Goal: Task Accomplishment & Management: Manage account settings

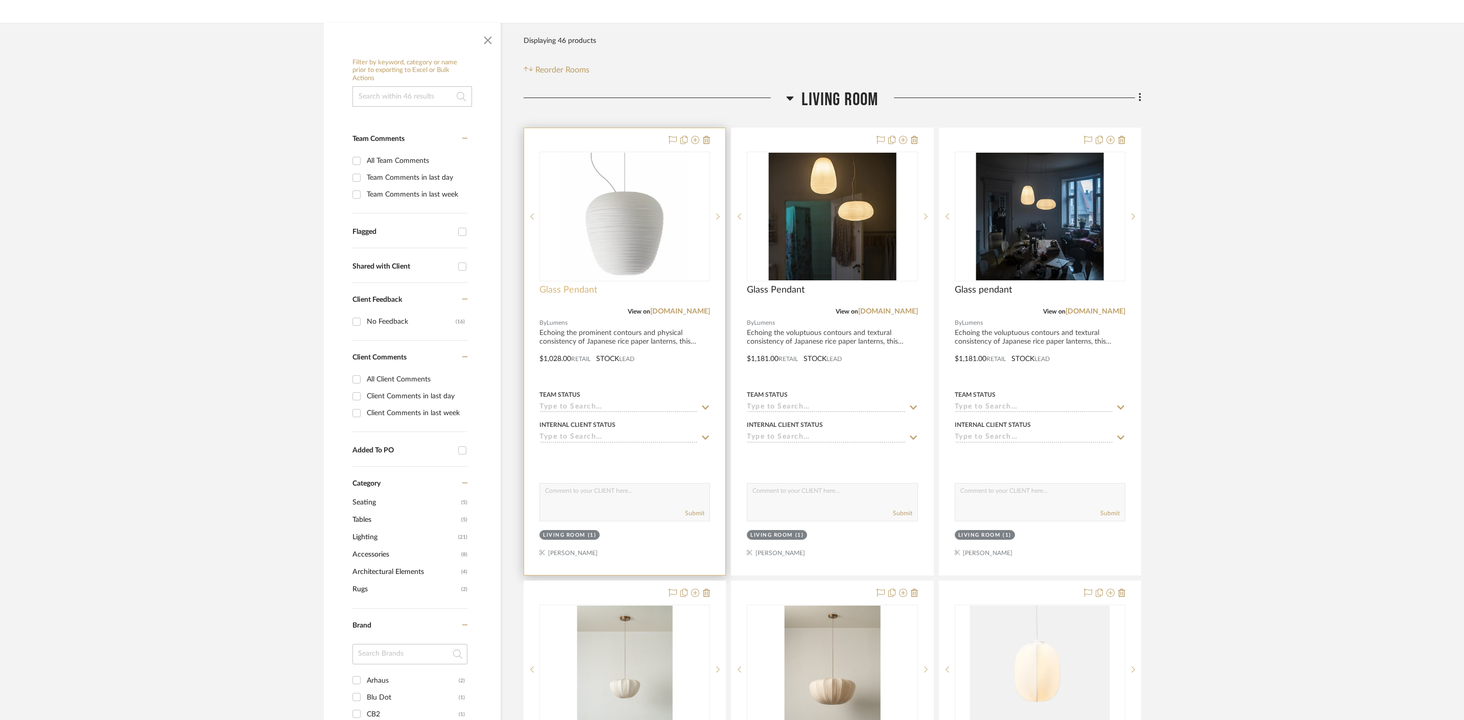
click at [584, 289] on span "Glass Pendant" at bounding box center [568, 290] width 58 height 11
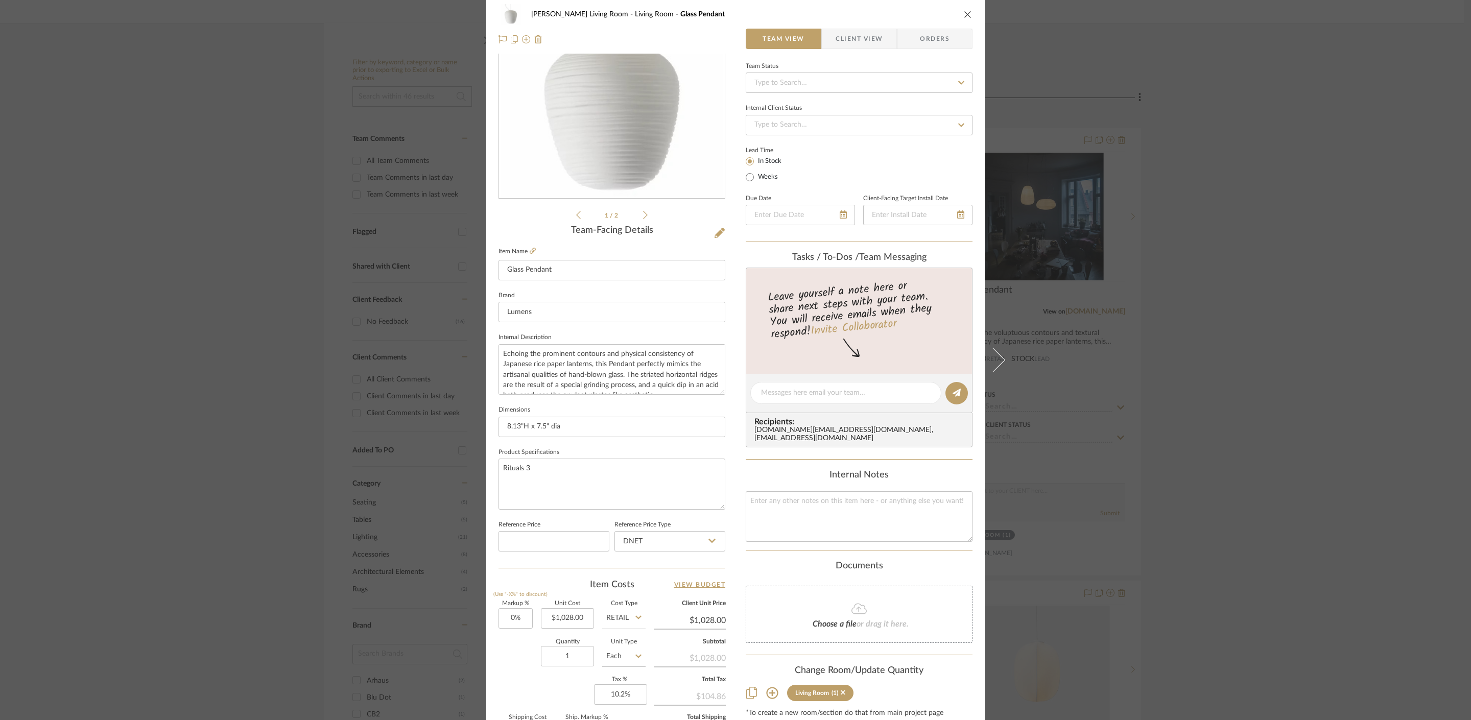
scroll to position [172, 0]
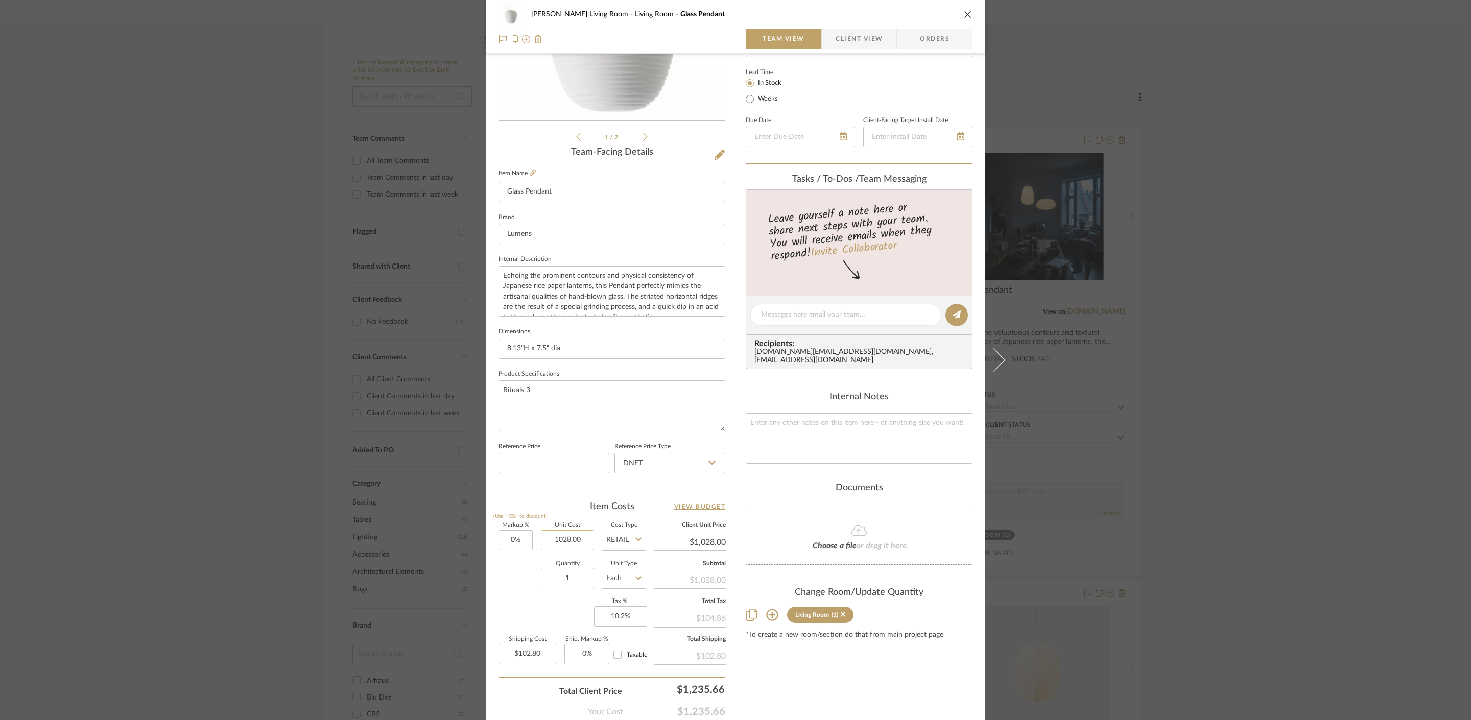
click at [585, 541] on input "1028.00" at bounding box center [567, 540] width 53 height 20
type input "$3,390.00"
click at [649, 460] on input "DNET" at bounding box center [670, 463] width 111 height 20
type input "$3,390.00"
type input "$339.00"
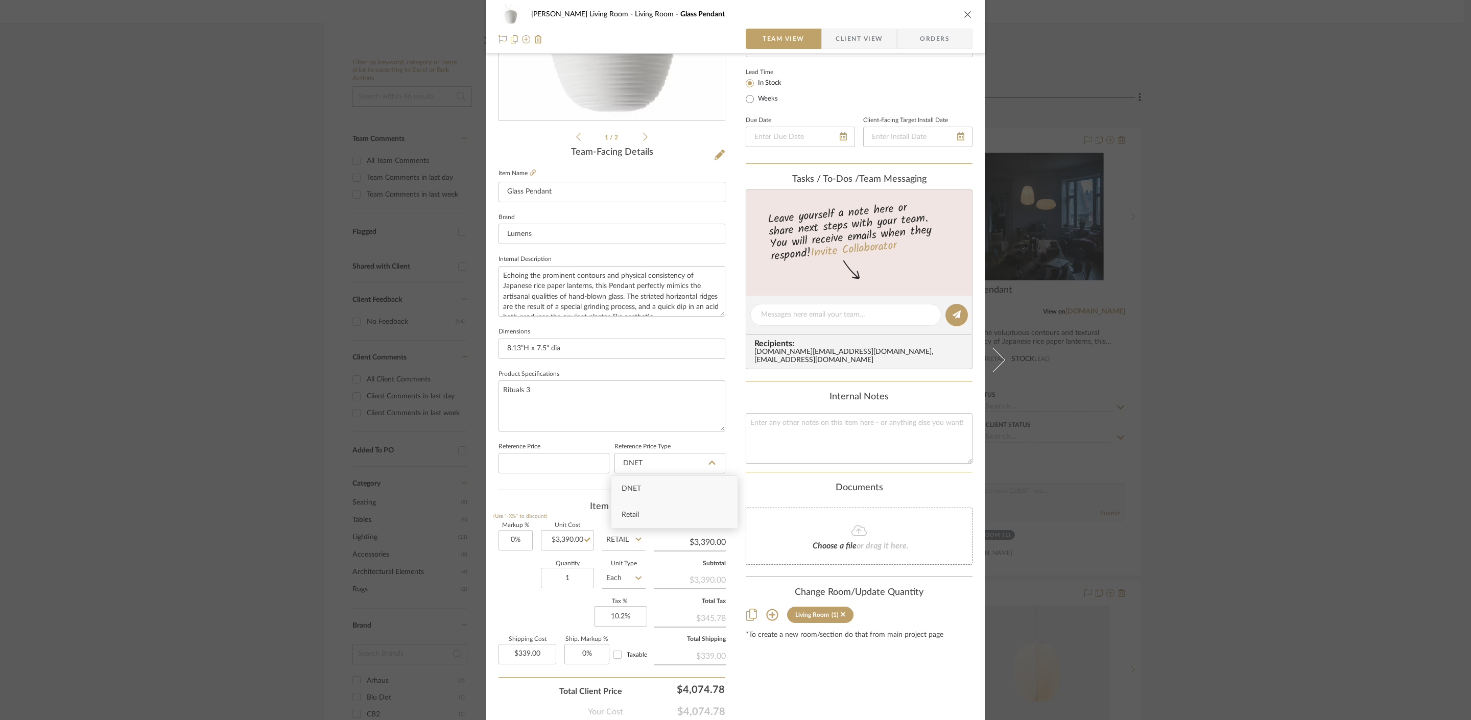
click at [662, 507] on div "Retail" at bounding box center [674, 515] width 126 height 26
type input "Retail"
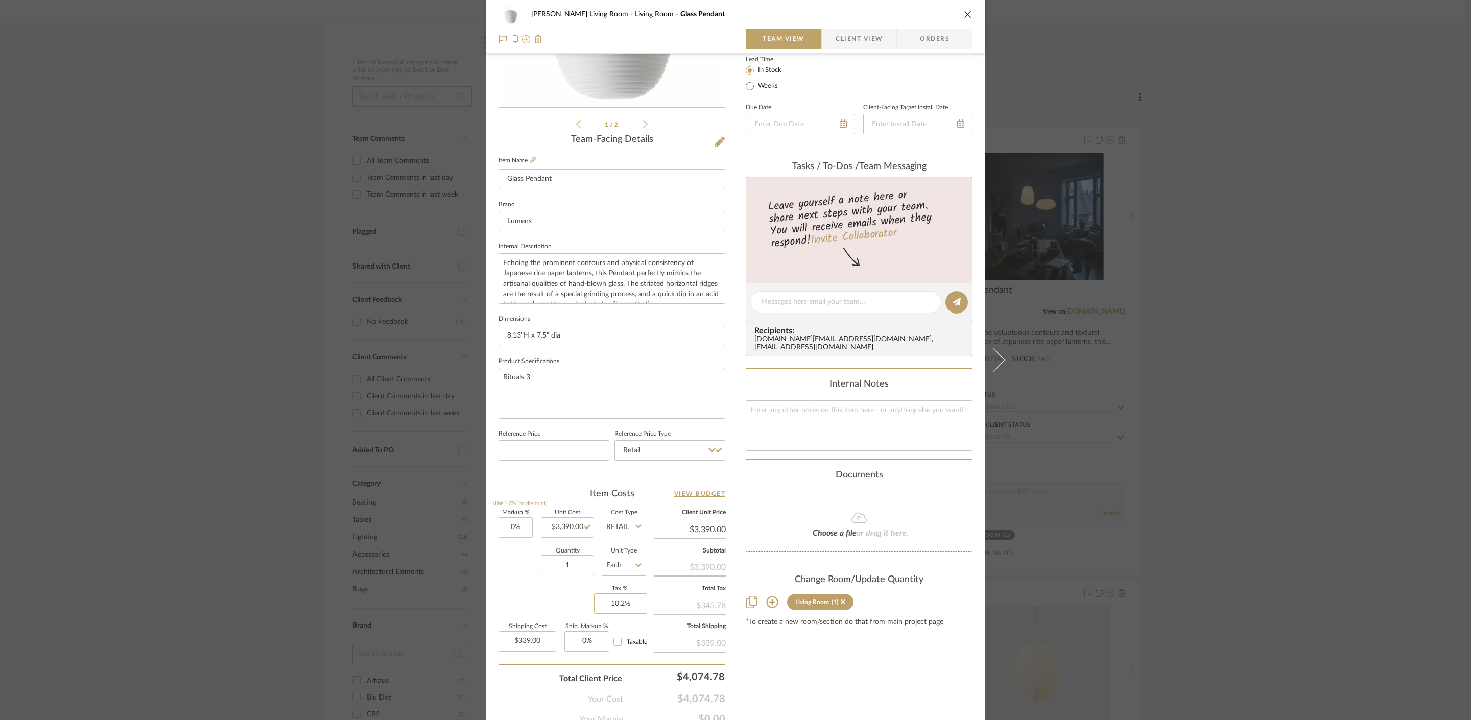
scroll to position [190, 0]
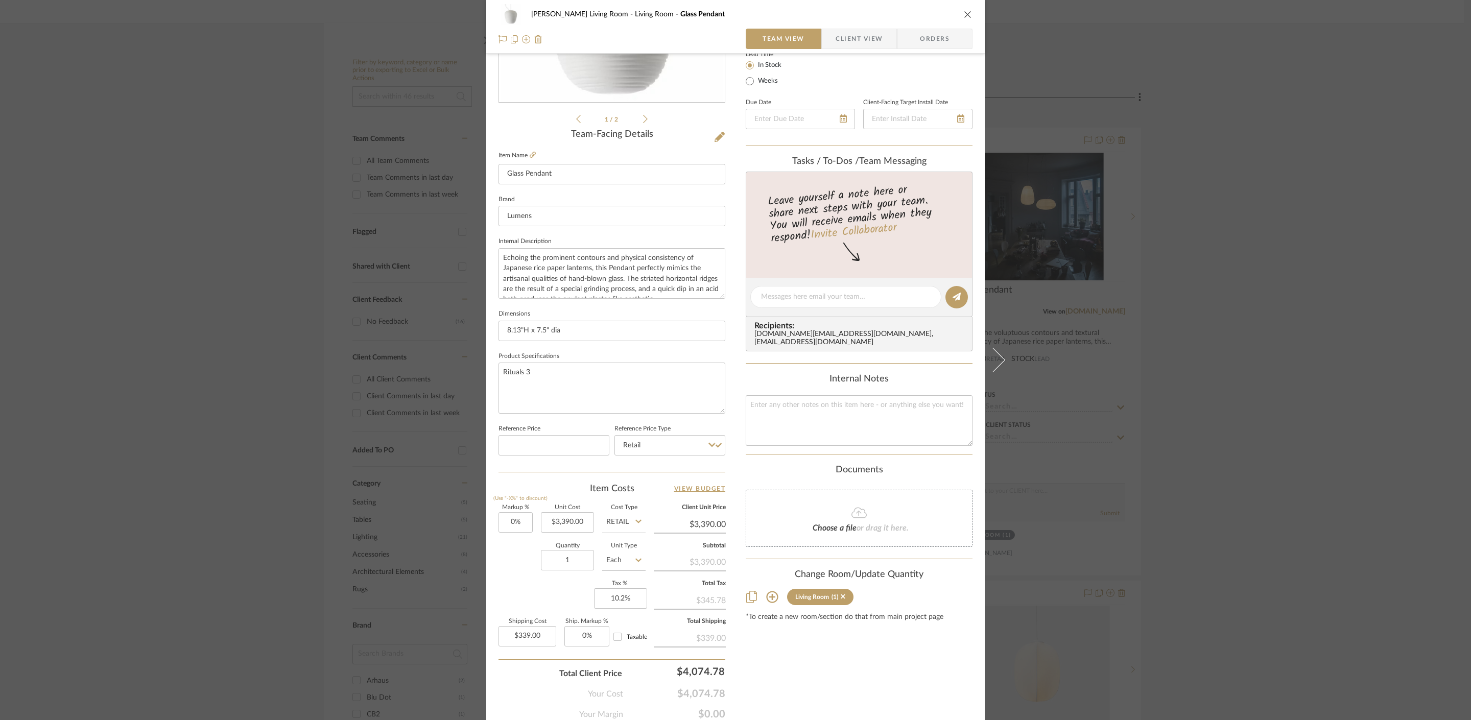
click at [1278, 453] on div "[PERSON_NAME] Living Room Living Room Glass Pendant Team View Client View Order…" at bounding box center [735, 360] width 1471 height 720
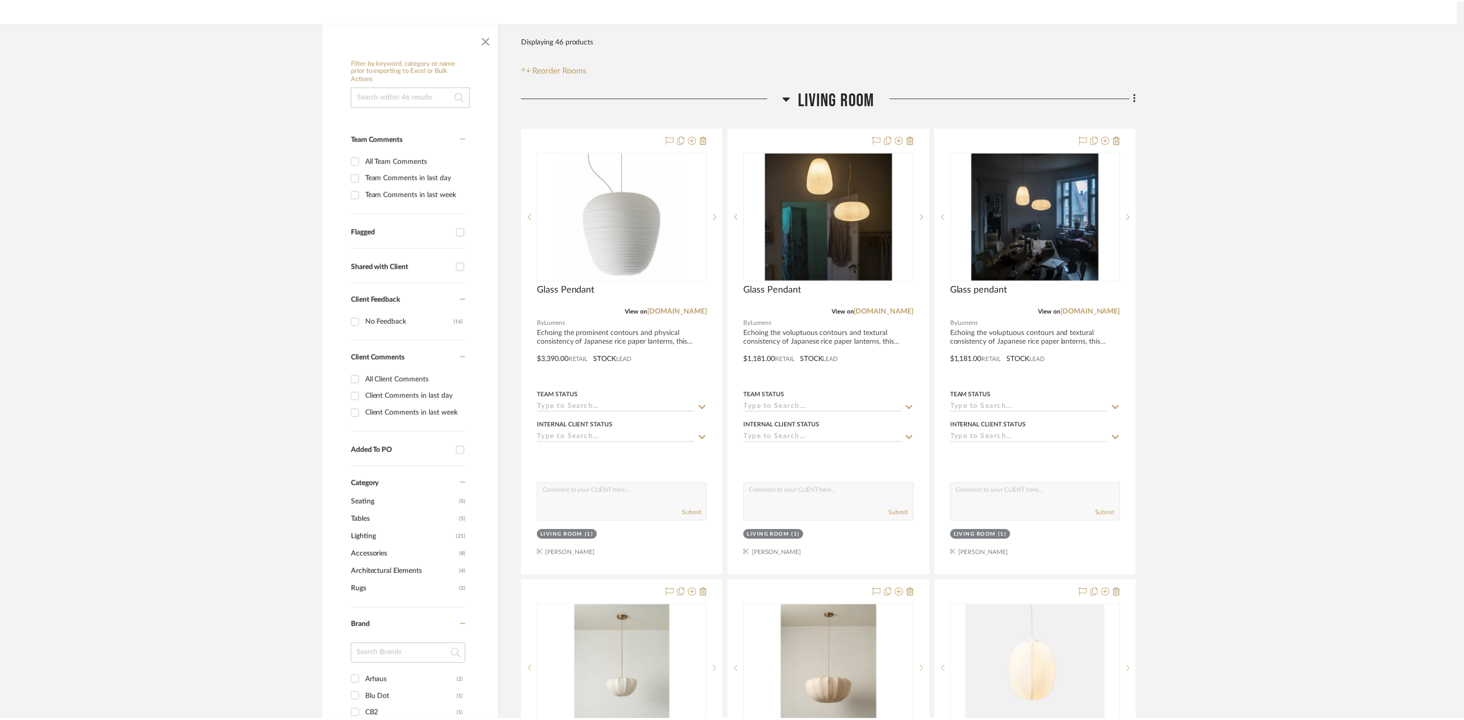
scroll to position [151, 0]
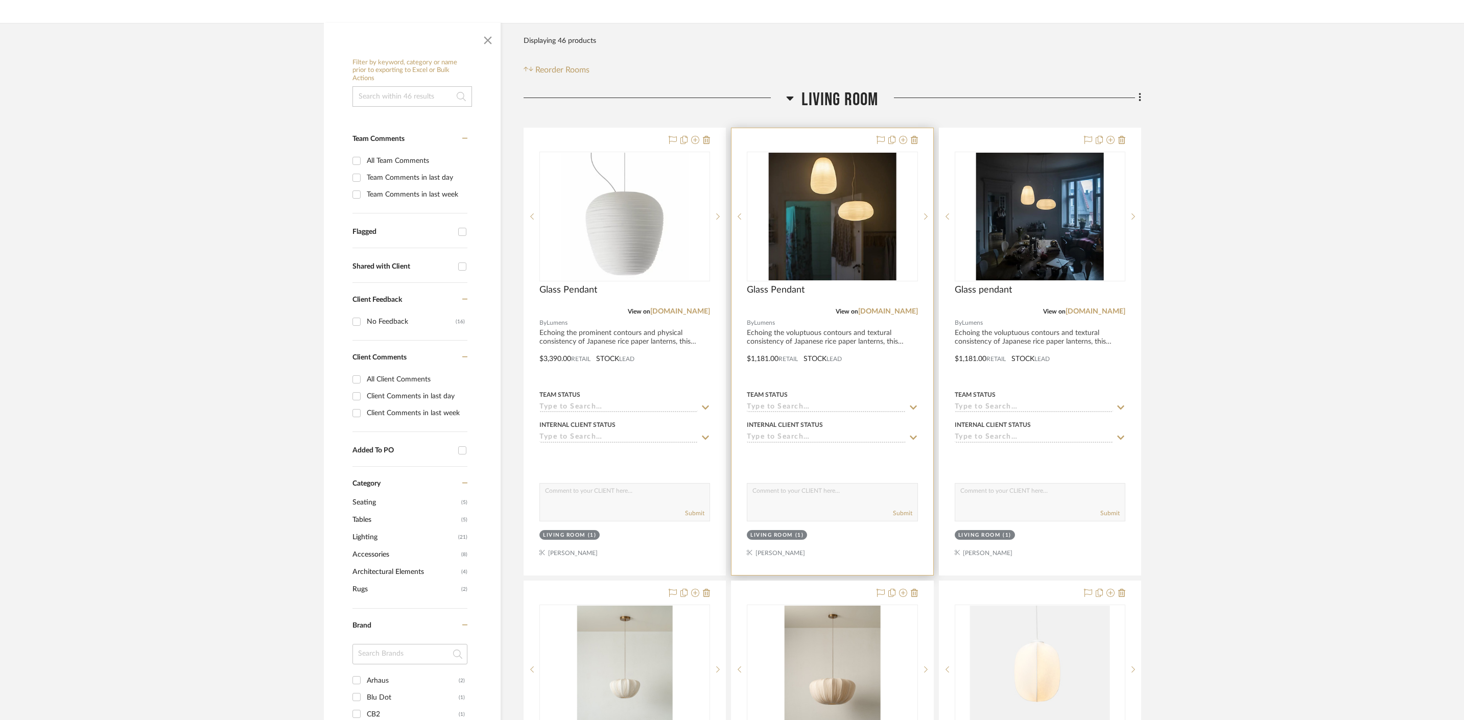
click at [817, 307] on div "View on [DOMAIN_NAME]" at bounding box center [832, 311] width 171 height 9
click at [798, 291] on span "Glass Pendant" at bounding box center [776, 290] width 58 height 11
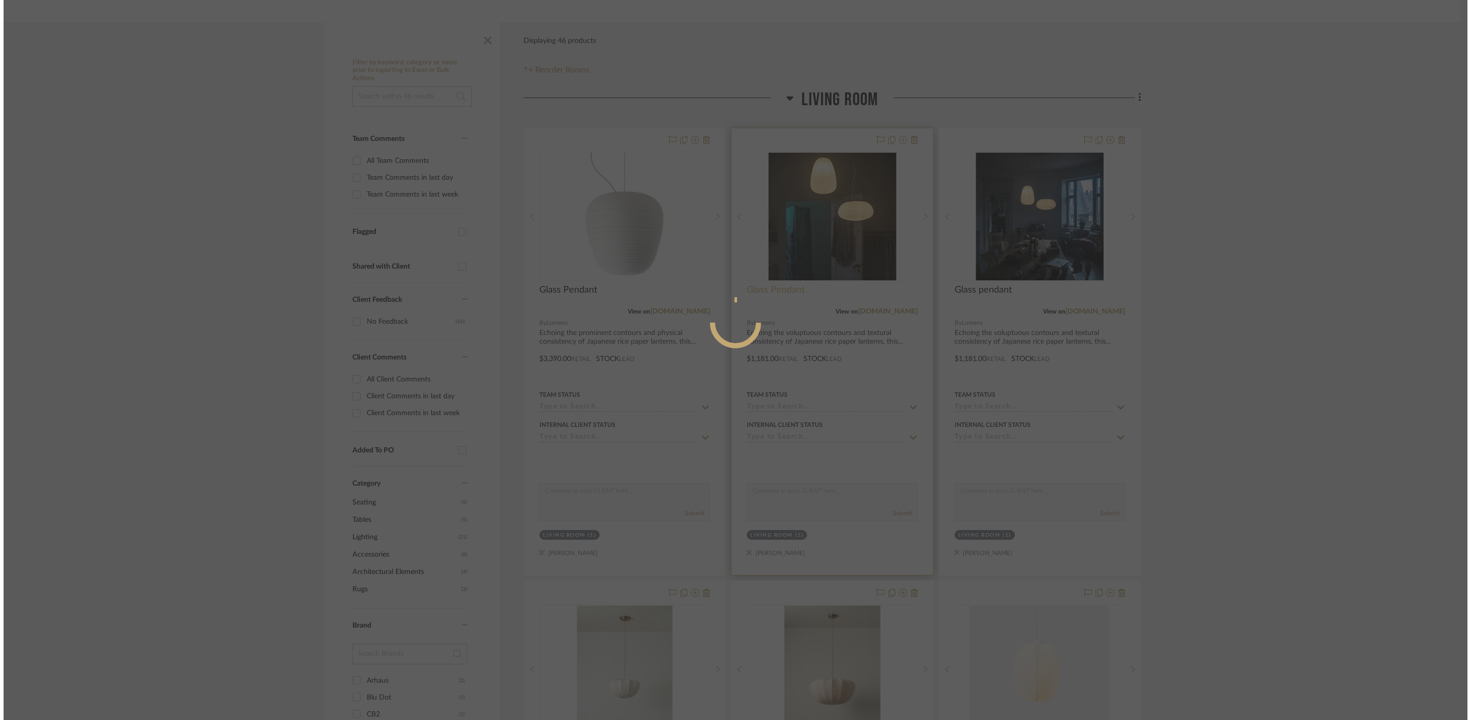
scroll to position [0, 0]
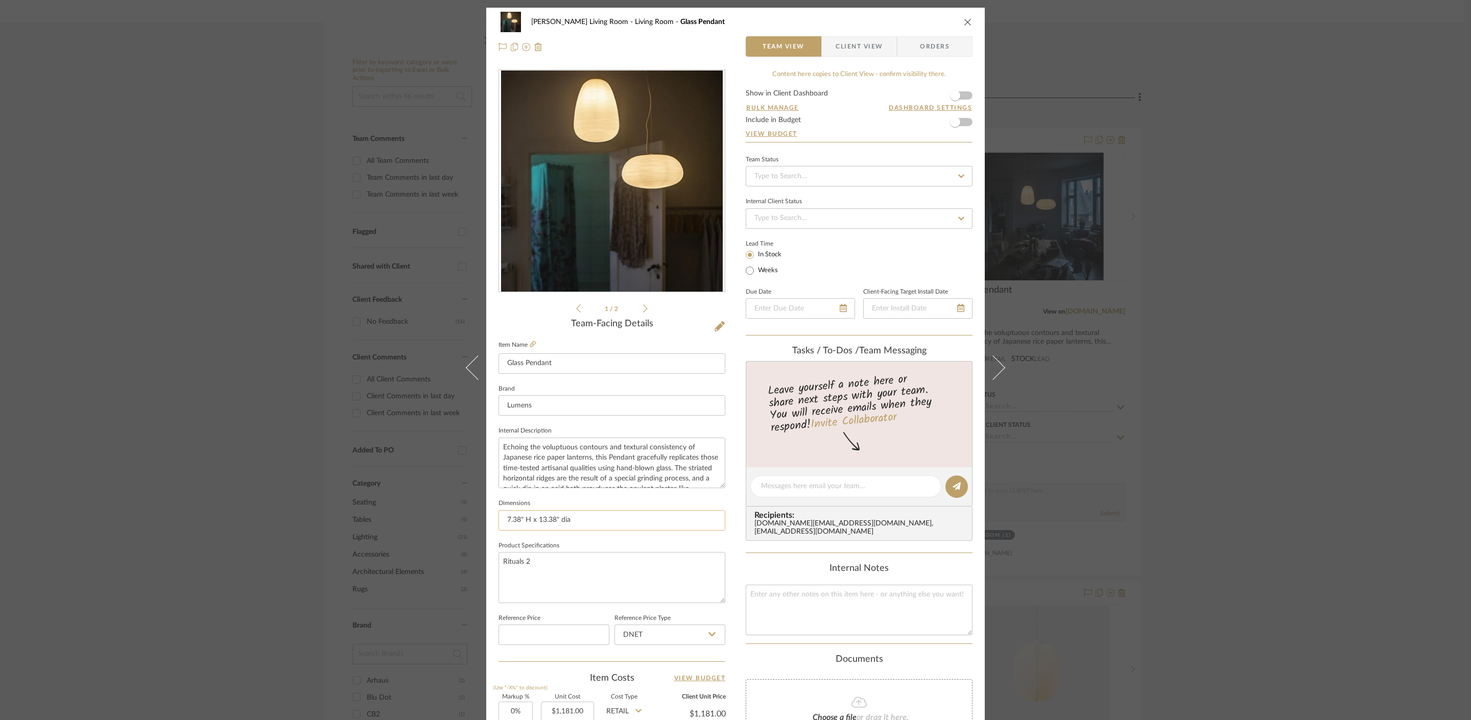
drag, startPoint x: 578, startPoint y: 522, endPoint x: 500, endPoint y: 521, distance: 77.7
click at [500, 521] on input "7.38" H x 13.38" dia" at bounding box center [612, 520] width 227 height 20
drag, startPoint x: 1288, startPoint y: 220, endPoint x: 1262, endPoint y: 228, distance: 26.7
click at [1287, 220] on div "[PERSON_NAME] Living Room Living Room Glass Pendant Team View Client View Order…" at bounding box center [735, 360] width 1471 height 720
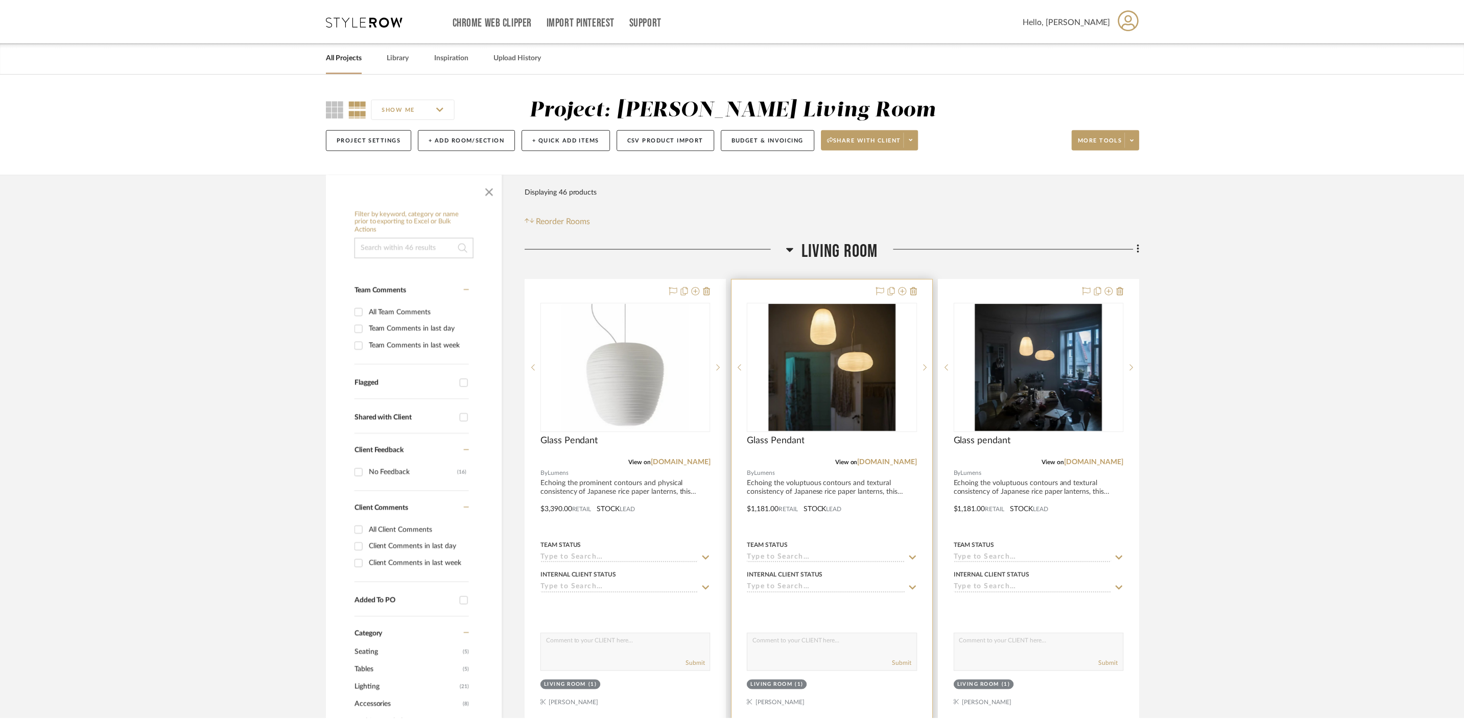
scroll to position [151, 0]
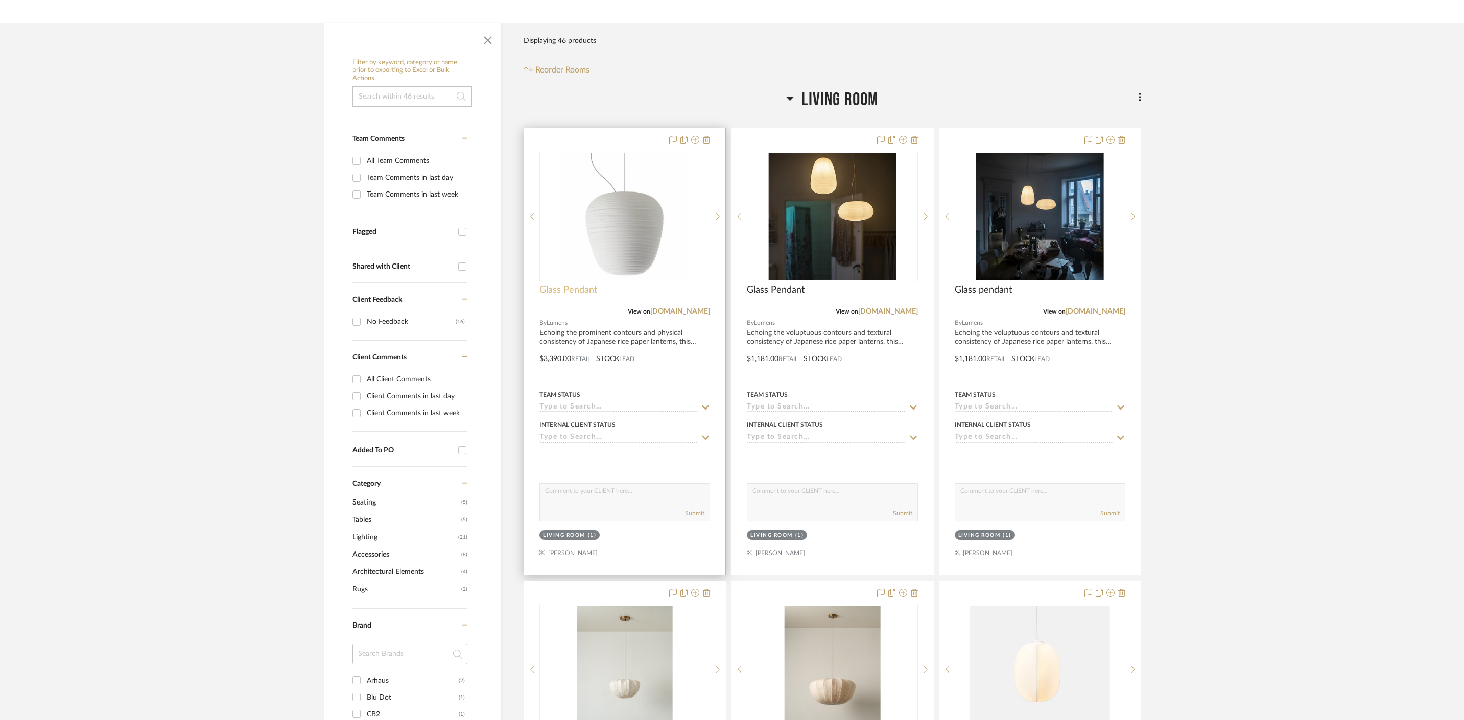
click at [574, 293] on span "Glass Pendant" at bounding box center [568, 290] width 58 height 11
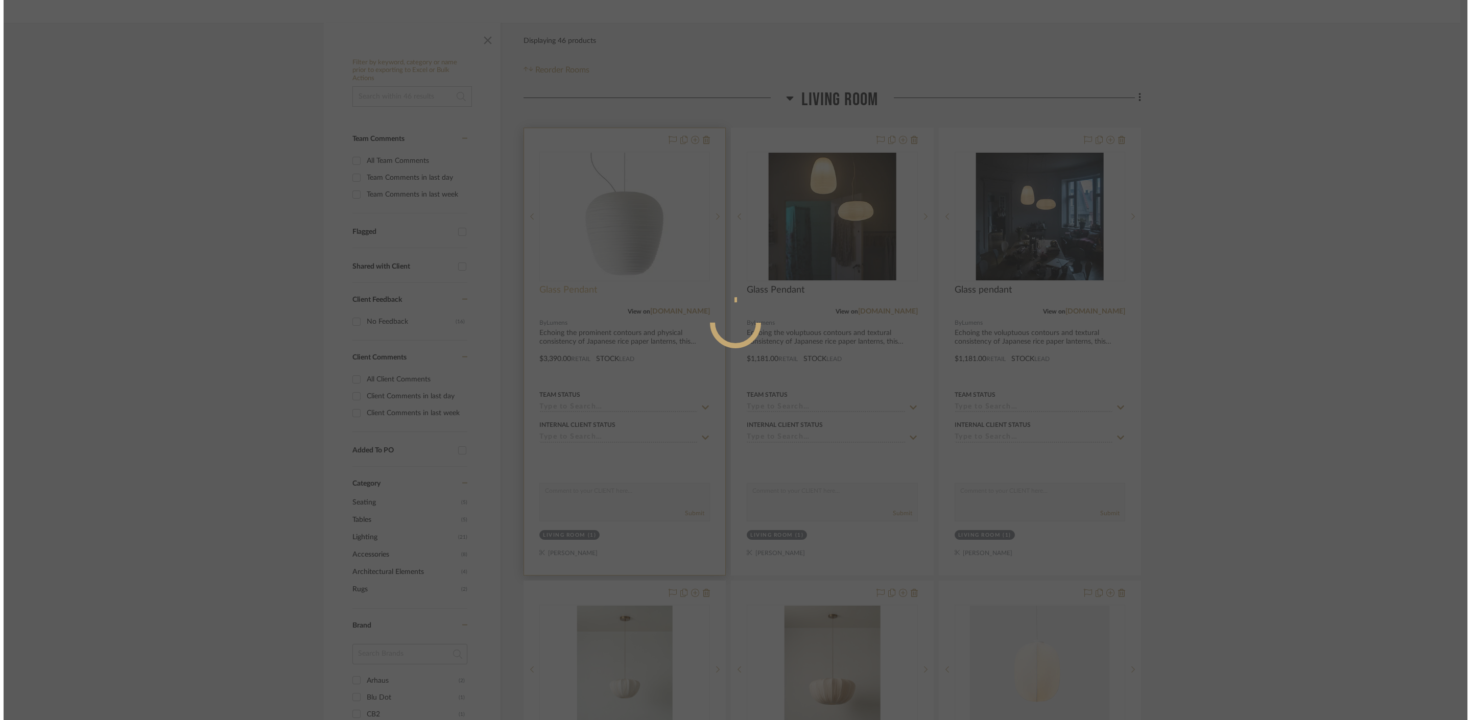
scroll to position [0, 0]
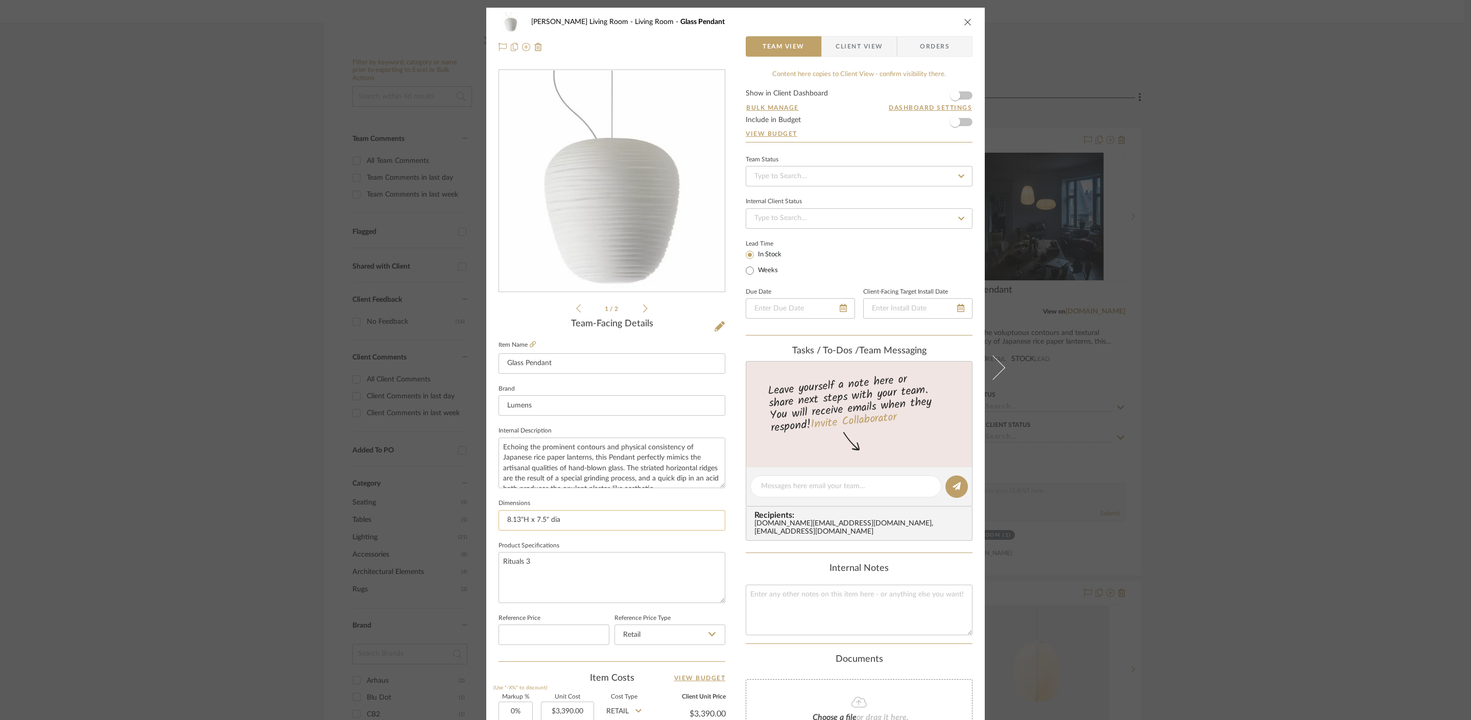
click at [586, 521] on input "8.13"H x 7.5" dia" at bounding box center [612, 520] width 227 height 20
paste input "7.38" H x 13.38" dia"
type input "8.13"H x 7.5" dia, 7.38" H x 13.38" dia,"
click at [1245, 253] on div "[PERSON_NAME] Living Room Living Room Glass Pendant Team View Client View Order…" at bounding box center [735, 360] width 1471 height 720
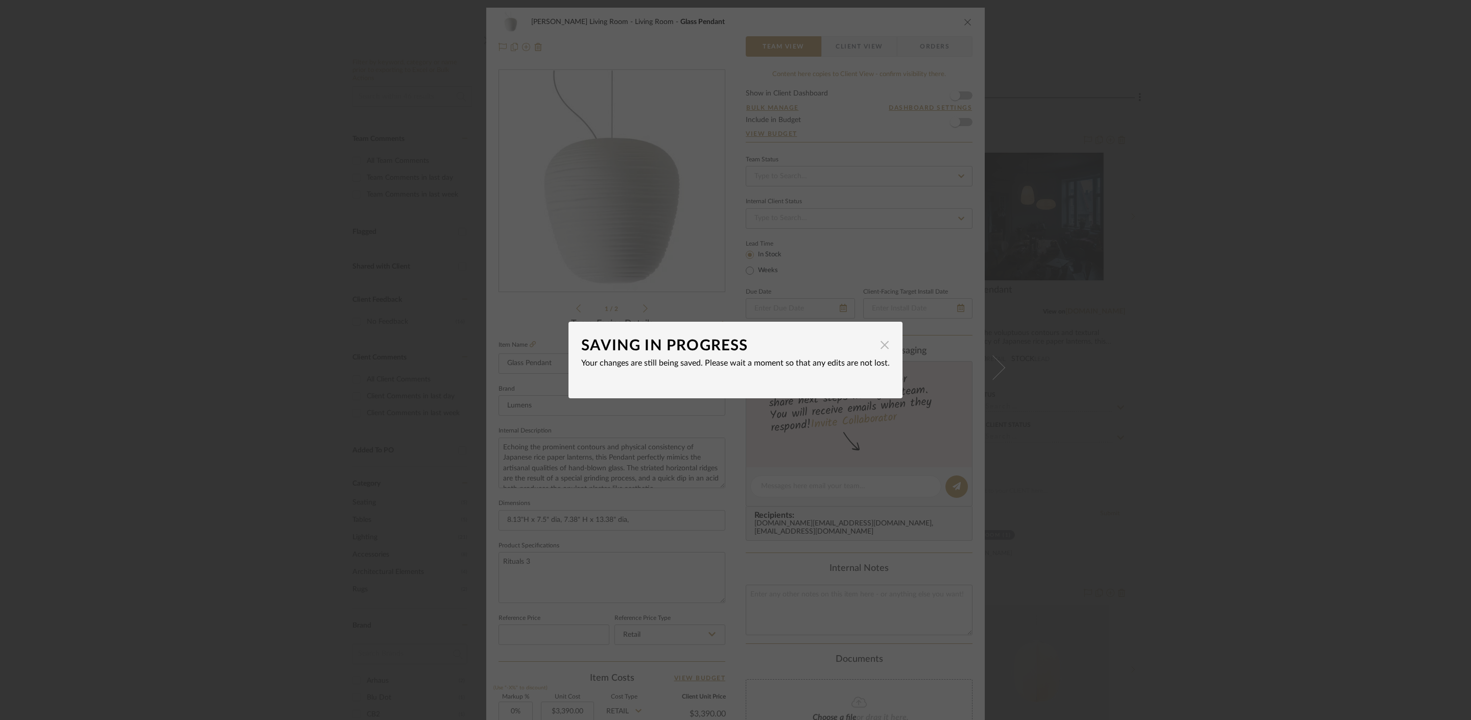
click at [879, 338] on span "button" at bounding box center [885, 345] width 20 height 20
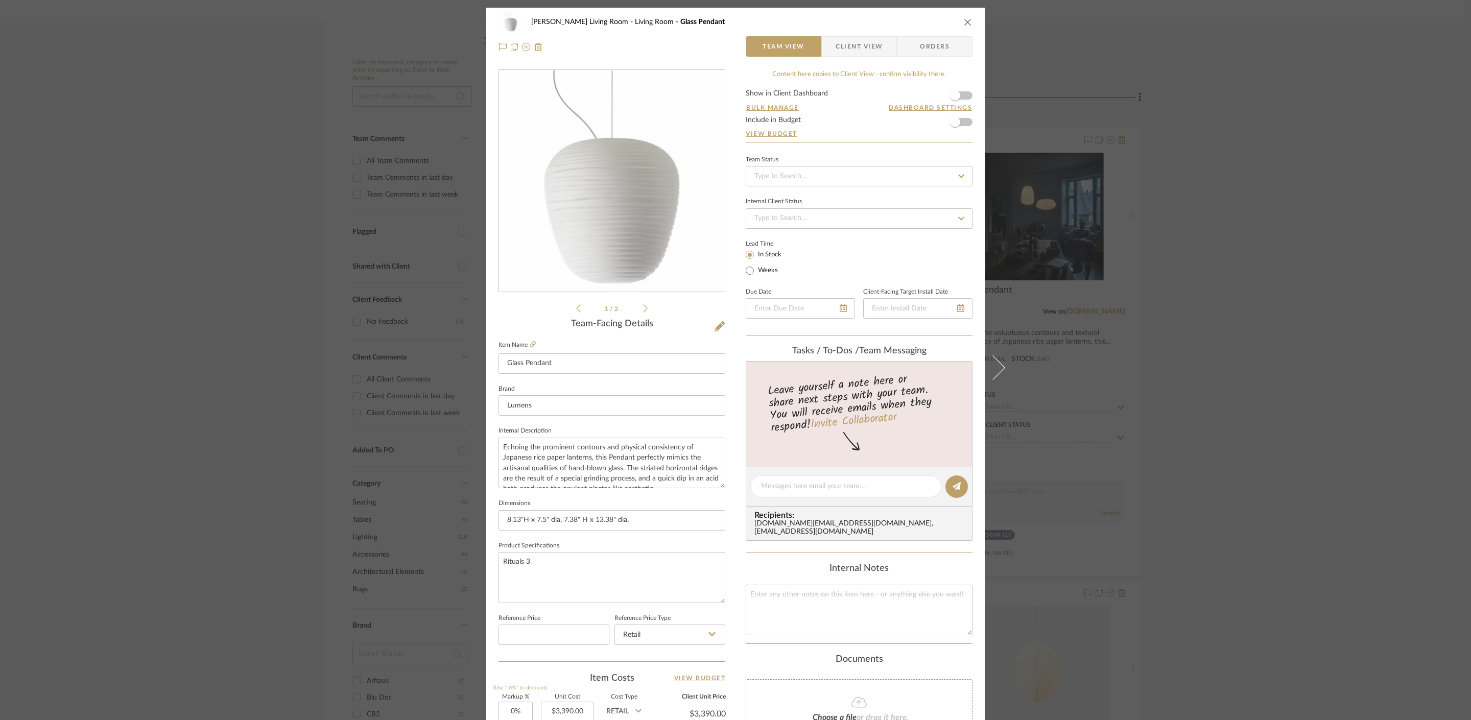
click at [1251, 361] on div "[PERSON_NAME] Living Room Living Room Glass Pendant Team View Client View Order…" at bounding box center [735, 360] width 1471 height 720
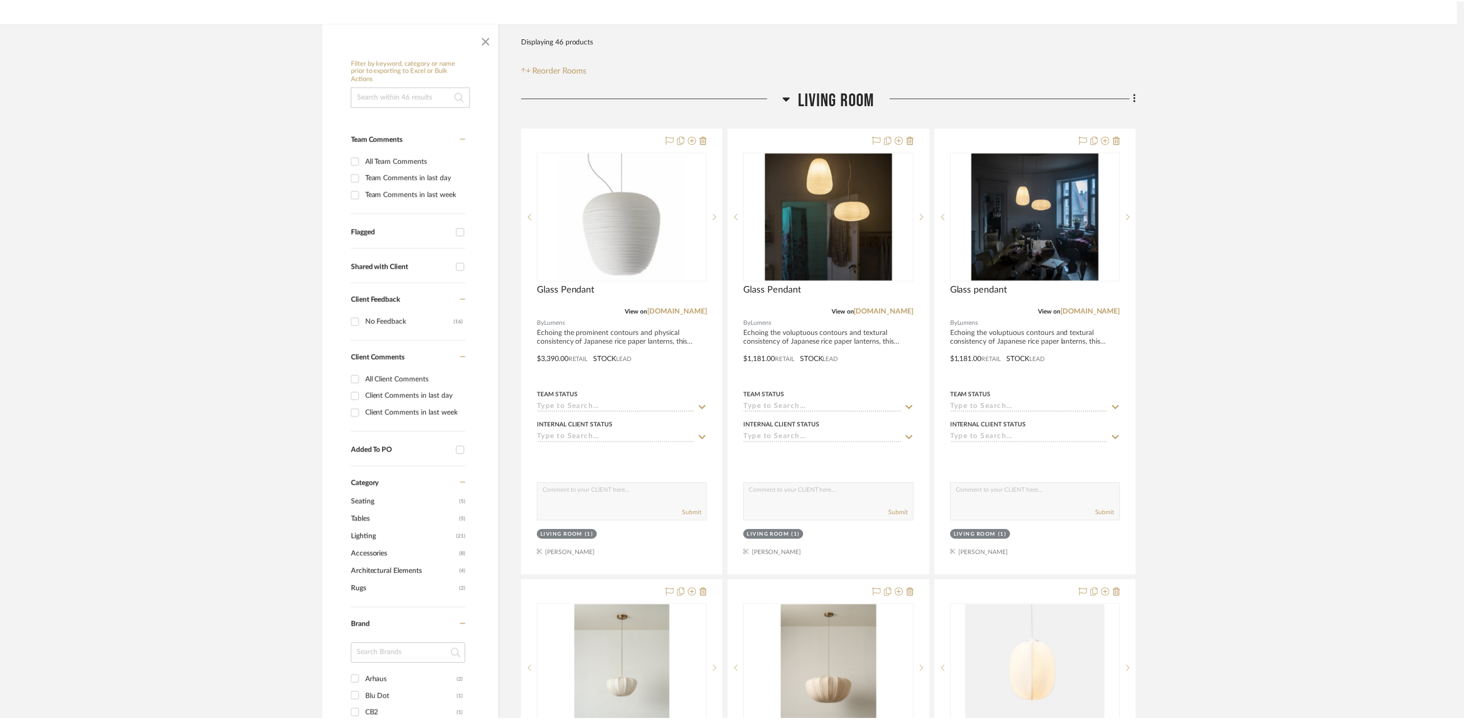
scroll to position [151, 0]
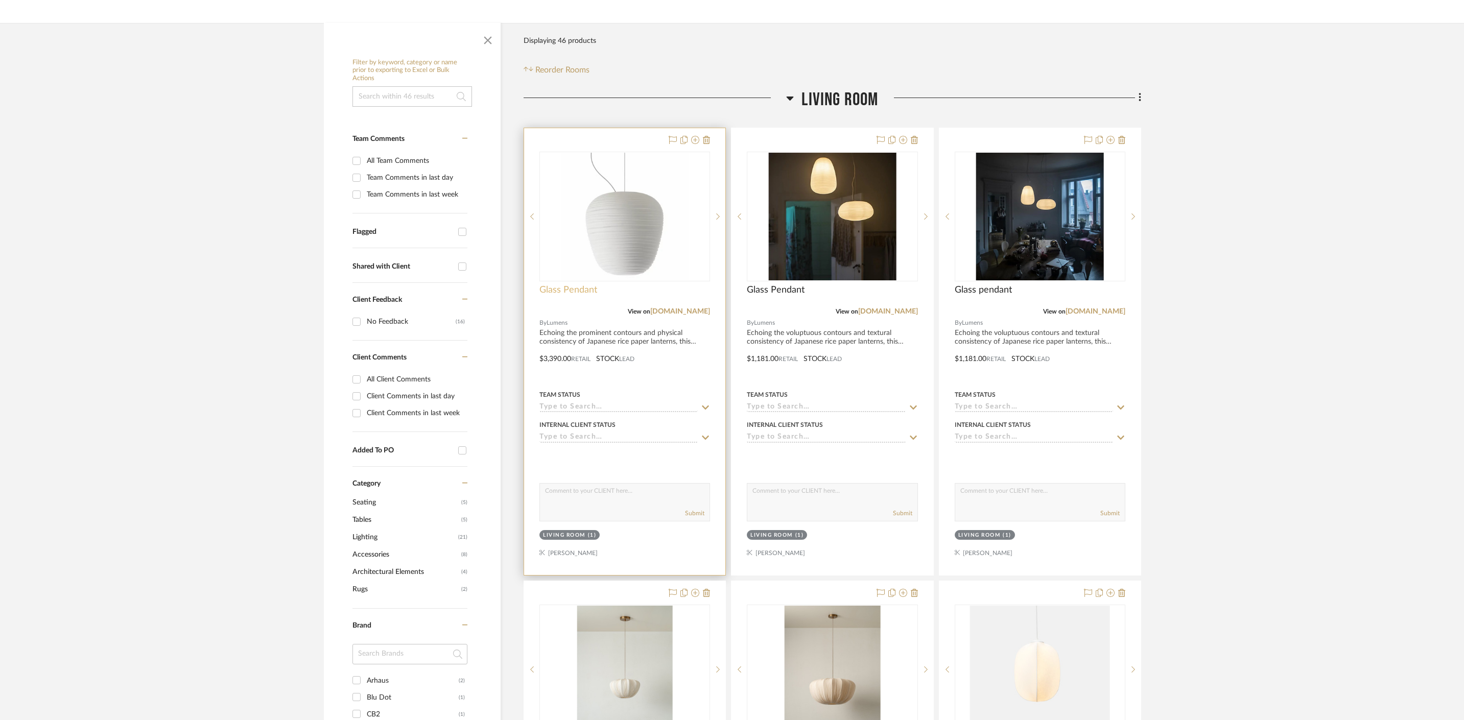
click at [587, 295] on span "Glass Pendant" at bounding box center [568, 290] width 58 height 11
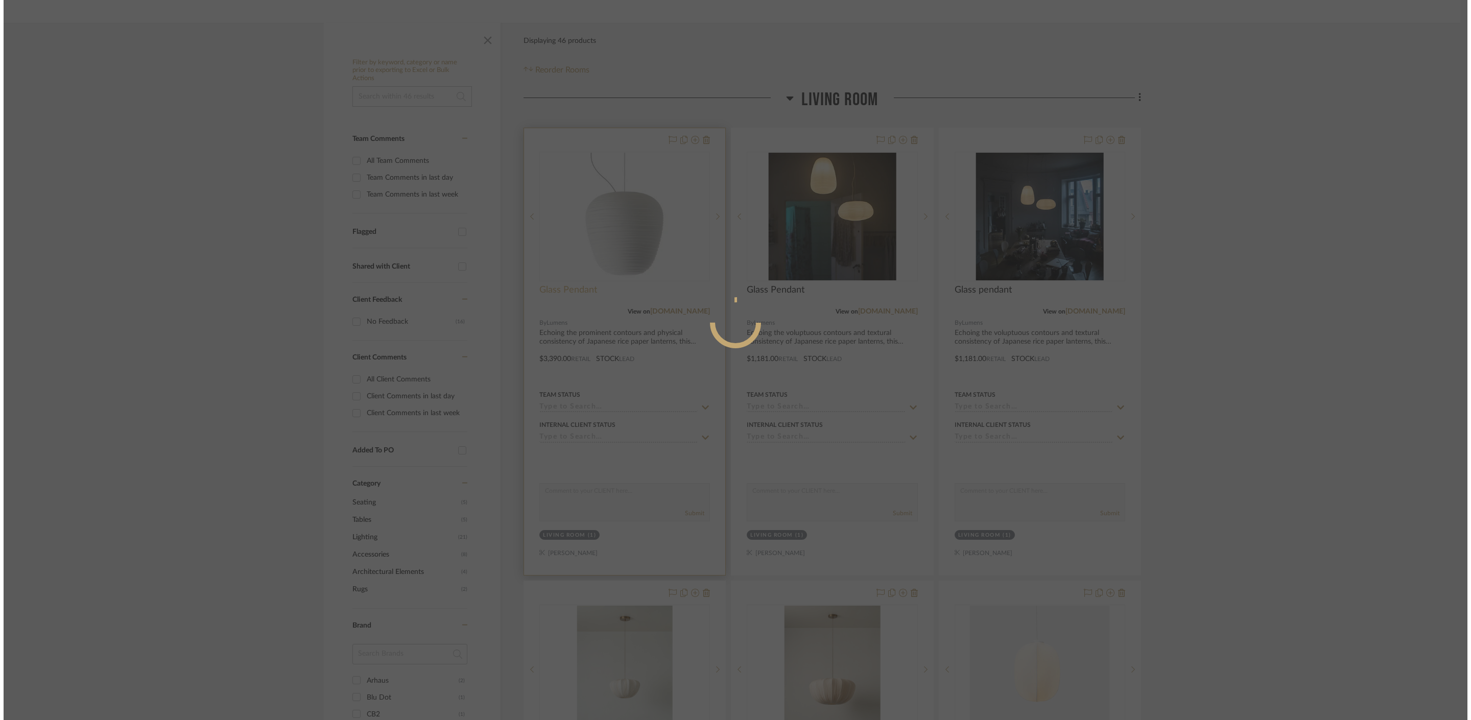
scroll to position [0, 0]
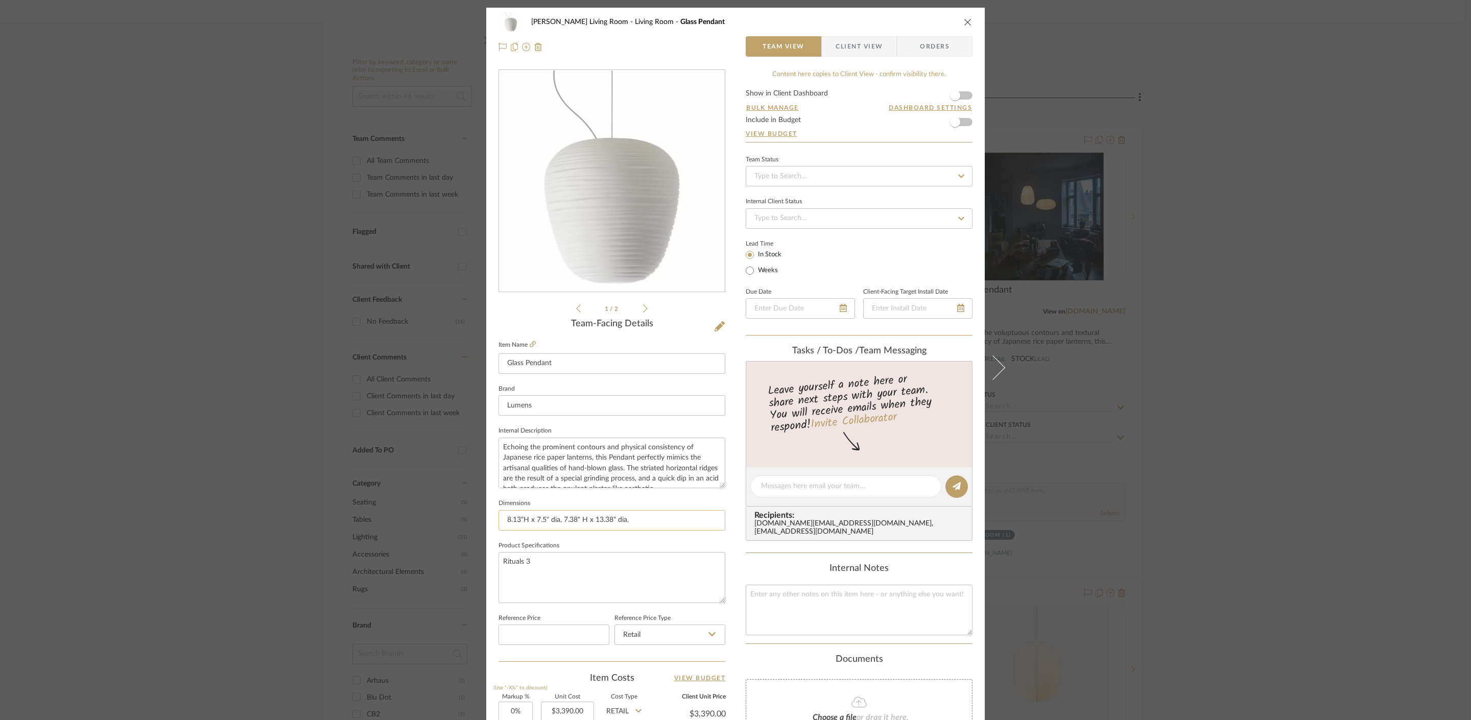
click at [675, 524] on input "8.13"H x 7.5" dia, 7.38" H x 13.38" dia," at bounding box center [612, 520] width 227 height 20
paste input "Height 13.5" x Dia 9.63""
type input "8.13"H x 7.5" dia, 7.38" H x 13.38" dia, Height 13.5" x Dia 9.63""
click at [1260, 399] on div "[PERSON_NAME] Living Room Living Room Glass Pendant Team View Client View Order…" at bounding box center [735, 360] width 1471 height 720
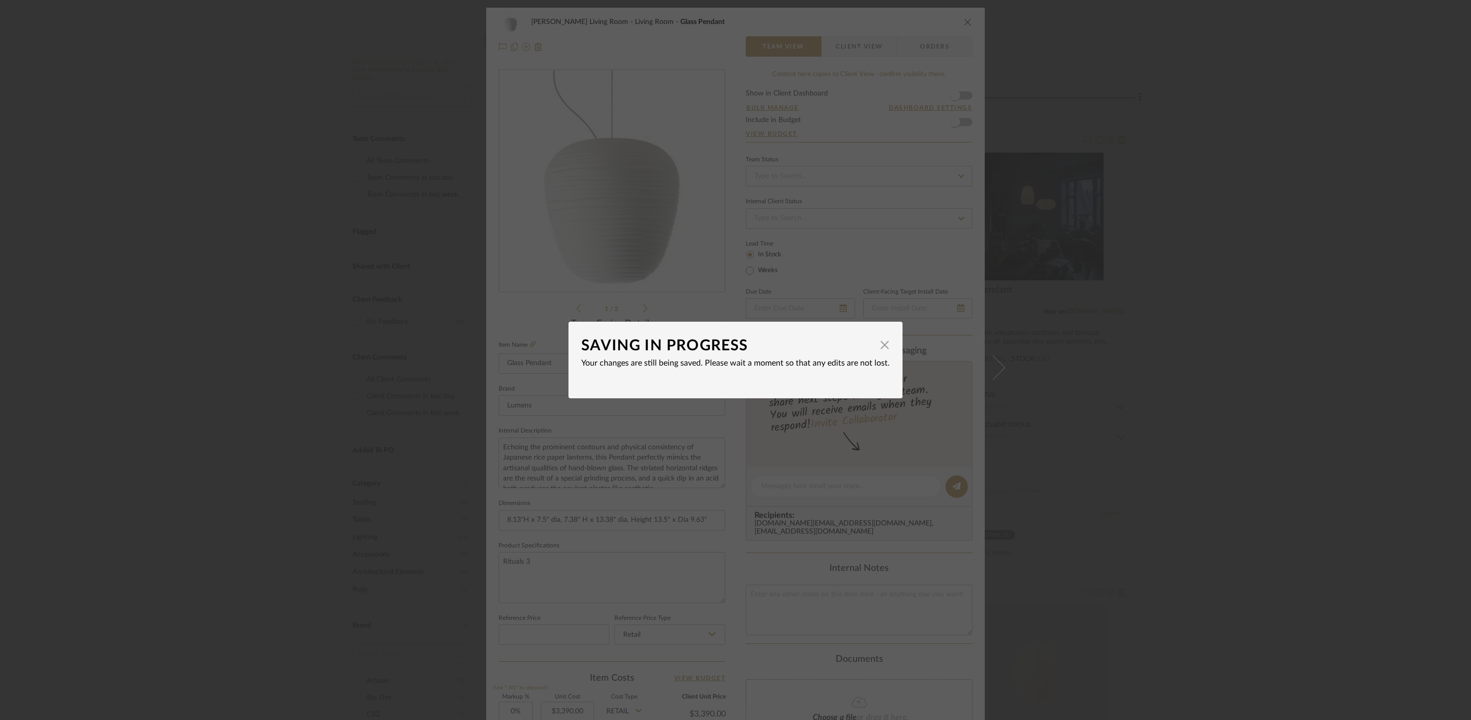
click at [1193, 84] on div "SAVING IN PROGRESS × Your changes are still being saved. Please wait a moment s…" at bounding box center [735, 360] width 1471 height 720
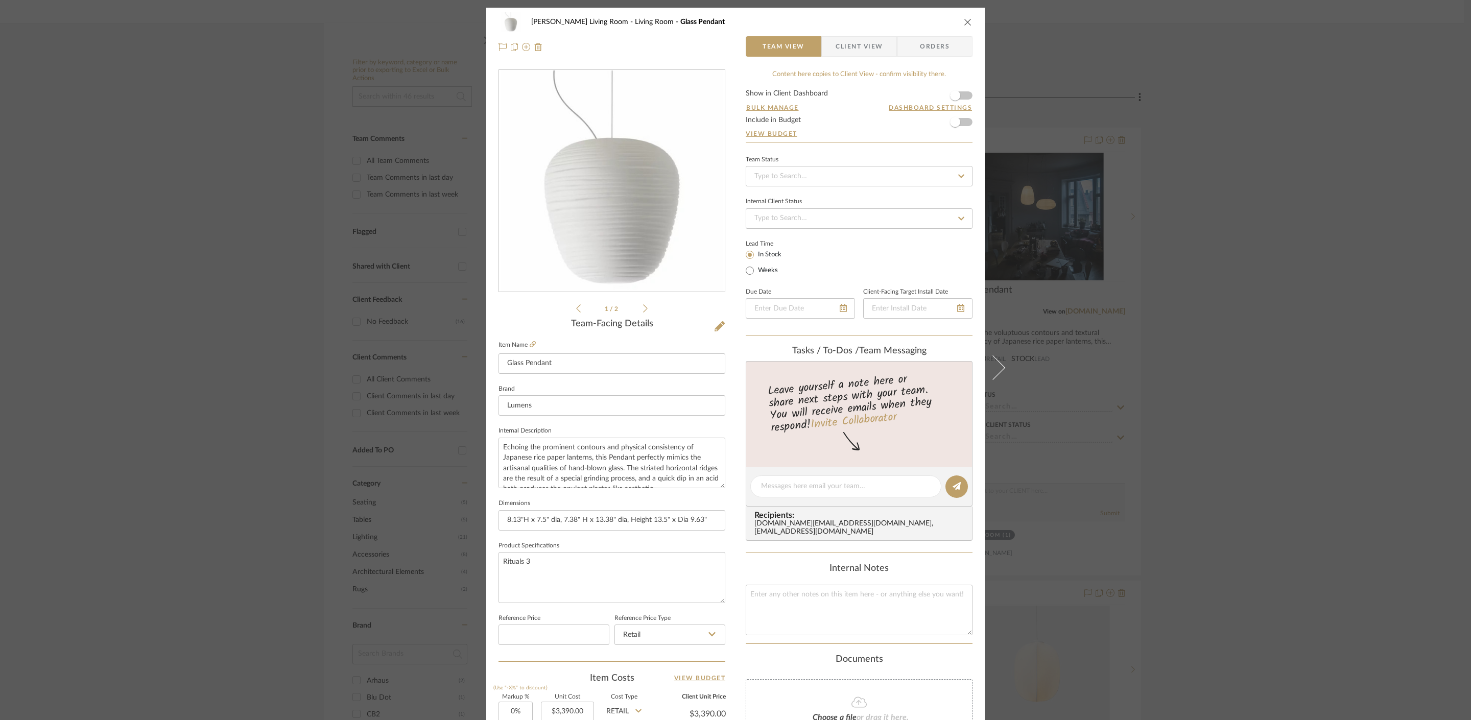
click at [1214, 145] on div "[PERSON_NAME] Living Room Living Room Glass Pendant Team View Client View Order…" at bounding box center [735, 360] width 1471 height 720
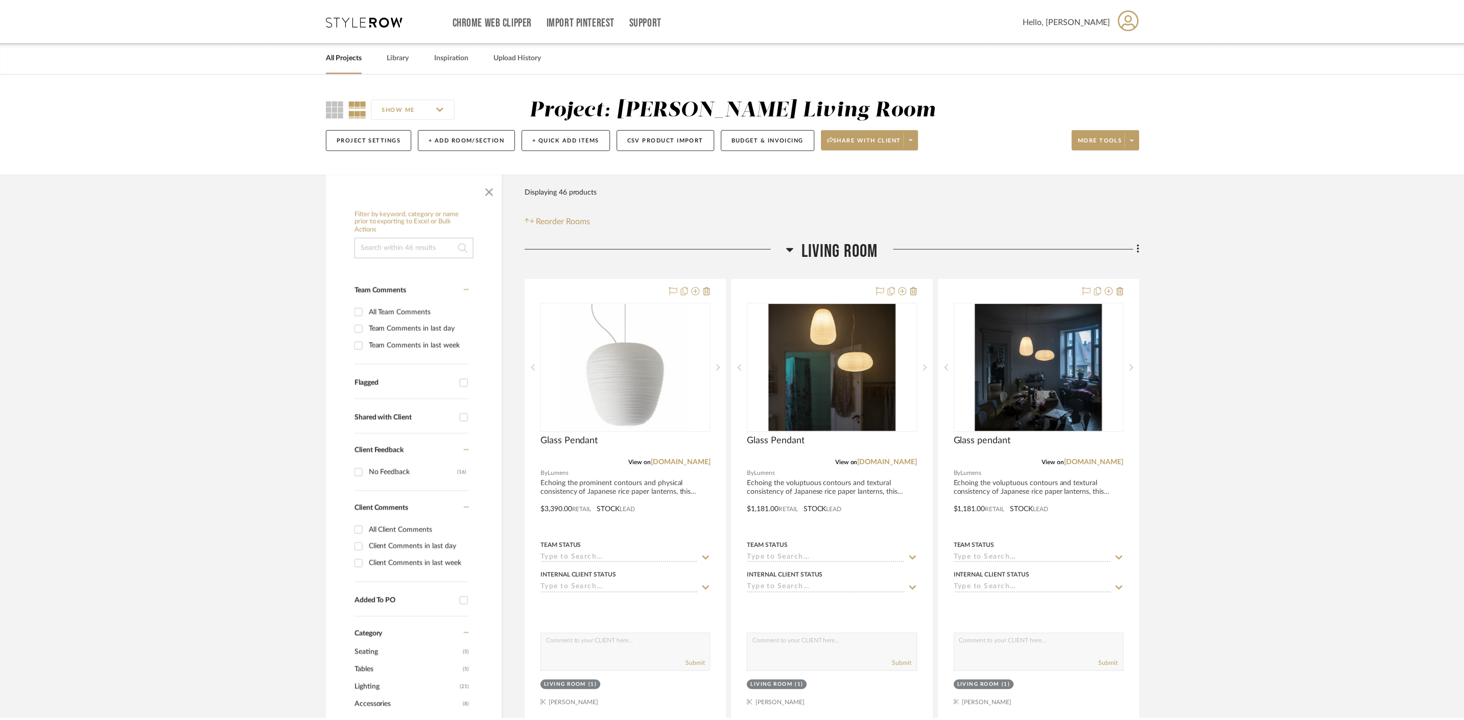
scroll to position [151, 0]
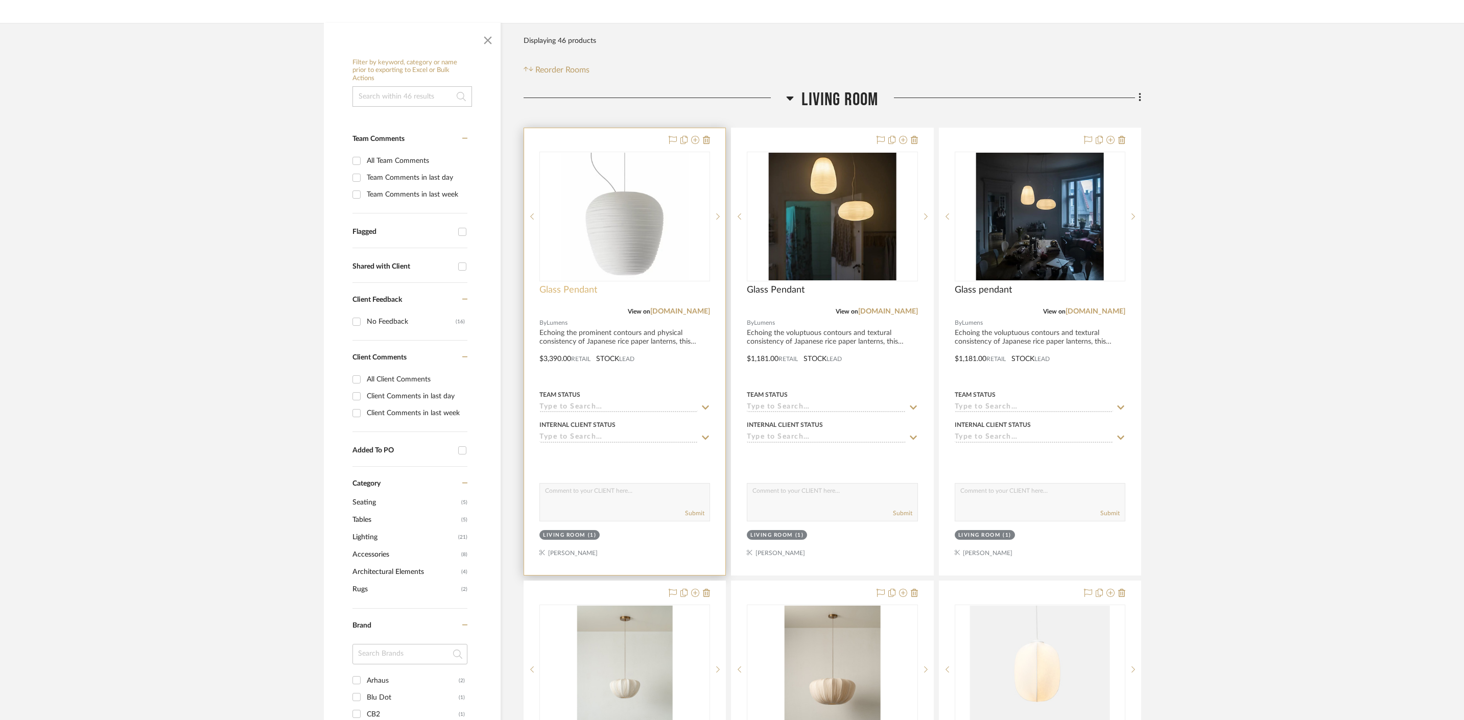
click at [590, 292] on span "Glass Pendant" at bounding box center [568, 290] width 58 height 11
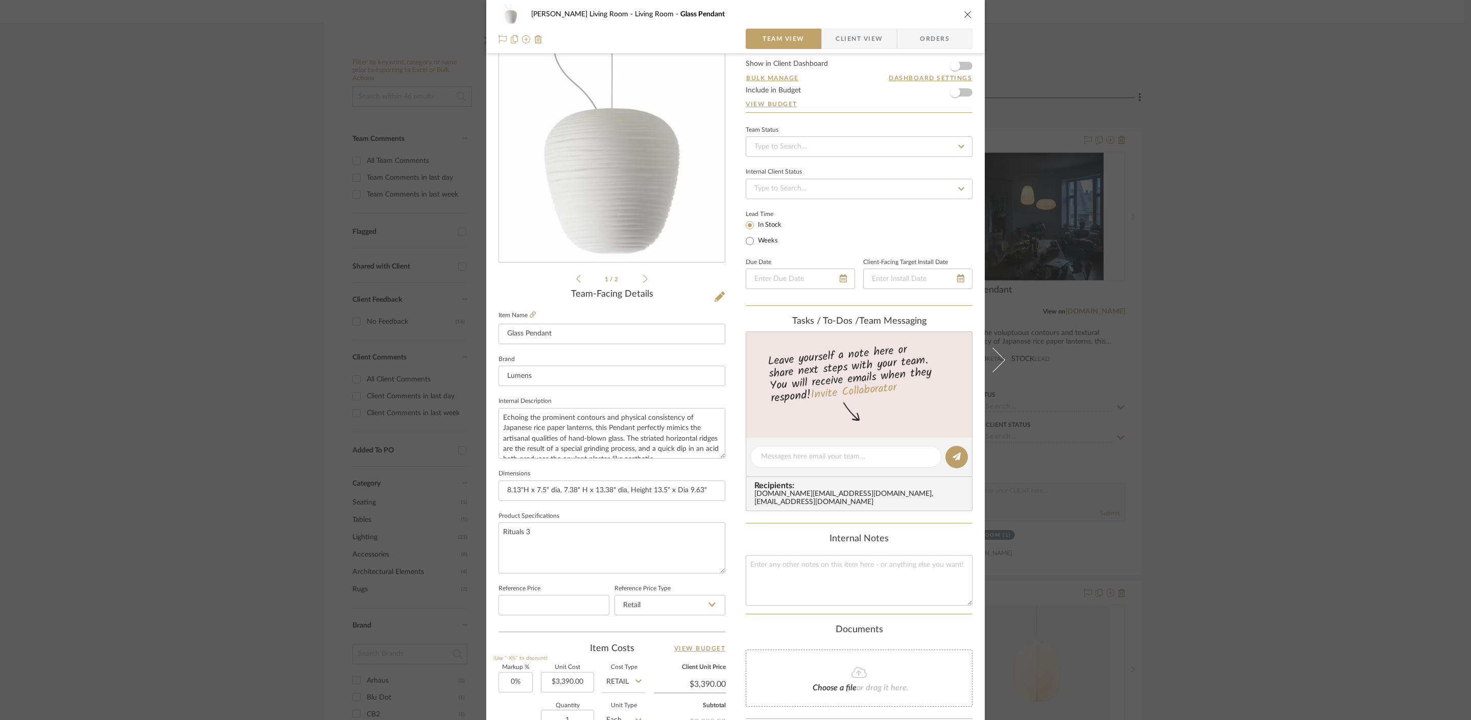
scroll to position [42, 0]
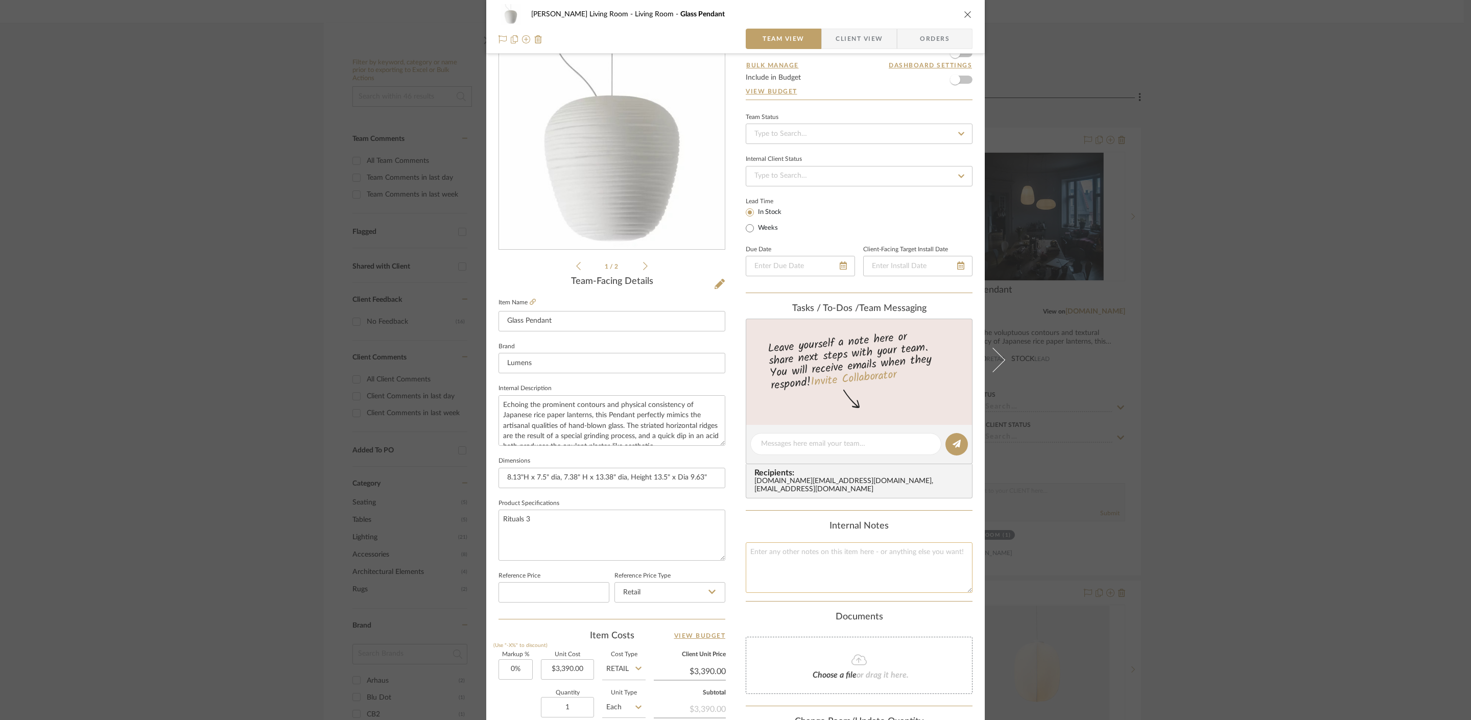
click at [860, 580] on textarea at bounding box center [859, 568] width 227 height 51
type textarea "Rituals 1 + Rituals 2 + Rituals 3"
click at [1269, 410] on div "[PERSON_NAME] Living Room Living Room Glass Pendant Team View Client View Order…" at bounding box center [735, 360] width 1471 height 720
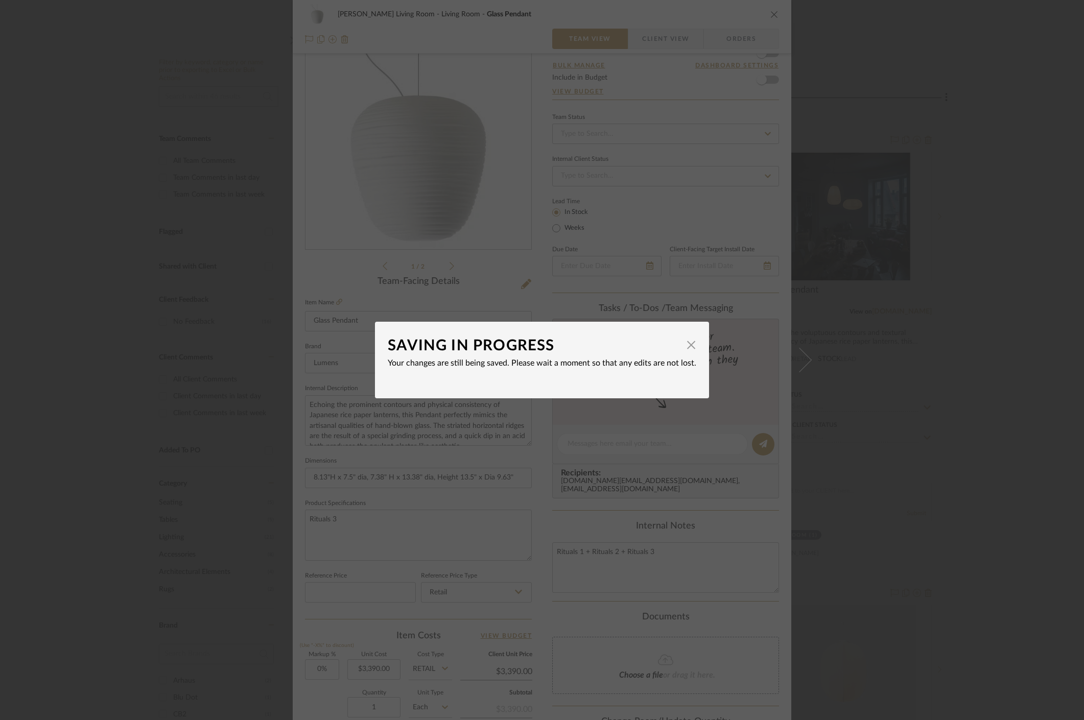
click at [832, 111] on div "SAVING IN PROGRESS × Your changes are still being saved. Please wait a moment s…" at bounding box center [542, 360] width 1084 height 720
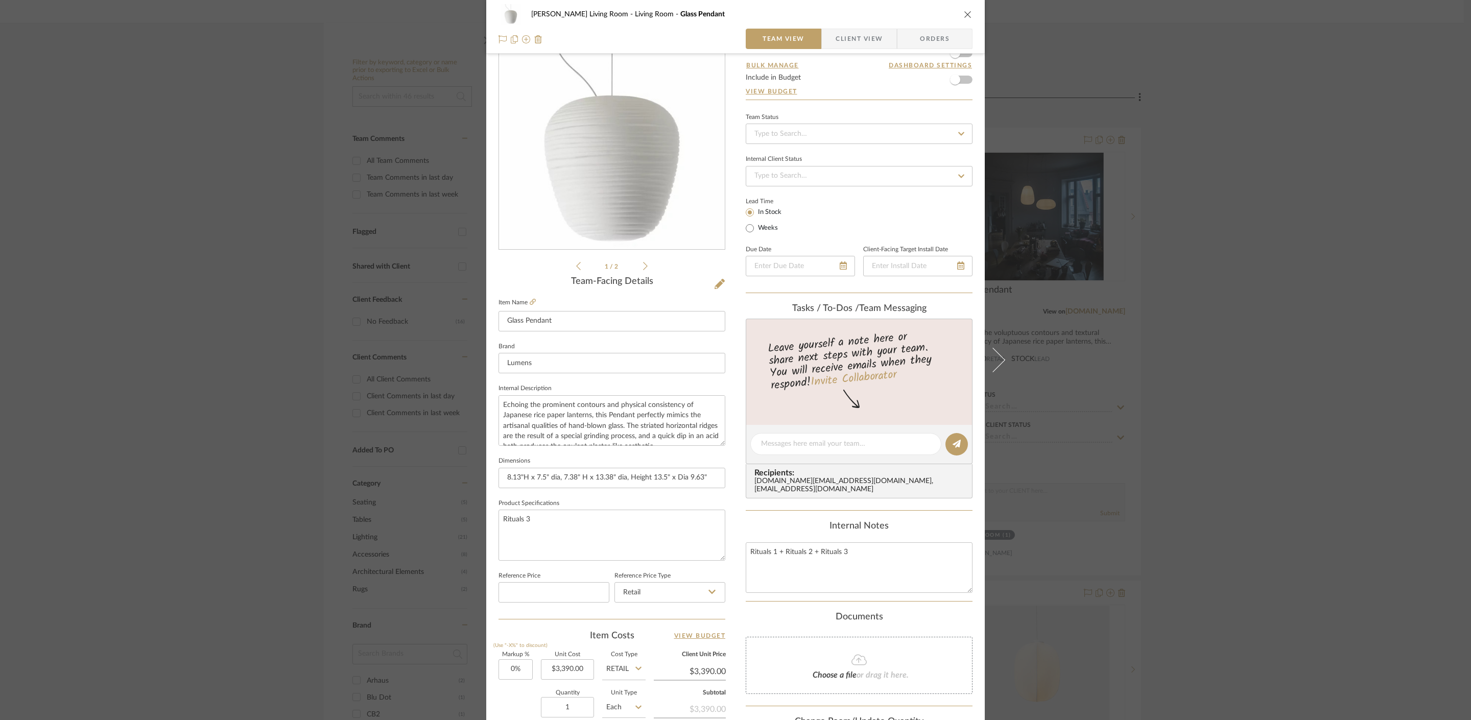
click at [1252, 110] on div "[PERSON_NAME] Living Room Living Room Glass Pendant Team View Client View Order…" at bounding box center [735, 360] width 1471 height 720
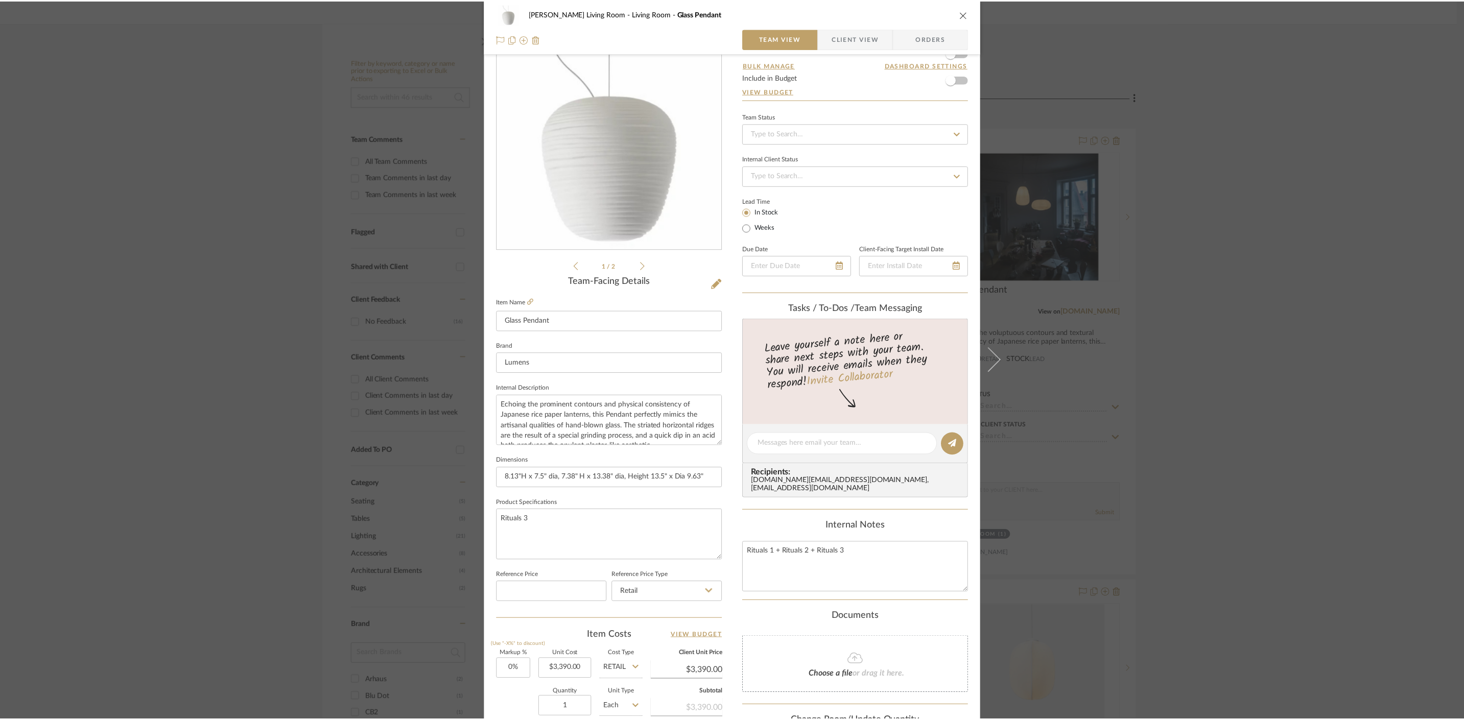
scroll to position [151, 0]
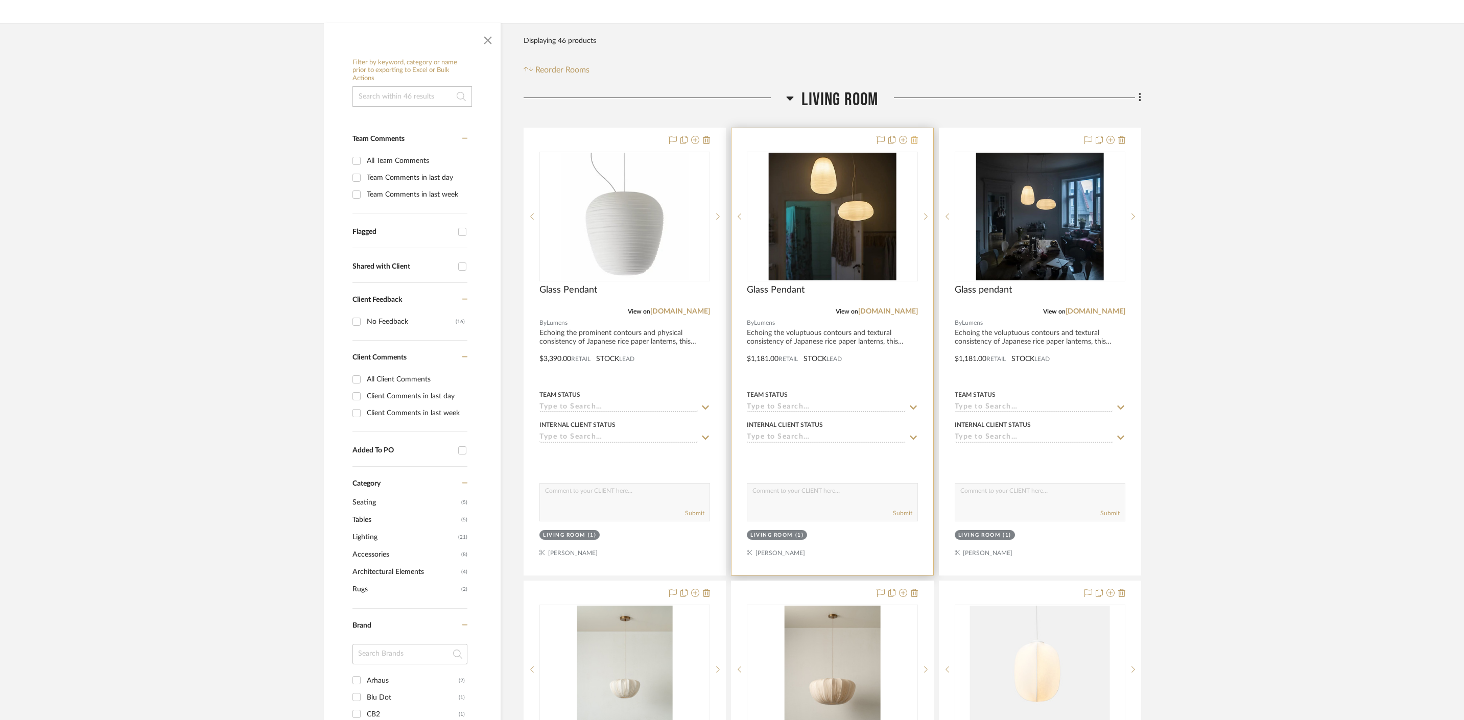
click at [915, 141] on icon at bounding box center [914, 140] width 7 height 8
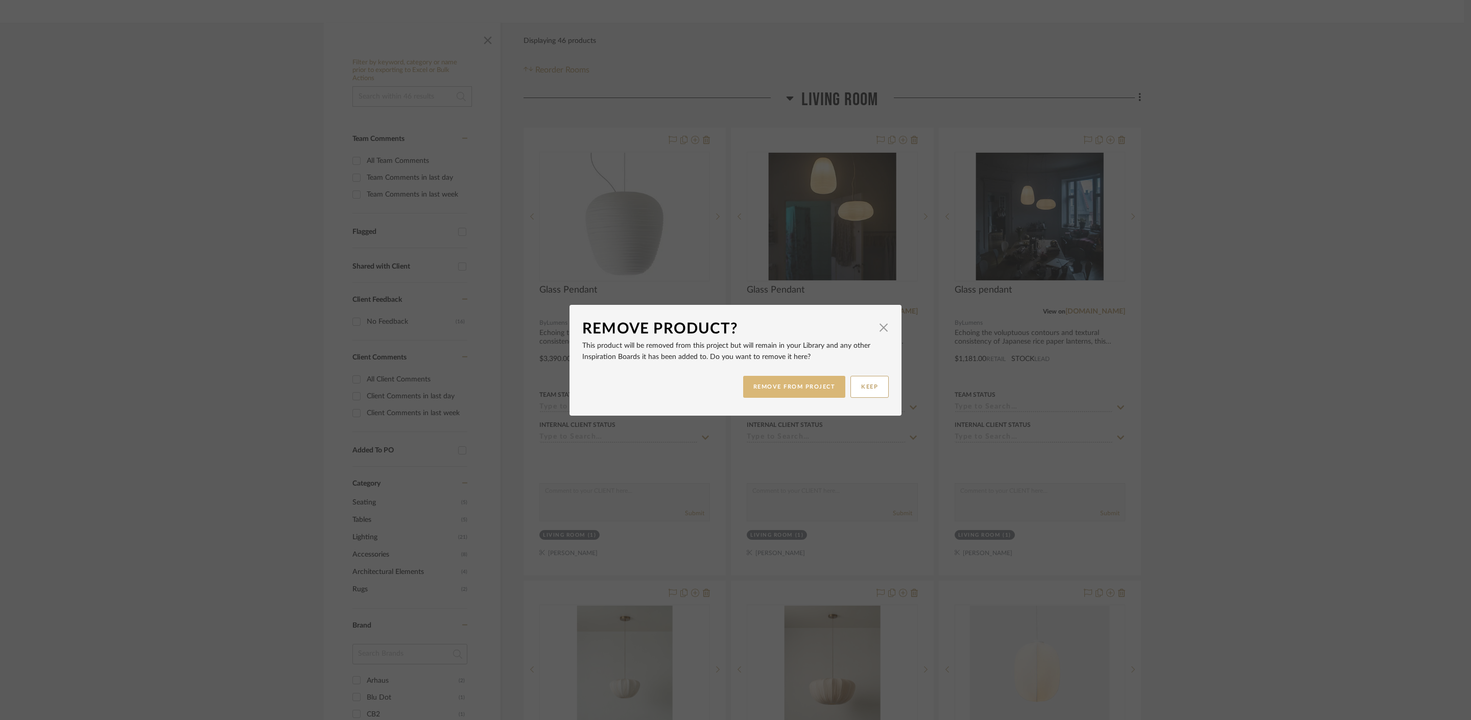
click at [817, 387] on button "REMOVE FROM PROJECT" at bounding box center [794, 387] width 103 height 22
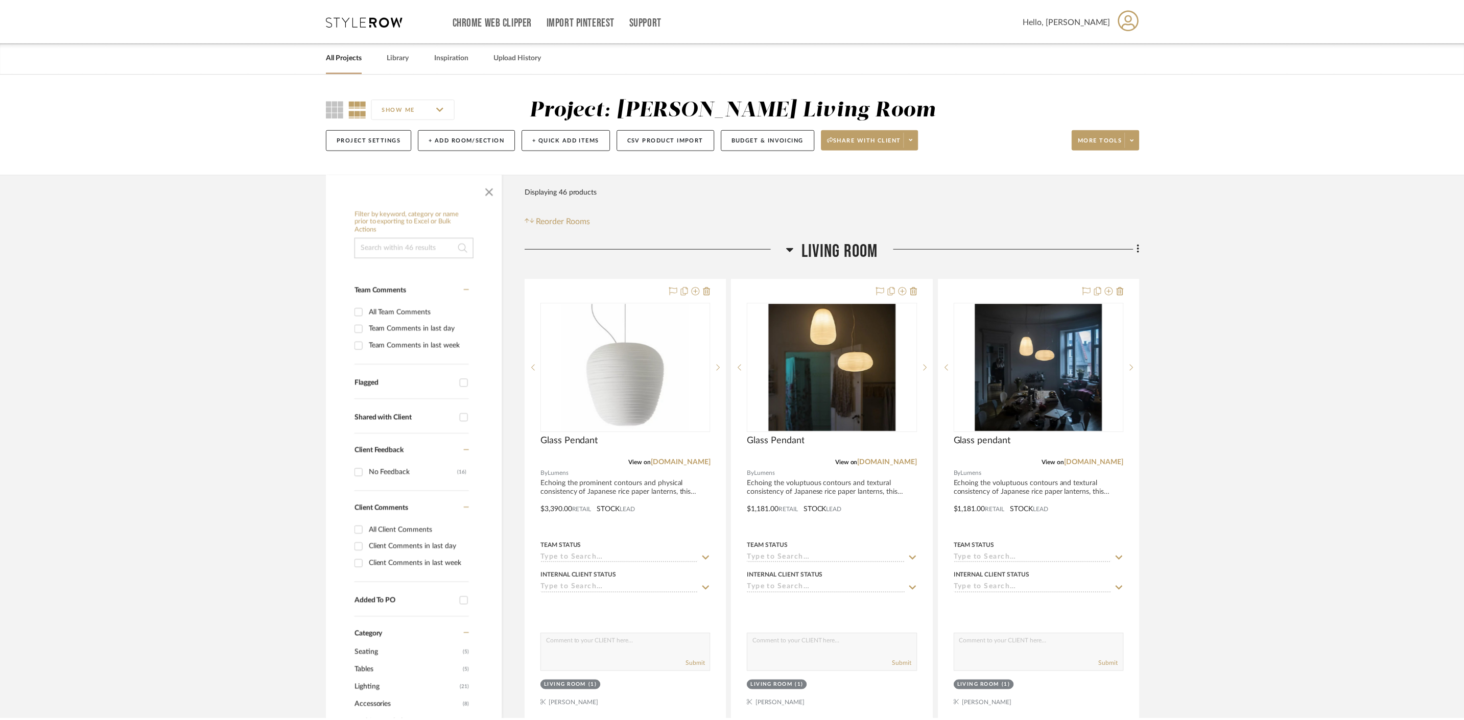
scroll to position [151, 0]
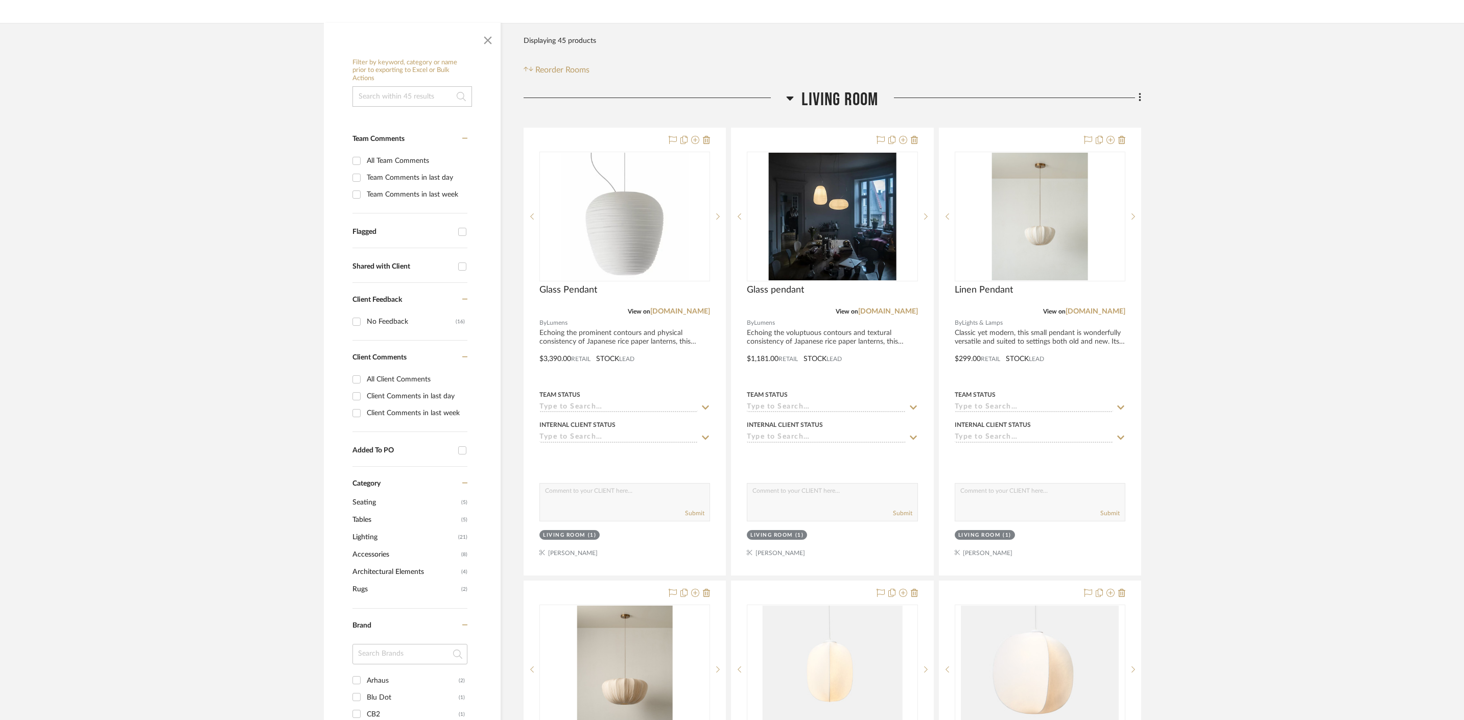
click at [917, 140] on icon at bounding box center [914, 140] width 7 height 8
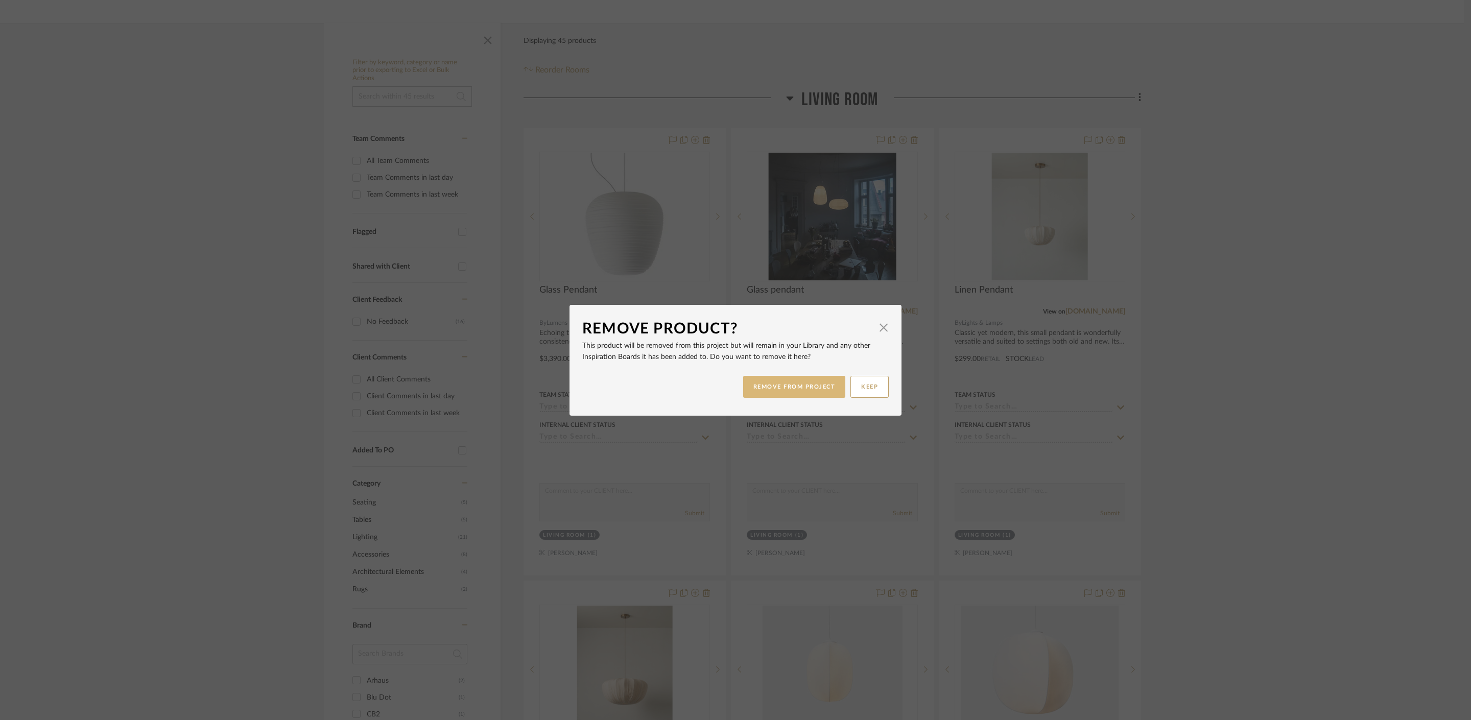
click at [788, 387] on button "REMOVE FROM PROJECT" at bounding box center [794, 387] width 103 height 22
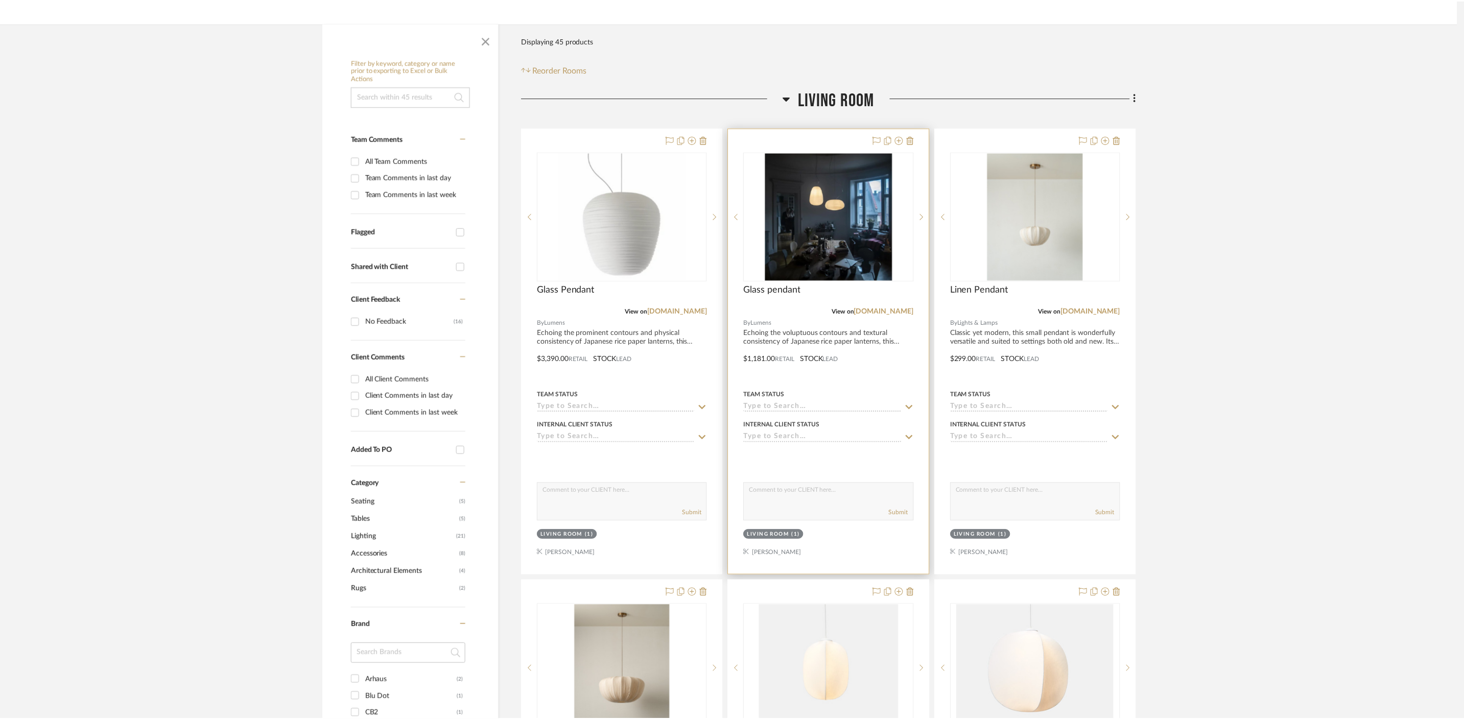
scroll to position [151, 0]
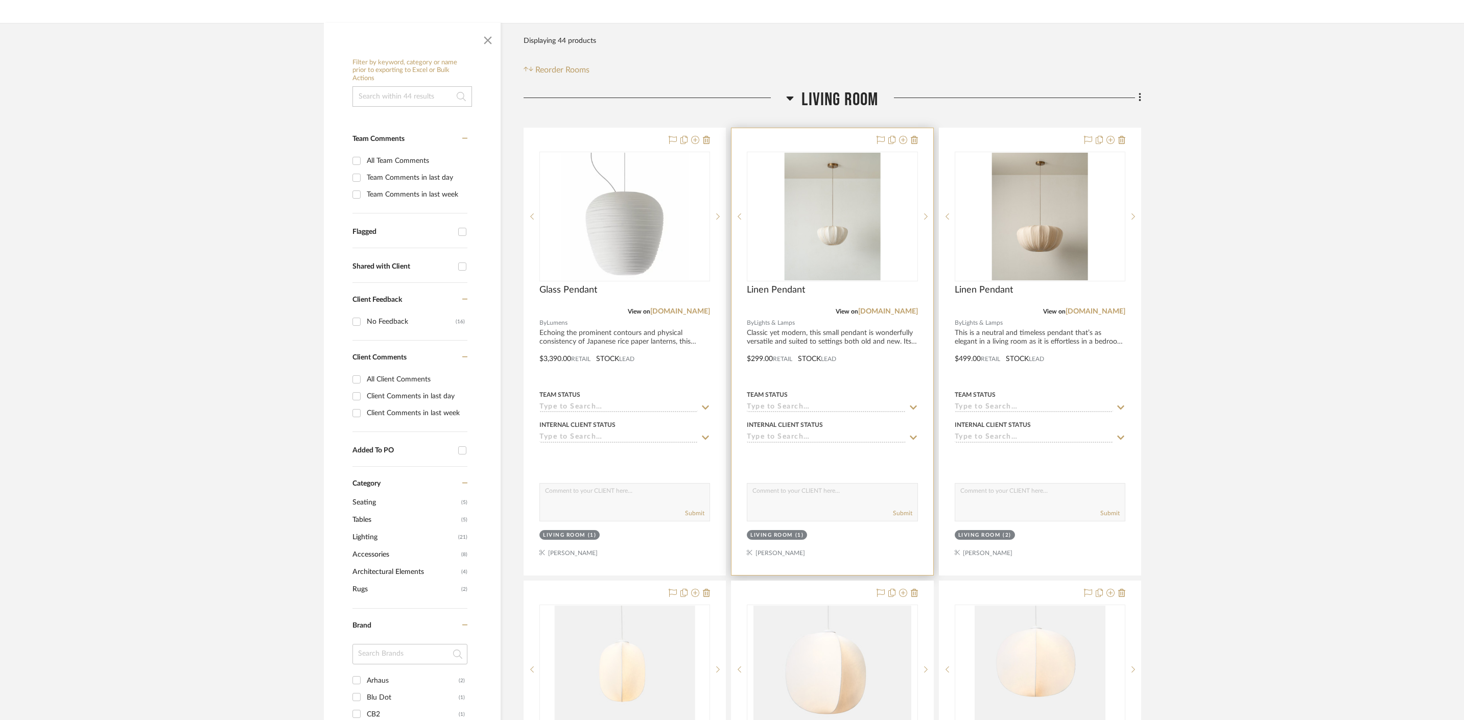
click at [859, 341] on div at bounding box center [832, 351] width 201 height 447
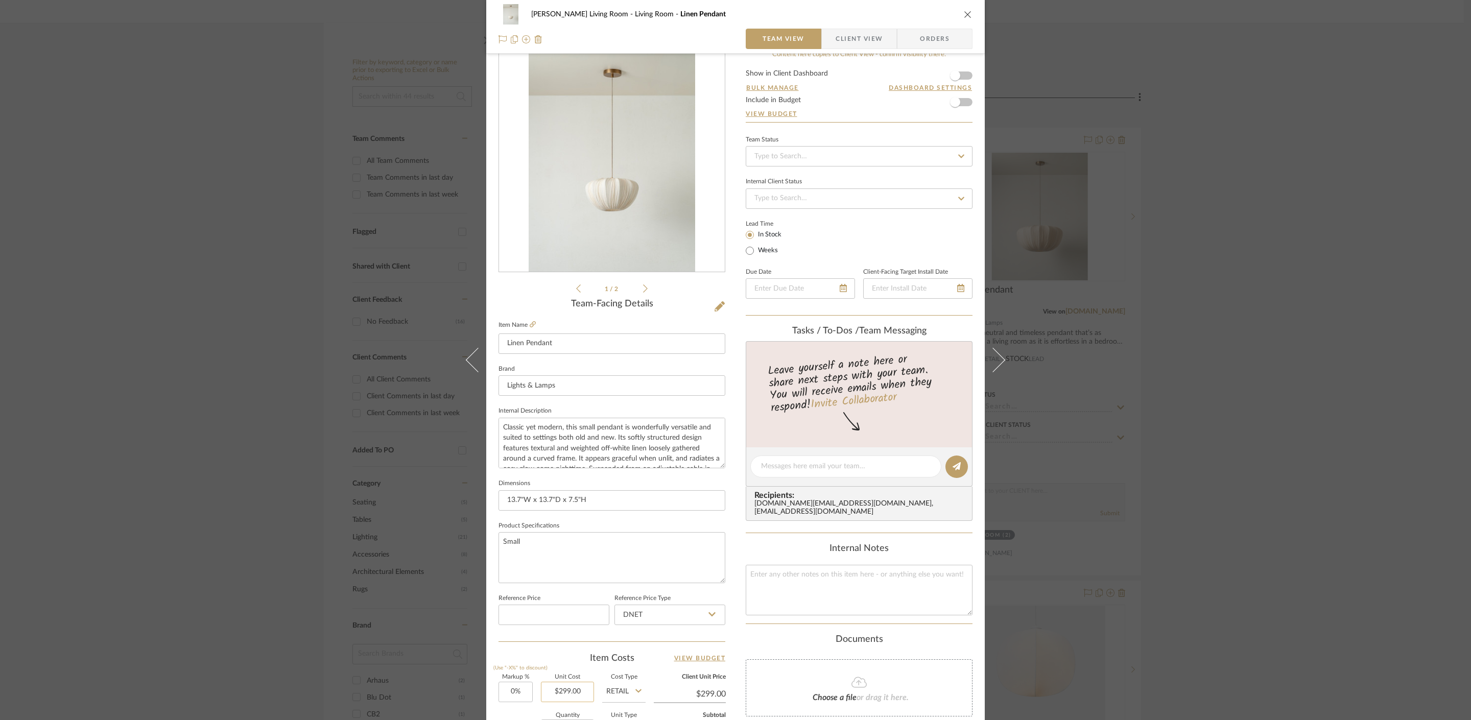
scroll to position [20, 0]
click at [564, 697] on input "299.00" at bounding box center [567, 691] width 53 height 20
type input "$798.00"
click at [1312, 408] on div "[PERSON_NAME] Living Room Living Room Linen Pendant Team View Client View Order…" at bounding box center [735, 360] width 1471 height 720
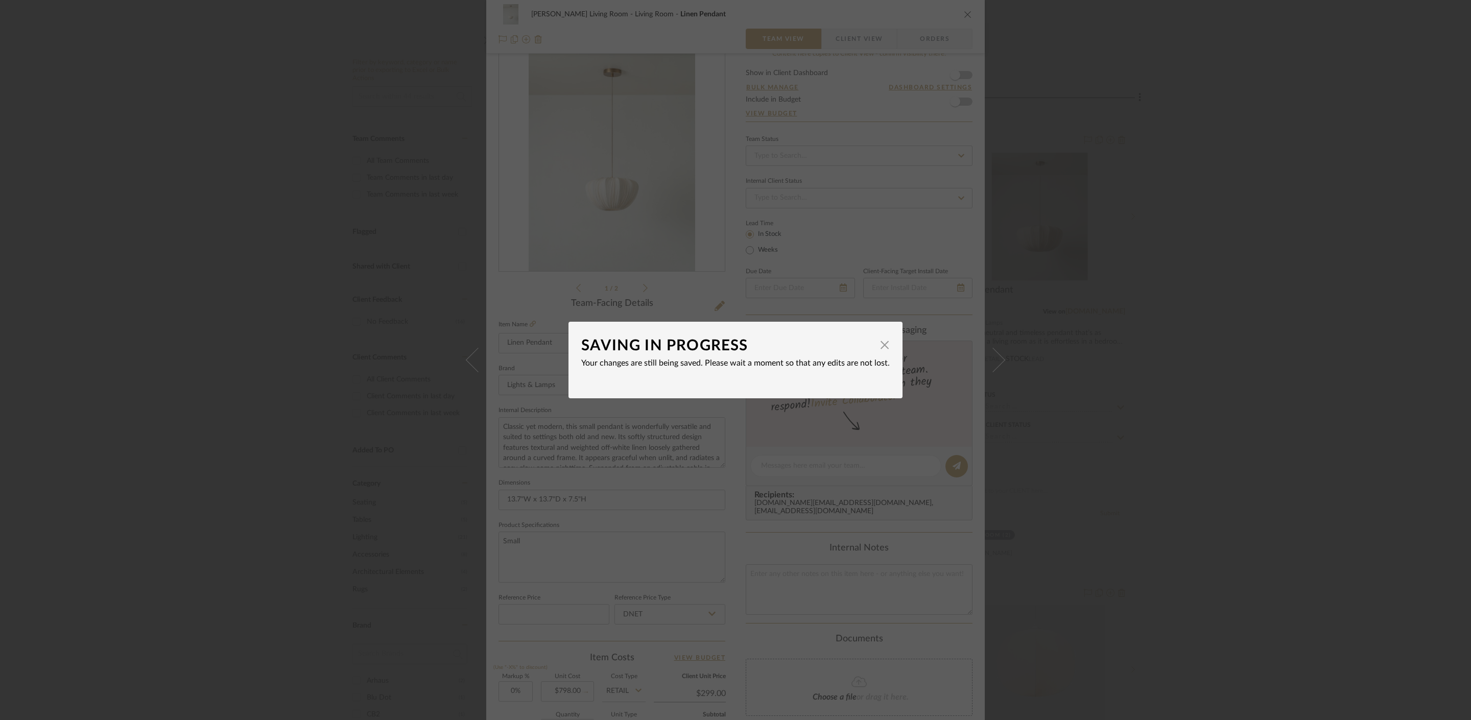
type input "$798.00"
type input "$79.80"
click at [1151, 214] on div "SAVING IN PROGRESS × Your changes are still being saved. Please wait a moment s…" at bounding box center [735, 360] width 1471 height 720
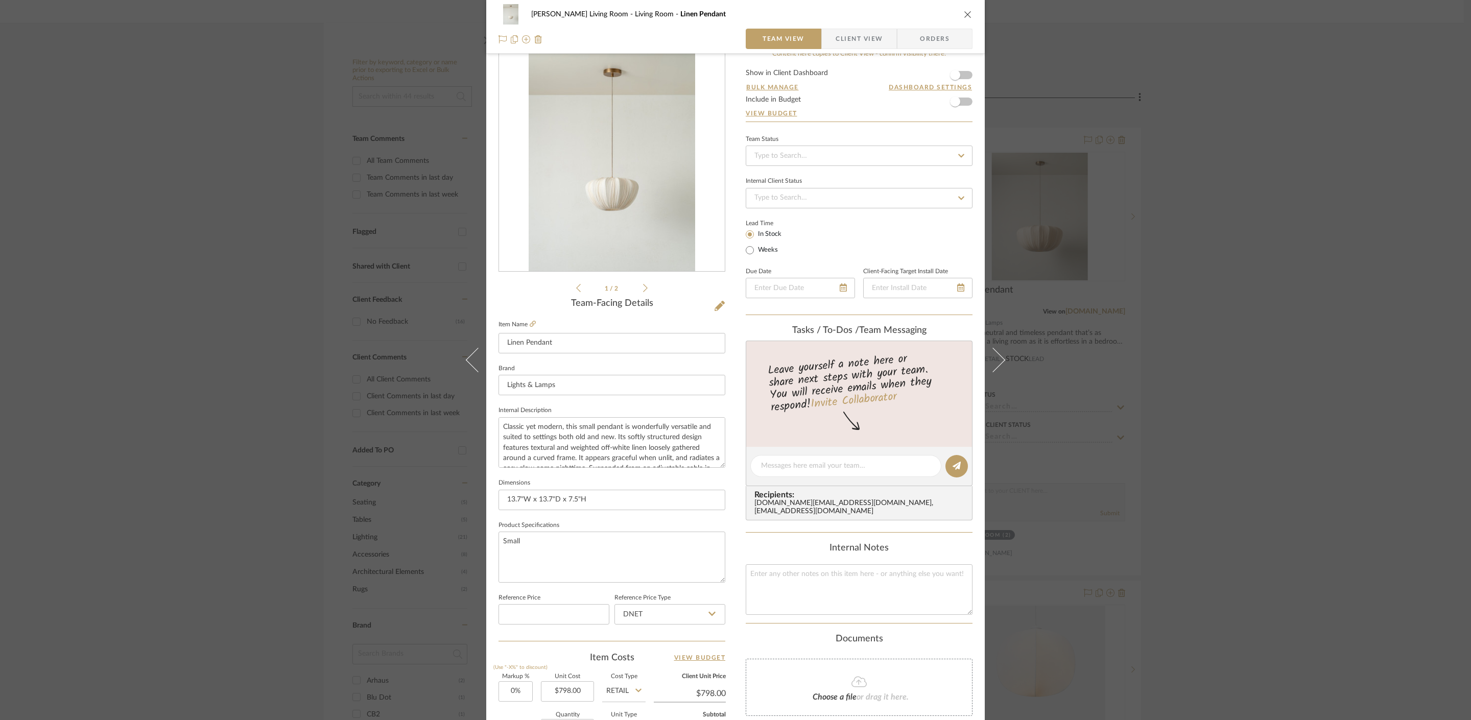
click at [1213, 169] on div "[PERSON_NAME] Living Room Living Room Linen Pendant Team View Client View Order…" at bounding box center [735, 360] width 1471 height 720
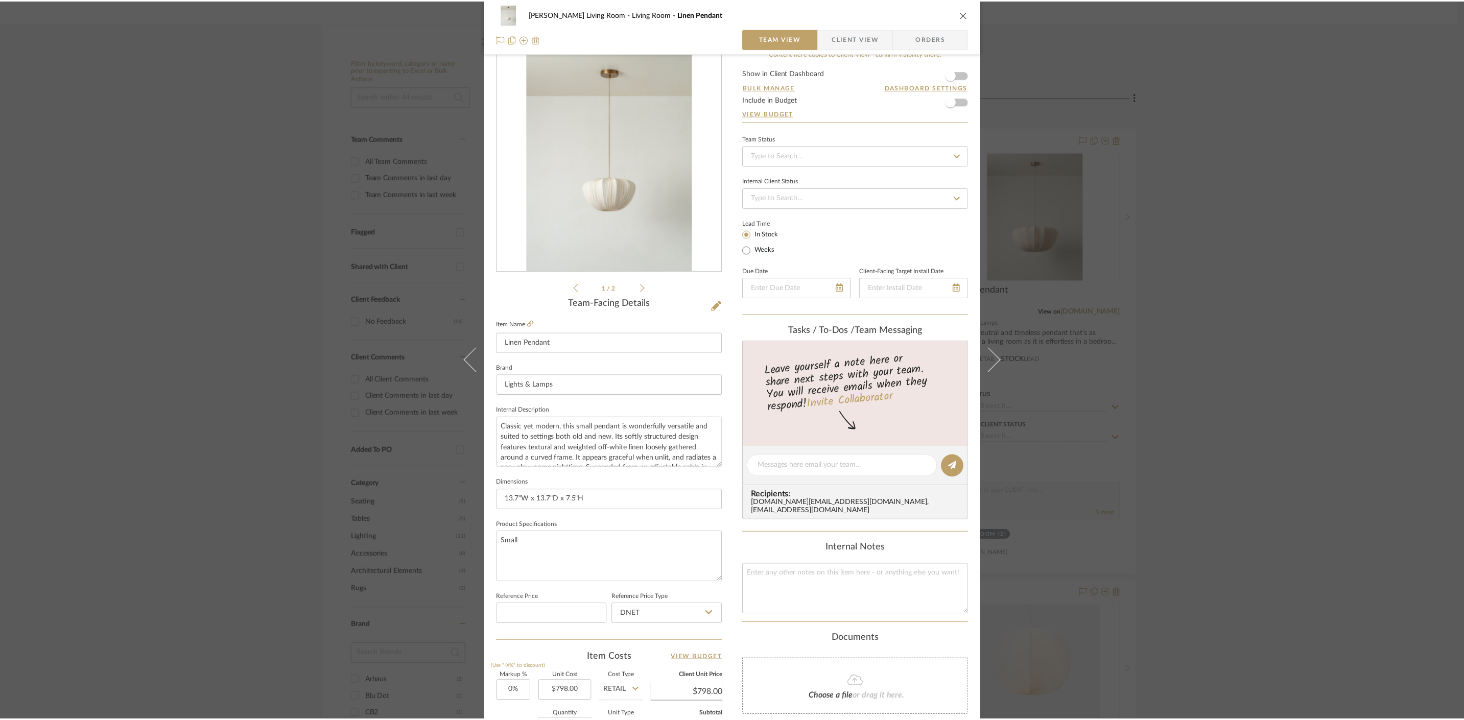
scroll to position [151, 0]
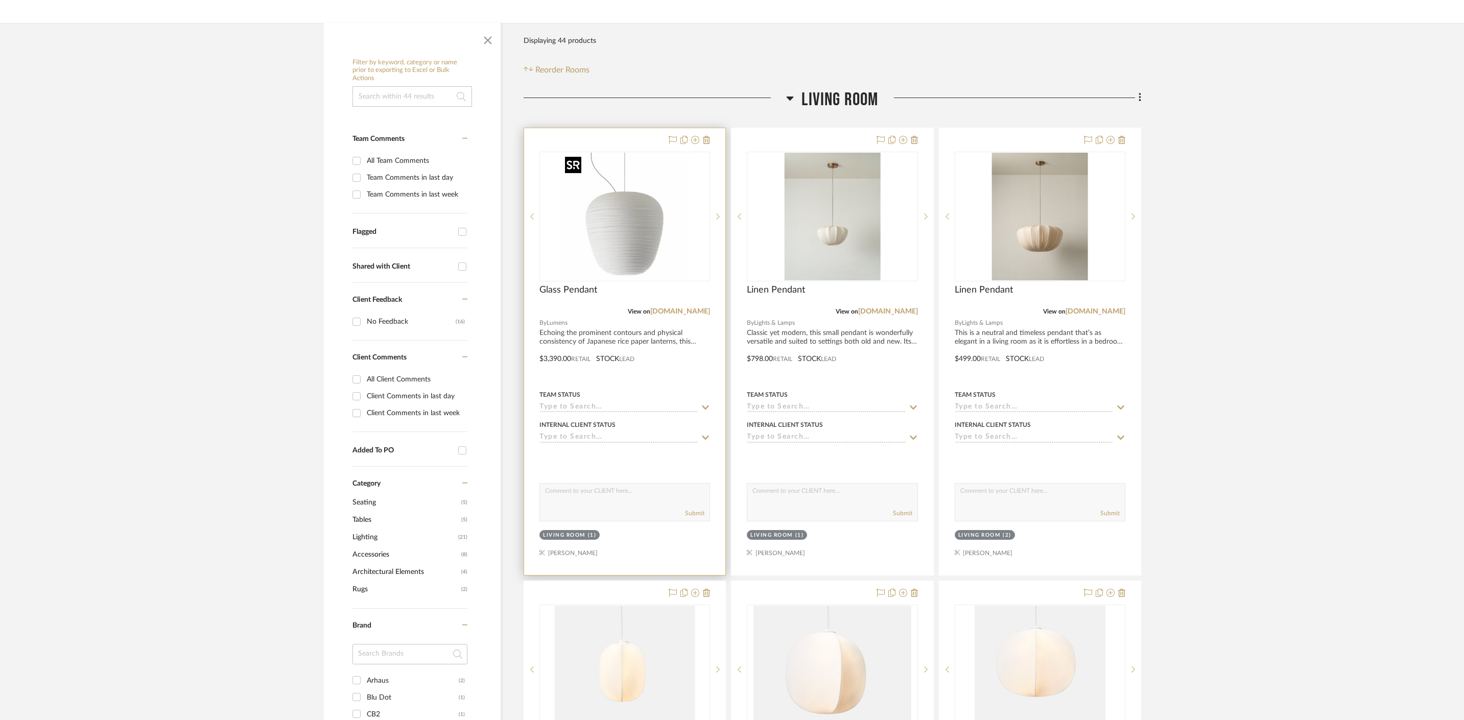
click at [602, 276] on img "0" at bounding box center [625, 217] width 128 height 128
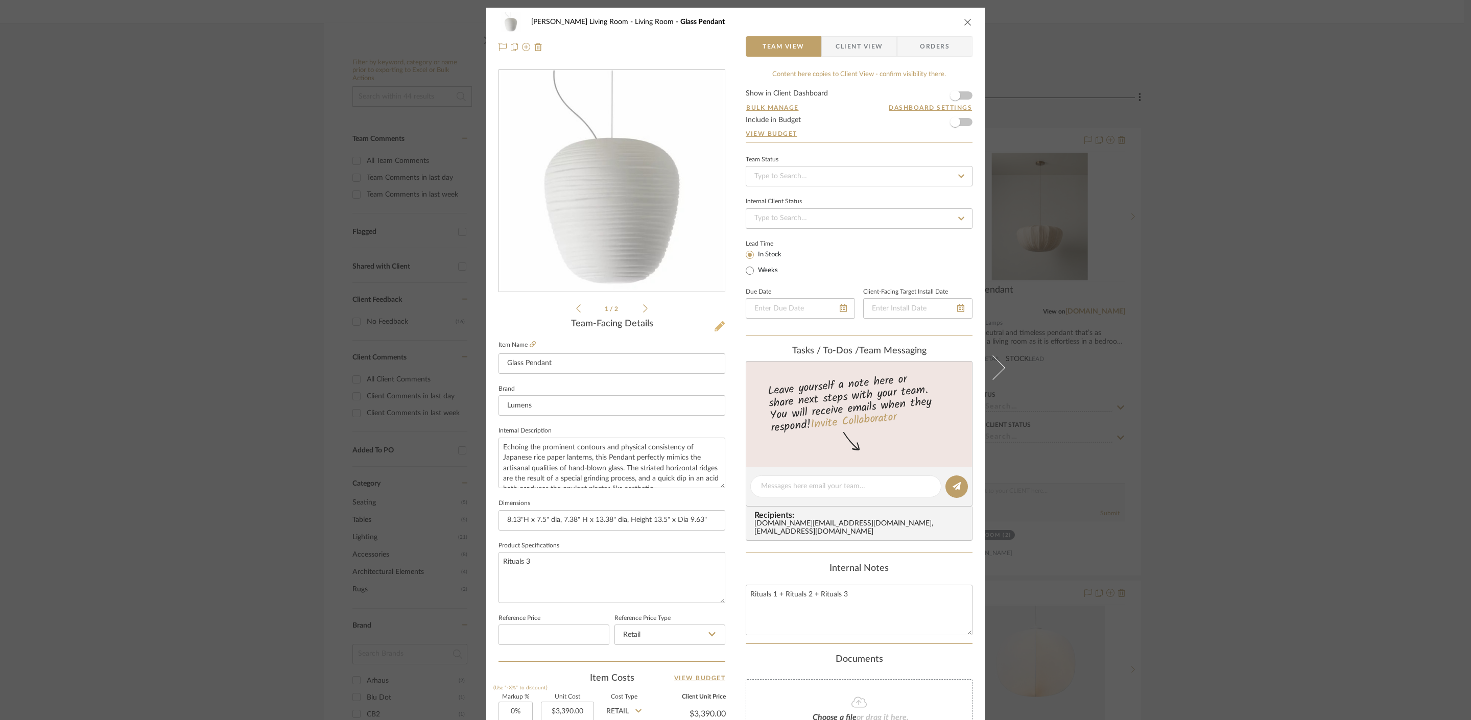
click at [715, 334] on button at bounding box center [719, 327] width 11 height 16
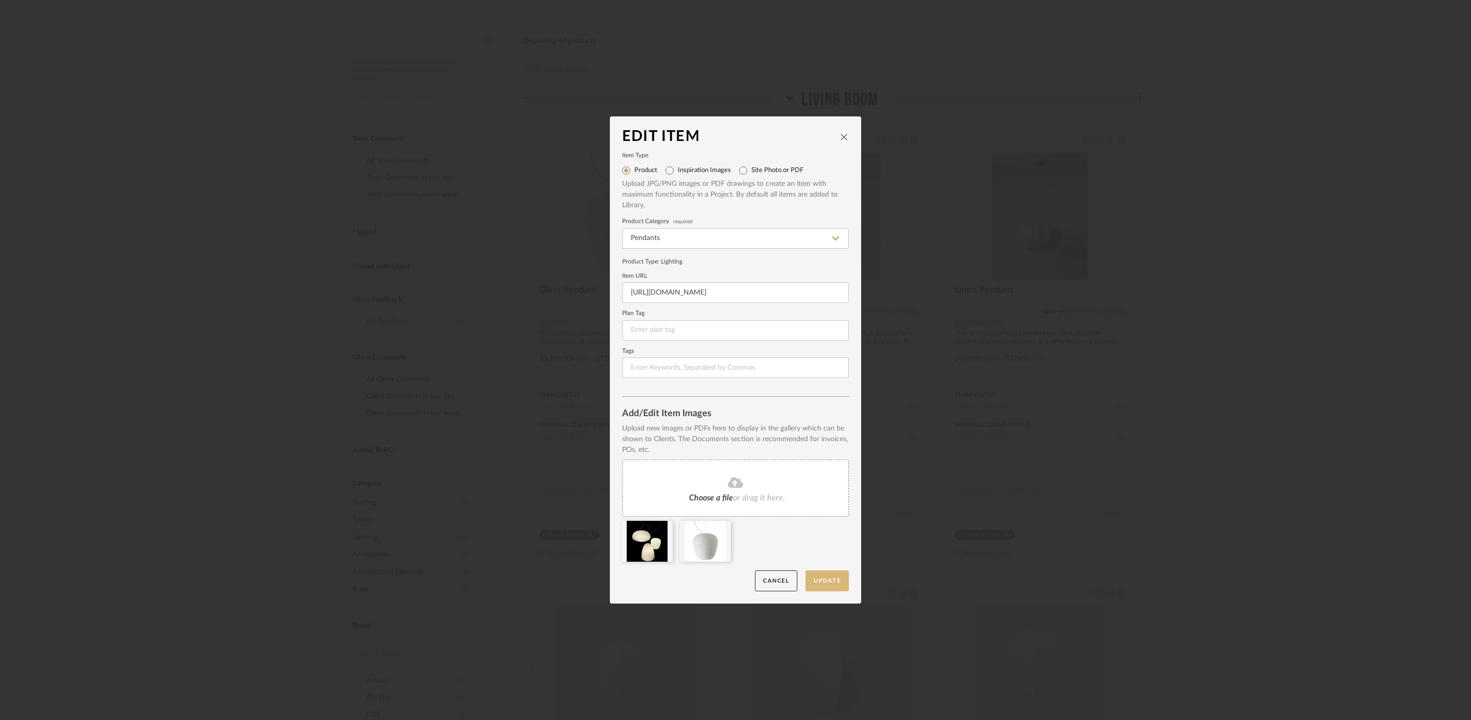
click at [806, 580] on button "Update" at bounding box center [827, 581] width 43 height 21
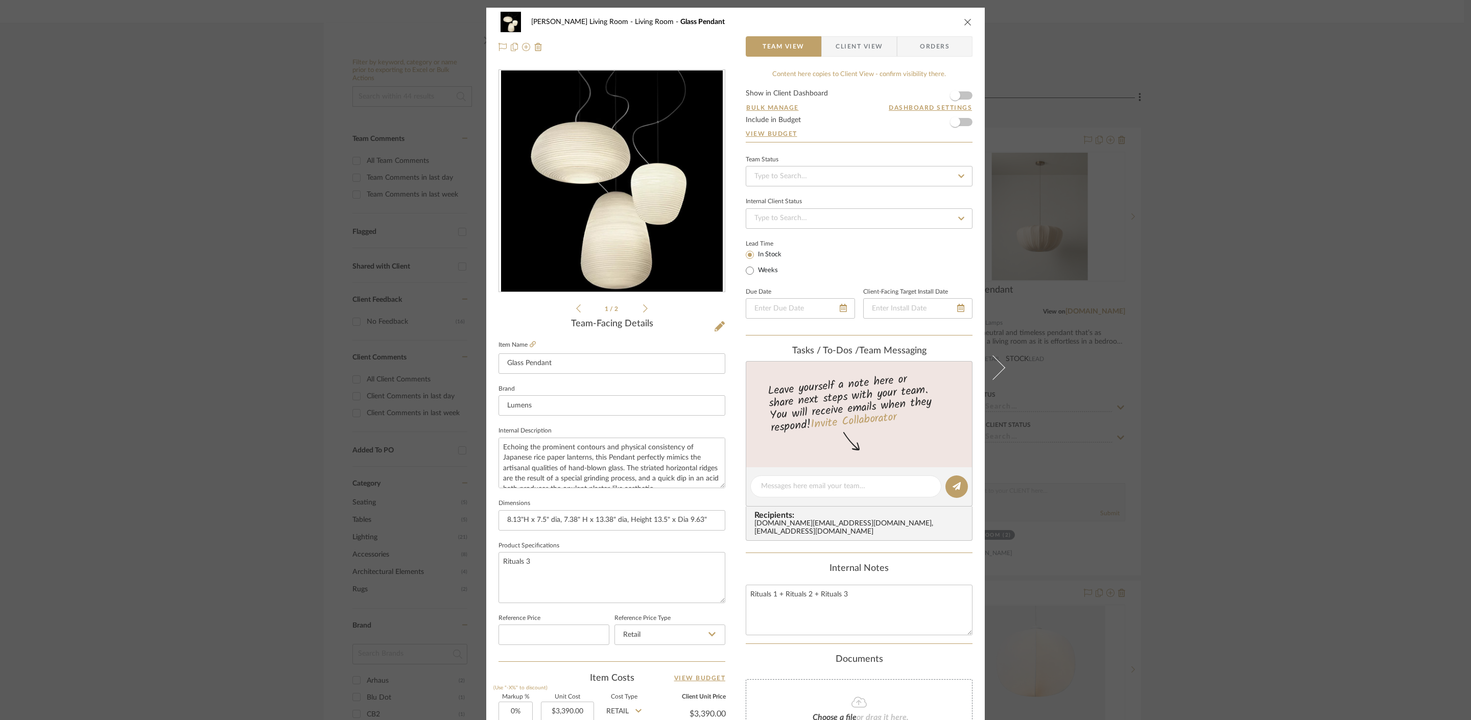
click at [1166, 246] on div "[PERSON_NAME] Living Room Living Room Glass Pendant Team View Client View Order…" at bounding box center [735, 360] width 1471 height 720
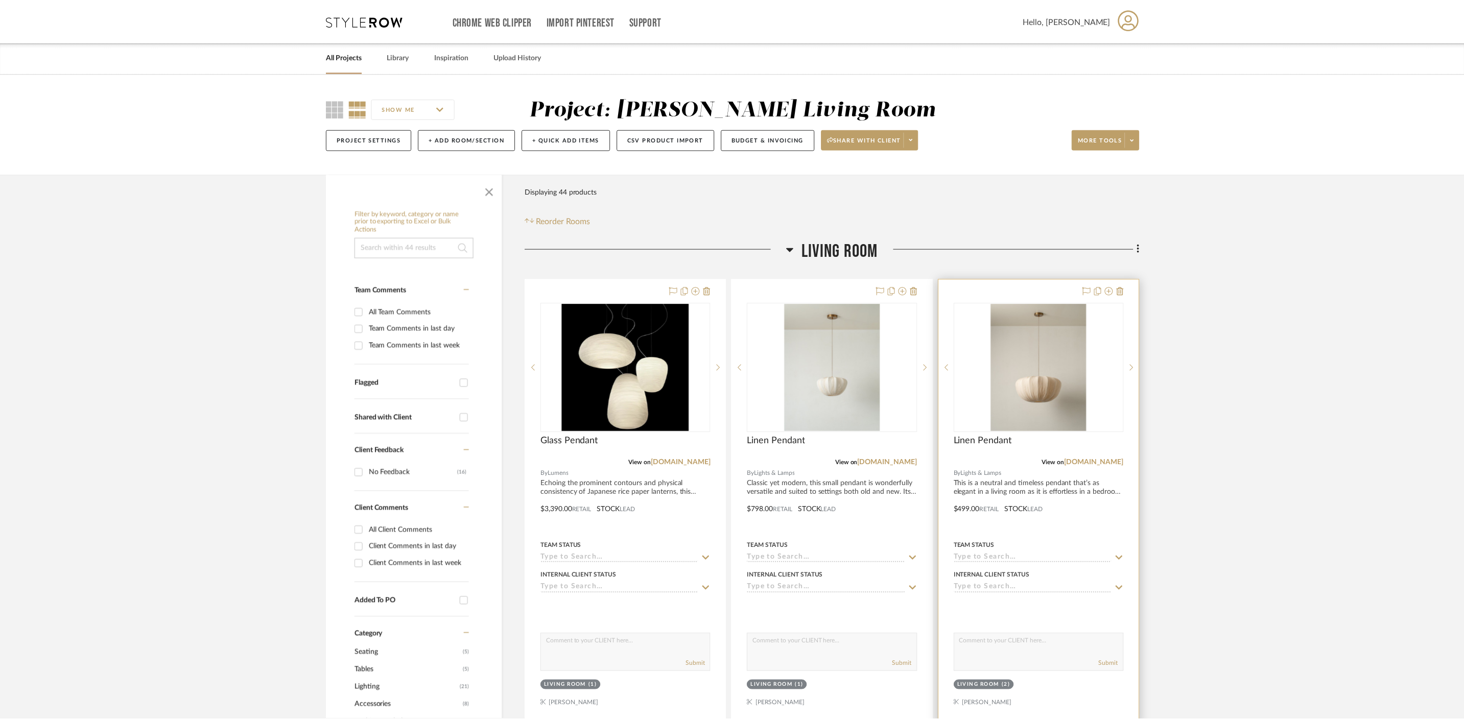
scroll to position [151, 0]
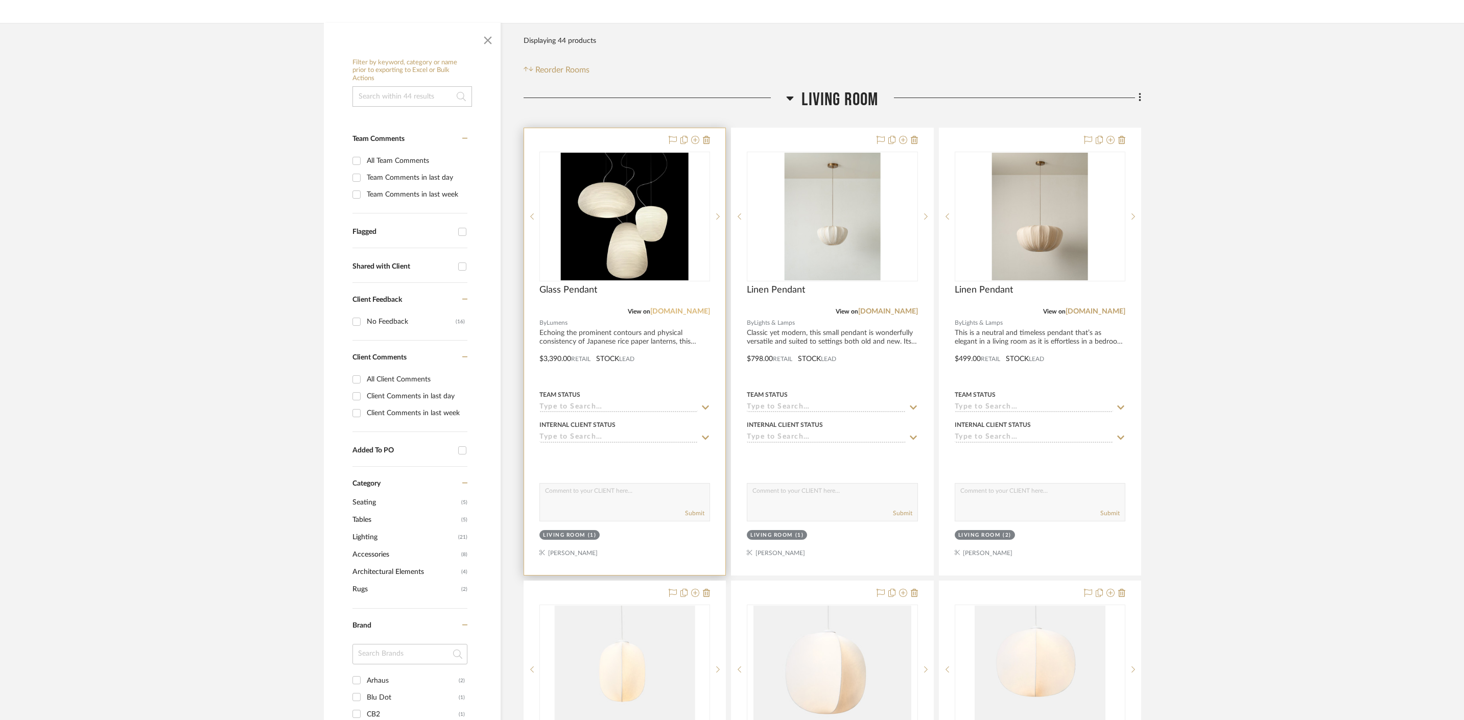
click at [696, 311] on link "[DOMAIN_NAME]" at bounding box center [680, 311] width 60 height 7
click at [576, 293] on span "Glass Pendant" at bounding box center [568, 290] width 58 height 11
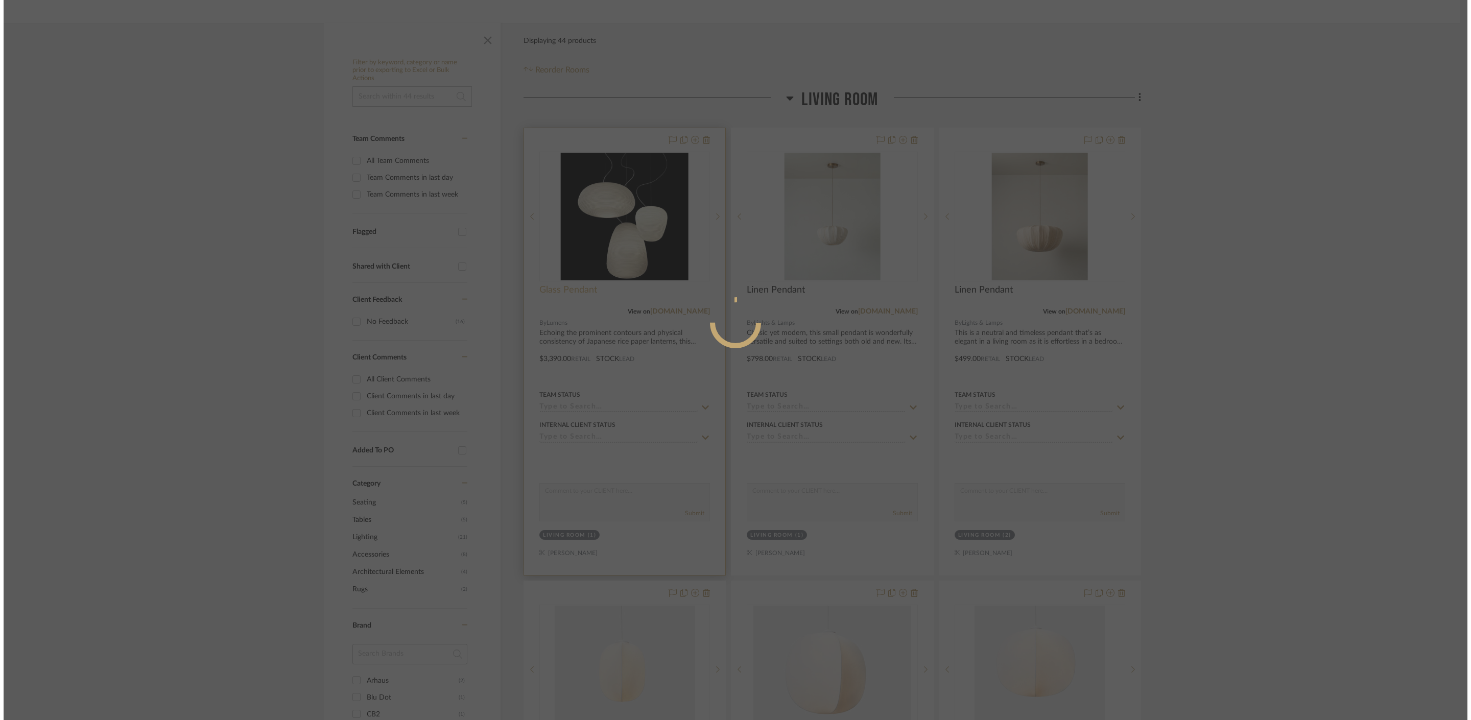
scroll to position [0, 0]
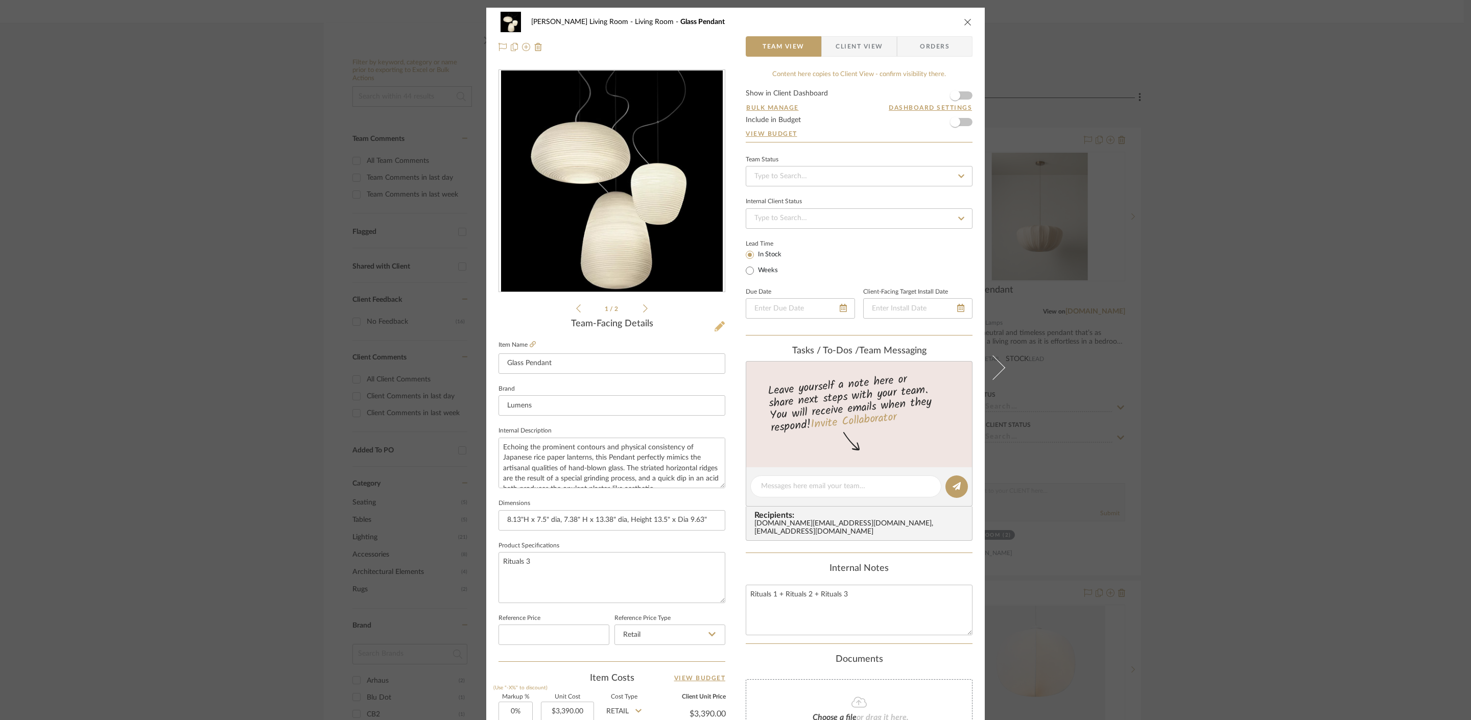
click at [717, 327] on icon at bounding box center [720, 326] width 10 height 10
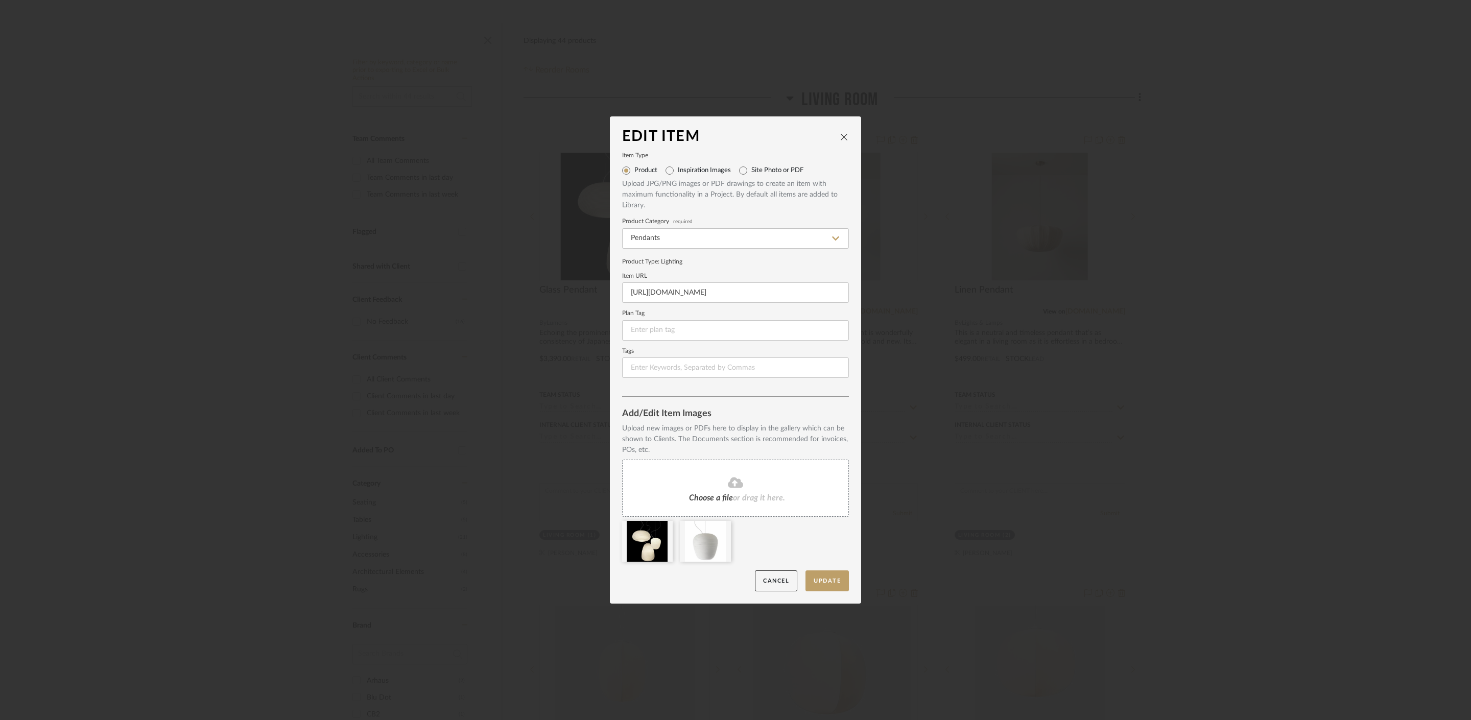
click at [721, 499] on span "Choose a file" at bounding box center [711, 498] width 44 height 8
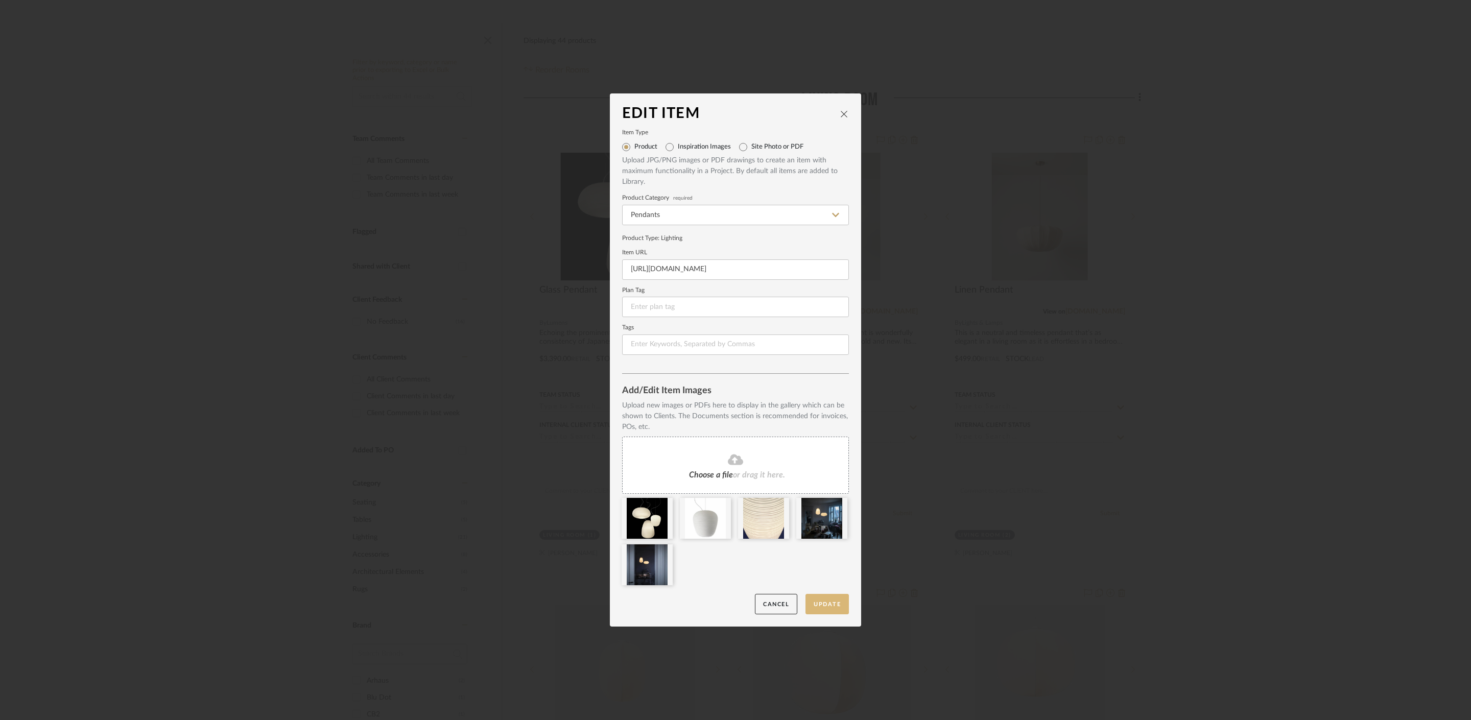
click at [826, 603] on button "Update" at bounding box center [827, 604] width 43 height 21
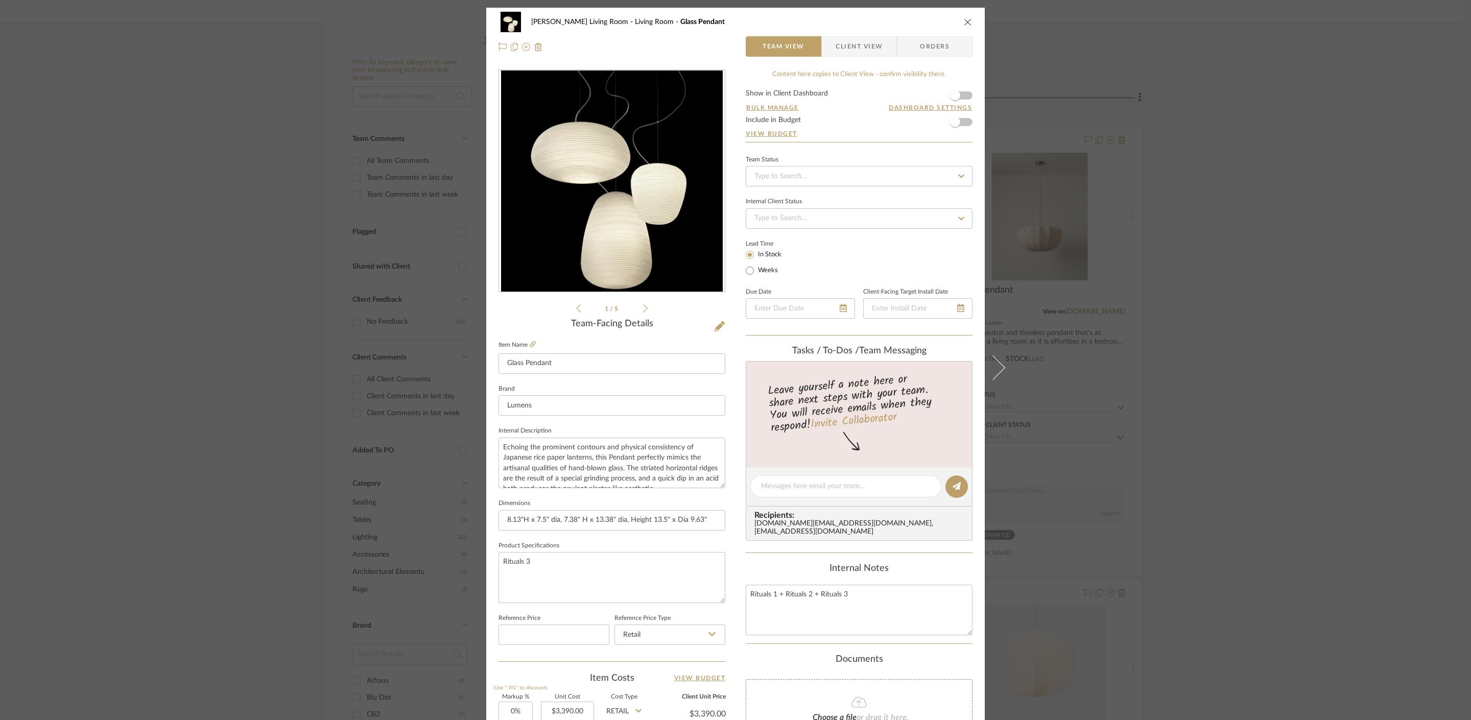
click at [1234, 232] on div "[PERSON_NAME] Living Room Living Room Glass Pendant Team View Client View Order…" at bounding box center [735, 360] width 1471 height 720
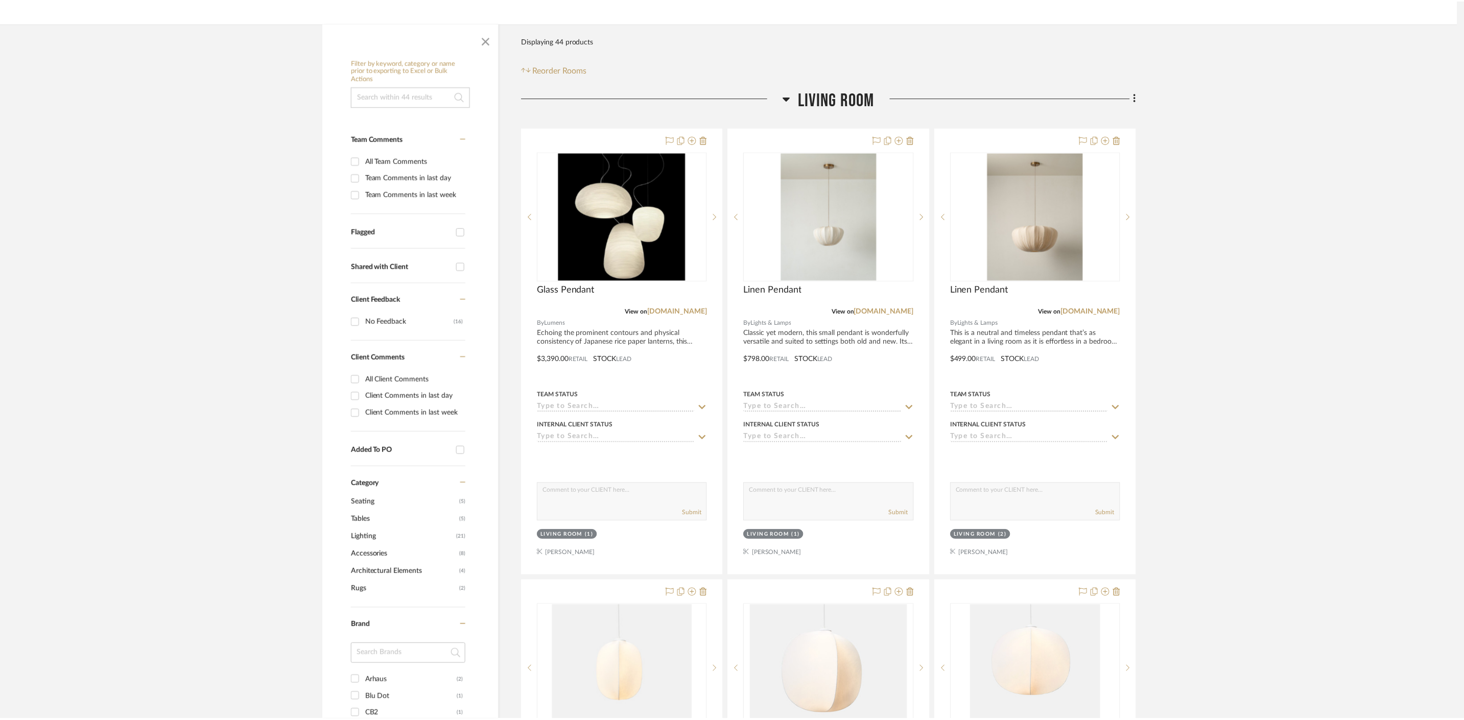
scroll to position [151, 0]
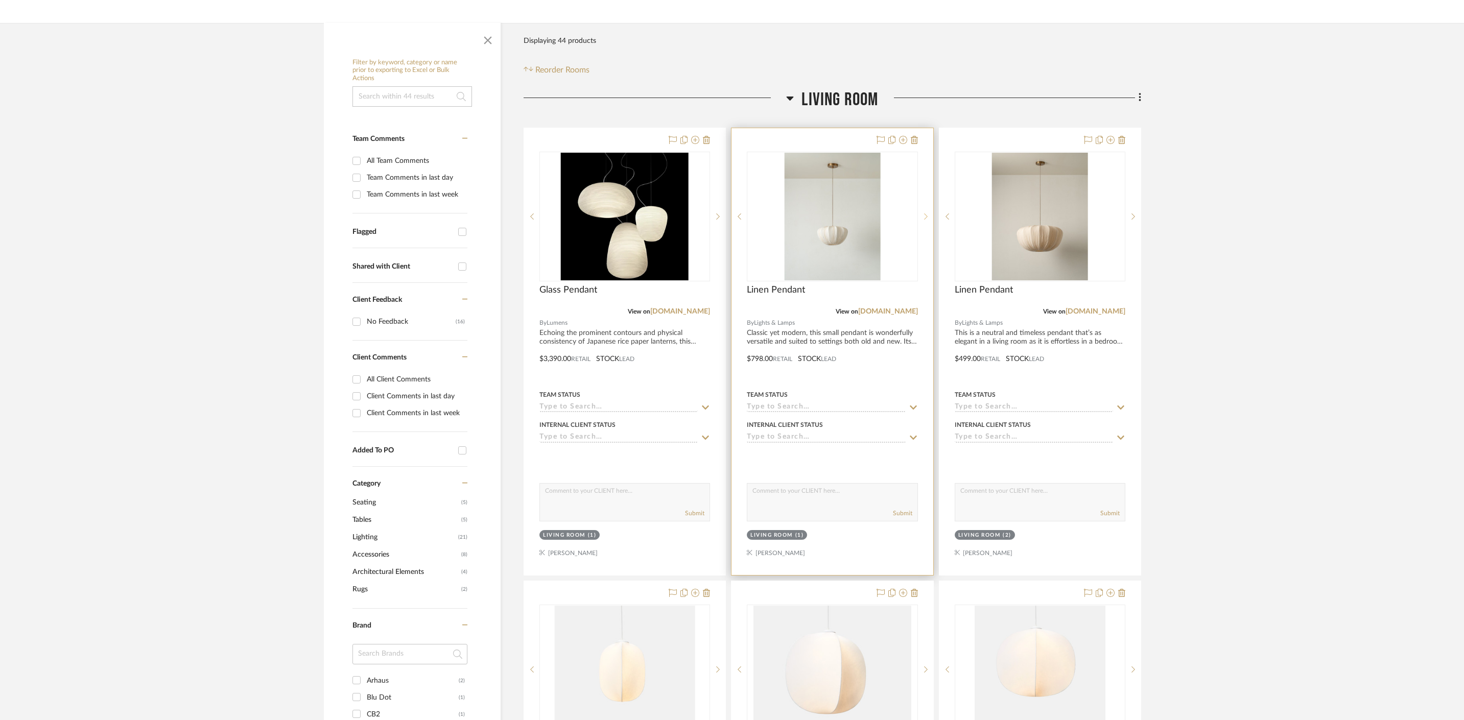
click at [928, 219] on sr-next-btn at bounding box center [925, 216] width 15 height 7
click at [1137, 216] on sr-next-btn at bounding box center [1132, 216] width 15 height 7
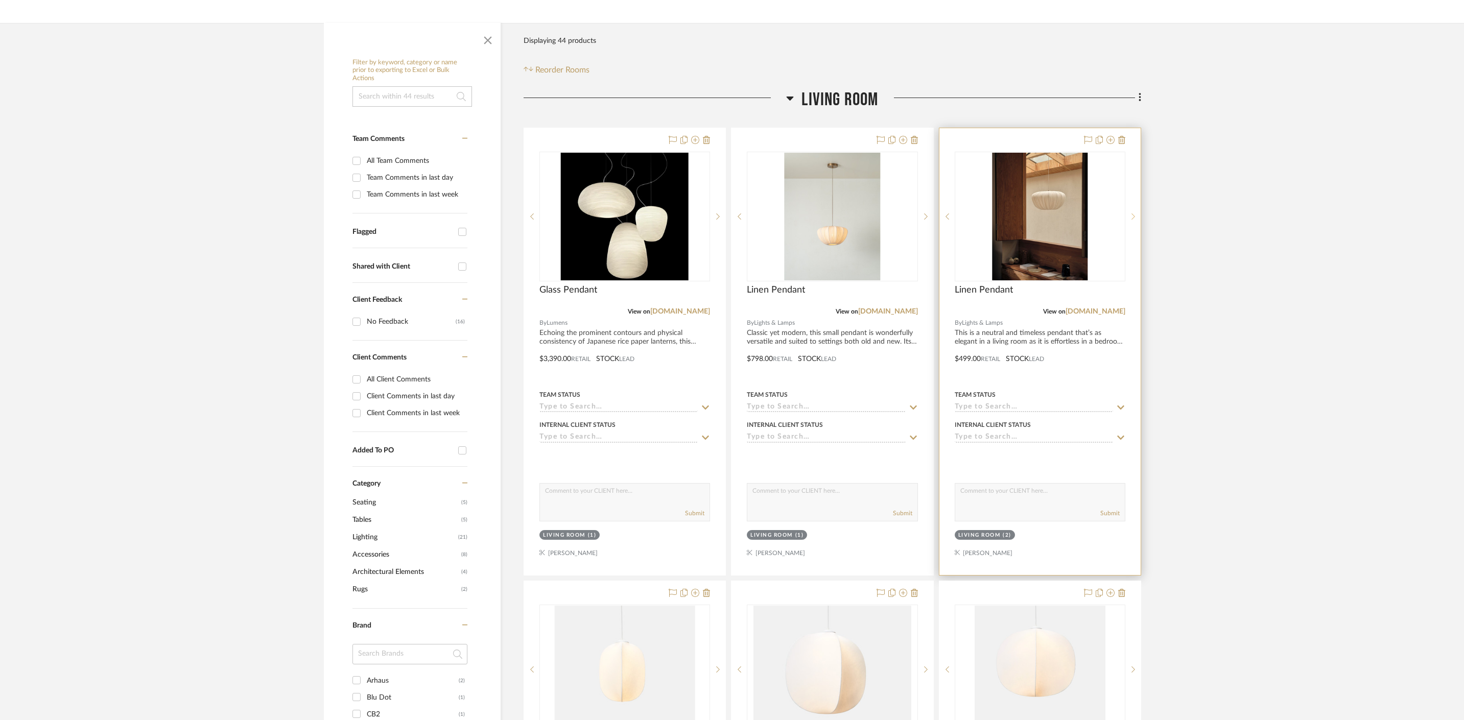
click at [1135, 216] on sr-next-btn at bounding box center [1132, 216] width 15 height 7
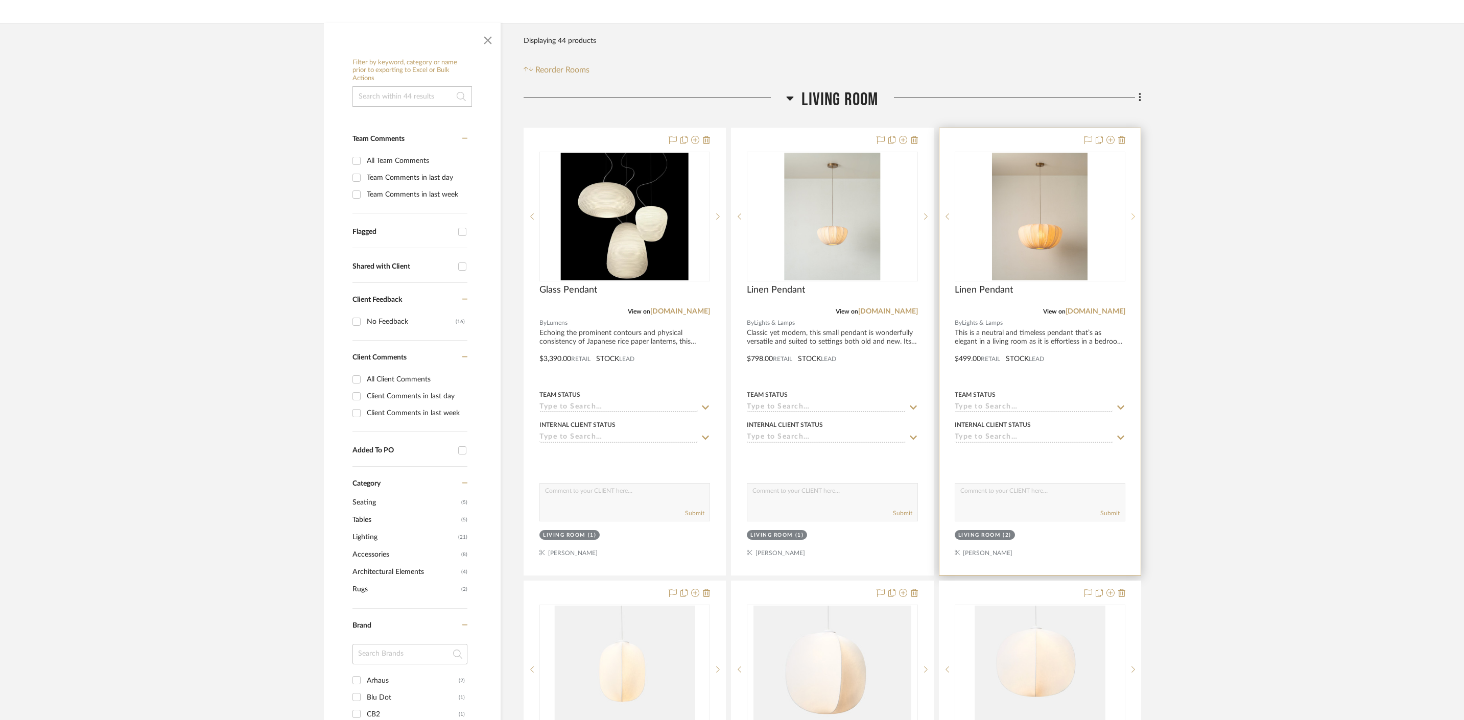
click at [1135, 216] on sr-next-btn at bounding box center [1132, 216] width 15 height 7
click at [1028, 359] on div at bounding box center [1039, 351] width 201 height 447
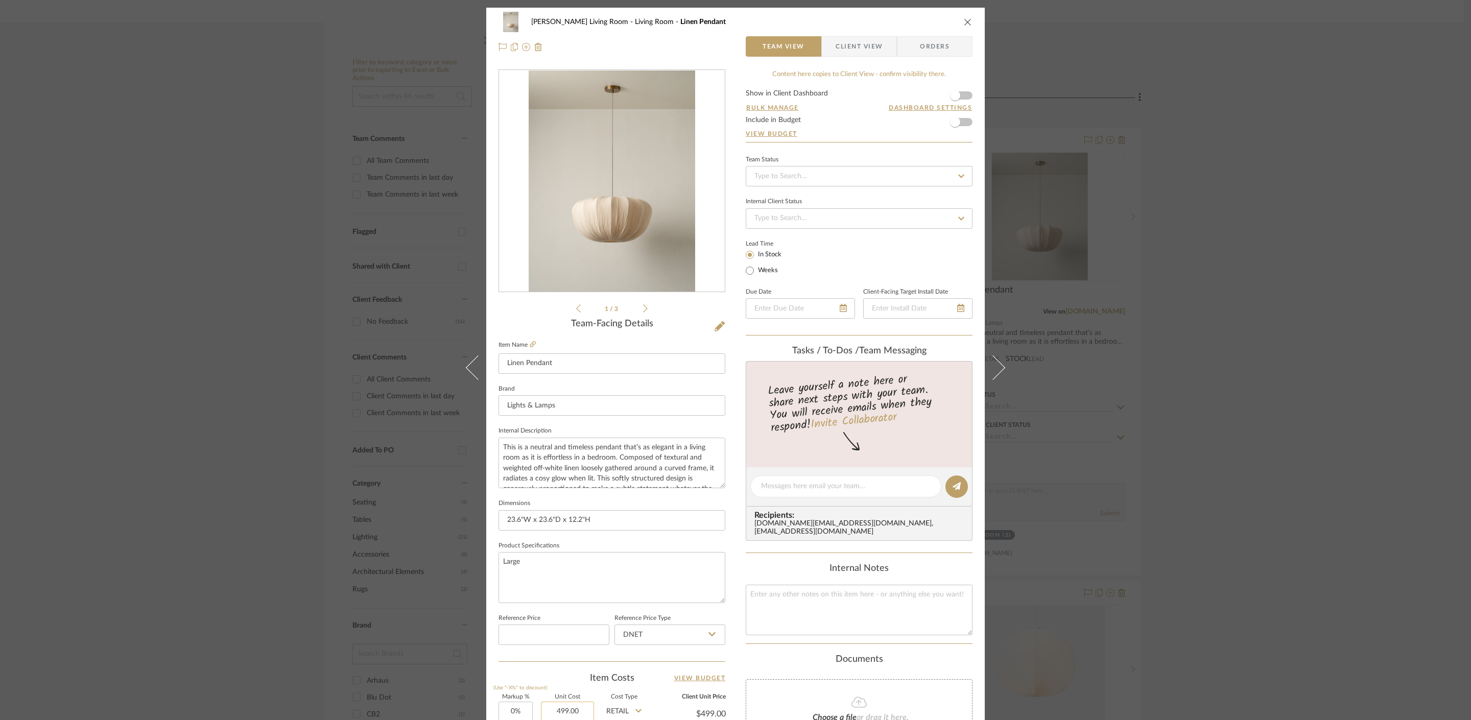
click at [577, 713] on input "499.00" at bounding box center [567, 712] width 53 height 20
type input "$798.00"
click at [1196, 473] on div "[PERSON_NAME] Living Room Living Room Linen Pendant Team View Client View Order…" at bounding box center [735, 360] width 1471 height 720
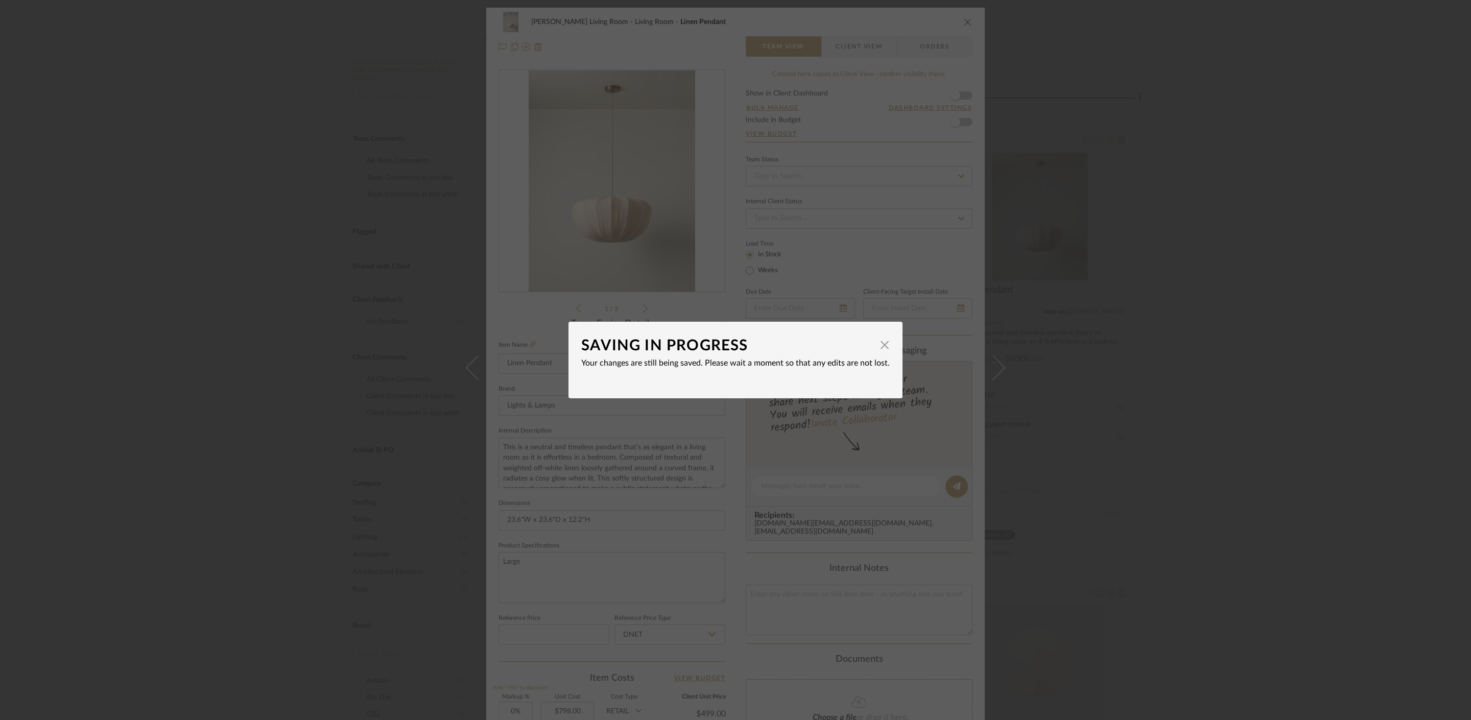
type input "$798.00"
type input "$159.60"
click at [1264, 204] on div "SAVING IN PROGRESS × Your changes are still being saved. Please wait a moment s…" at bounding box center [735, 360] width 1471 height 720
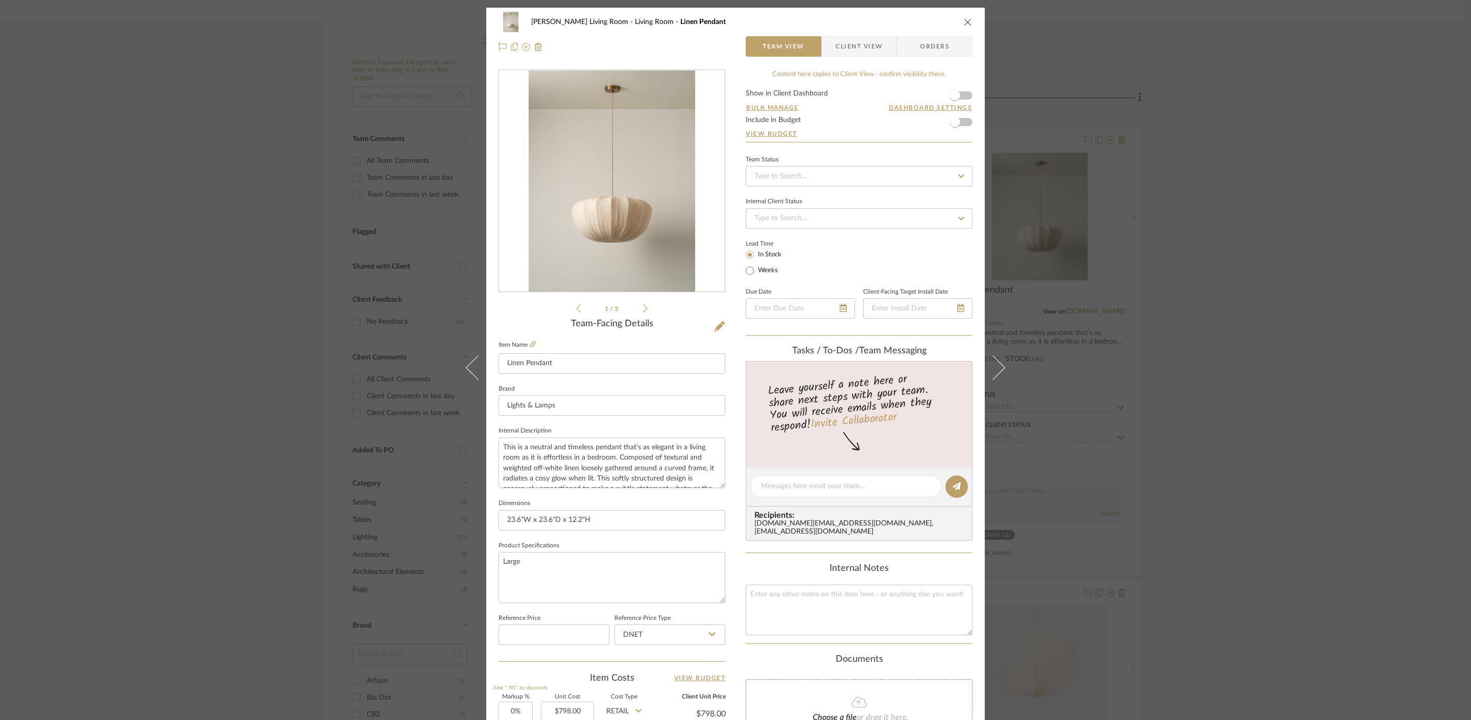
click at [1215, 144] on div "[PERSON_NAME] Living Room Living Room Linen Pendant Team View Client View Order…" at bounding box center [735, 360] width 1471 height 720
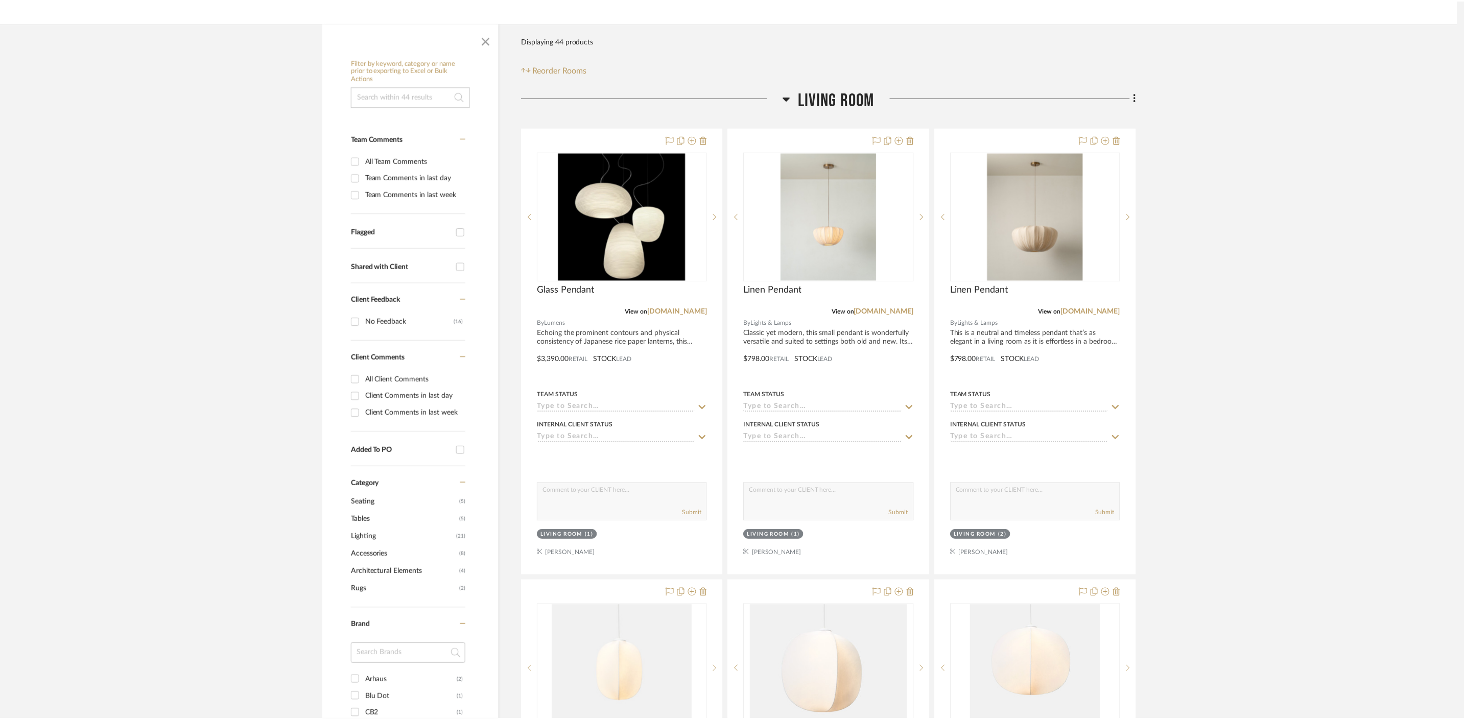
scroll to position [151, 0]
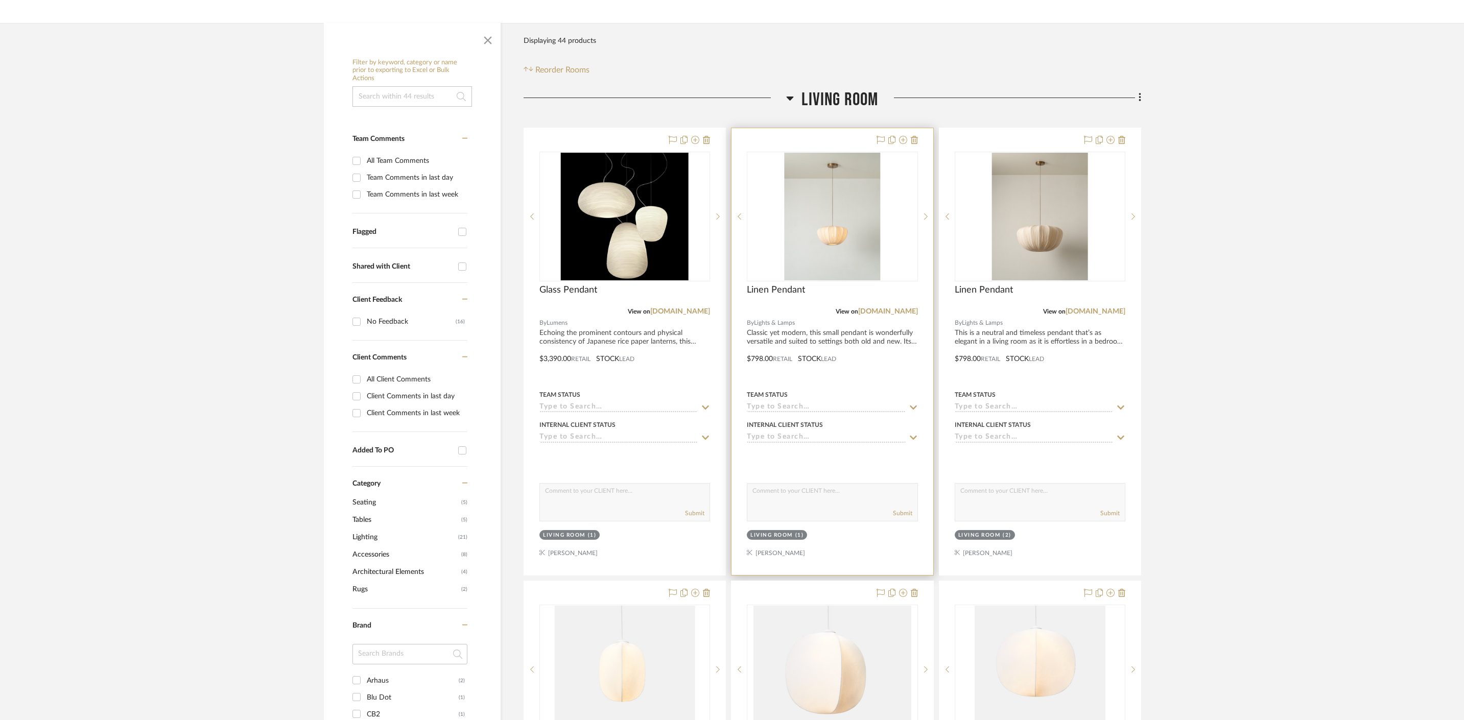
click at [802, 300] on div "Linen Pendant" at bounding box center [832, 296] width 171 height 22
click at [792, 294] on span "Linen Pendant" at bounding box center [776, 290] width 58 height 11
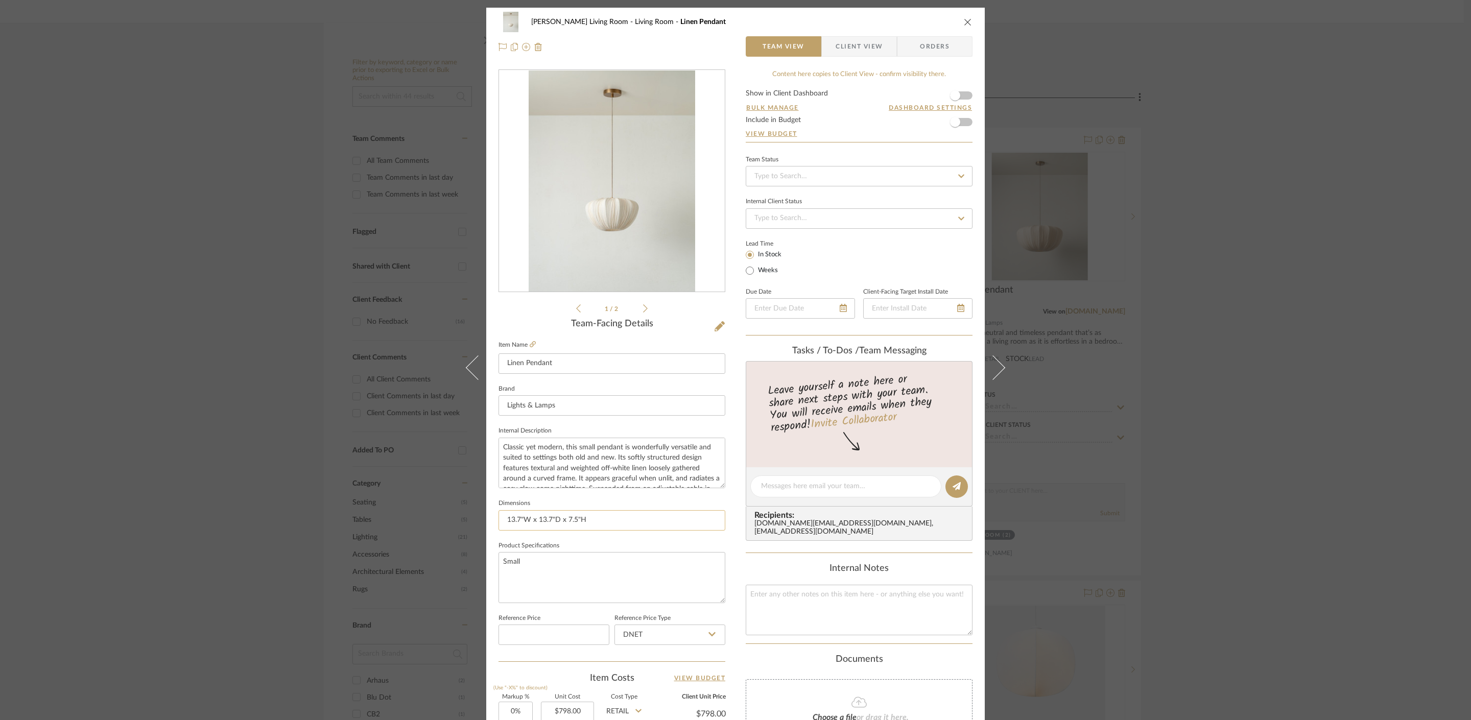
click at [588, 525] on input "13.7"W x 13.7"D x 7.5"H" at bounding box center [612, 520] width 227 height 20
click at [1285, 366] on div "[PERSON_NAME] Living Room Living Room Linen Pendant Team View Client View Order…" at bounding box center [735, 360] width 1471 height 720
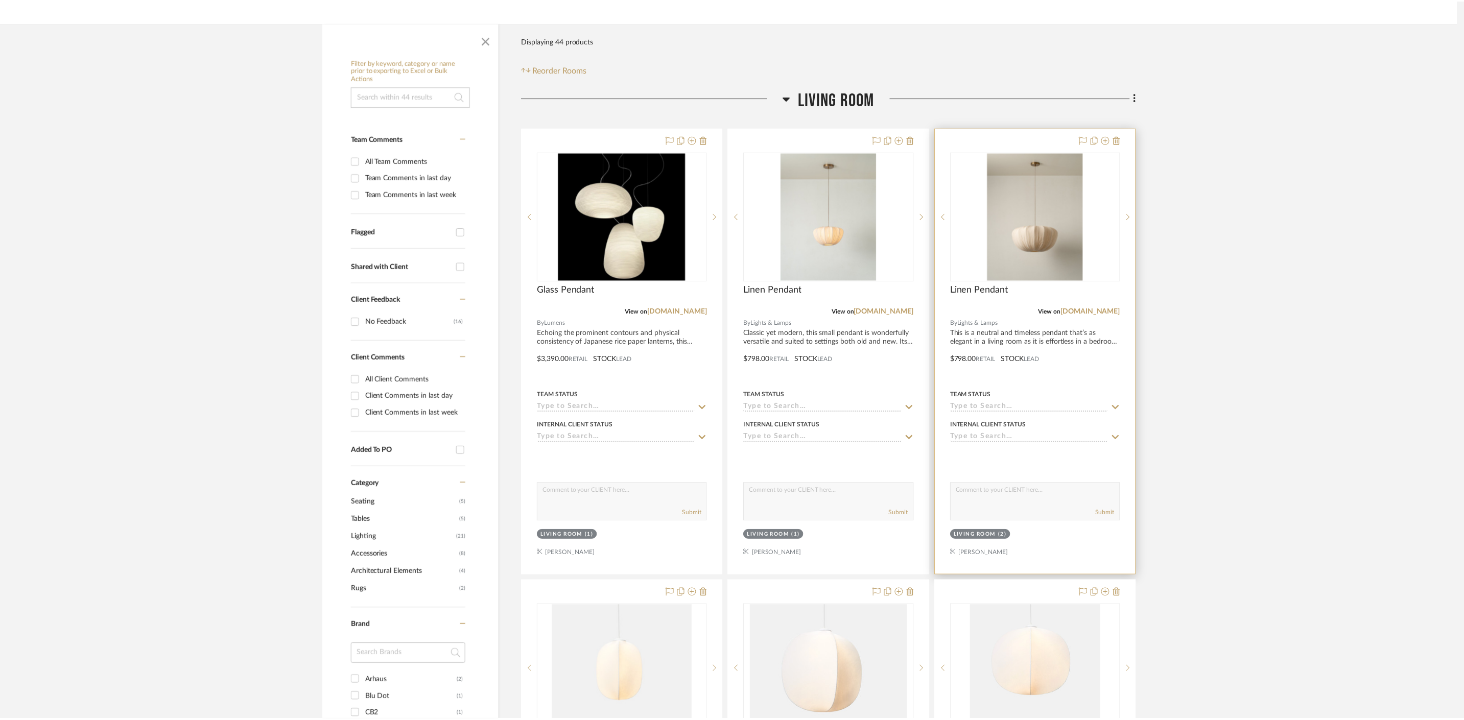
scroll to position [151, 0]
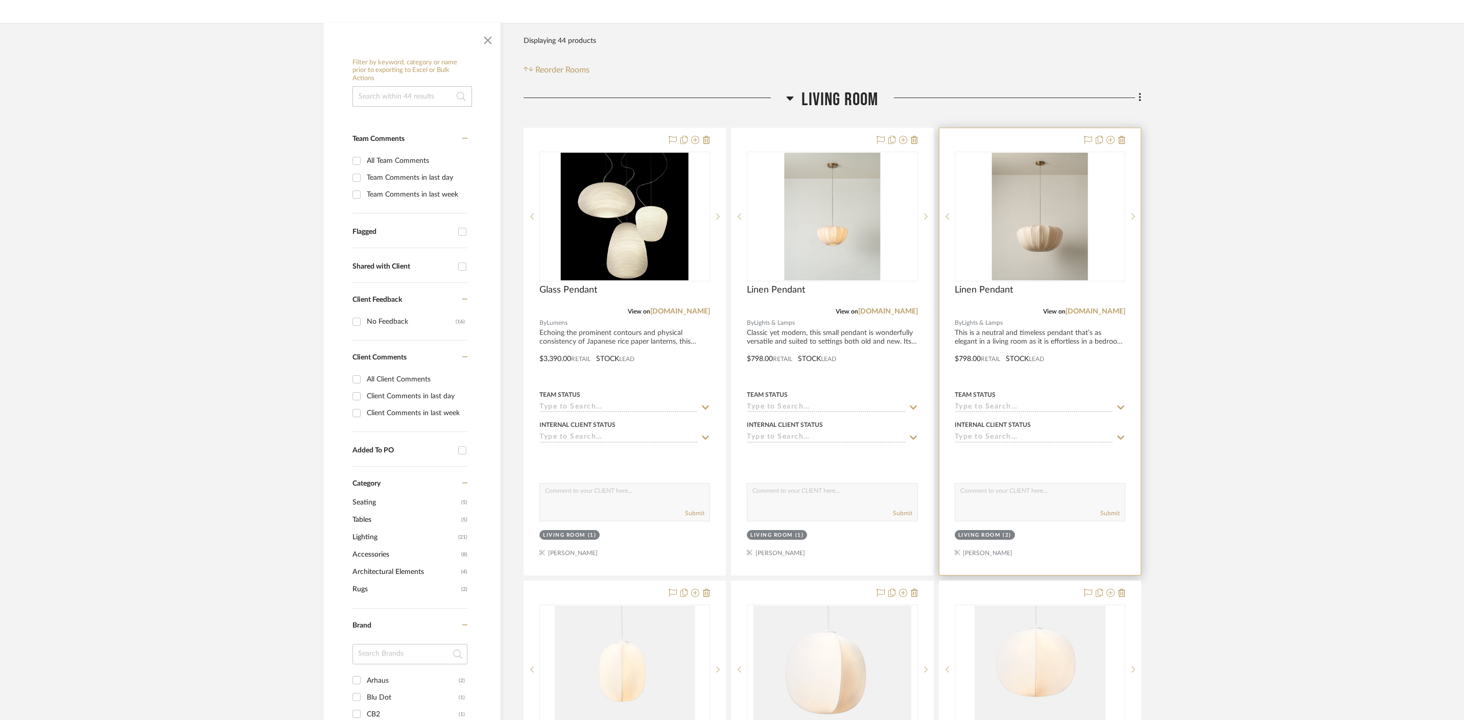
click at [1039, 299] on div "Linen Pendant" at bounding box center [1040, 296] width 171 height 22
click at [987, 291] on span "Linen Pendant" at bounding box center [984, 290] width 58 height 11
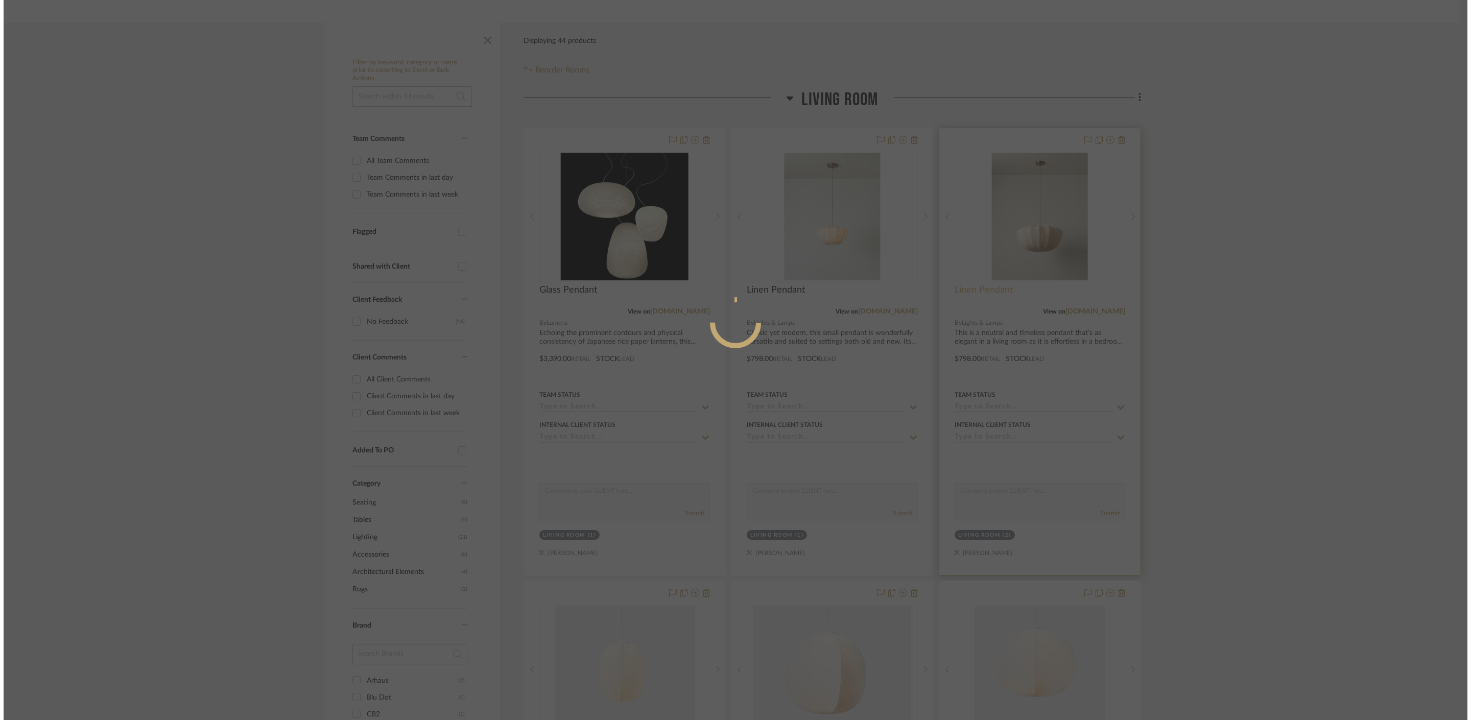
scroll to position [0, 0]
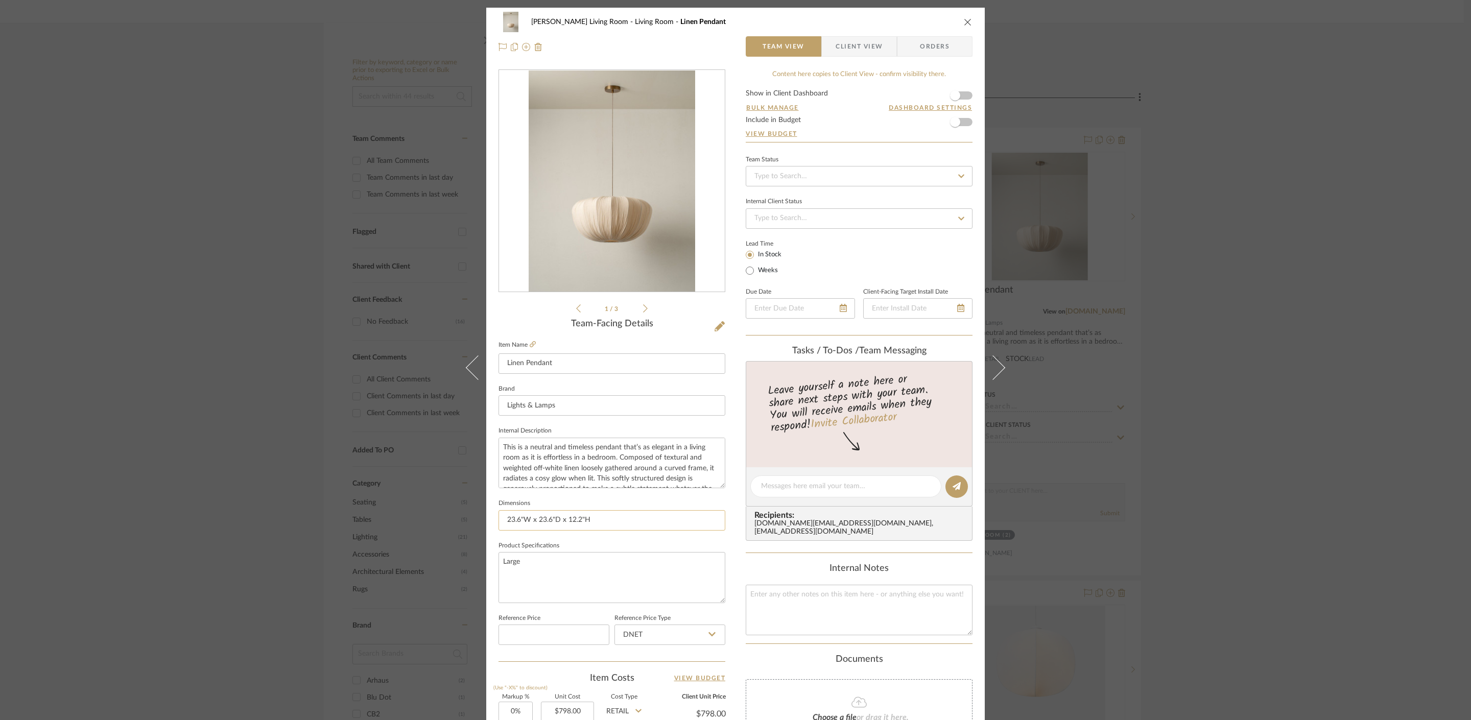
click at [625, 517] on input "23.6"W x 23.6"D x 12.2"H" at bounding box center [612, 520] width 227 height 20
paste input "13.7"W x 13.7"D x 7.5"H"
type input "23.6"W x 23.6"D x 12.2"H, 13.7"W x 13.7"D x 7.5"H"
click at [1247, 189] on div "[PERSON_NAME] Living Room Living Room Linen Pendant Team View Client View Order…" at bounding box center [735, 360] width 1471 height 720
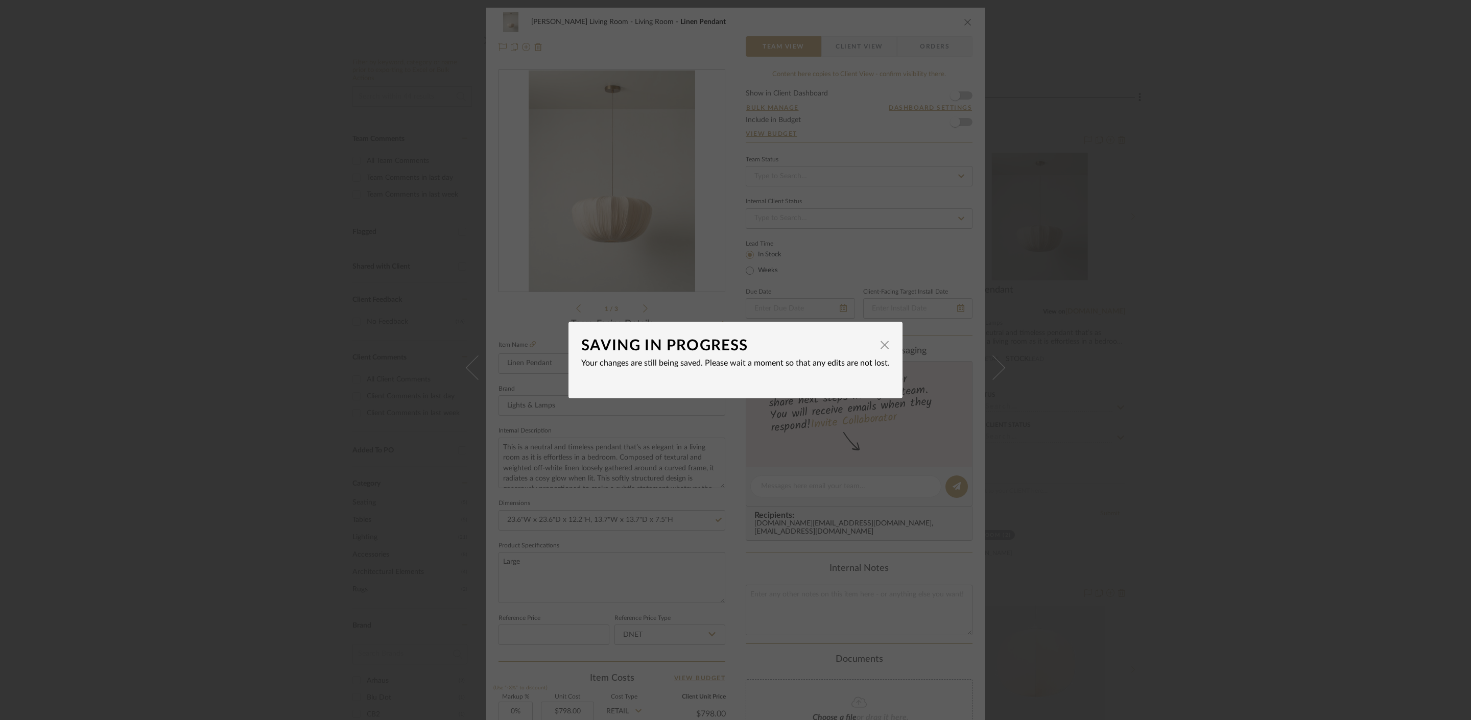
click at [1152, 305] on div "SAVING IN PROGRESS × Your changes are still being saved. Please wait a moment s…" at bounding box center [735, 360] width 1471 height 720
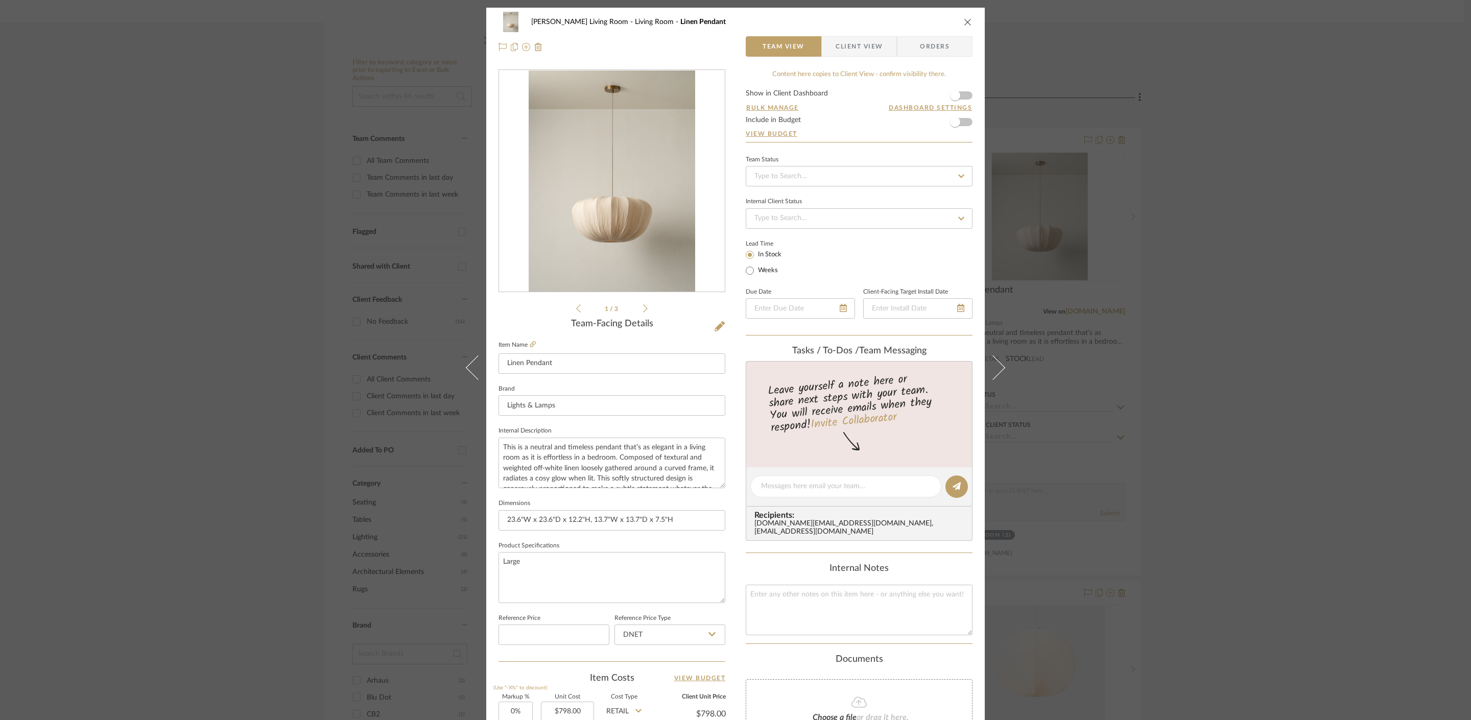
click at [1228, 240] on div "[PERSON_NAME] Living Room Living Room Linen Pendant Team View Client View Order…" at bounding box center [735, 360] width 1471 height 720
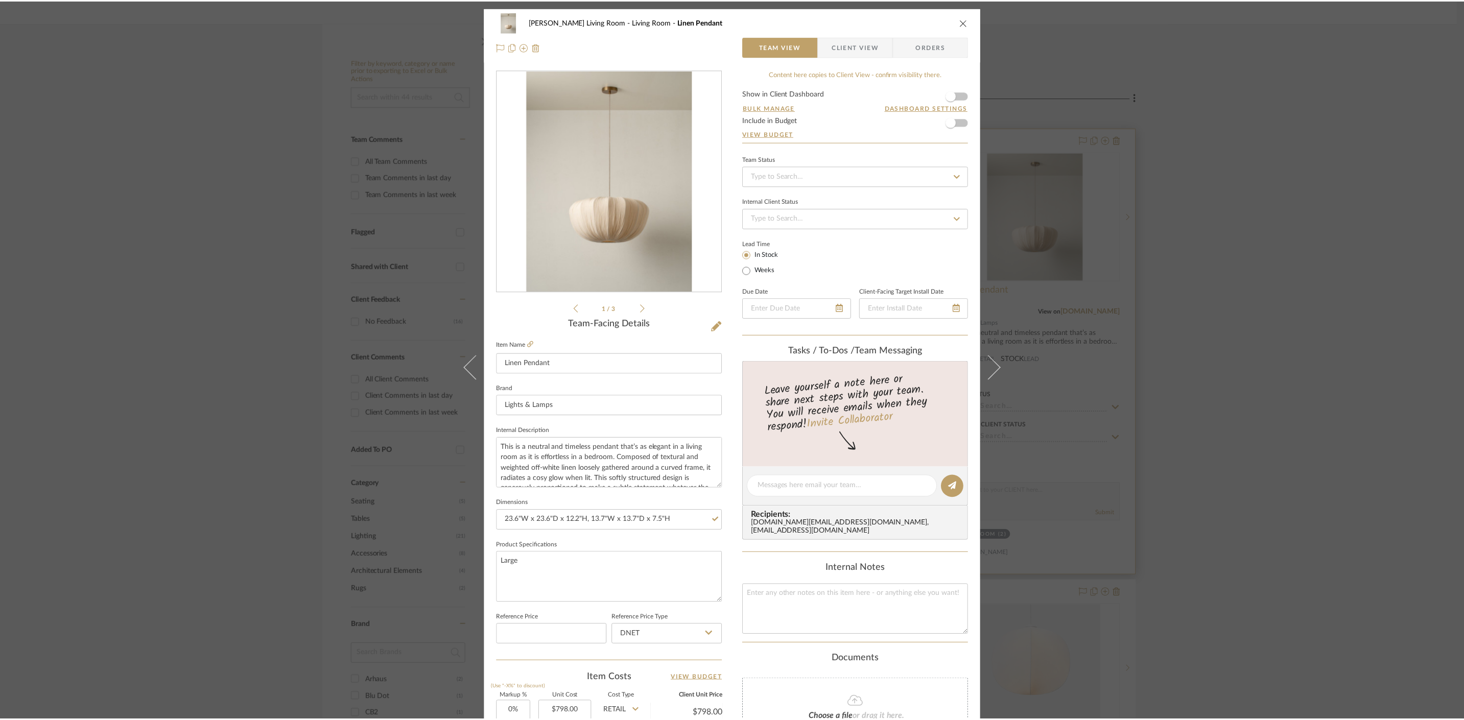
scroll to position [151, 0]
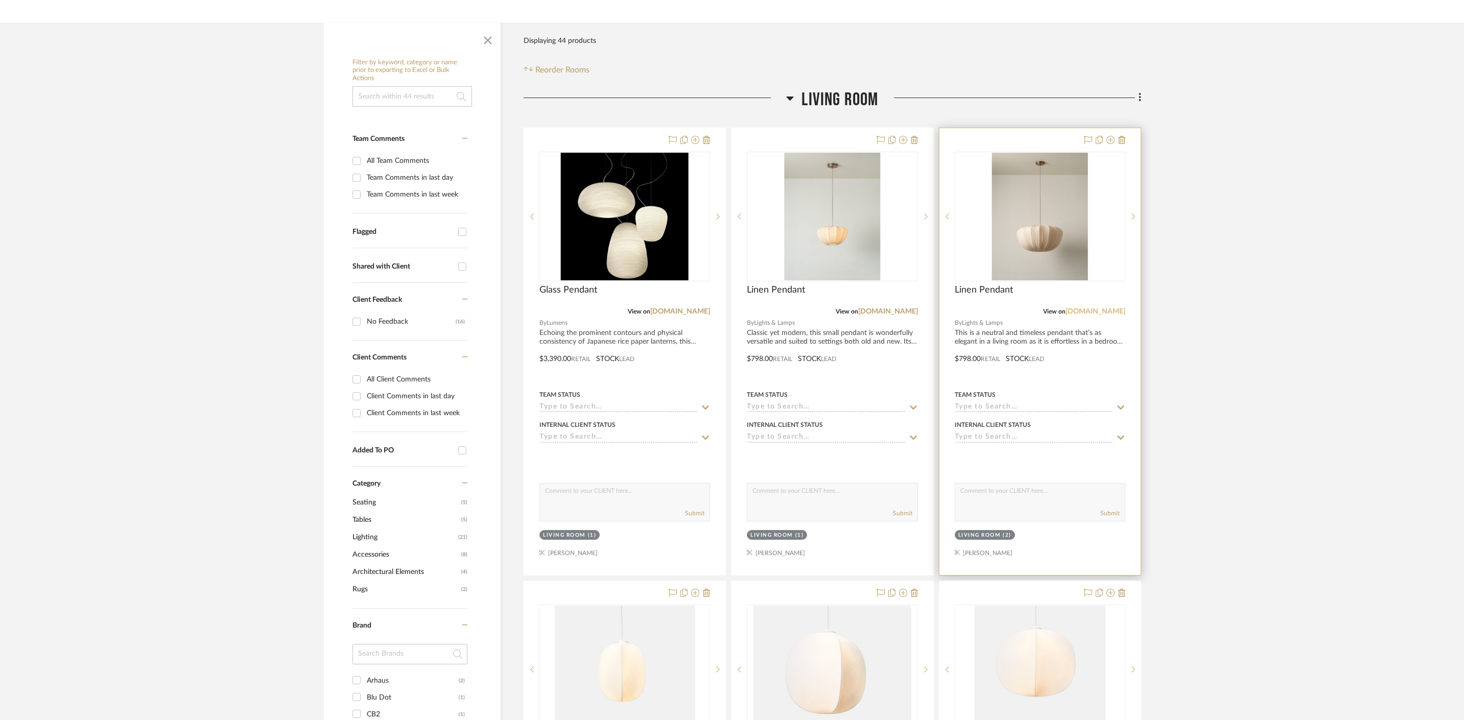
click at [1097, 309] on link "[DOMAIN_NAME]" at bounding box center [1096, 311] width 60 height 7
click at [917, 139] on icon at bounding box center [914, 140] width 7 height 8
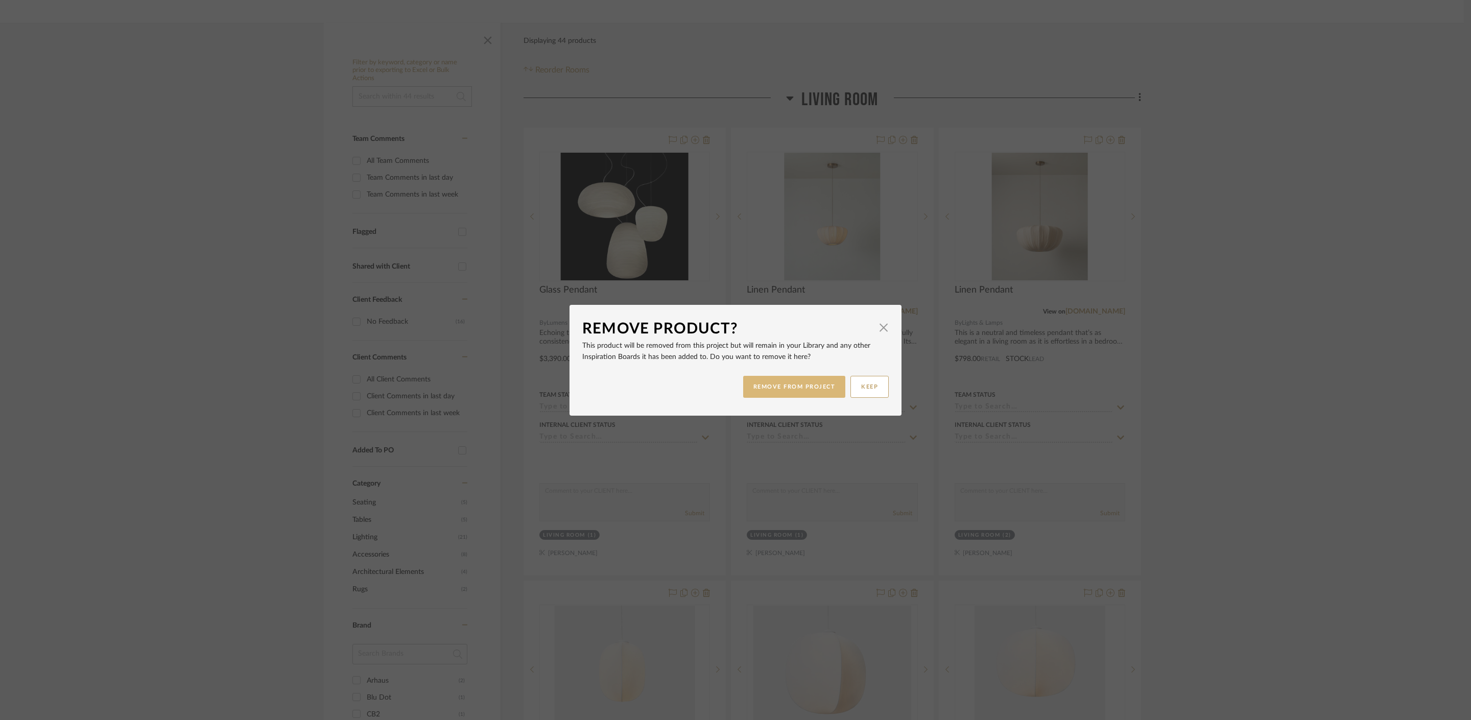
click at [825, 382] on button "REMOVE FROM PROJECT" at bounding box center [794, 387] width 103 height 22
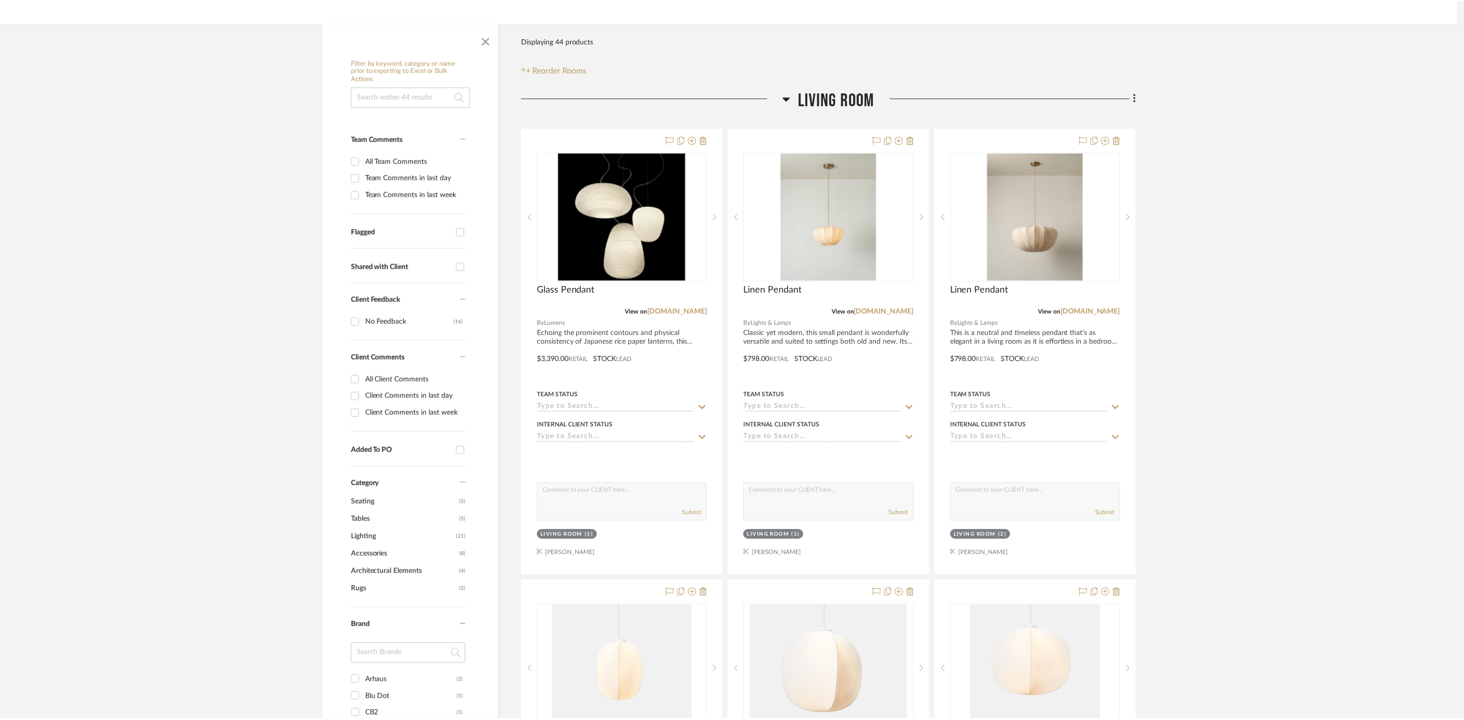
scroll to position [151, 0]
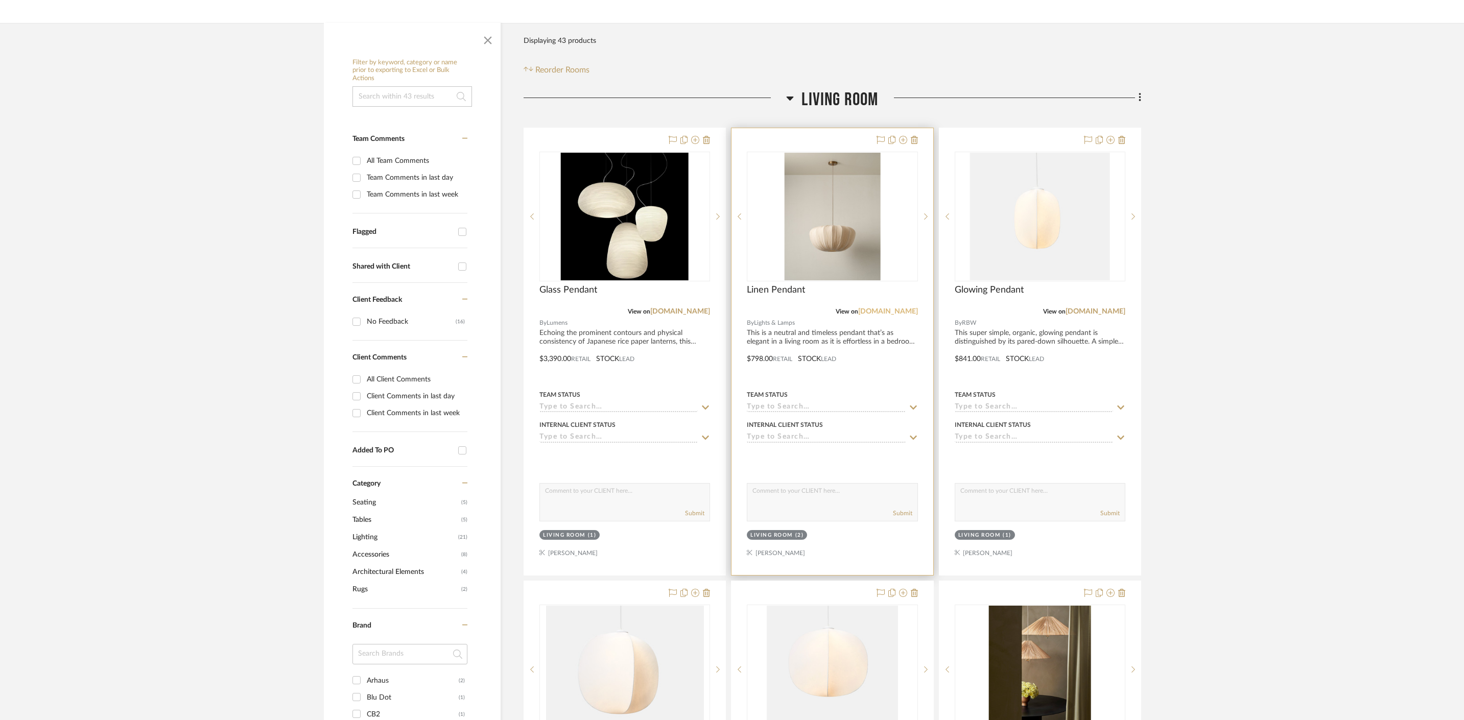
click at [861, 311] on link "[DOMAIN_NAME]" at bounding box center [888, 311] width 60 height 7
click at [787, 222] on img "0" at bounding box center [833, 217] width 96 height 128
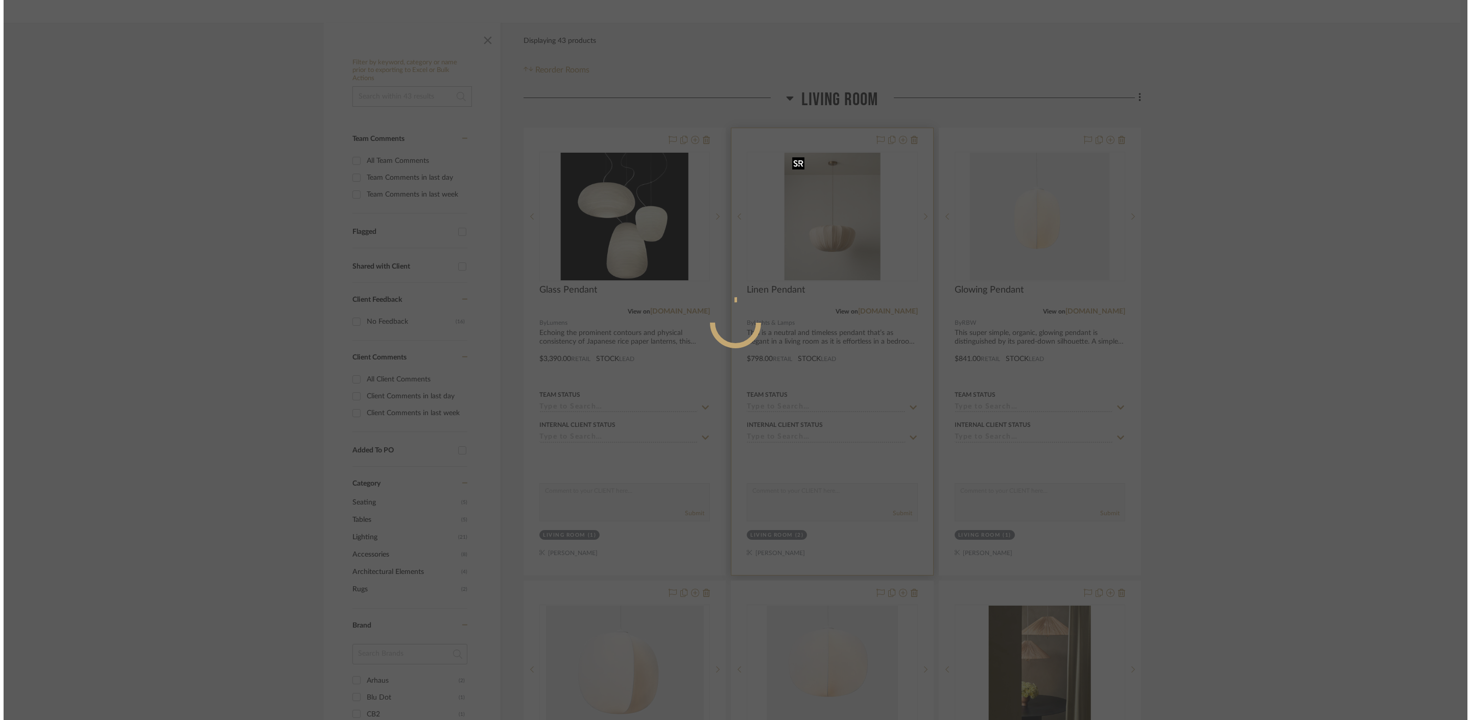
scroll to position [0, 0]
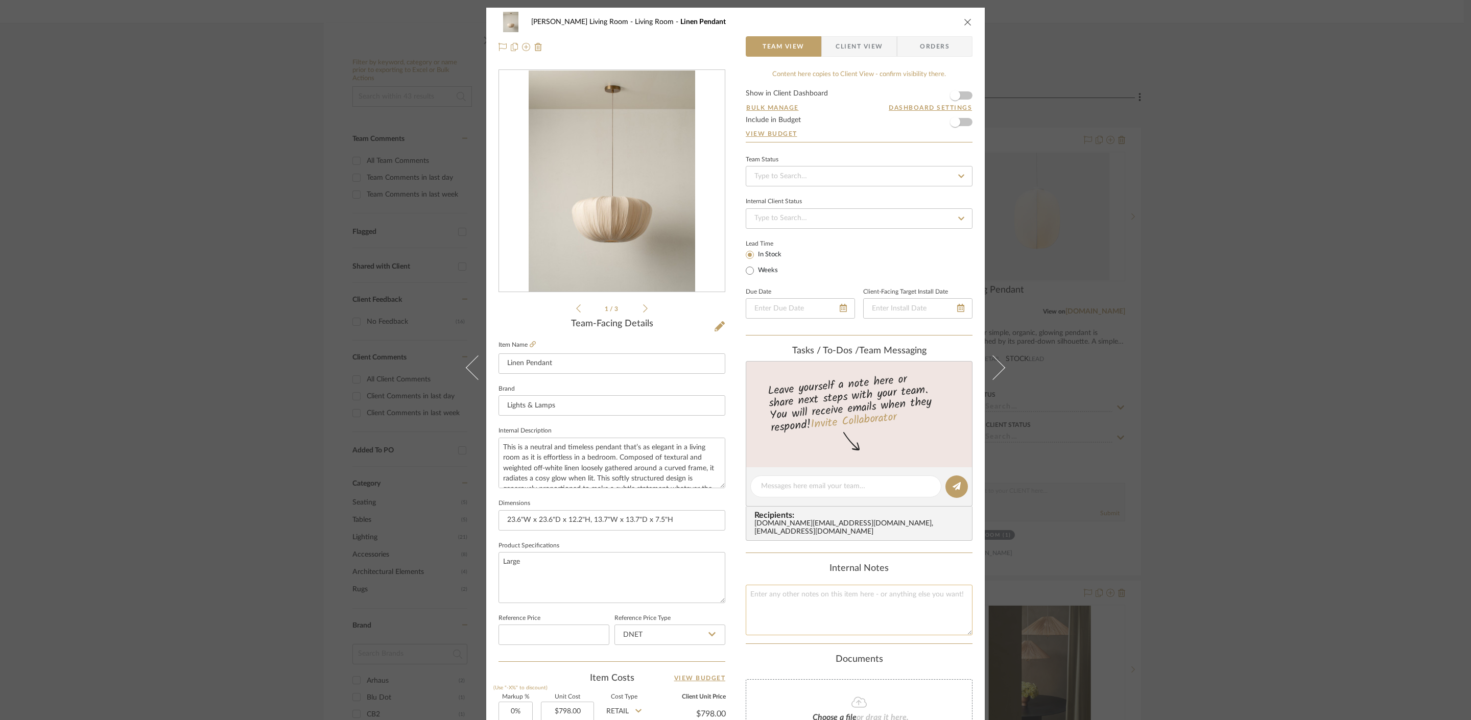
click at [862, 600] on textarea at bounding box center [859, 610] width 227 height 51
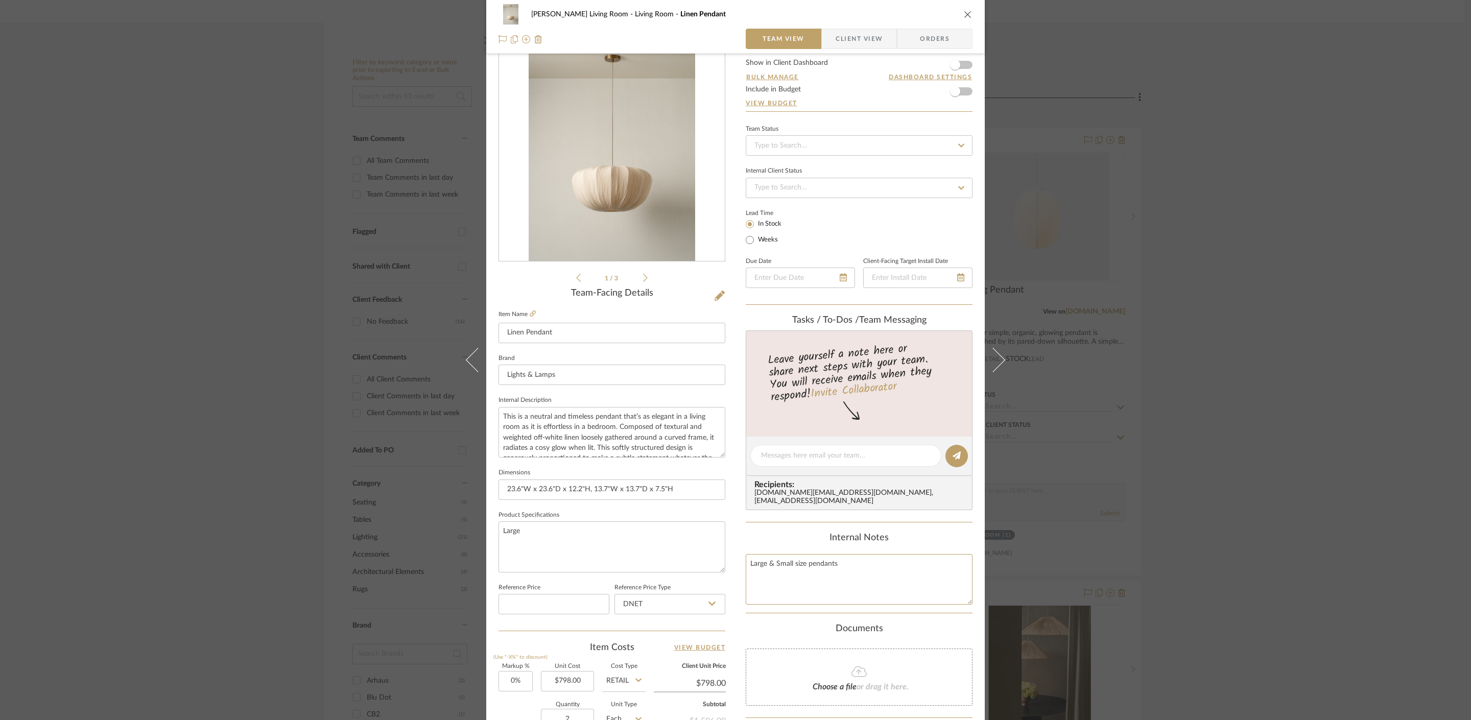
scroll to position [31, 0]
type textarea "Large & Small size pendants"
click at [1305, 366] on div "[PERSON_NAME] Living Room Living Room Linen Pendant Team View Client View Order…" at bounding box center [735, 360] width 1471 height 720
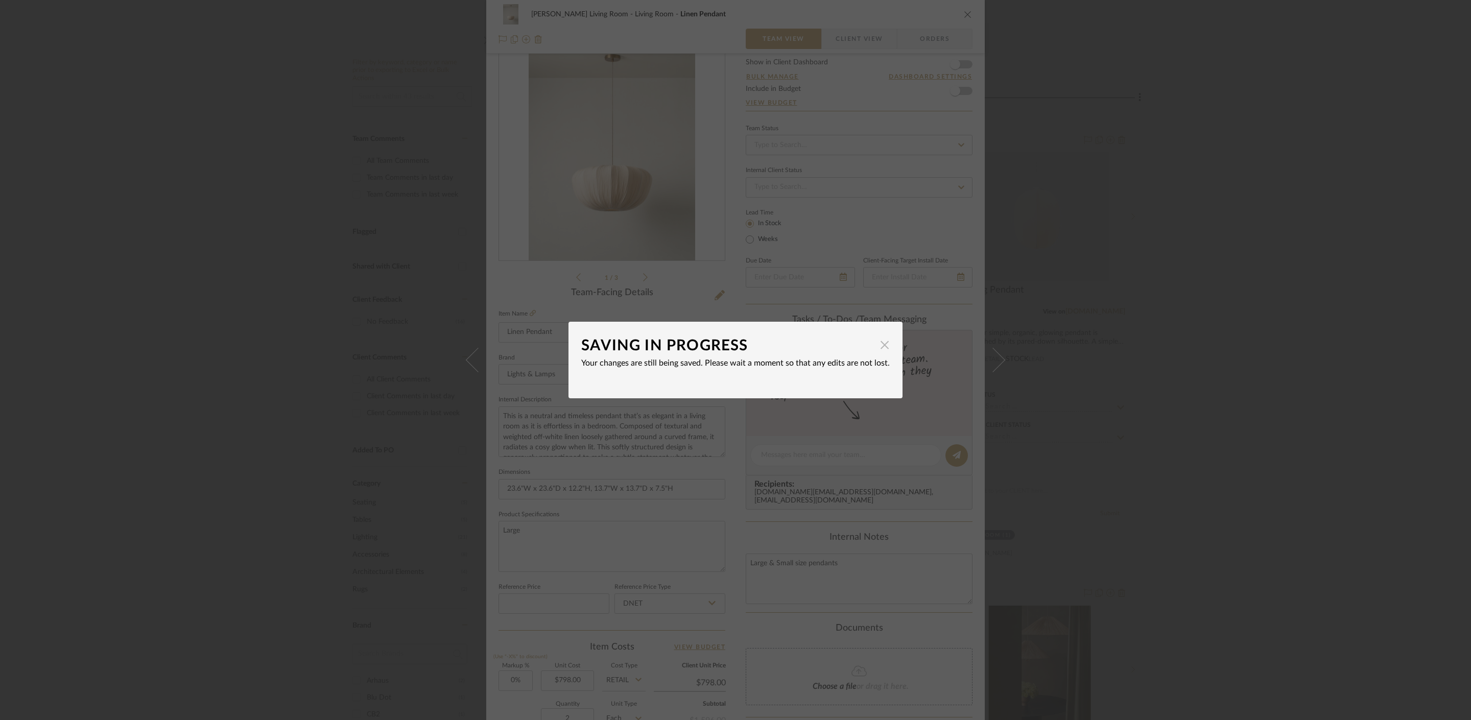
click at [881, 346] on span "button" at bounding box center [885, 345] width 20 height 20
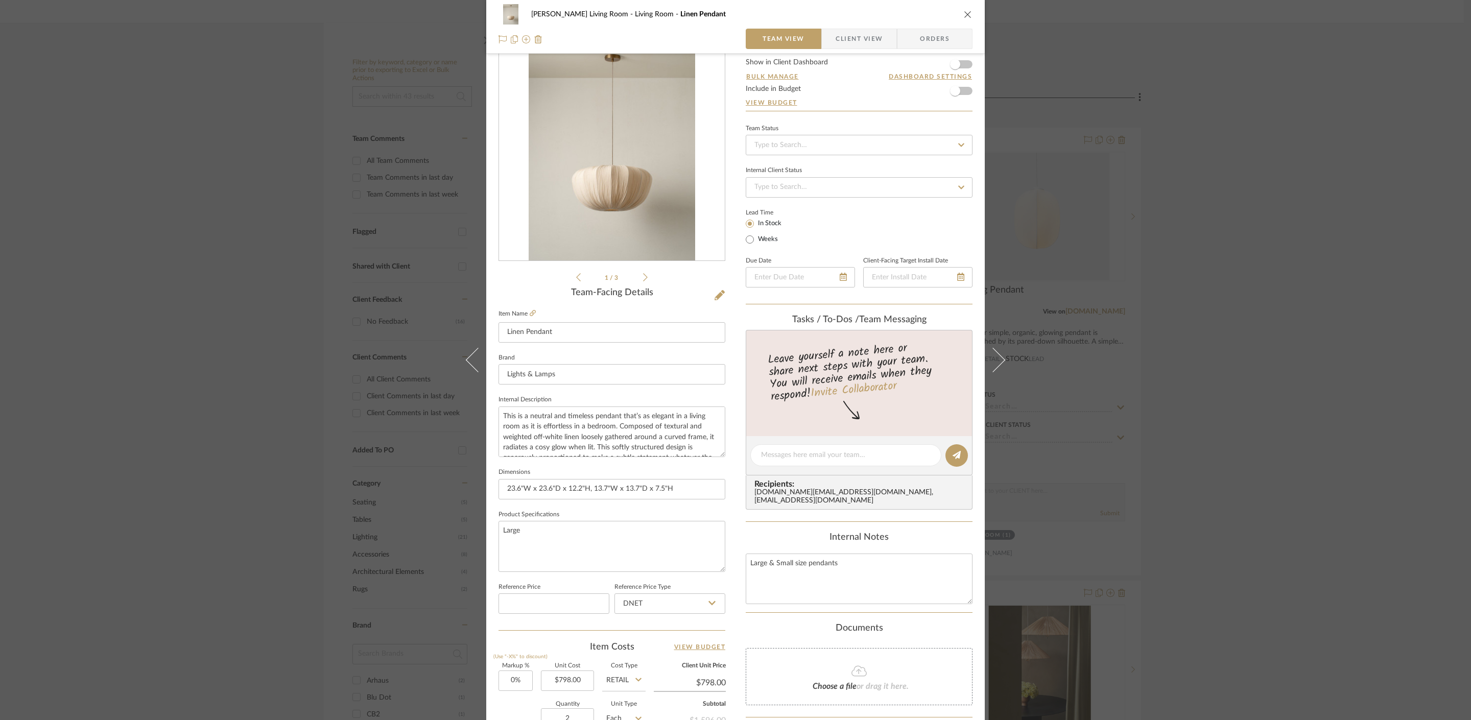
click at [1159, 197] on div "[PERSON_NAME] Living Room Living Room Linen Pendant Team View Client View Order…" at bounding box center [735, 360] width 1471 height 720
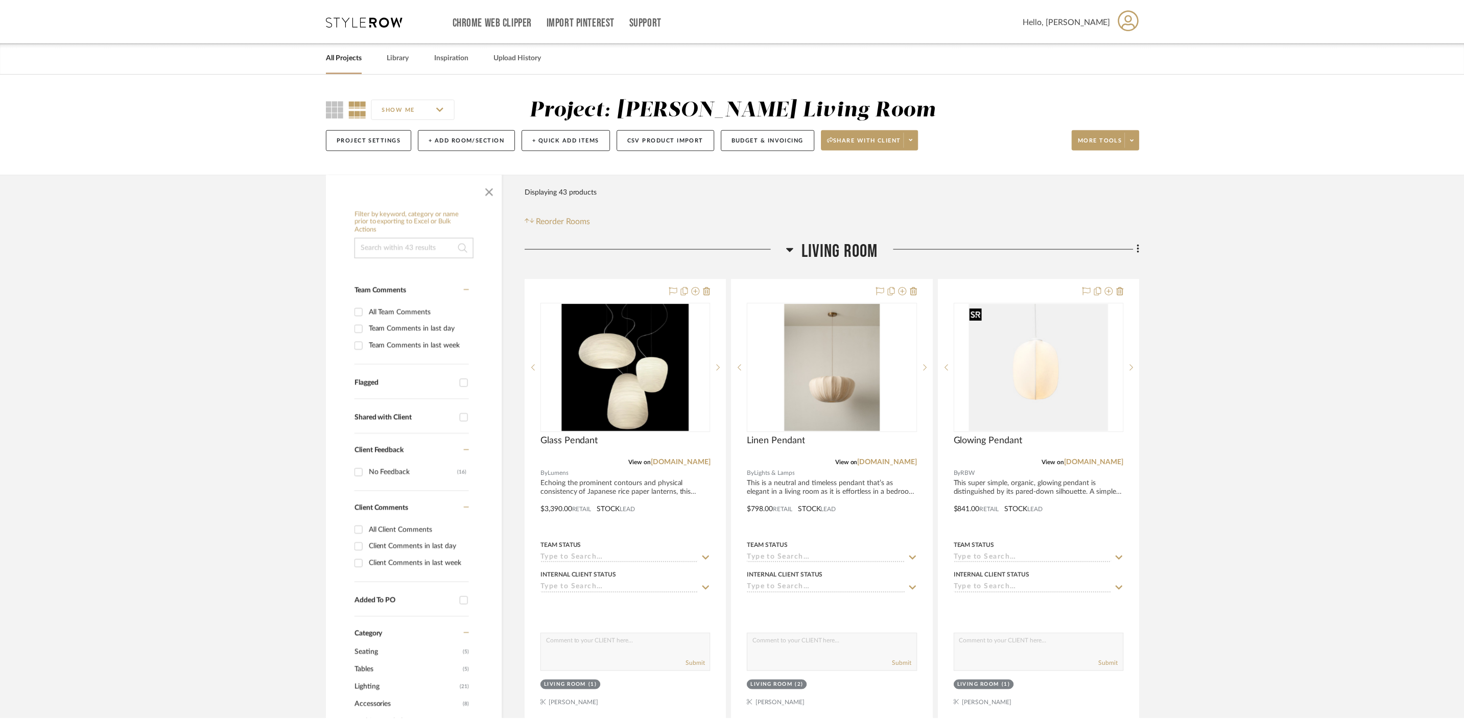
scroll to position [151, 0]
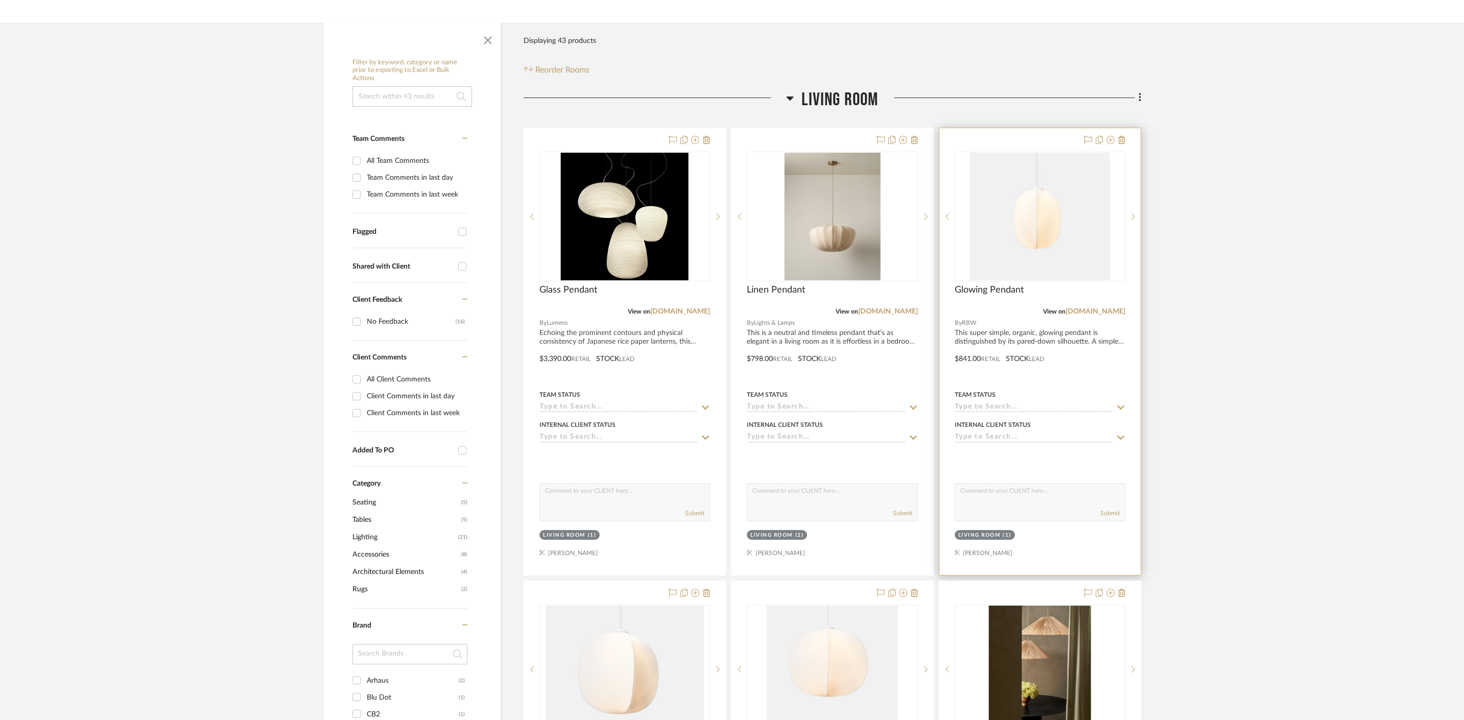
click at [1048, 321] on div at bounding box center [1039, 351] width 201 height 447
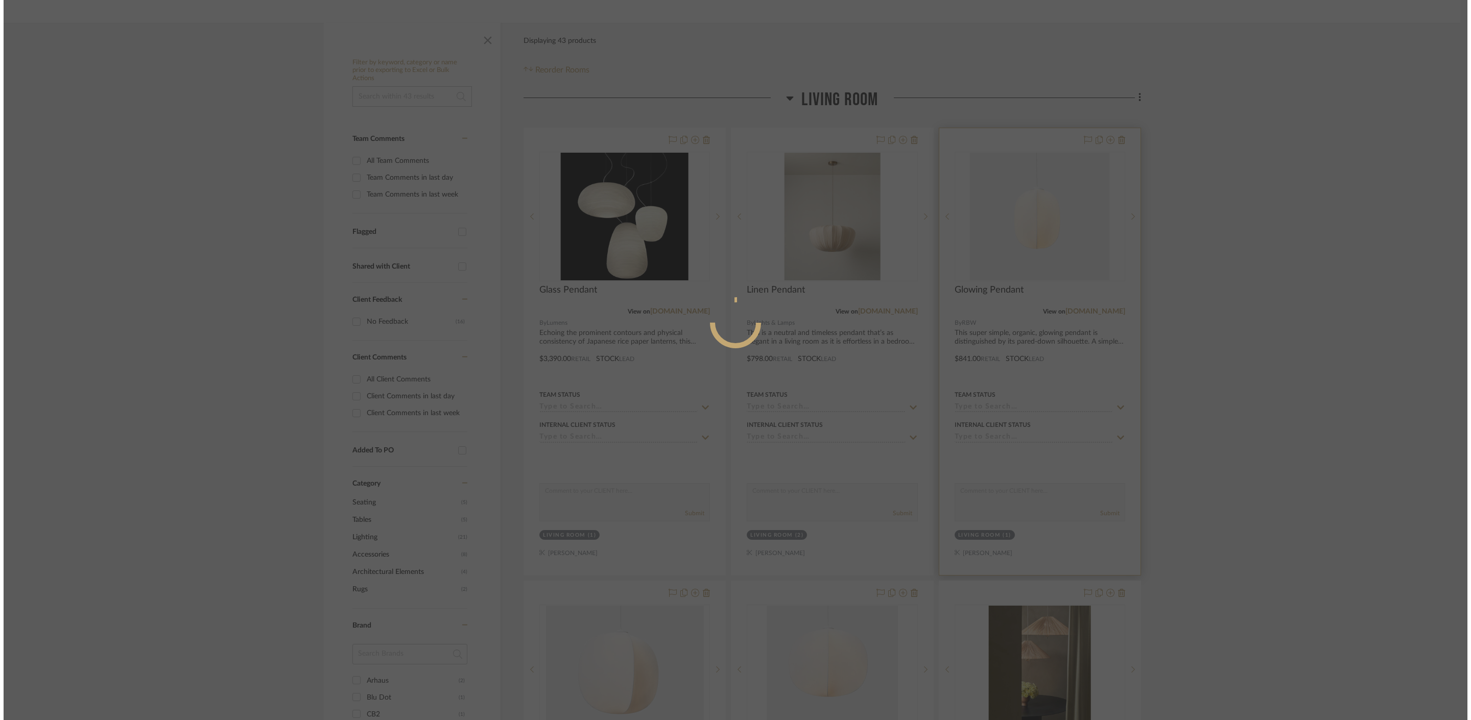
scroll to position [0, 0]
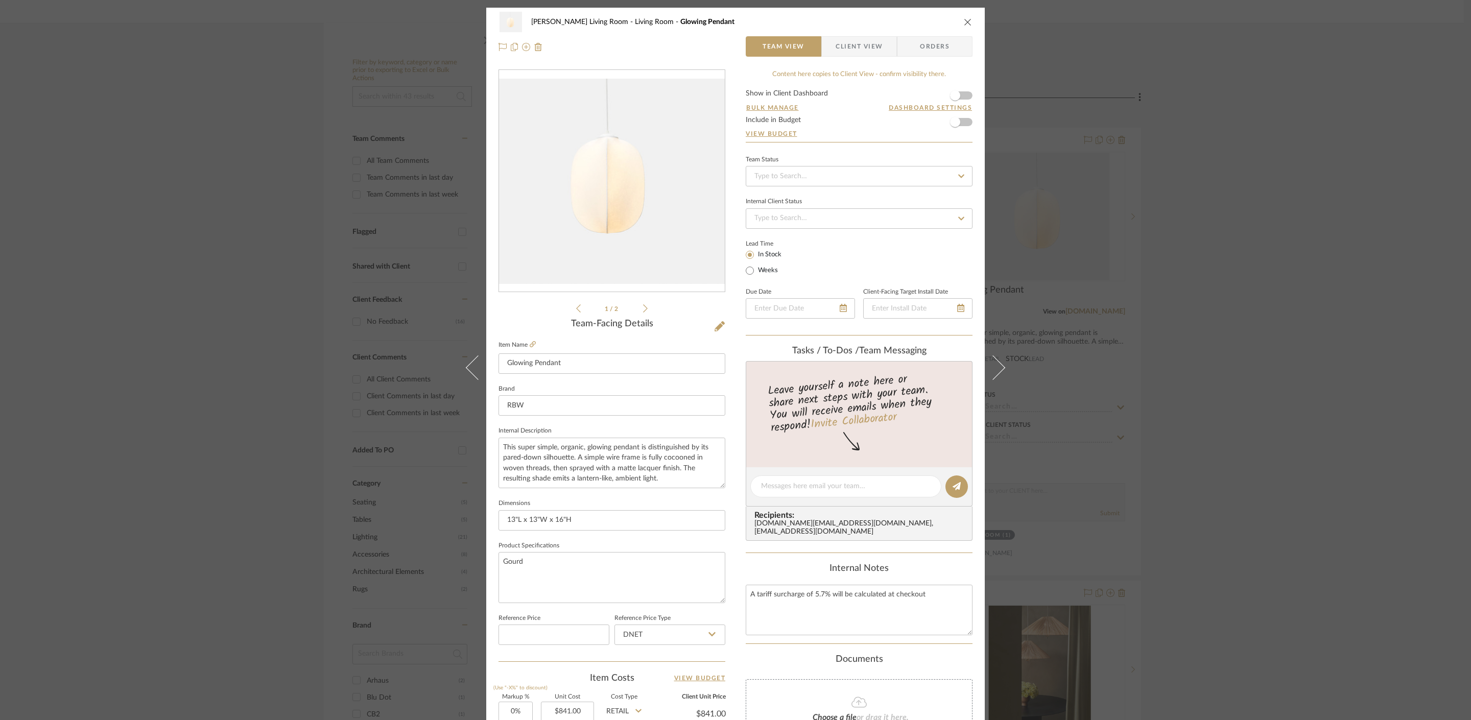
click at [1289, 195] on div "[PERSON_NAME] Living Room Living Room Glowing Pendant Team View Client View Ord…" at bounding box center [735, 360] width 1471 height 720
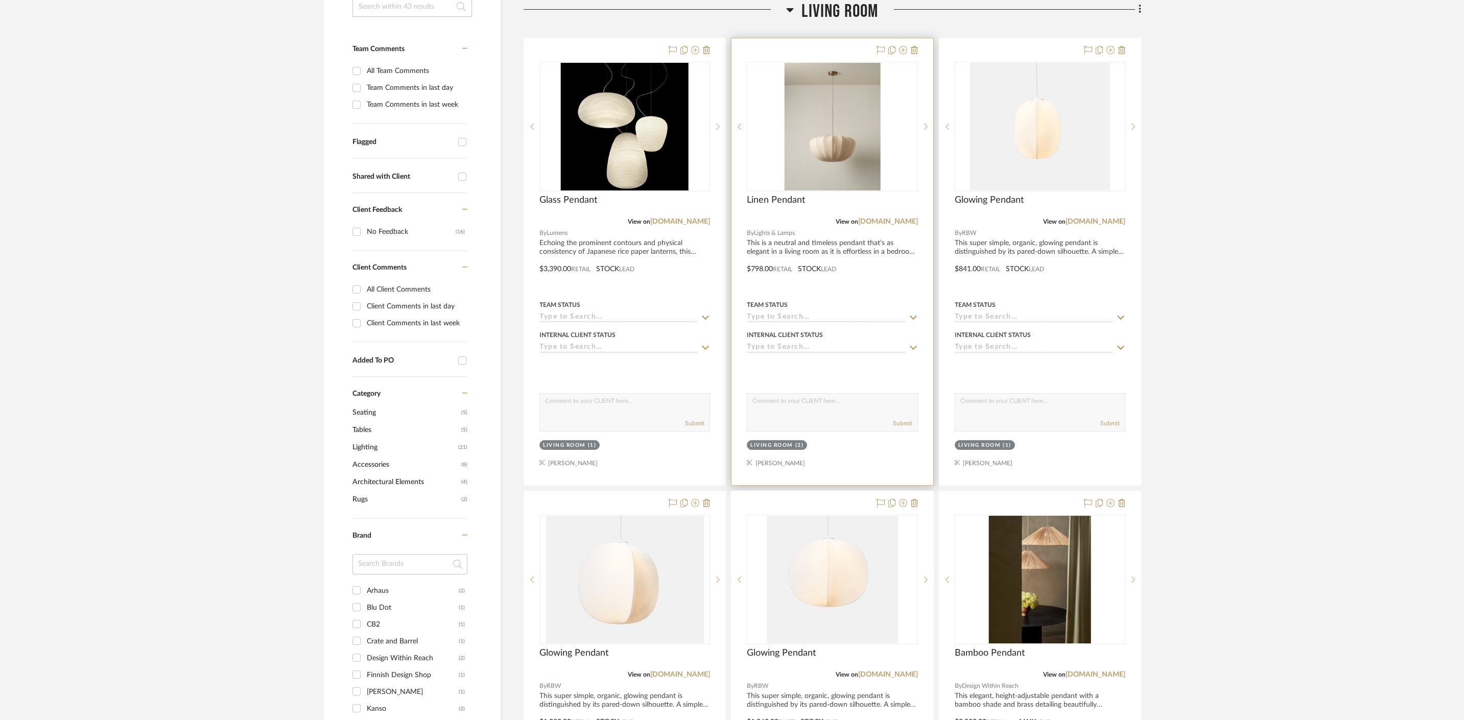
scroll to position [259, 0]
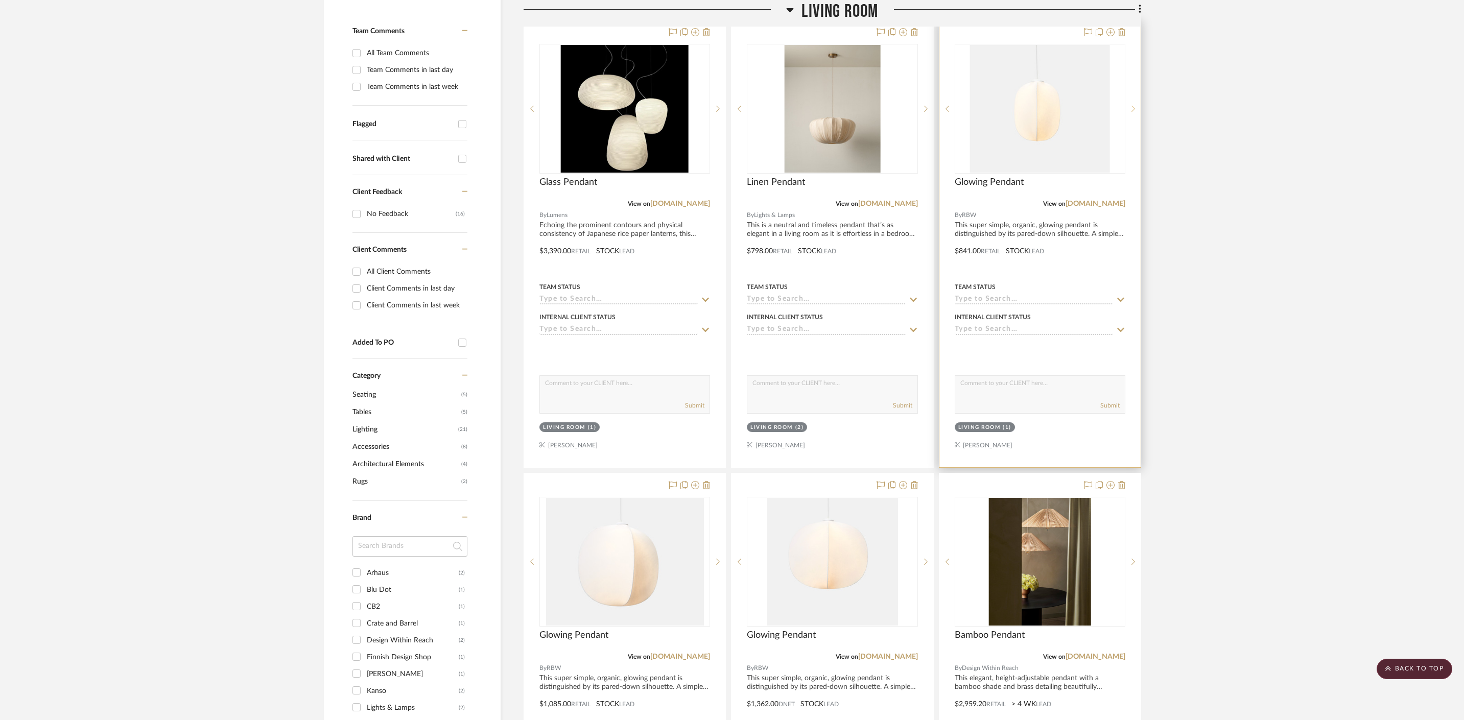
click at [1135, 106] on sr-next-btn at bounding box center [1132, 108] width 15 height 7
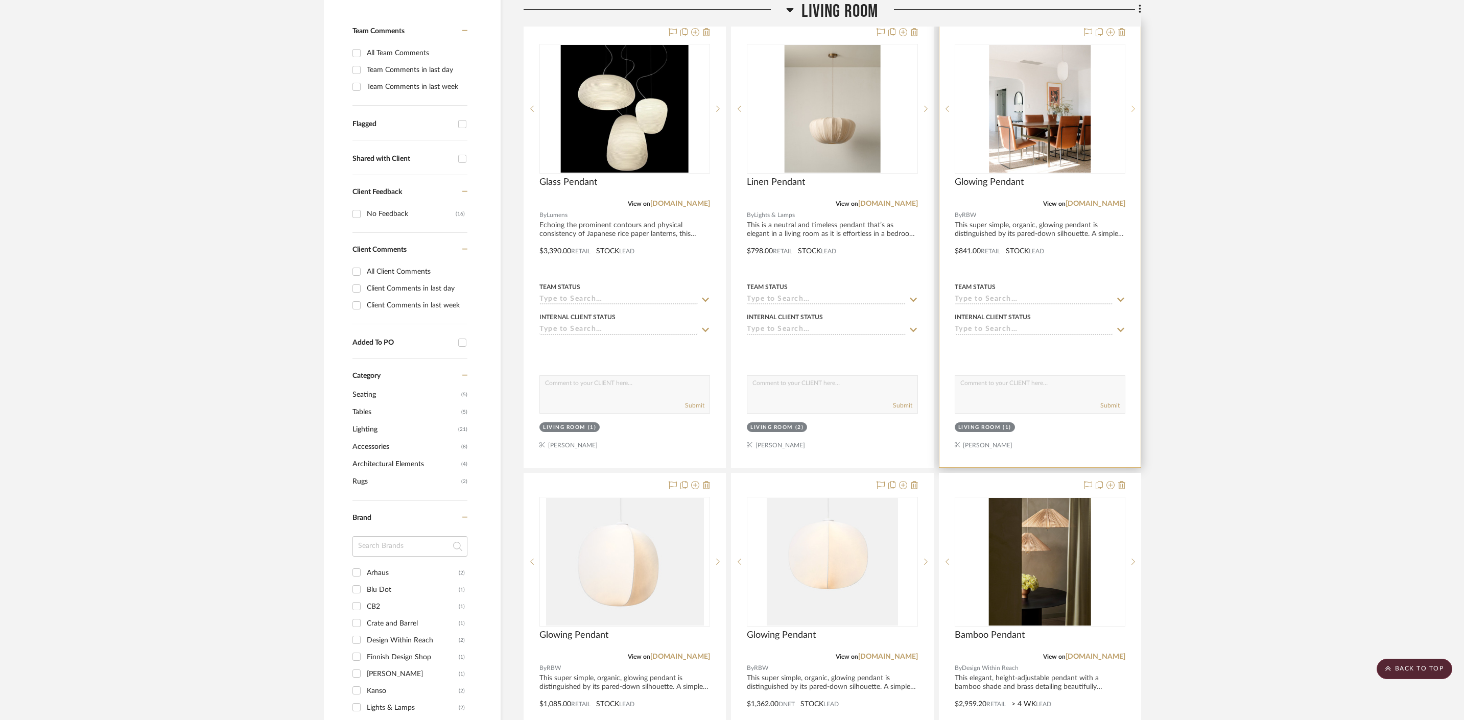
click at [1135, 108] on sr-next-btn at bounding box center [1132, 108] width 15 height 7
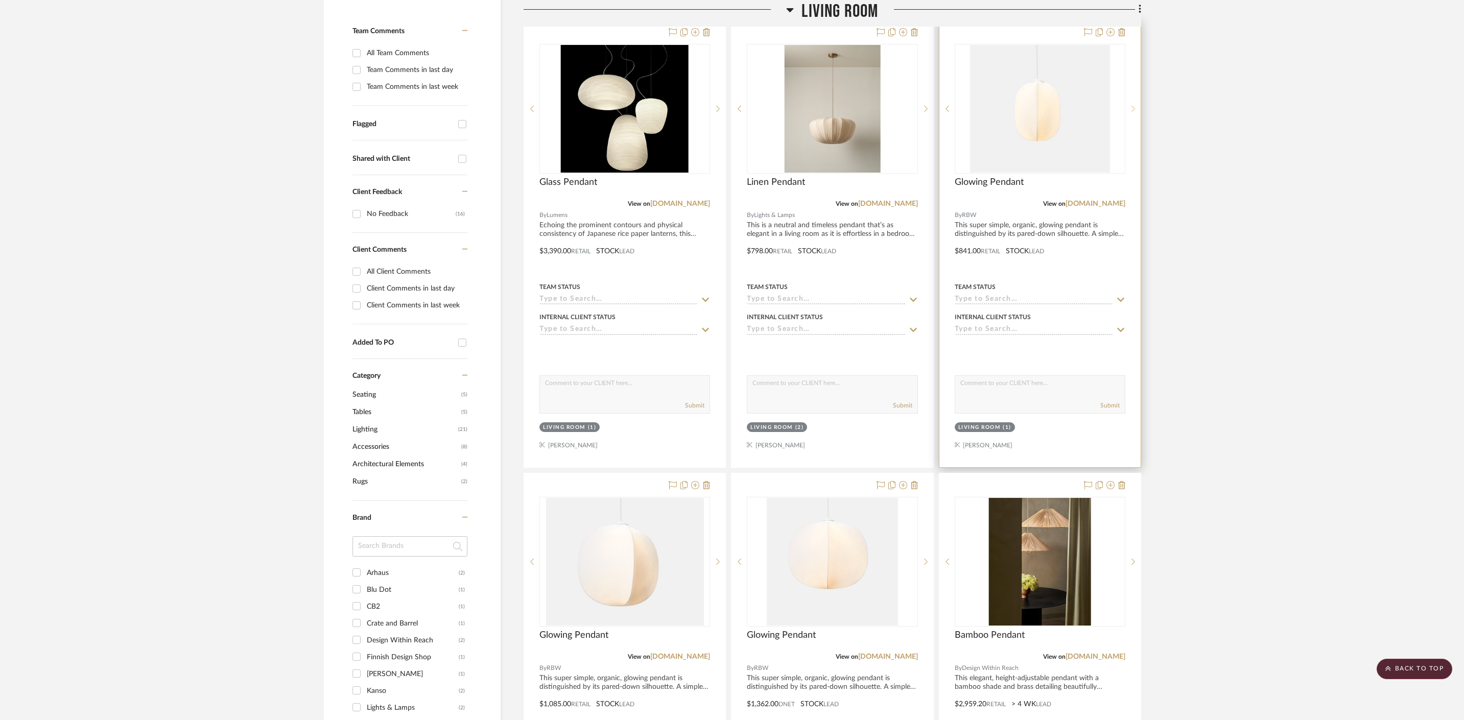
click at [1135, 108] on sr-next-btn at bounding box center [1132, 108] width 15 height 7
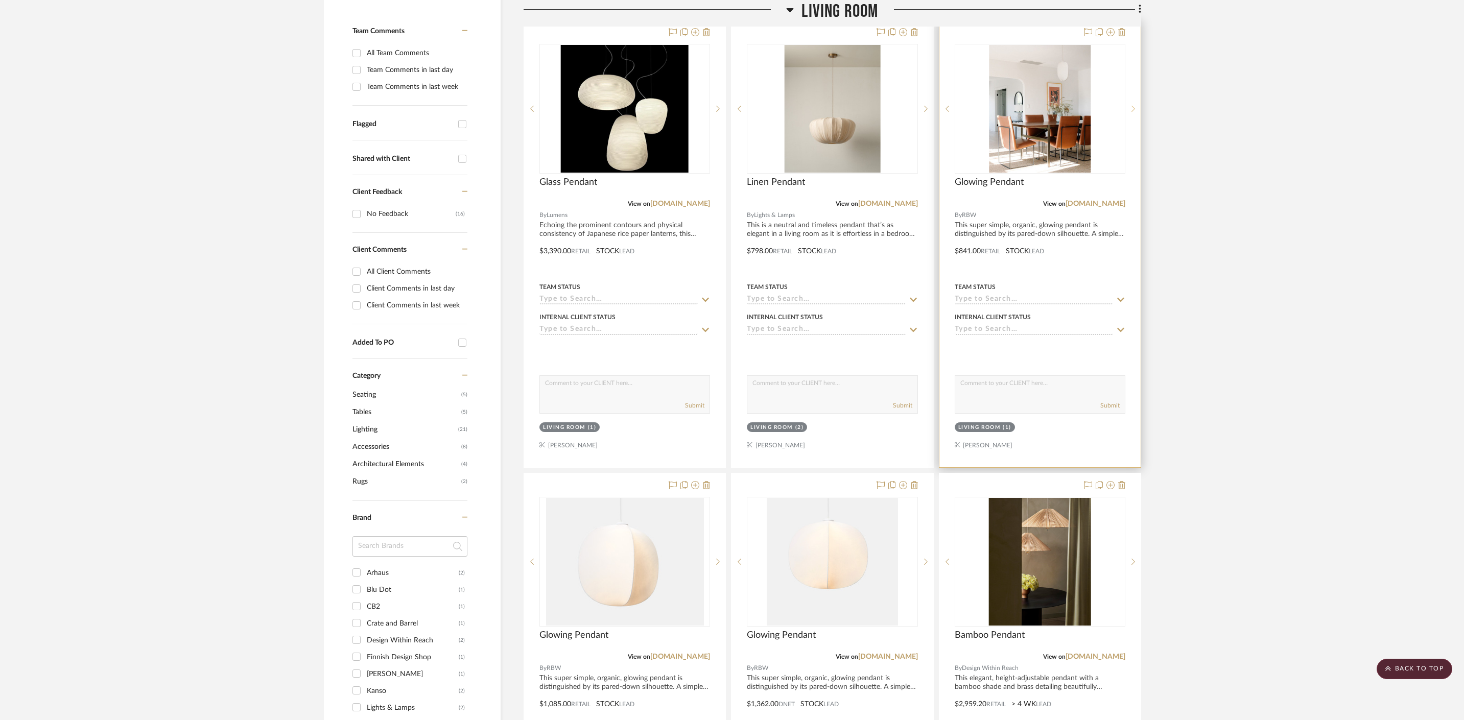
click at [1135, 108] on sr-next-btn at bounding box center [1132, 108] width 15 height 7
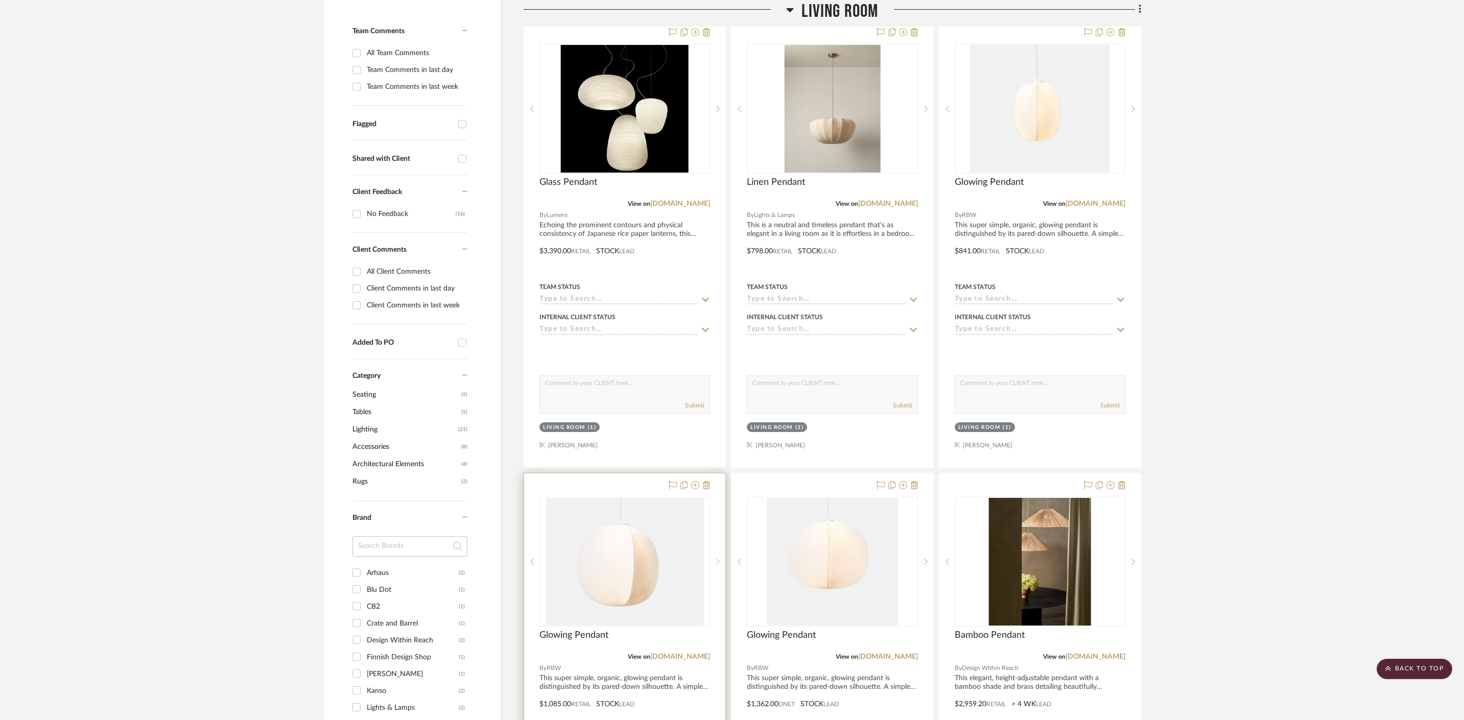
click at [717, 560] on icon at bounding box center [718, 561] width 4 height 7
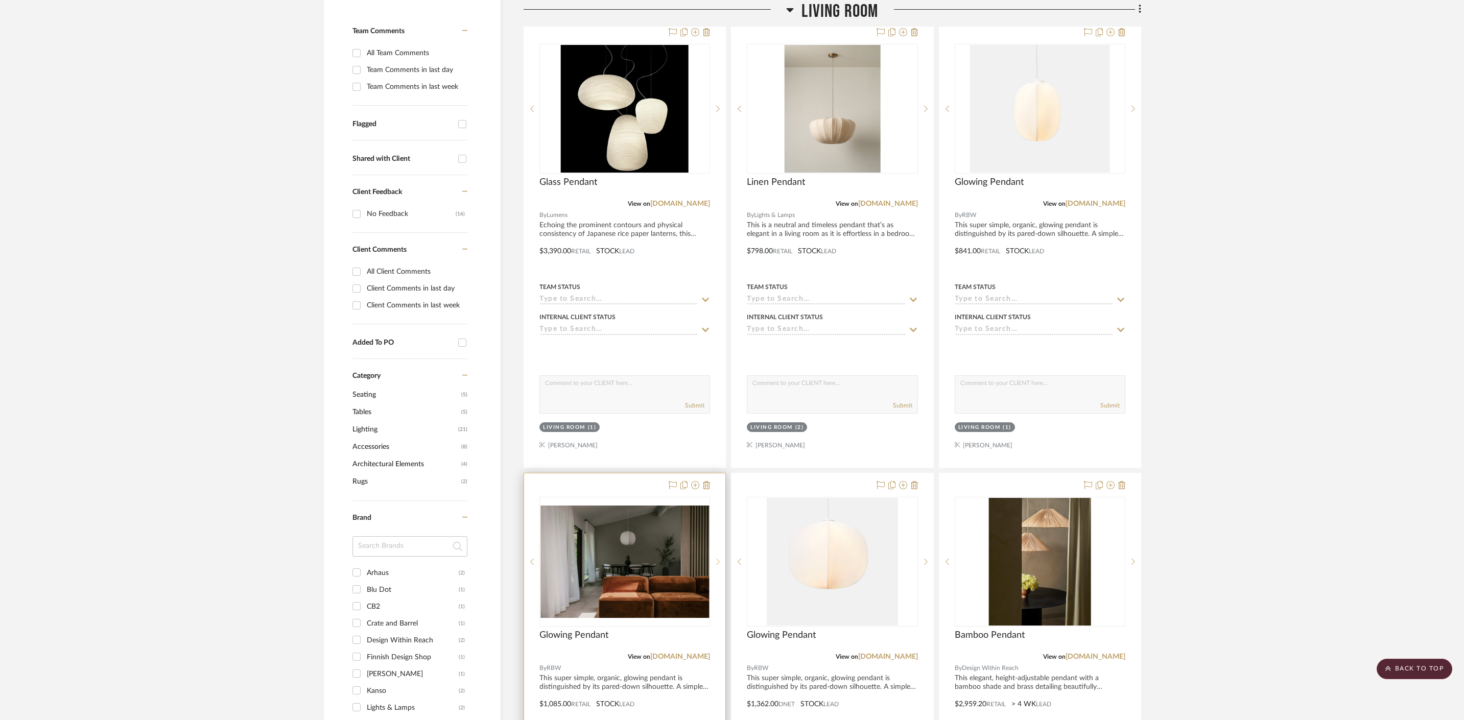
click at [719, 561] on icon at bounding box center [718, 561] width 4 height 7
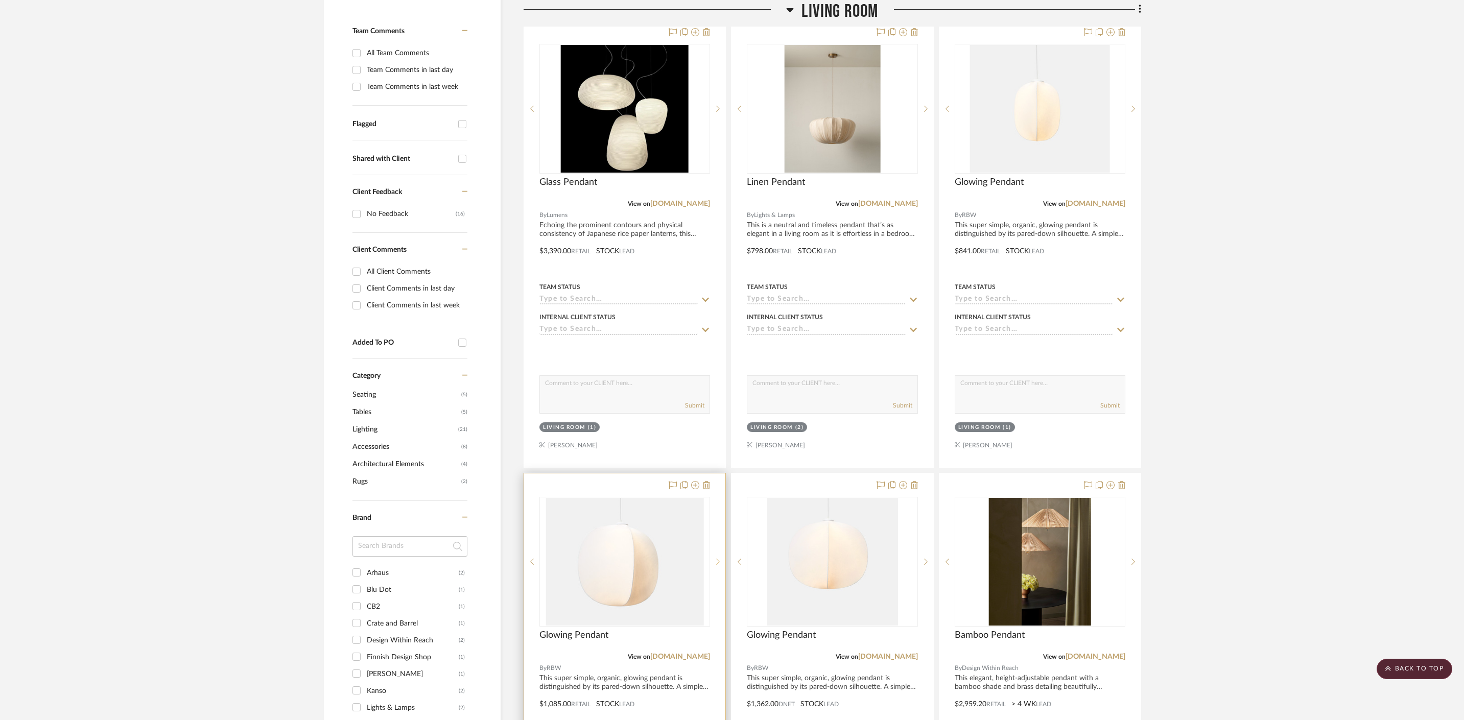
click at [719, 561] on icon at bounding box center [718, 561] width 4 height 7
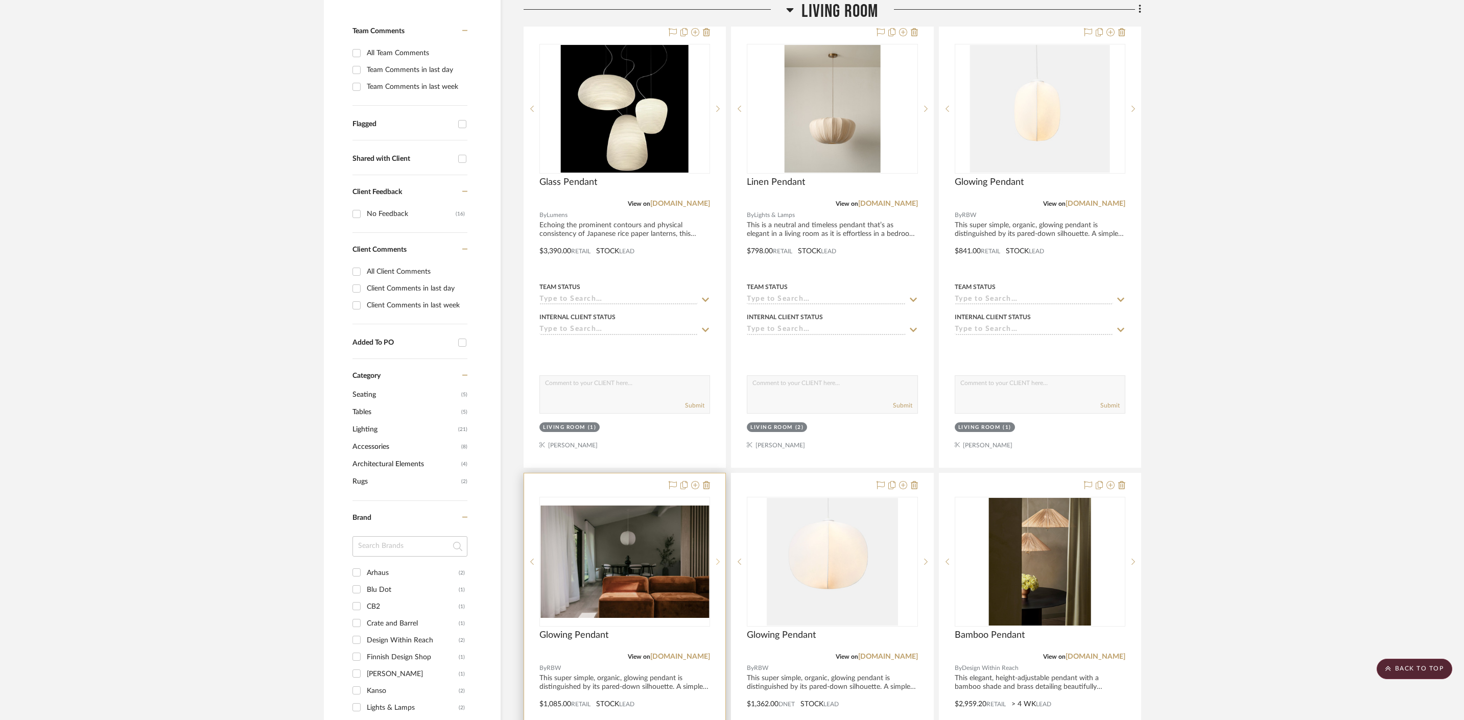
click at [719, 561] on icon at bounding box center [718, 561] width 4 height 7
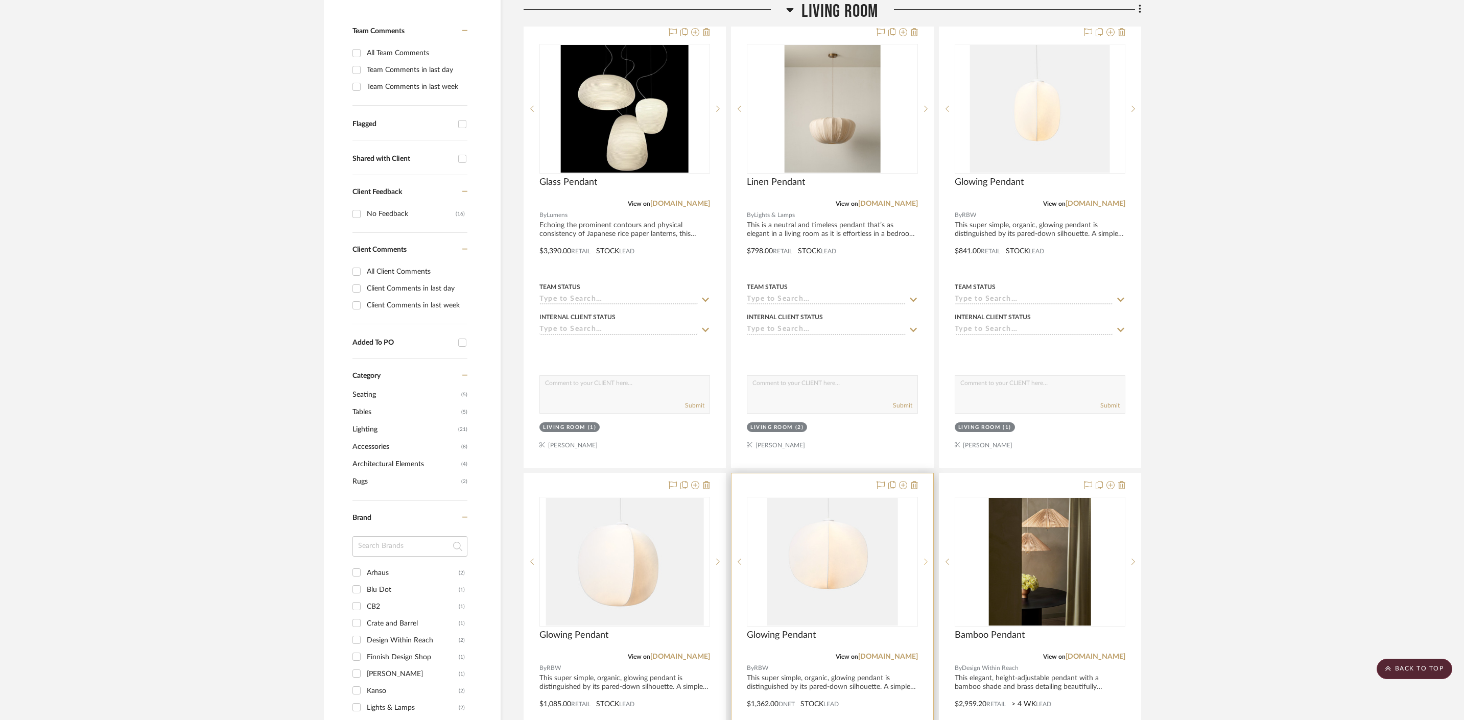
click at [928, 561] on sr-next-btn at bounding box center [925, 561] width 15 height 7
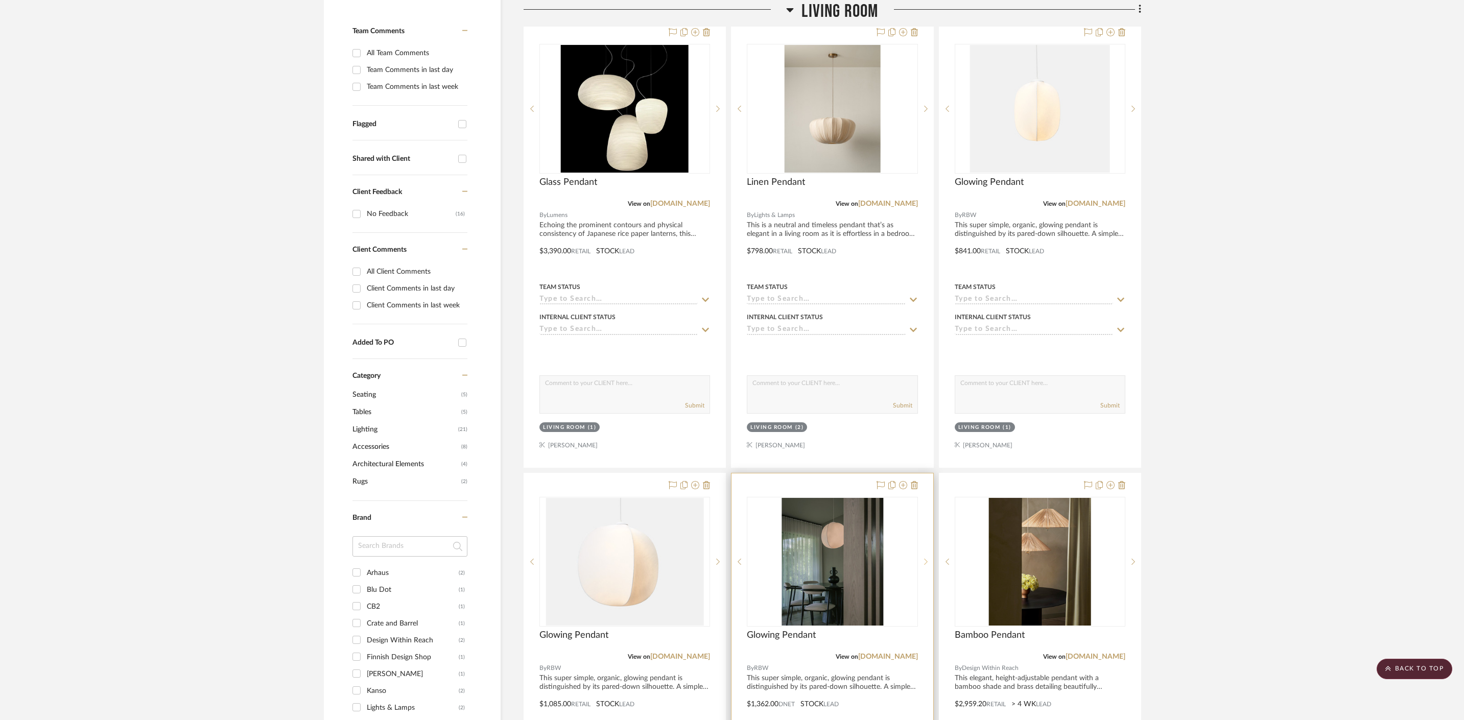
click at [928, 561] on sr-next-btn at bounding box center [925, 561] width 15 height 7
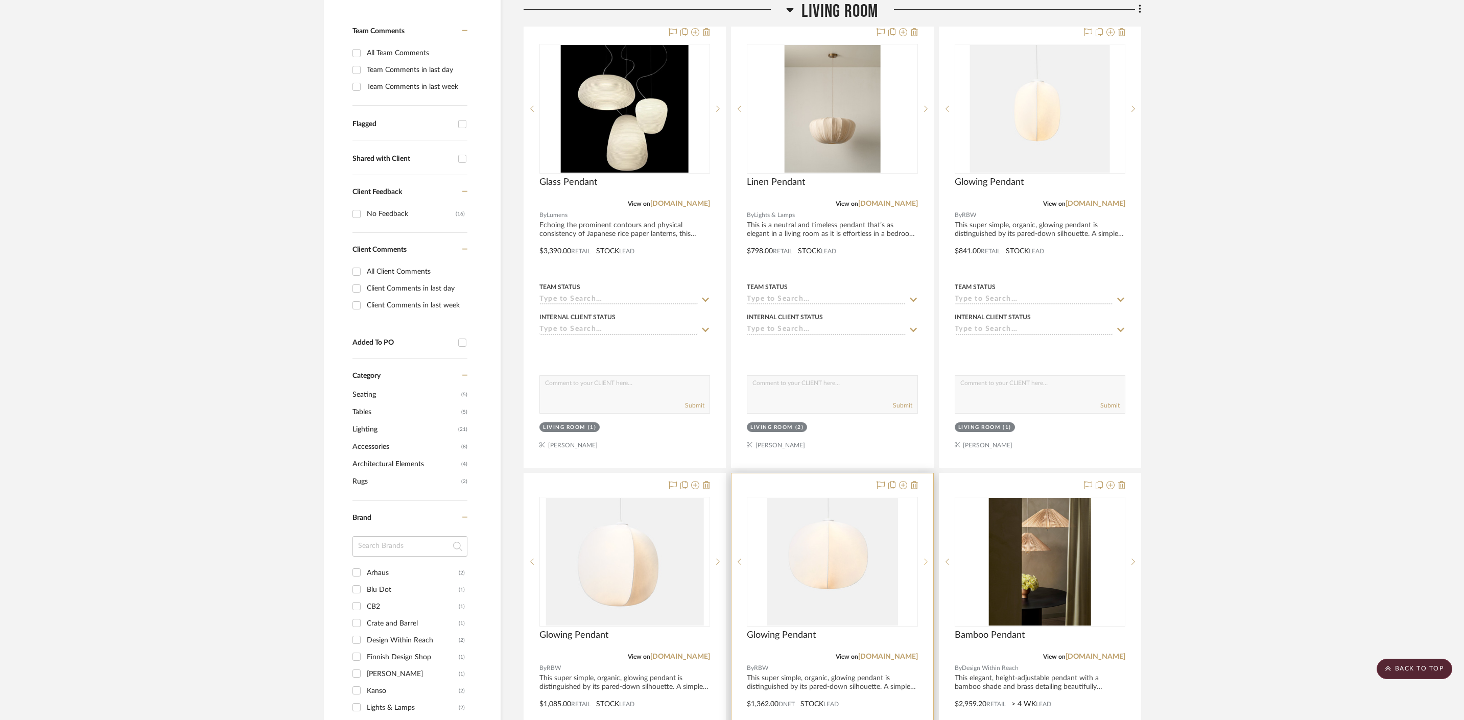
click at [928, 561] on sr-next-btn at bounding box center [925, 561] width 15 height 7
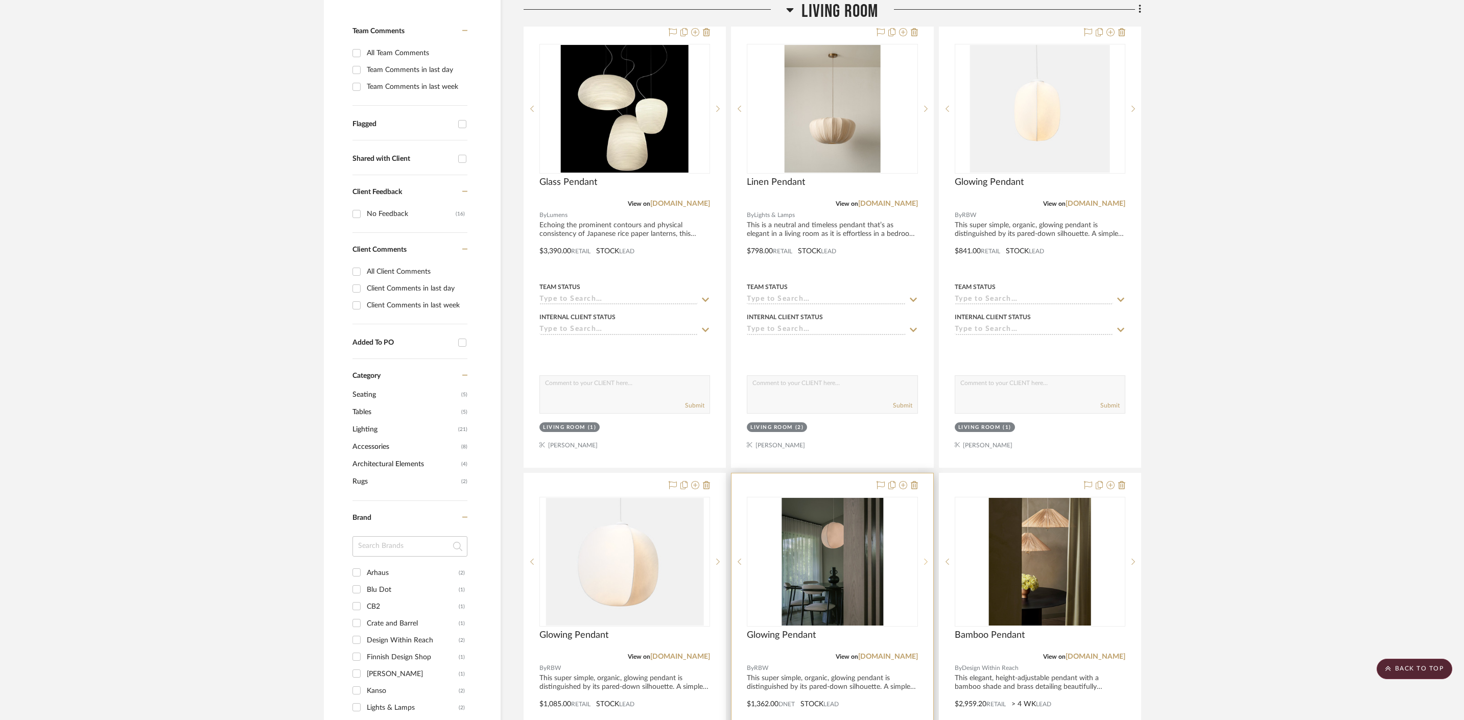
click at [928, 561] on sr-next-btn at bounding box center [925, 561] width 15 height 7
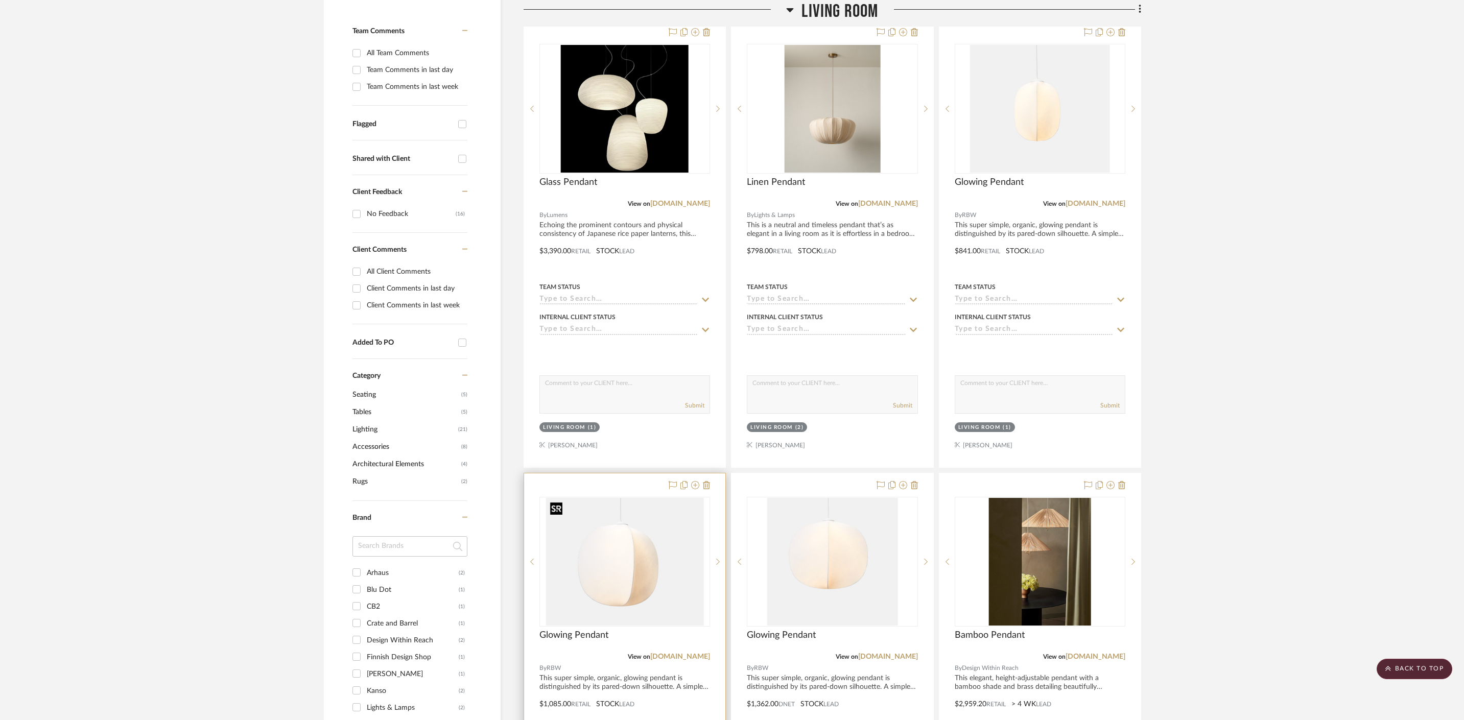
click at [604, 604] on img "0" at bounding box center [625, 562] width 158 height 128
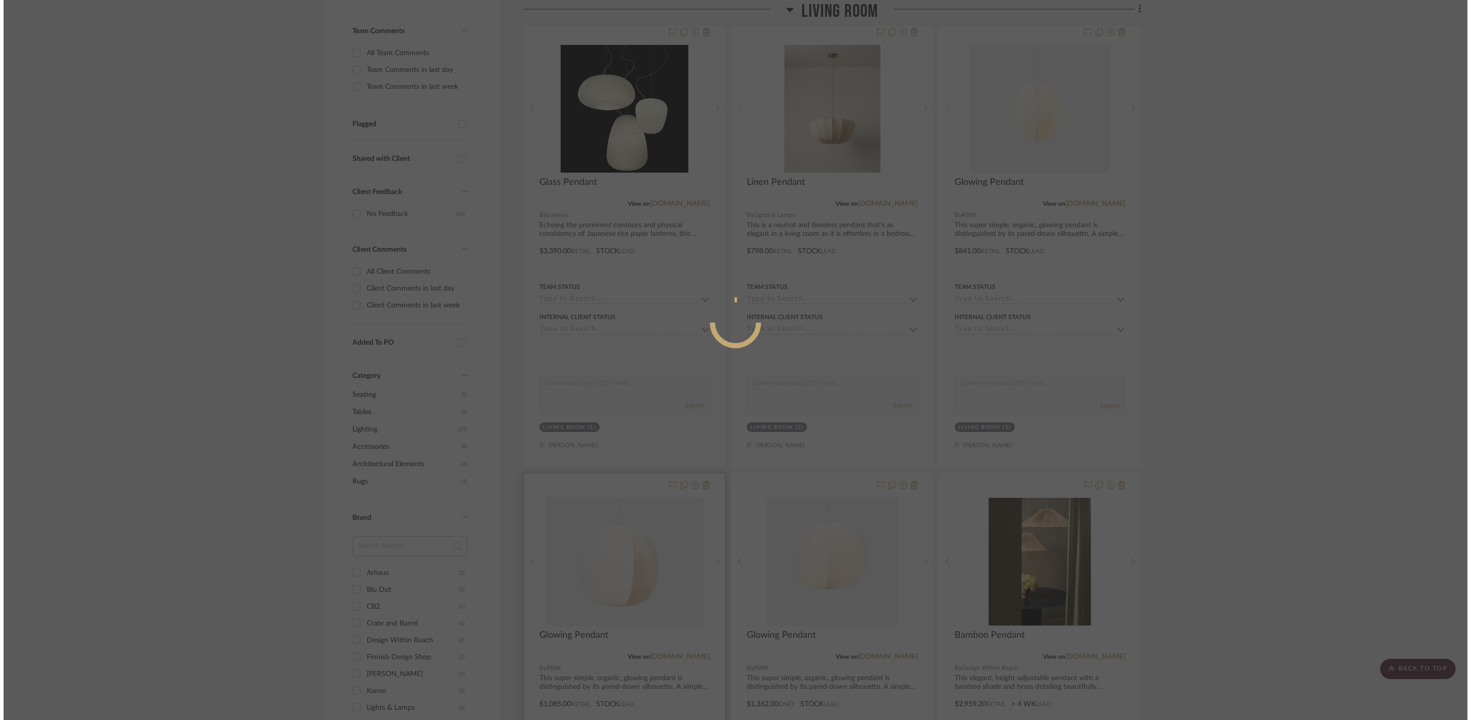
scroll to position [0, 0]
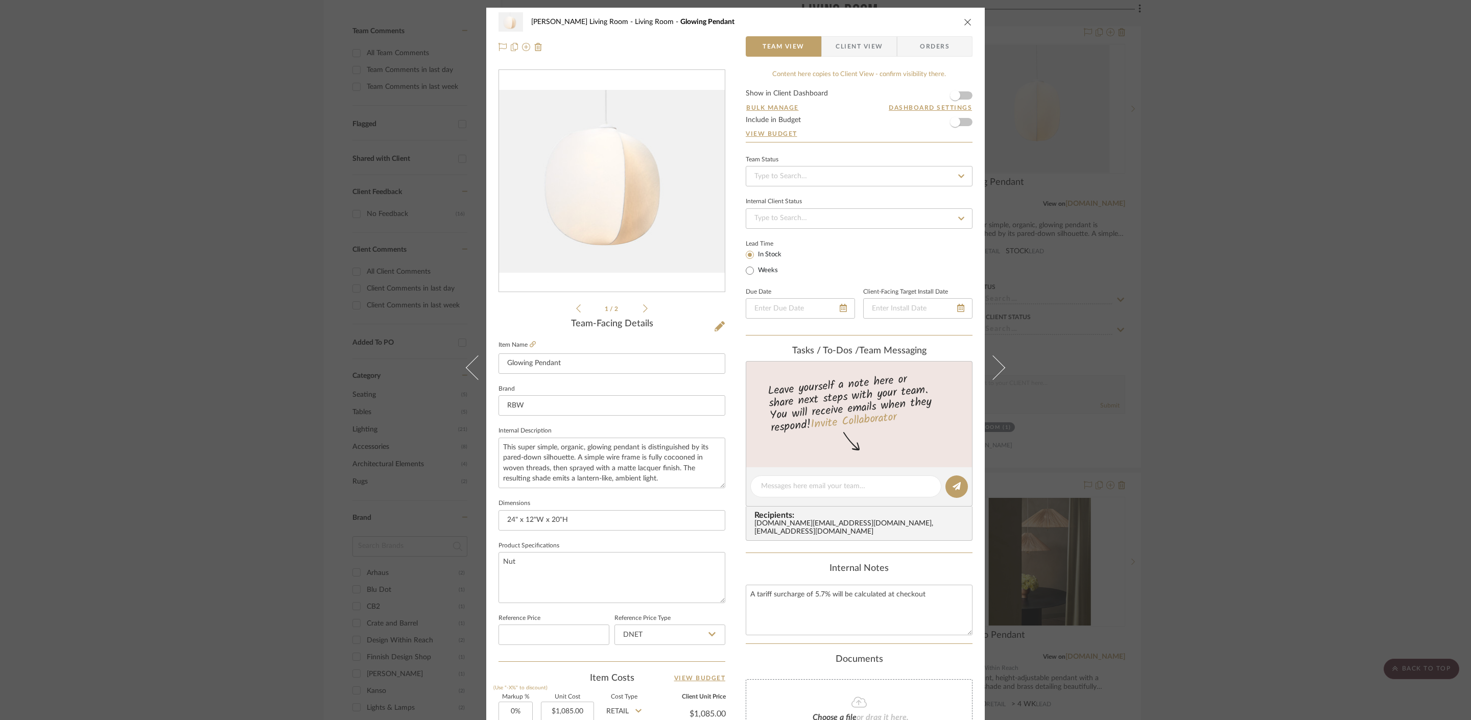
click at [1187, 351] on div "[PERSON_NAME] Living Room Living Room Glowing Pendant Team View Client View Ord…" at bounding box center [735, 360] width 1471 height 720
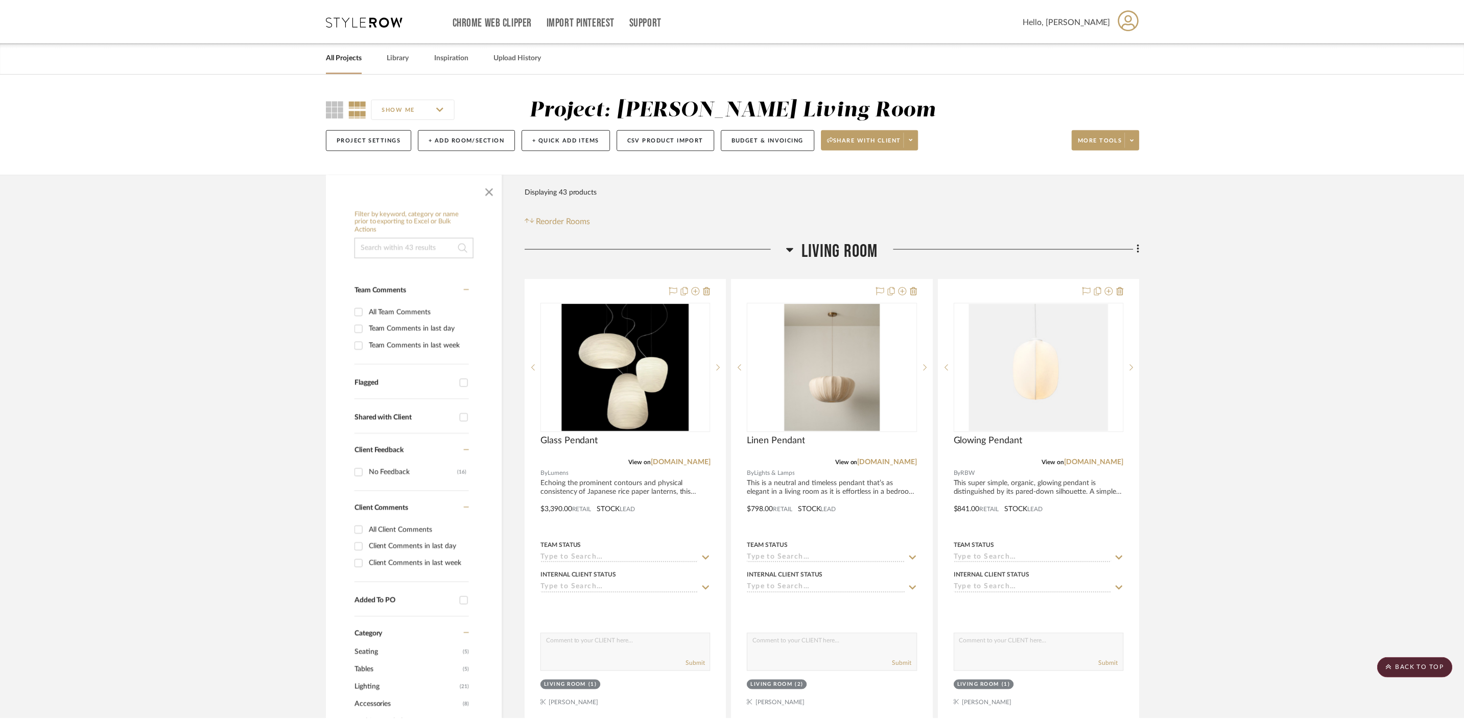
scroll to position [259, 0]
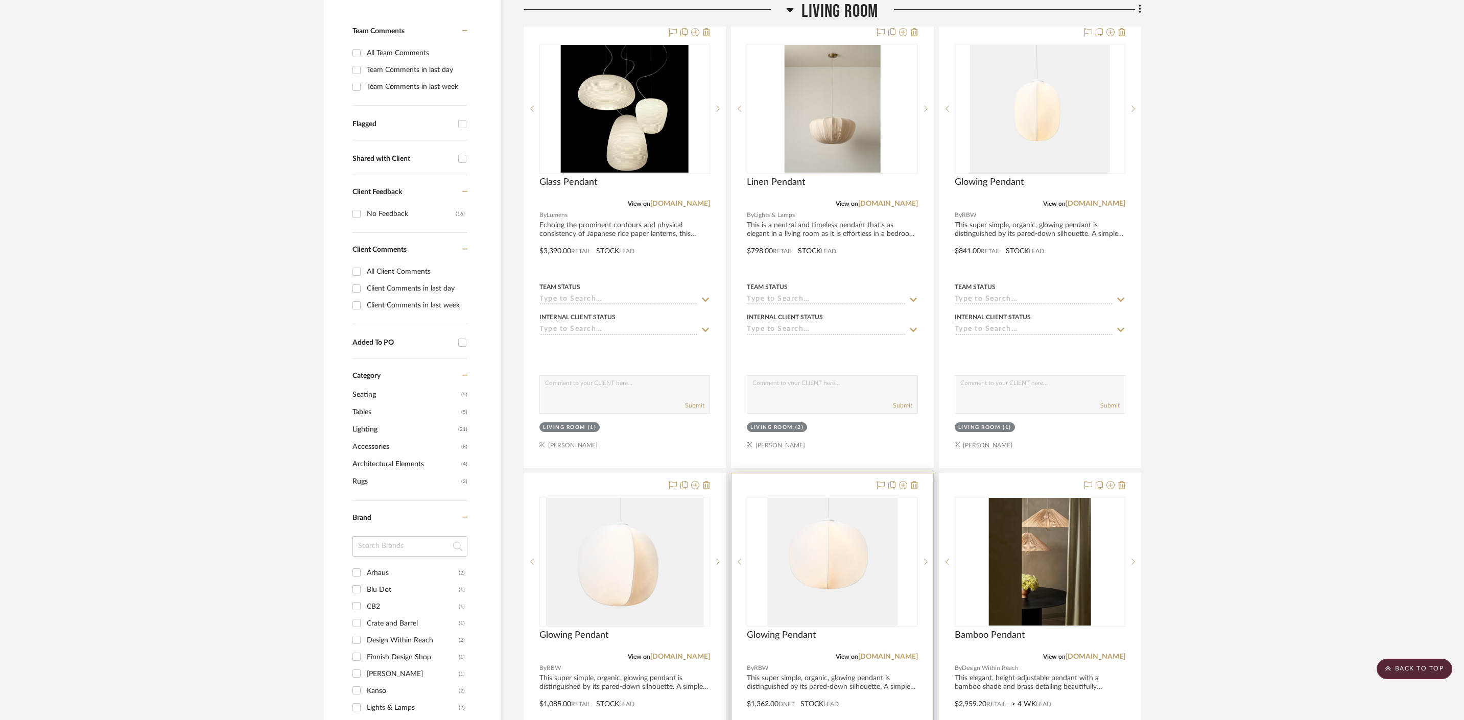
click at [819, 630] on div "Glowing Pendant" at bounding box center [832, 641] width 171 height 22
click at [807, 637] on span "Glowing Pendant" at bounding box center [781, 635] width 69 height 11
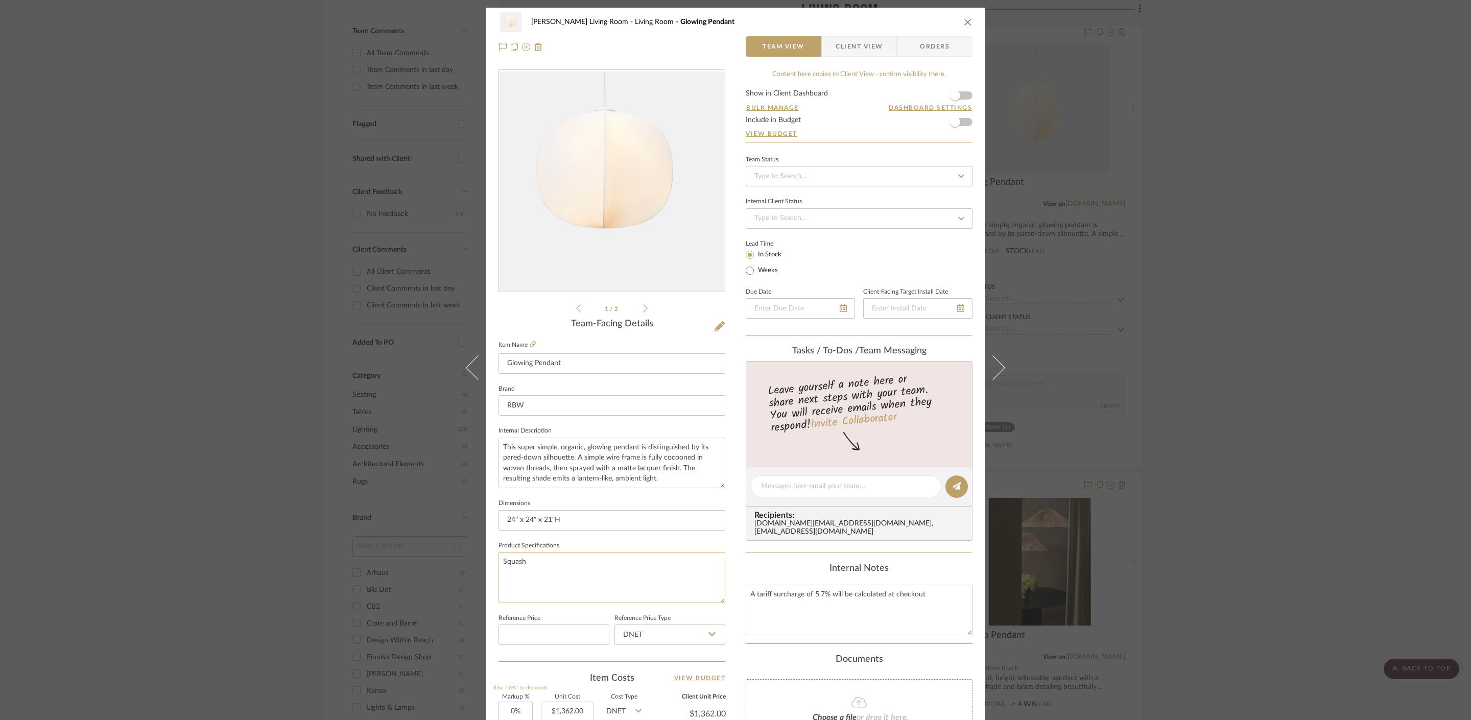
click at [562, 572] on textarea "Squash" at bounding box center [612, 577] width 227 height 51
type textarea "Squash, Gourd, Nut"
click at [1313, 358] on div "[PERSON_NAME] Living Room Living Room Glowing Pendant Team View Client View Ord…" at bounding box center [735, 360] width 1471 height 720
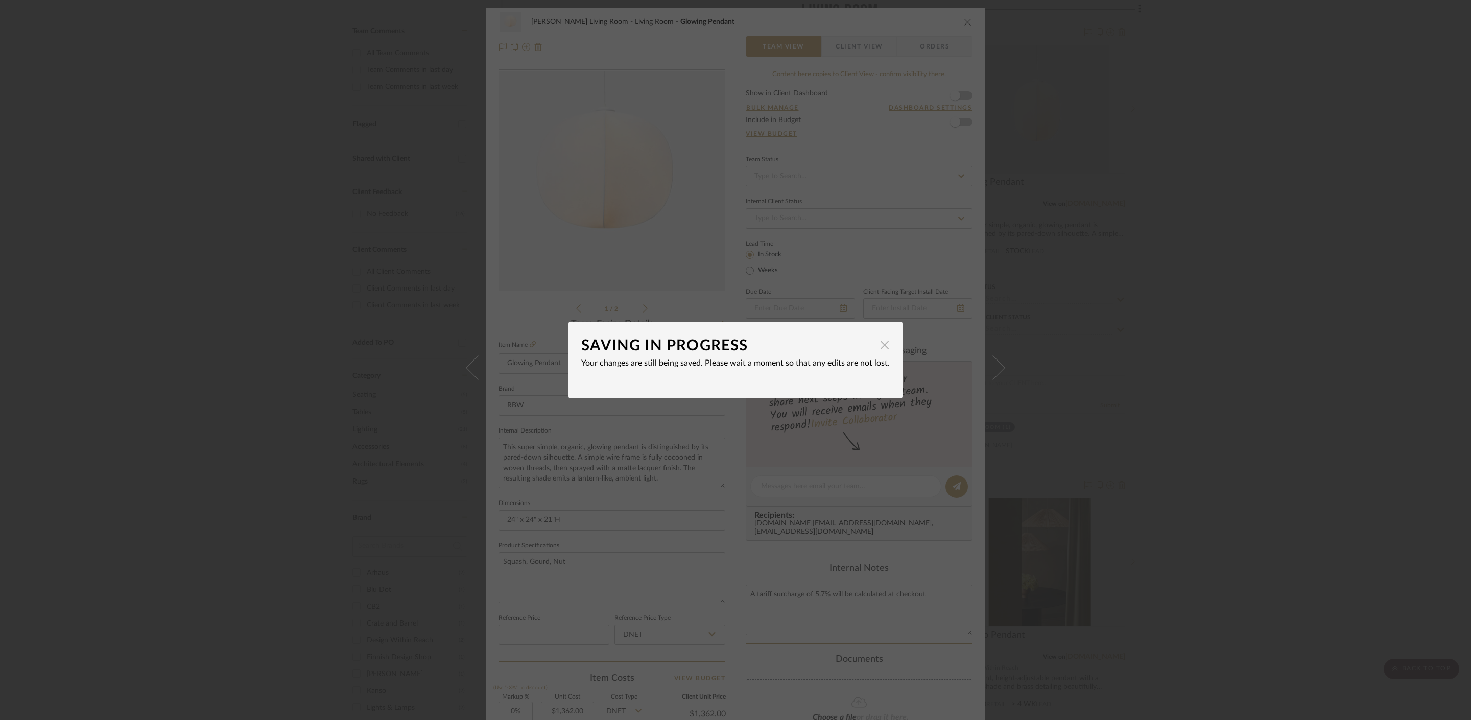
click at [883, 350] on span "button" at bounding box center [885, 345] width 20 height 20
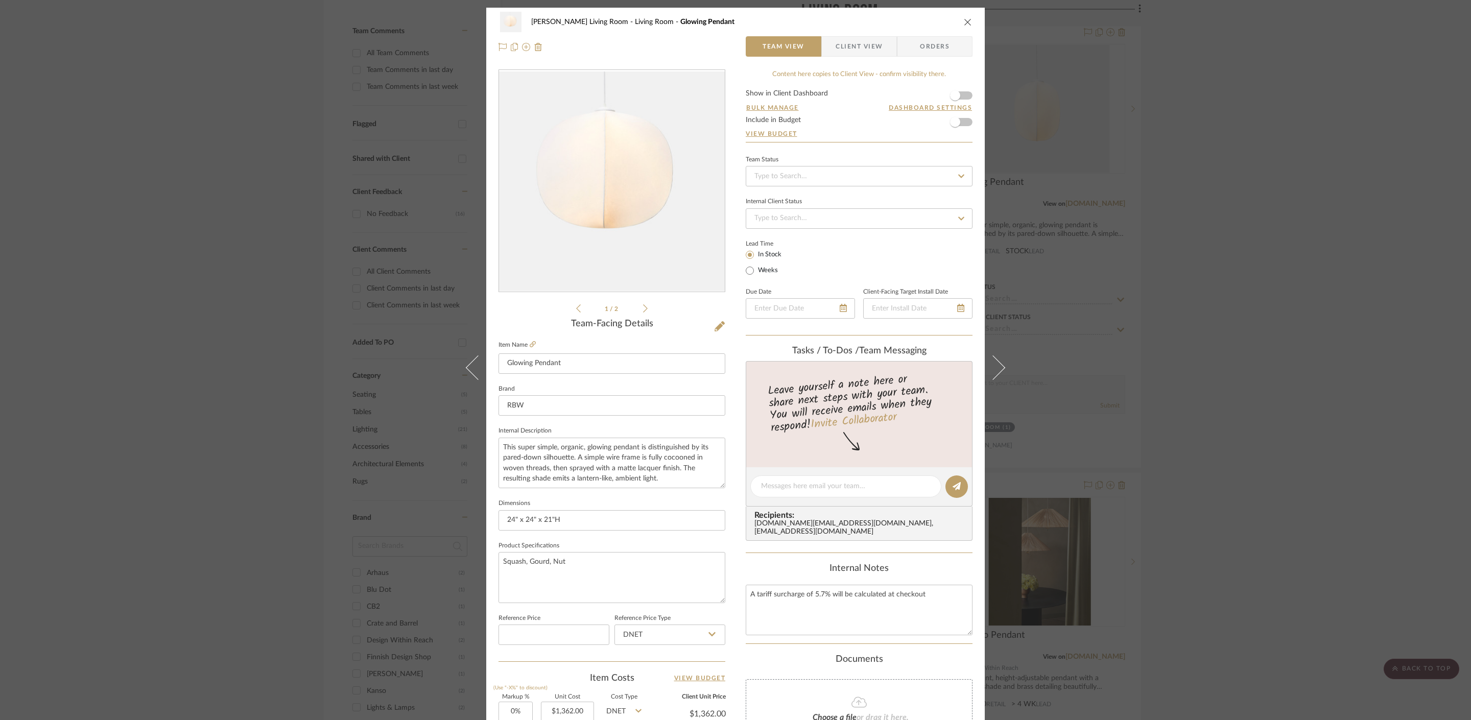
click at [1197, 383] on div "[PERSON_NAME] Living Room Living Room Glowing Pendant Team View Client View Ord…" at bounding box center [735, 360] width 1471 height 720
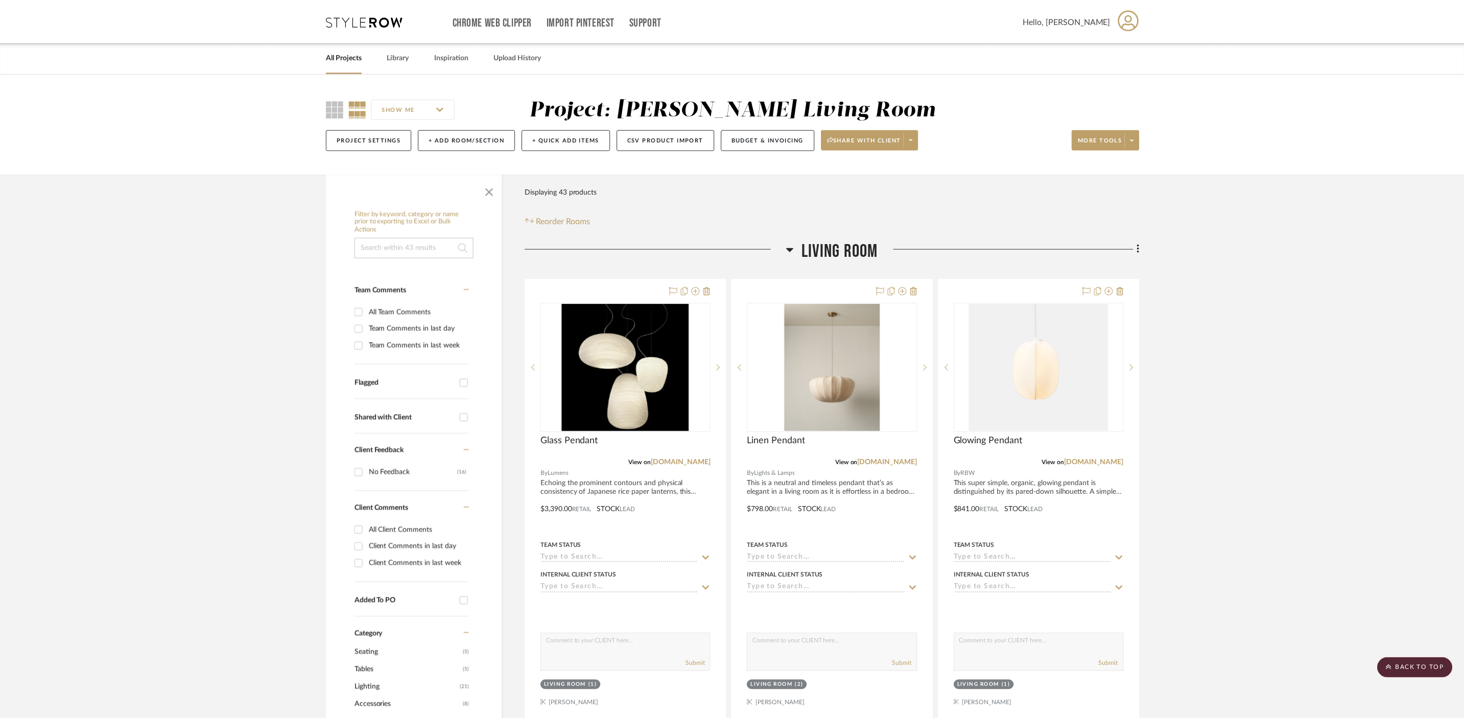
scroll to position [259, 0]
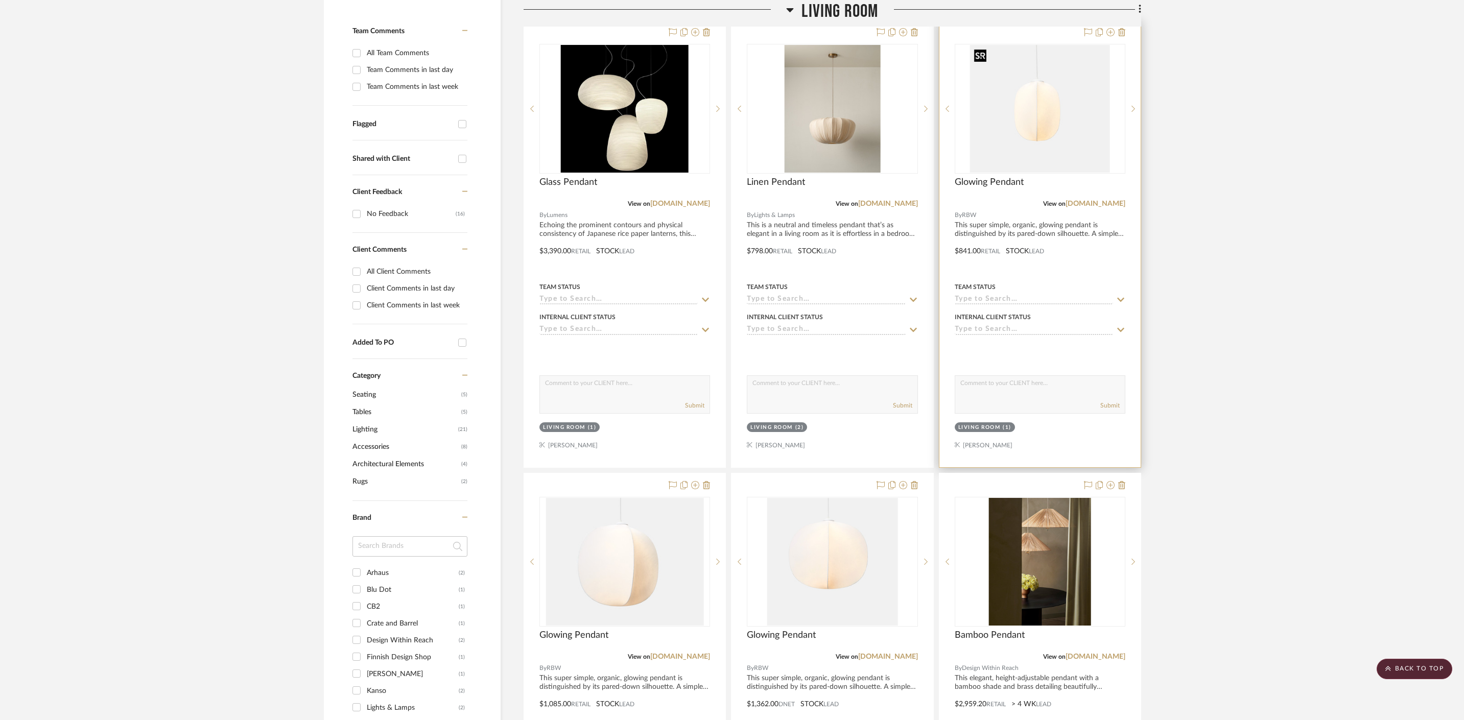
click at [999, 116] on img "0" at bounding box center [1040, 109] width 140 height 128
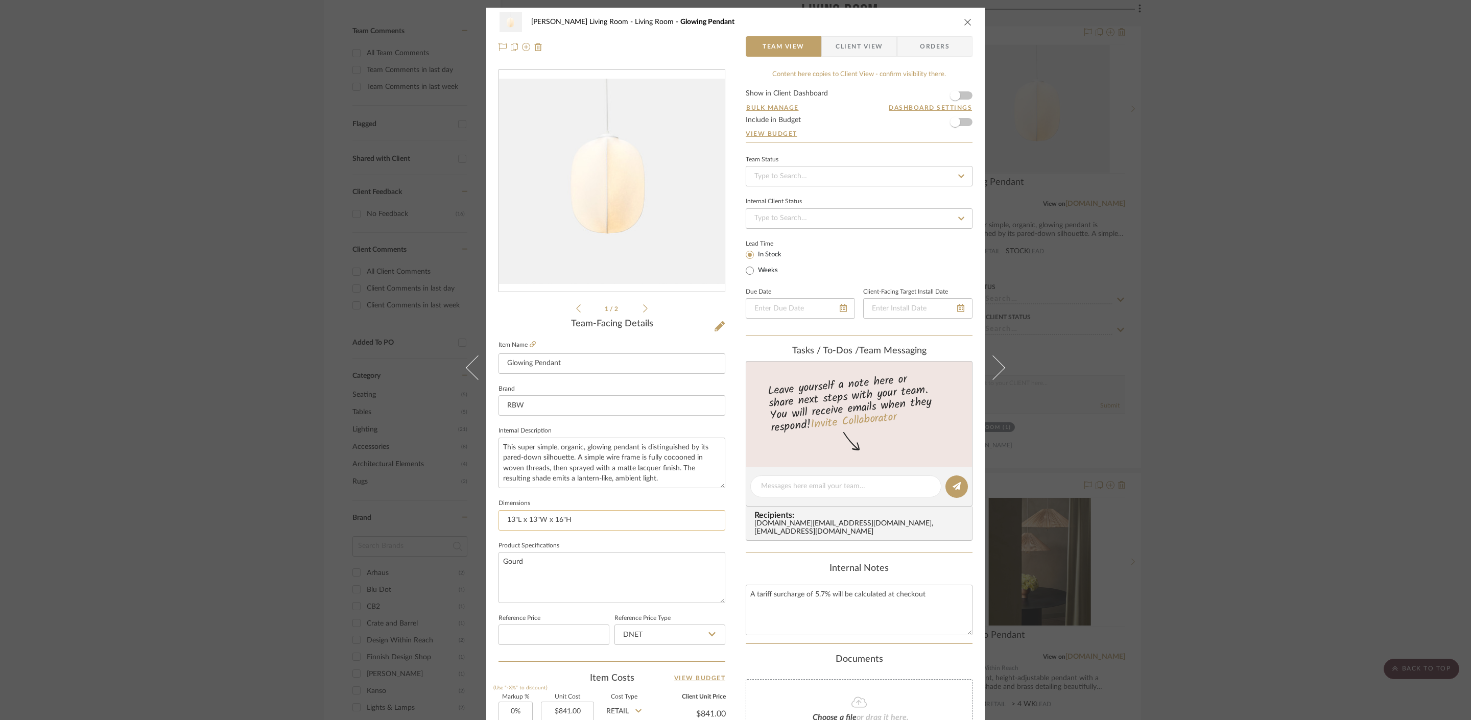
click at [560, 517] on input "13"L x 13"W x 16"H" at bounding box center [612, 520] width 227 height 20
click at [1301, 354] on div "[PERSON_NAME] Living Room Living Room Glowing Pendant Team View Client View Ord…" at bounding box center [735, 360] width 1471 height 720
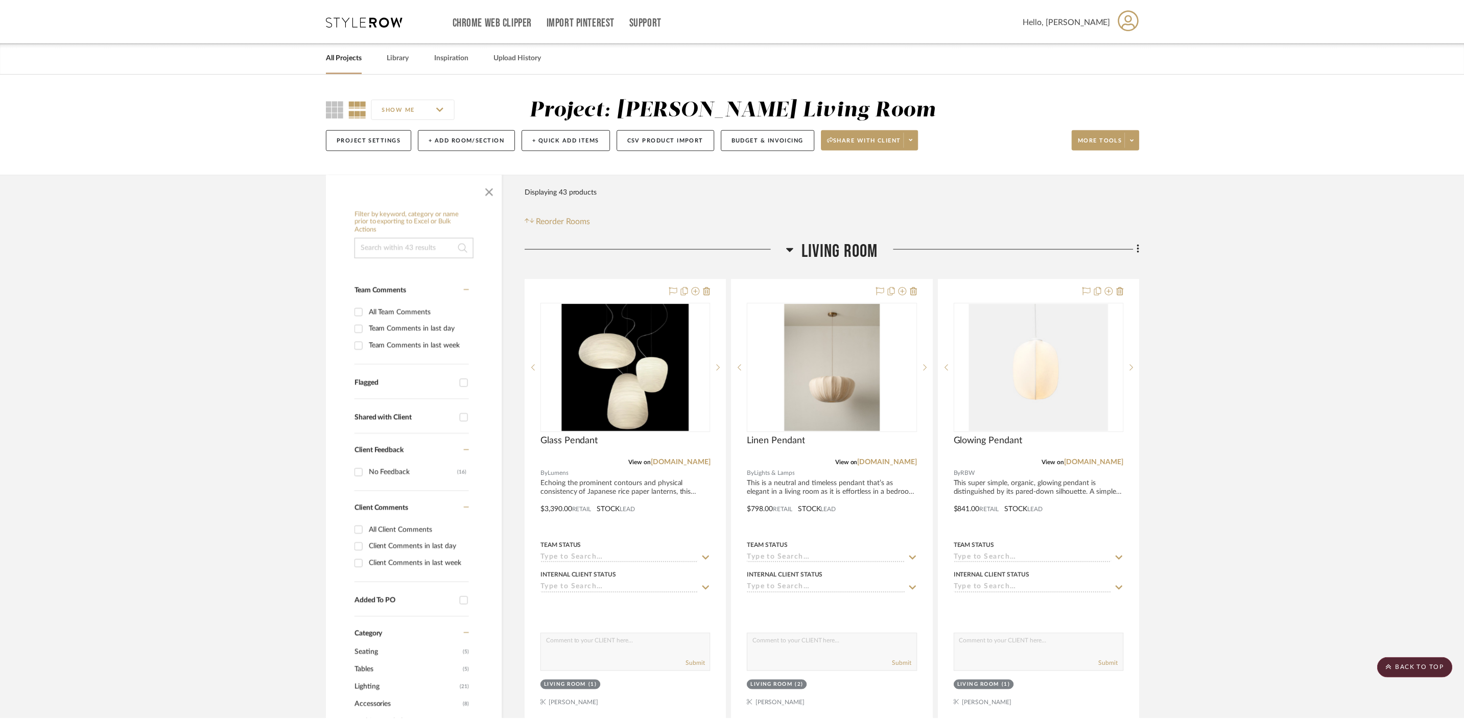
scroll to position [259, 0]
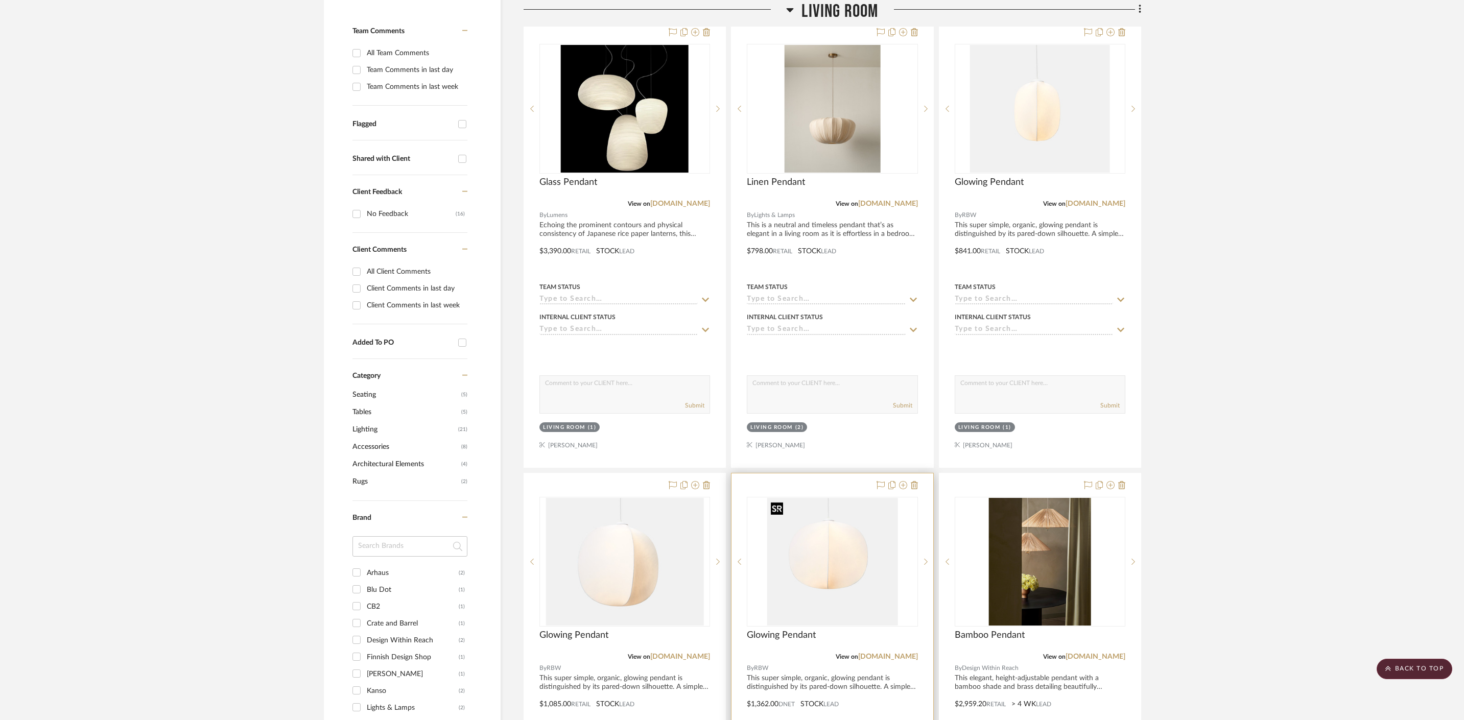
click at [826, 555] on img "0" at bounding box center [832, 562] width 131 height 128
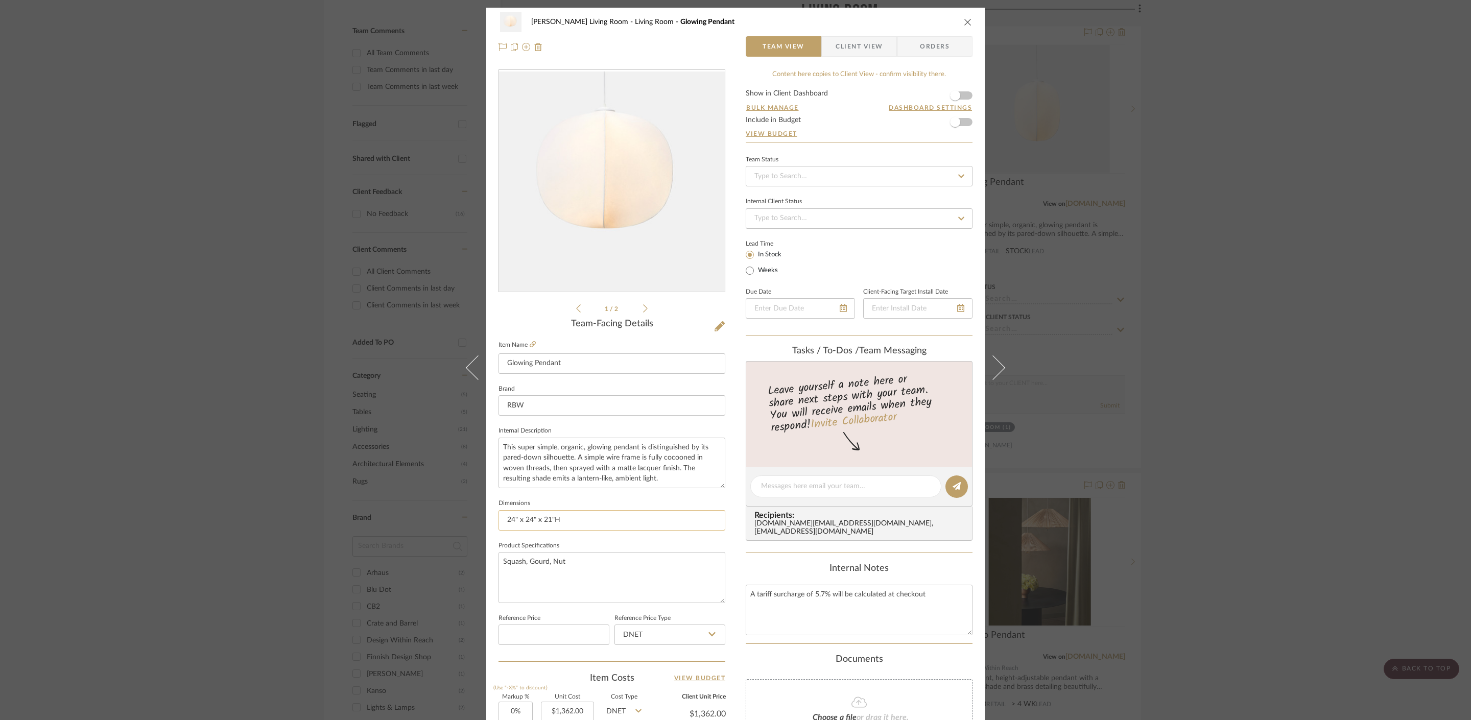
click at [588, 523] on input "24" x 24" x 21"H" at bounding box center [612, 520] width 227 height 20
paste input "13"L x 13"W x 16"H"
type input "24" x 24" x 21"H, 13"L x 13"W x 16"H"
click at [1244, 341] on div "[PERSON_NAME] Living Room Living Room Glowing Pendant Team View Client View Ord…" at bounding box center [735, 360] width 1471 height 720
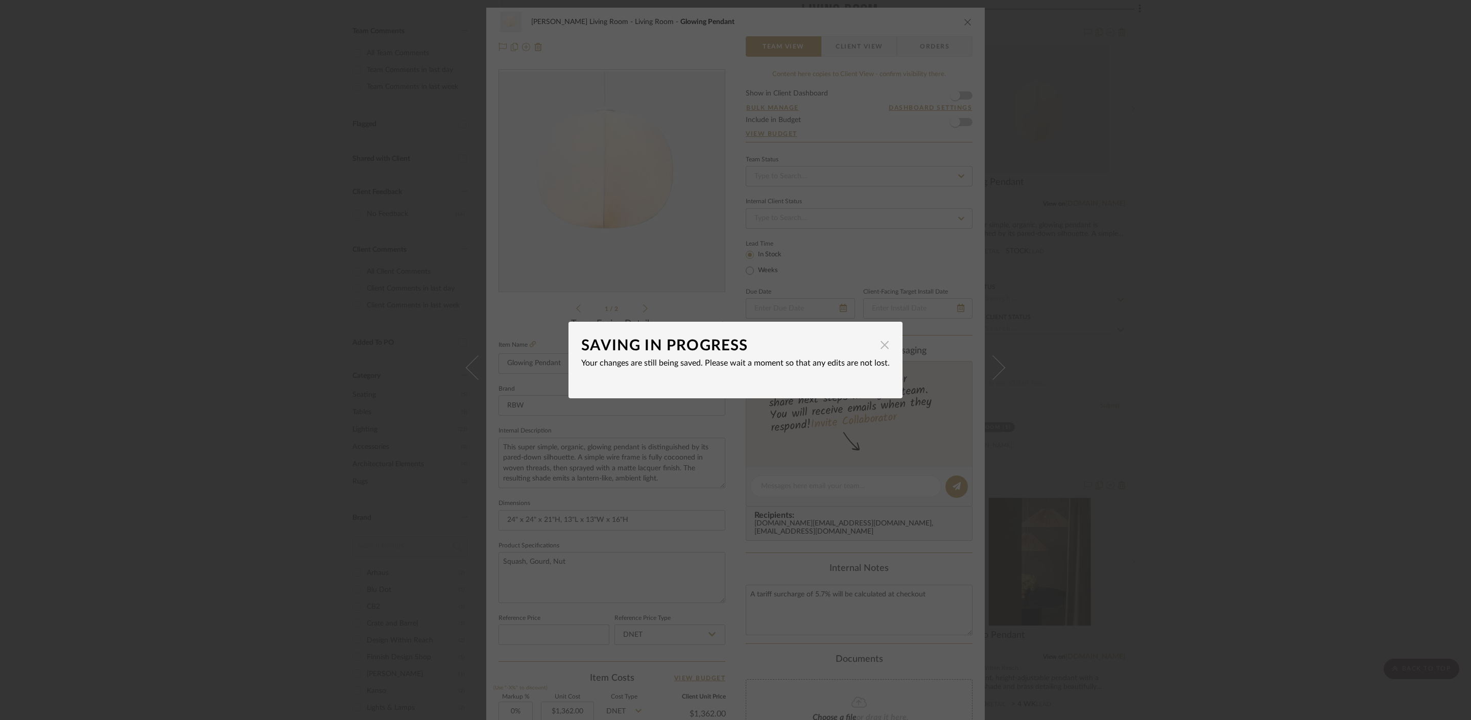
click at [879, 348] on span "button" at bounding box center [885, 345] width 20 height 20
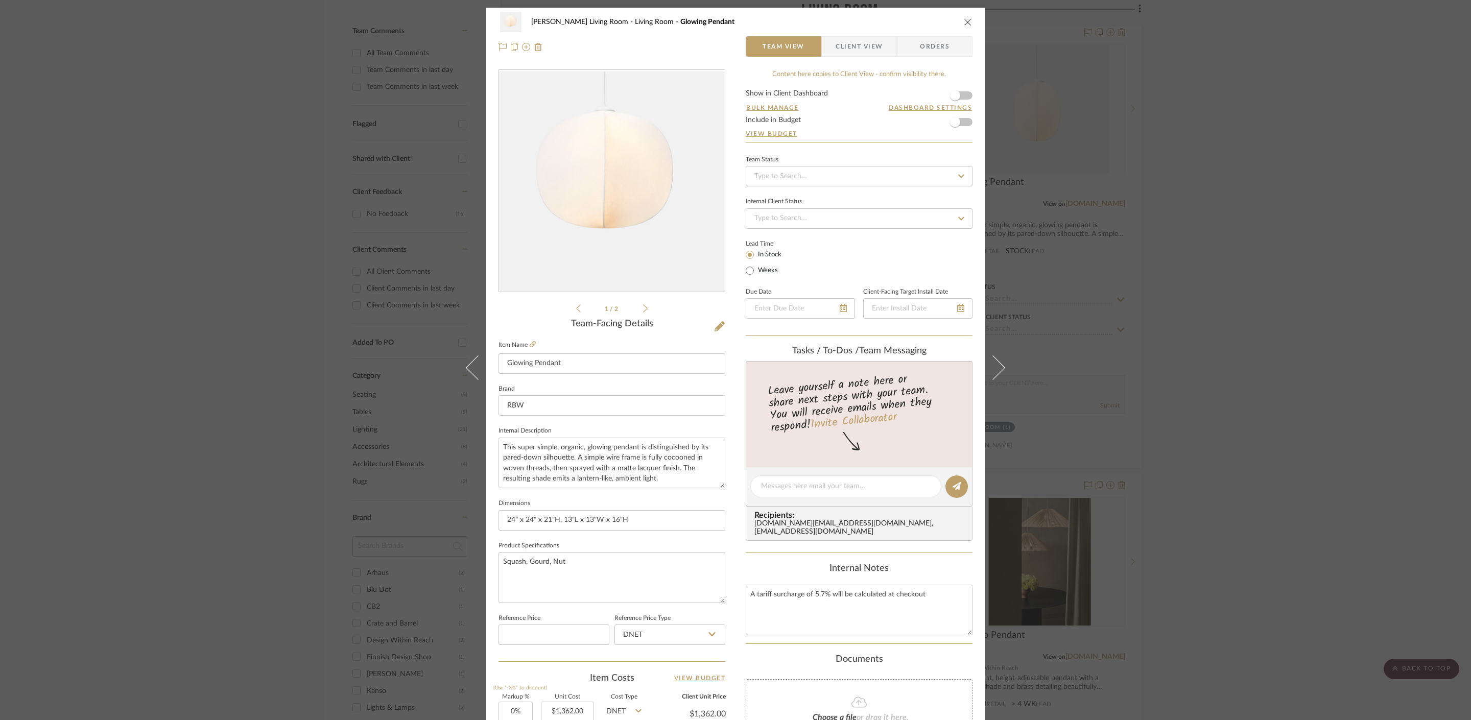
click at [1214, 351] on div "[PERSON_NAME] Living Room Living Room Glowing Pendant Team View Client View Ord…" at bounding box center [735, 360] width 1471 height 720
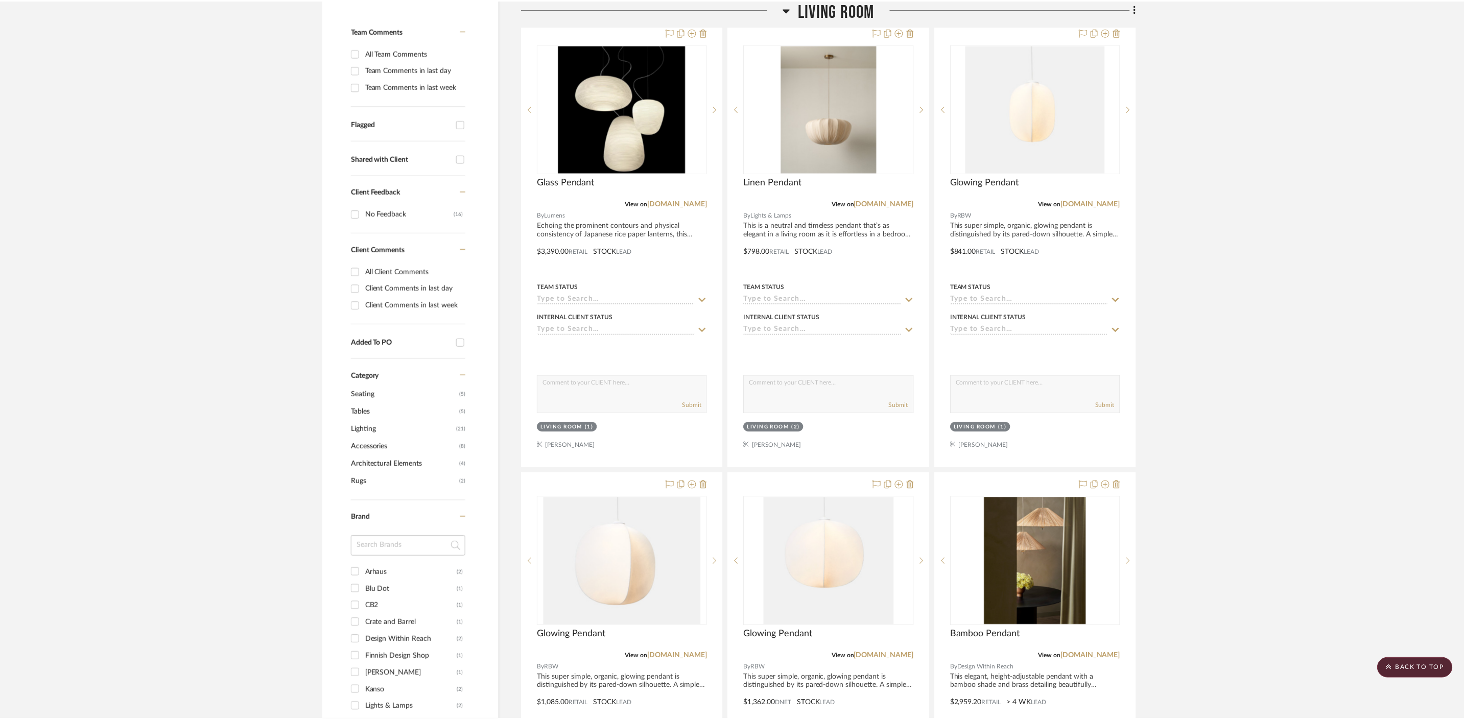
scroll to position [259, 0]
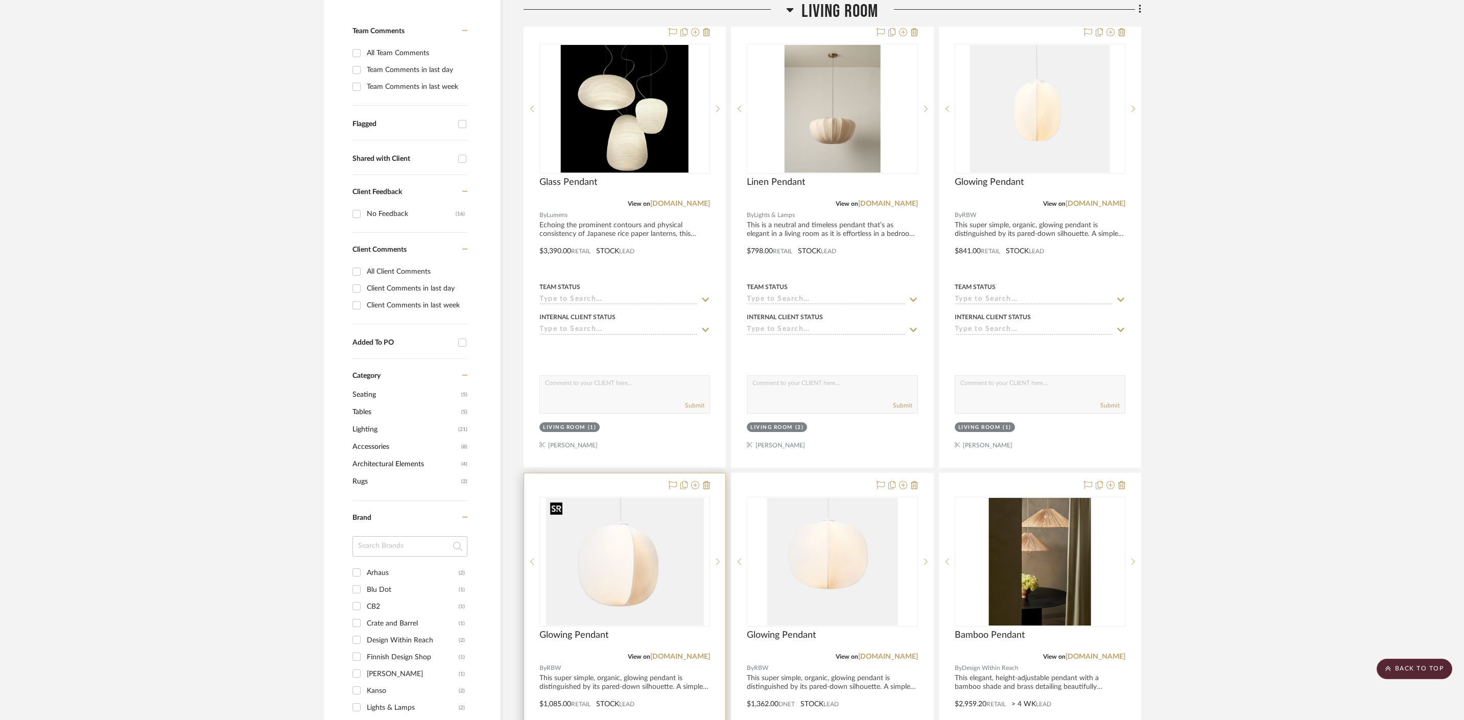
click at [616, 512] on img "0" at bounding box center [625, 562] width 158 height 128
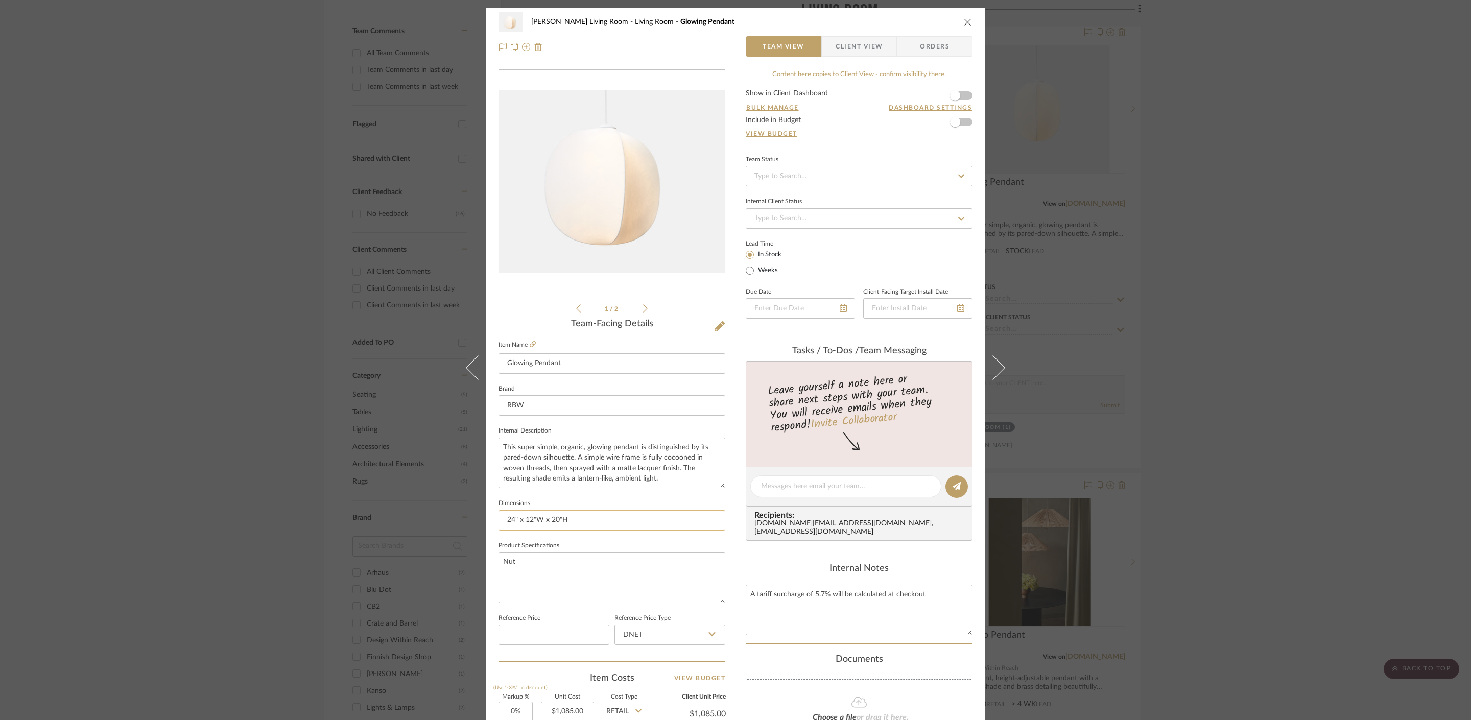
click at [608, 514] on input "24" x 12"W x 20"H" at bounding box center [612, 520] width 227 height 20
click at [1188, 430] on div "[PERSON_NAME] Living Room Living Room Glowing Pendant Team View Client View Ord…" at bounding box center [735, 360] width 1471 height 720
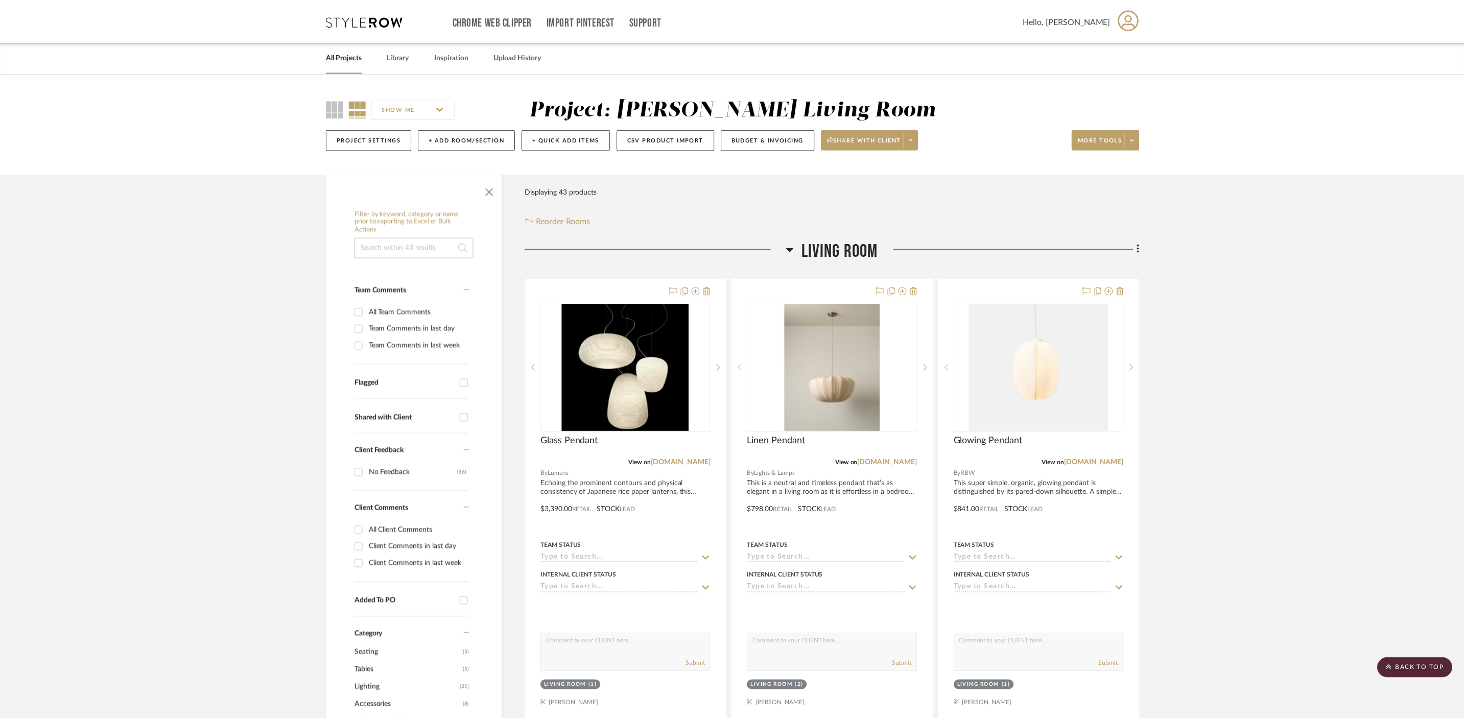
scroll to position [259, 0]
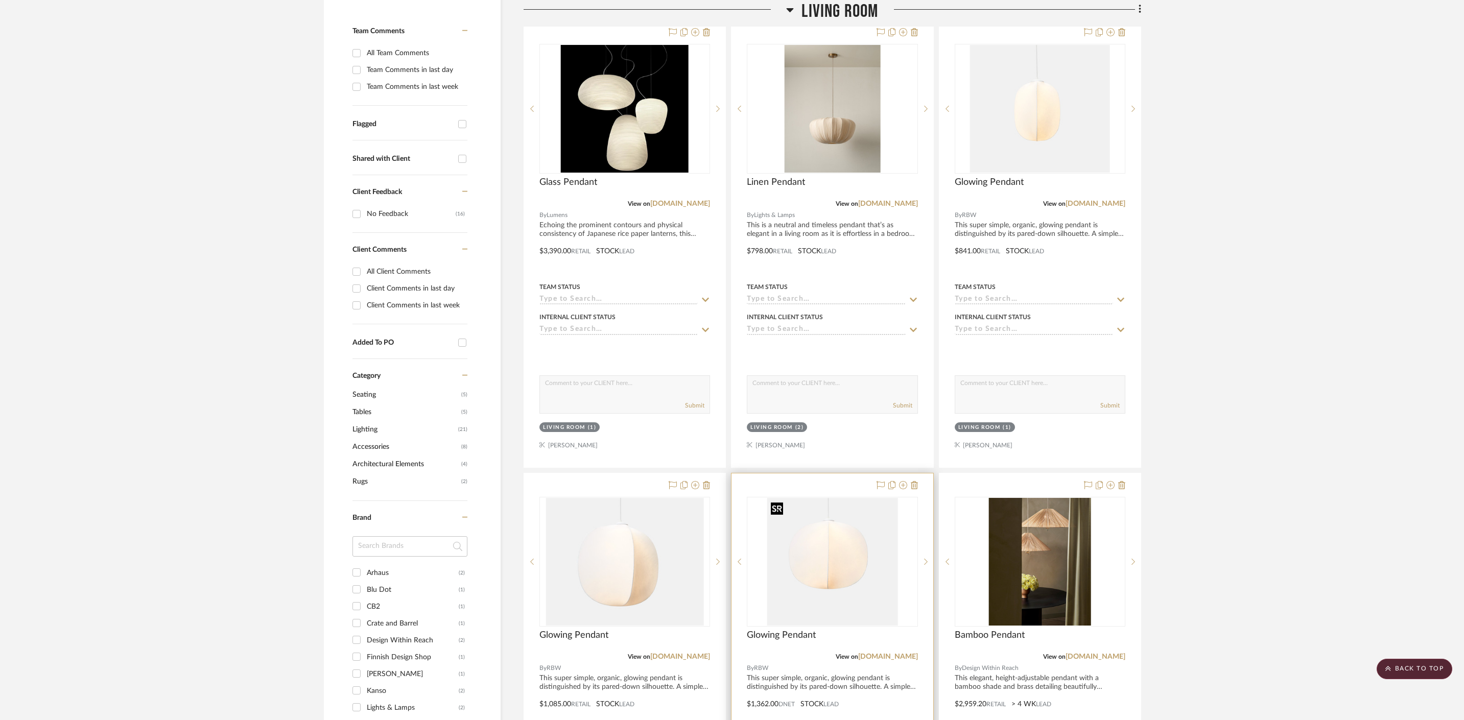
click at [822, 537] on img "0" at bounding box center [832, 562] width 131 height 128
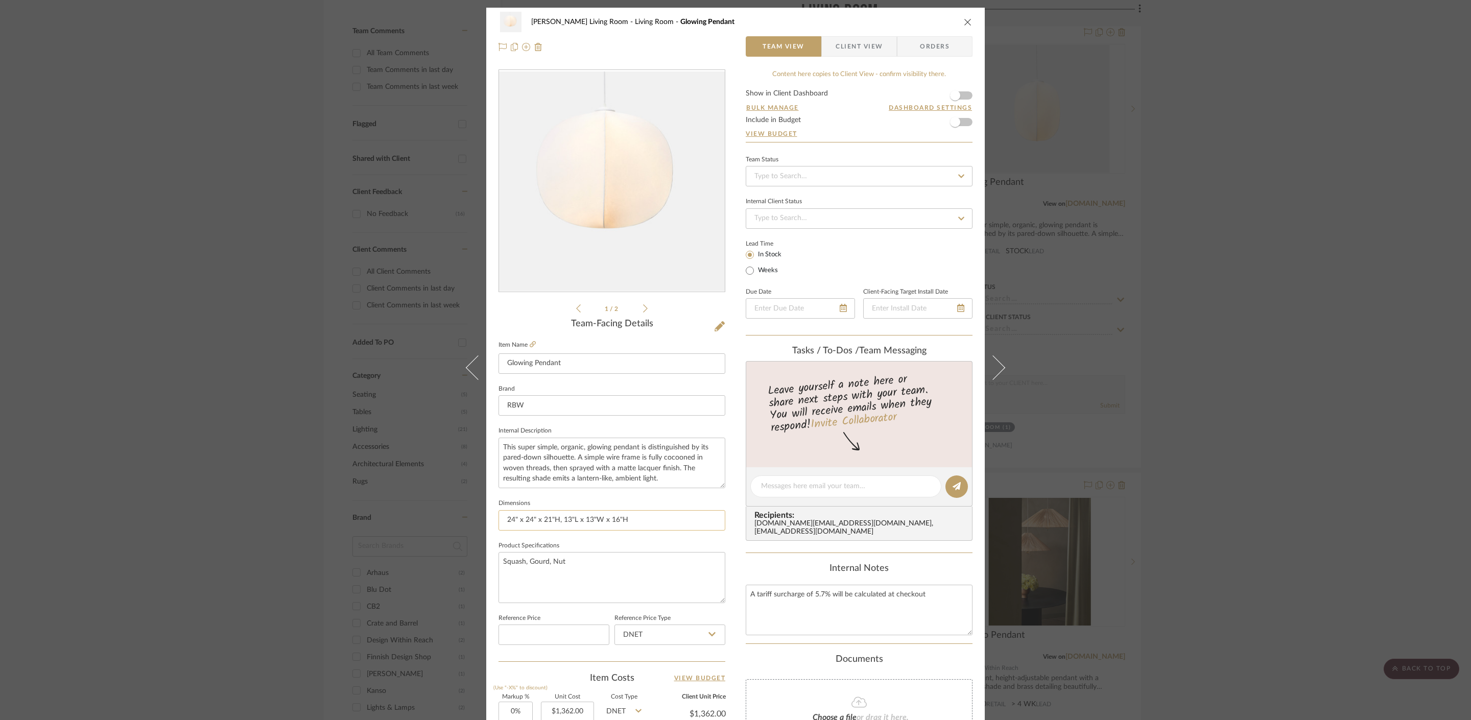
click at [647, 517] on input "24" x 24" x 21"H, 13"L x 13"W x 16"H" at bounding box center [612, 520] width 227 height 20
paste input "24" x 12"W x 20"H"
type input "24" x 24" x 21"H, 13"L x 13"W x 16"H, 24" x 12"W x 20"H"
click at [1166, 363] on div "[PERSON_NAME] Living Room Living Room Glowing Pendant Team View Client View Ord…" at bounding box center [735, 360] width 1471 height 720
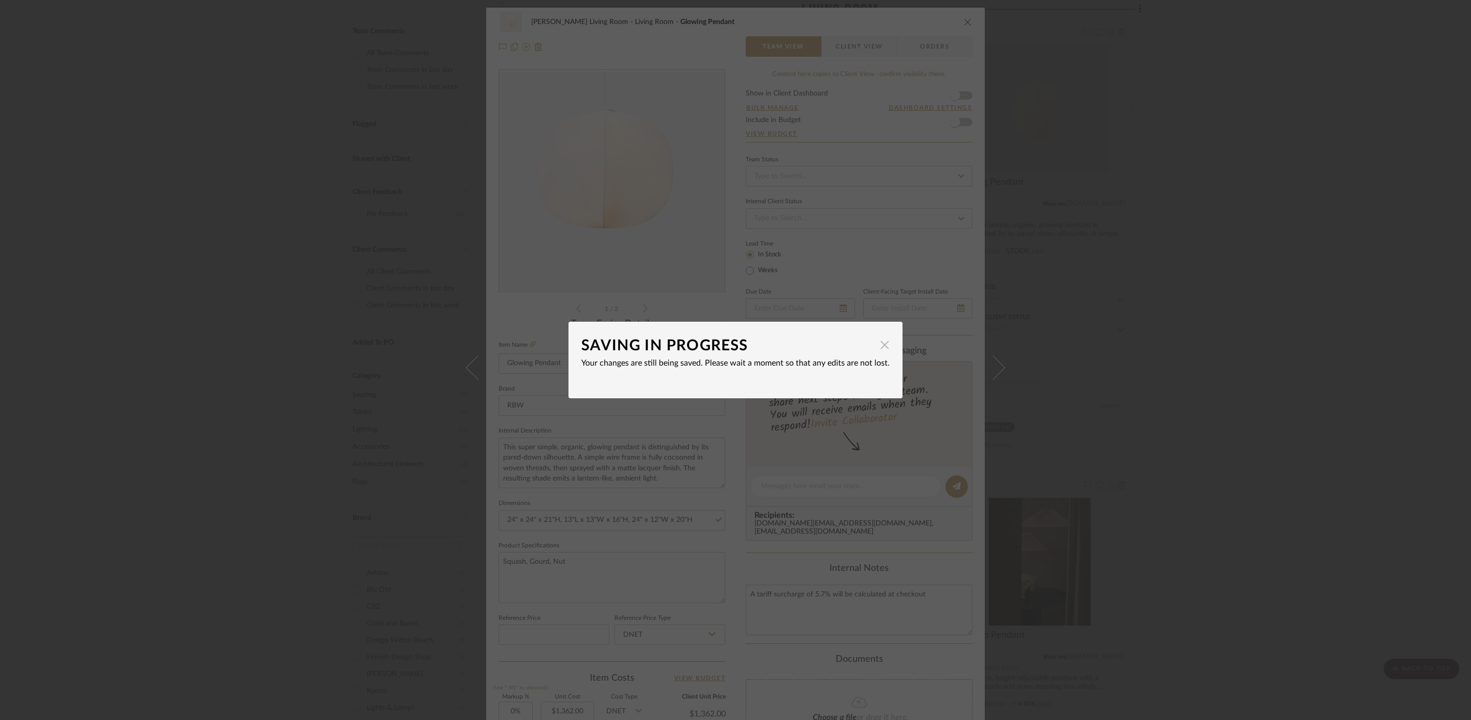
click at [881, 348] on span "button" at bounding box center [885, 345] width 20 height 20
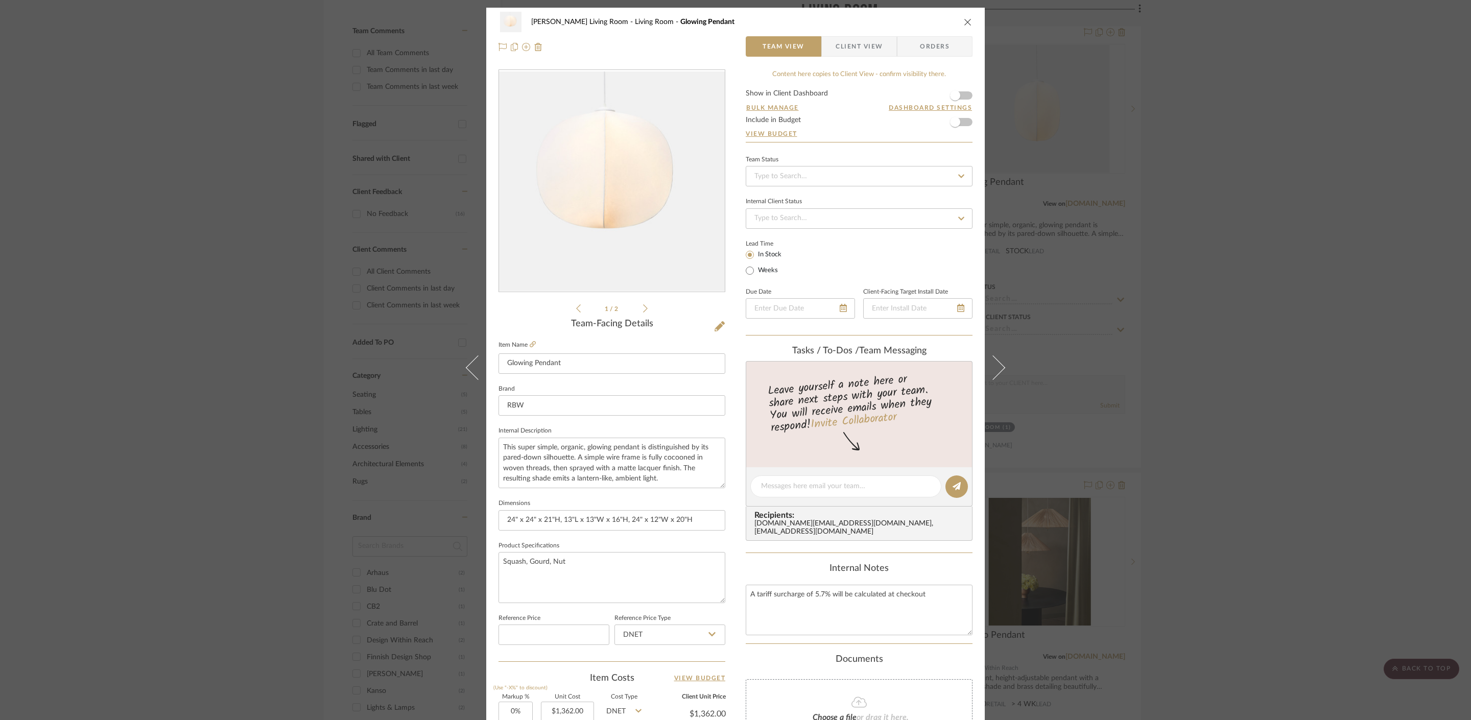
click at [1197, 391] on div "[PERSON_NAME] Living Room Living Room Glowing Pendant Team View Client View Ord…" at bounding box center [735, 360] width 1471 height 720
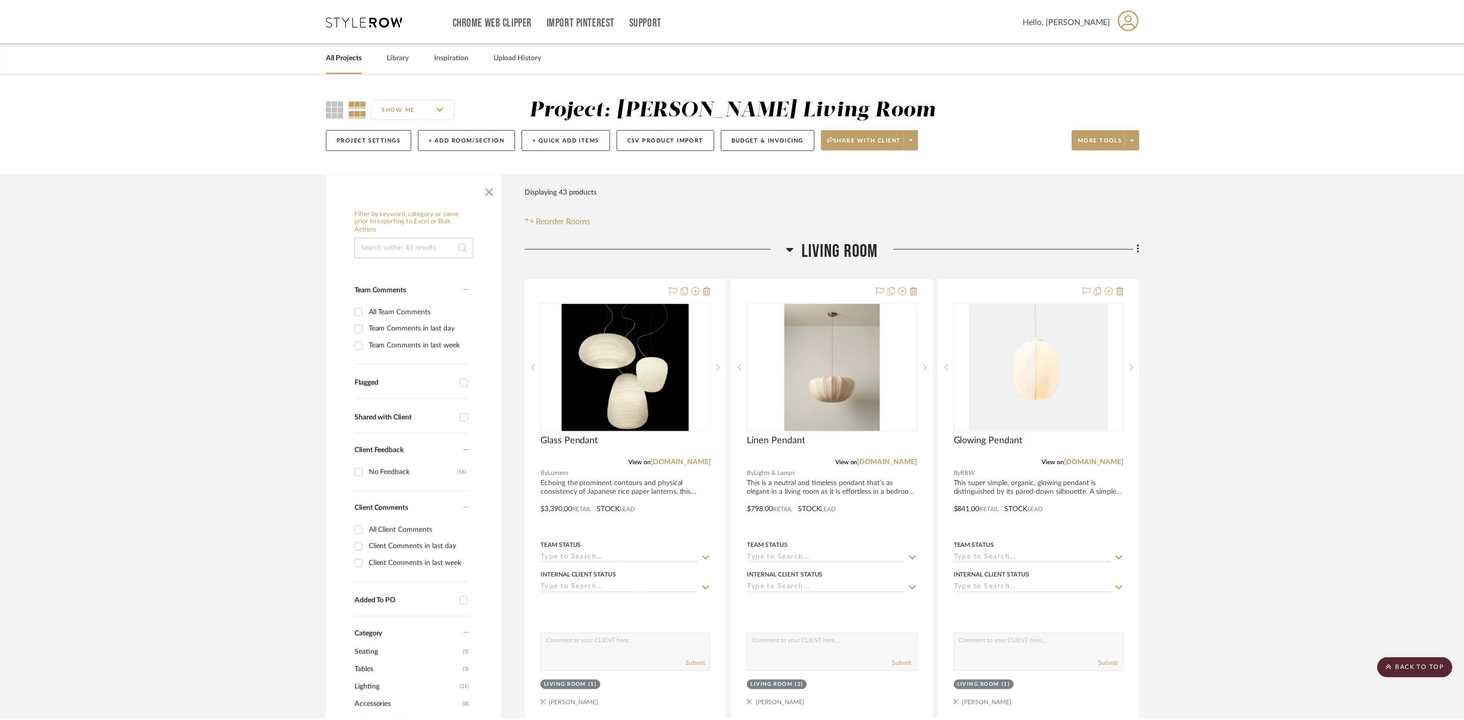
scroll to position [259, 0]
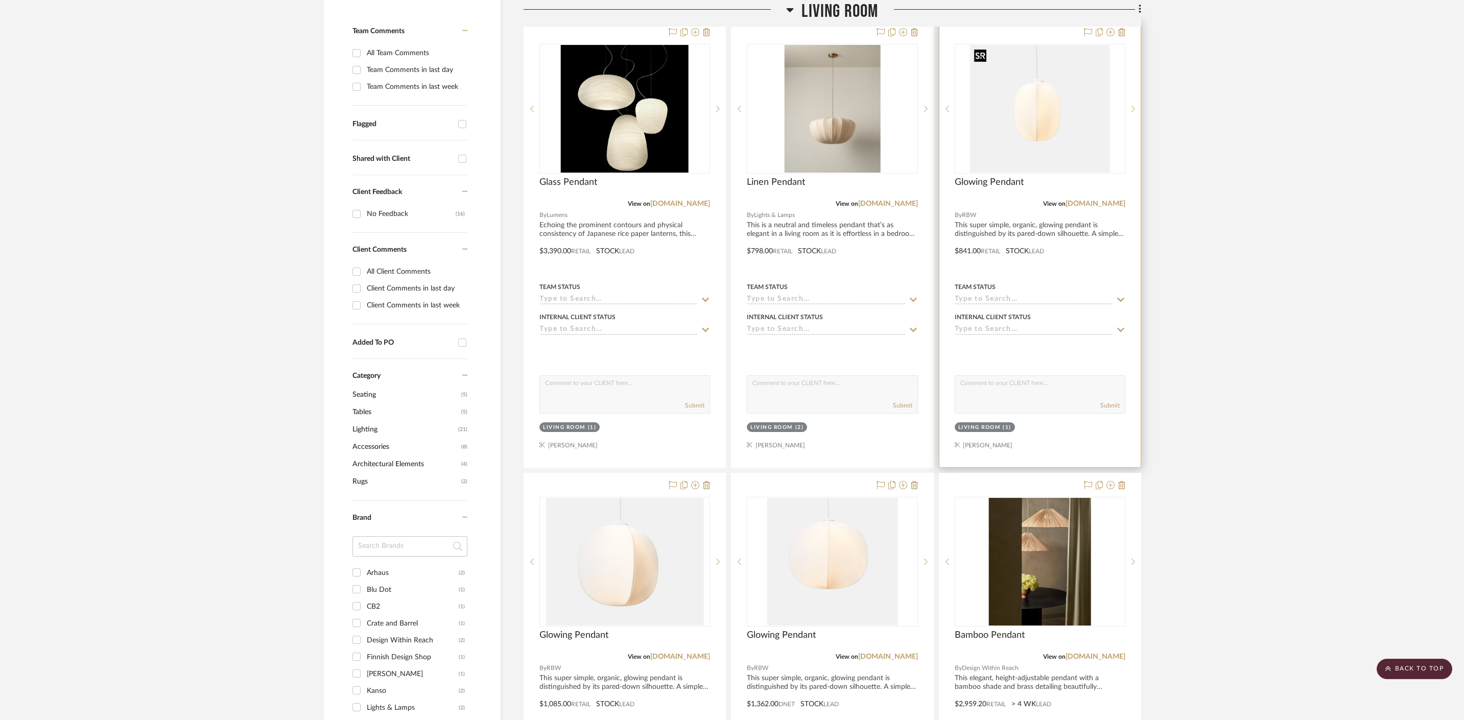
click at [997, 133] on img "0" at bounding box center [1040, 109] width 140 height 128
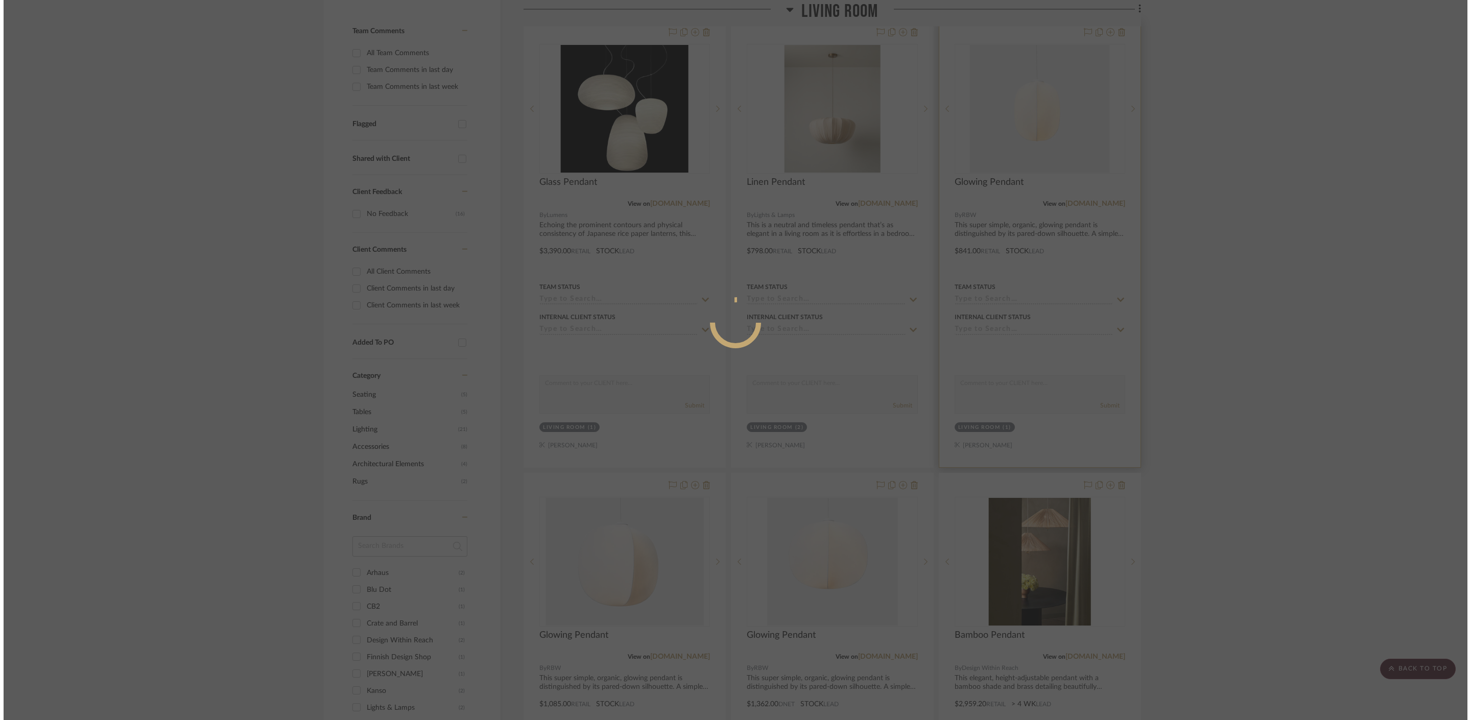
scroll to position [0, 0]
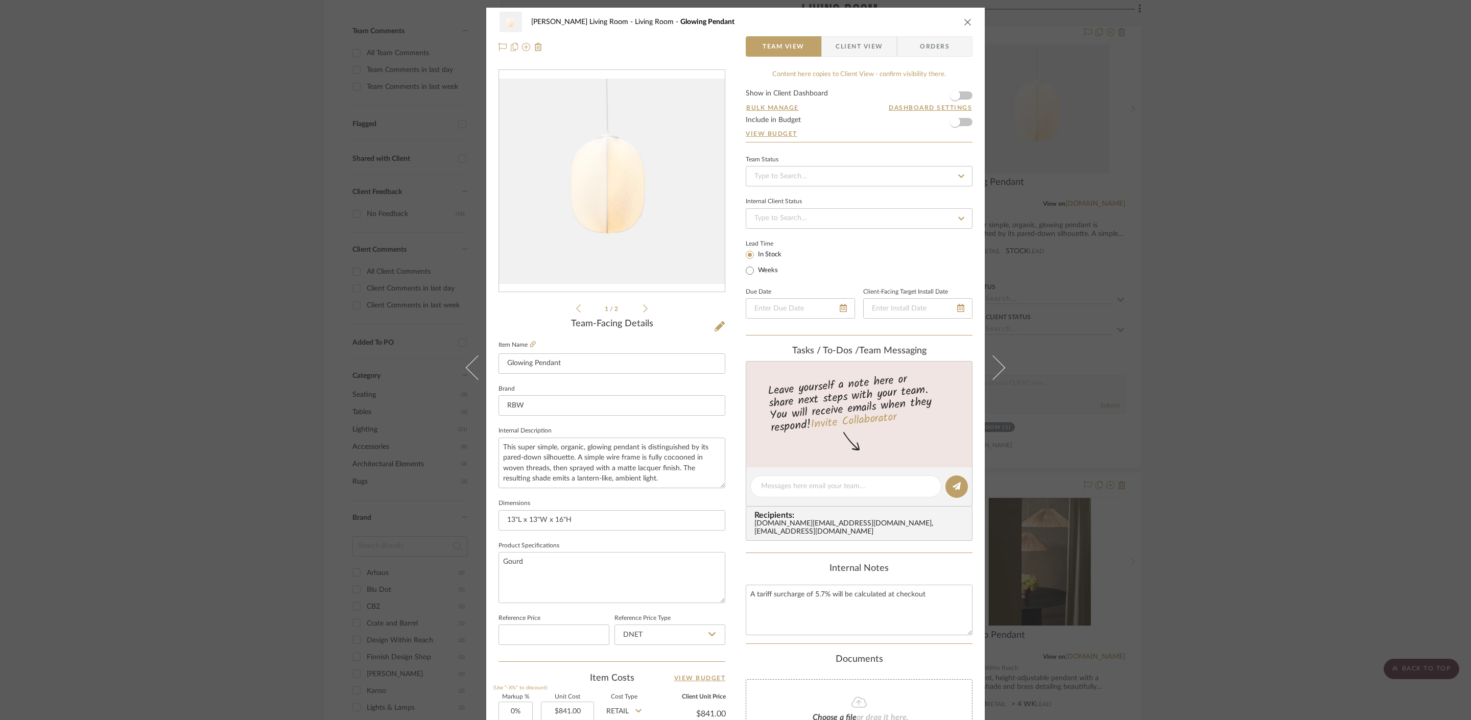
click at [1227, 250] on div "[PERSON_NAME] Living Room Living Room Glowing Pendant Team View Client View Ord…" at bounding box center [735, 360] width 1471 height 720
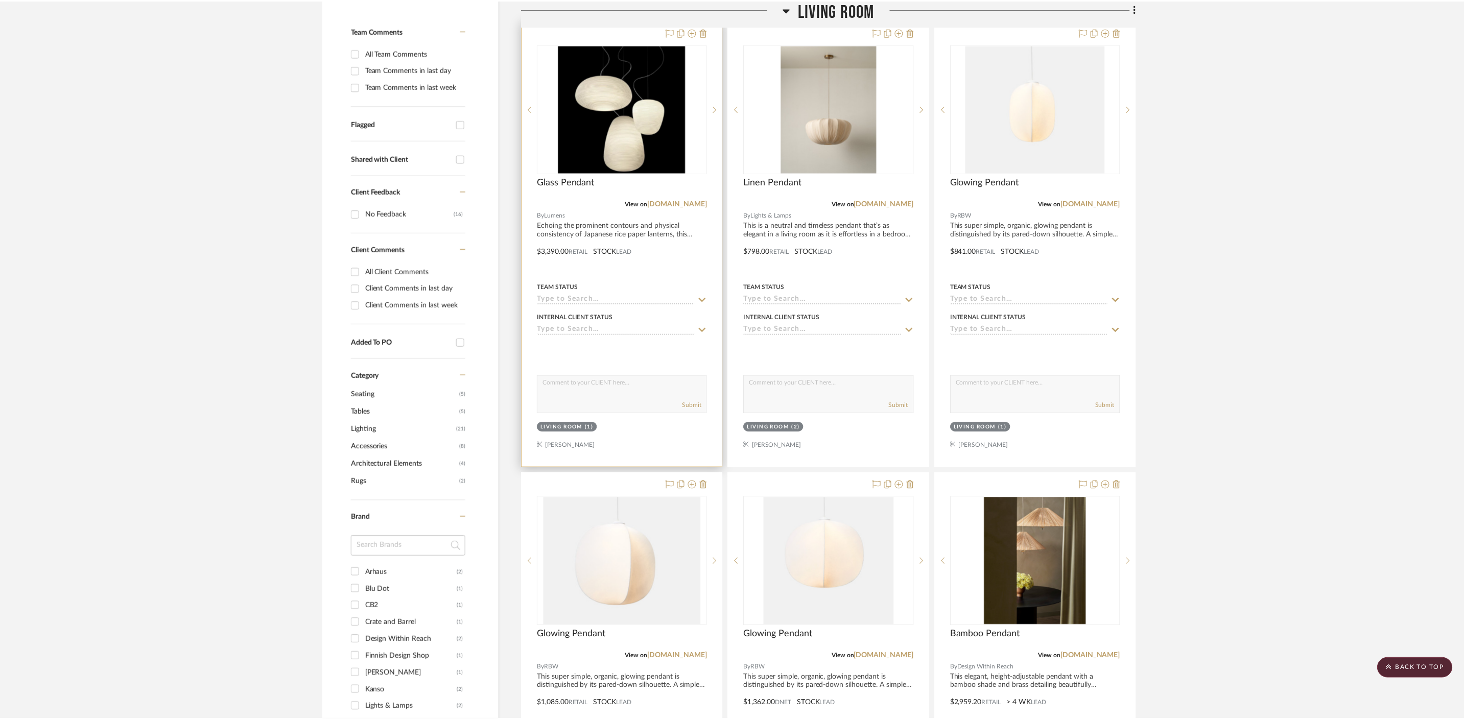
scroll to position [259, 0]
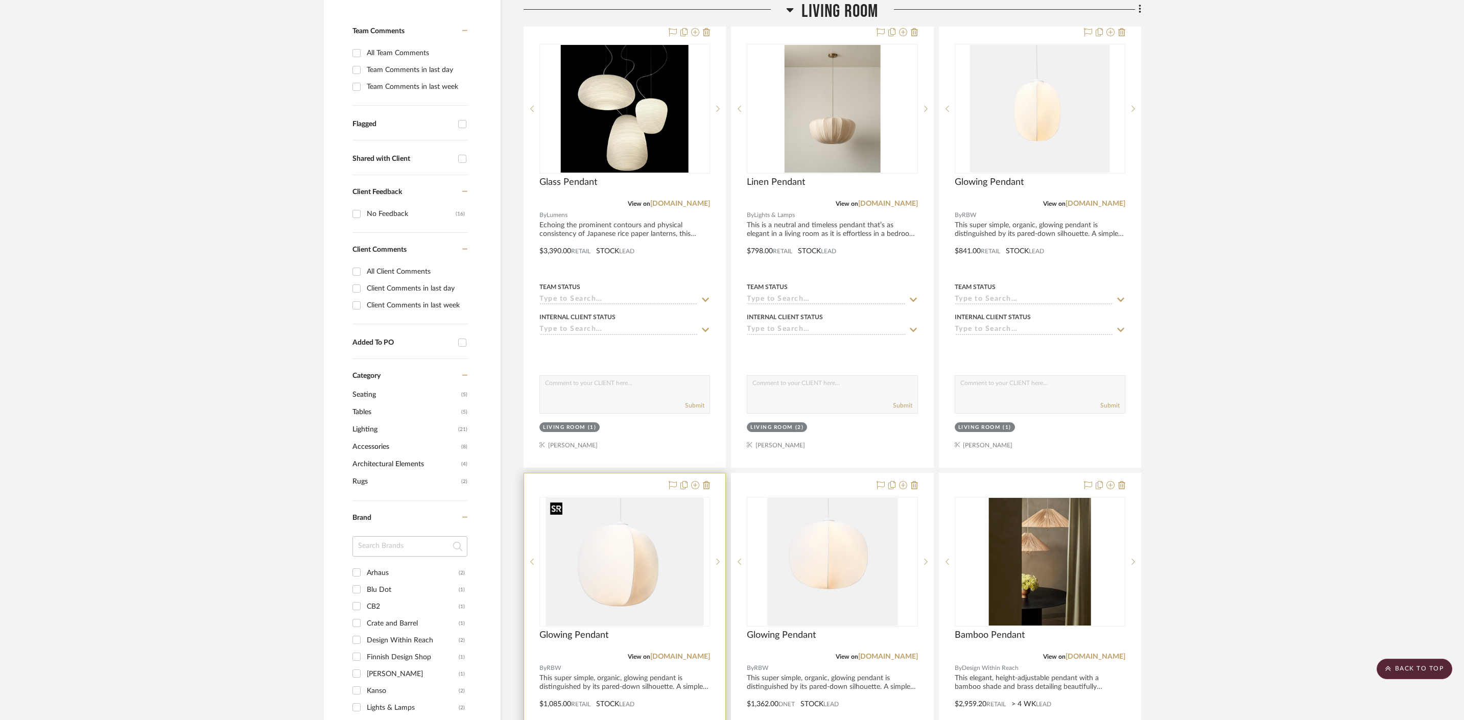
click at [626, 527] on img "0" at bounding box center [625, 562] width 158 height 128
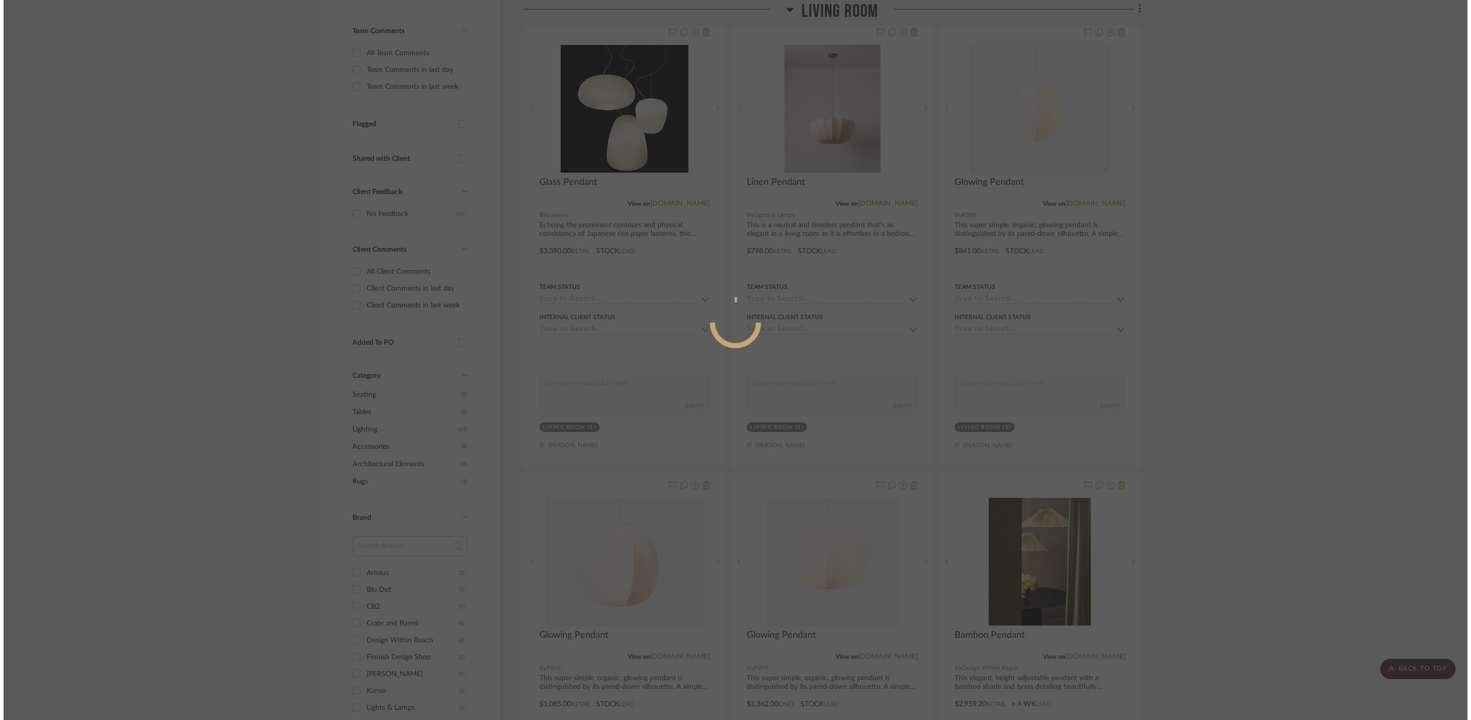
scroll to position [0, 0]
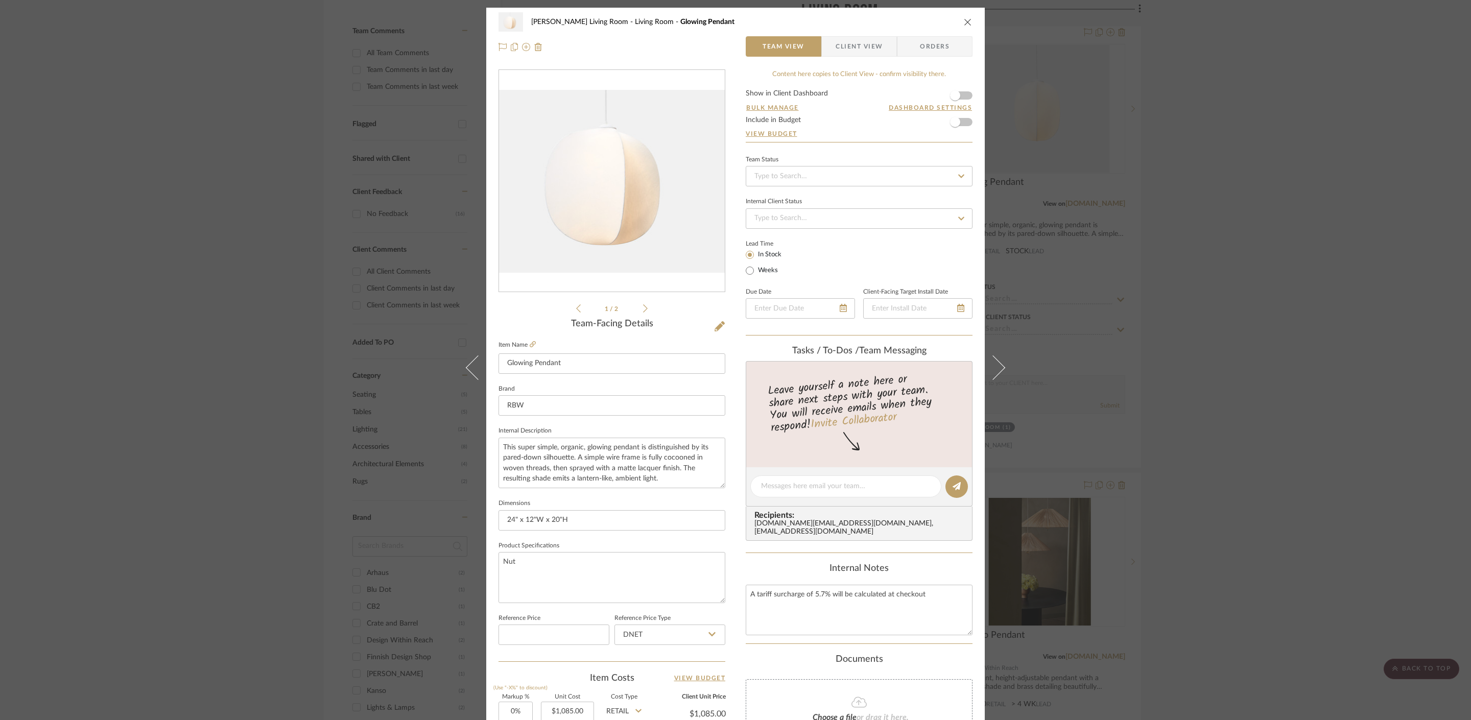
click at [1279, 310] on div "[PERSON_NAME] Living Room Living Room Glowing Pendant Team View Client View Ord…" at bounding box center [735, 360] width 1471 height 720
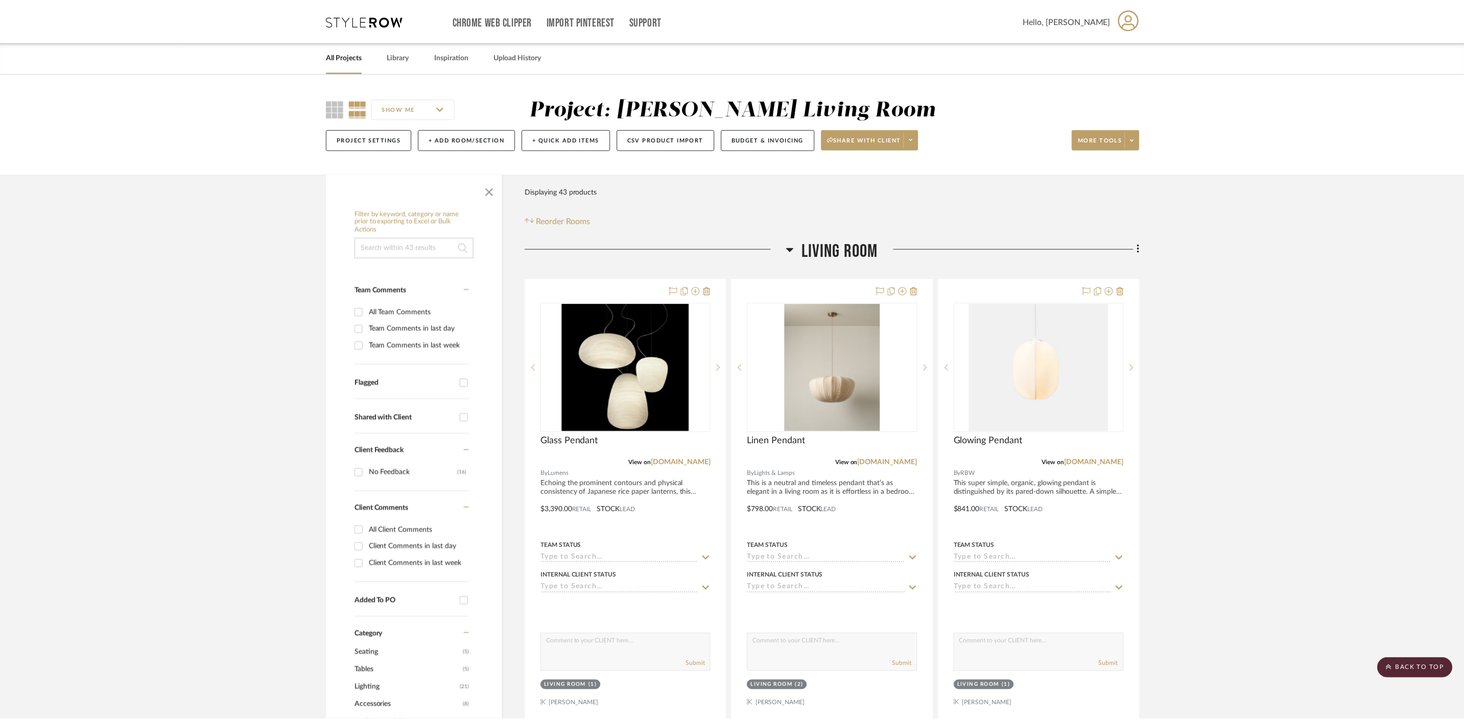
scroll to position [259, 0]
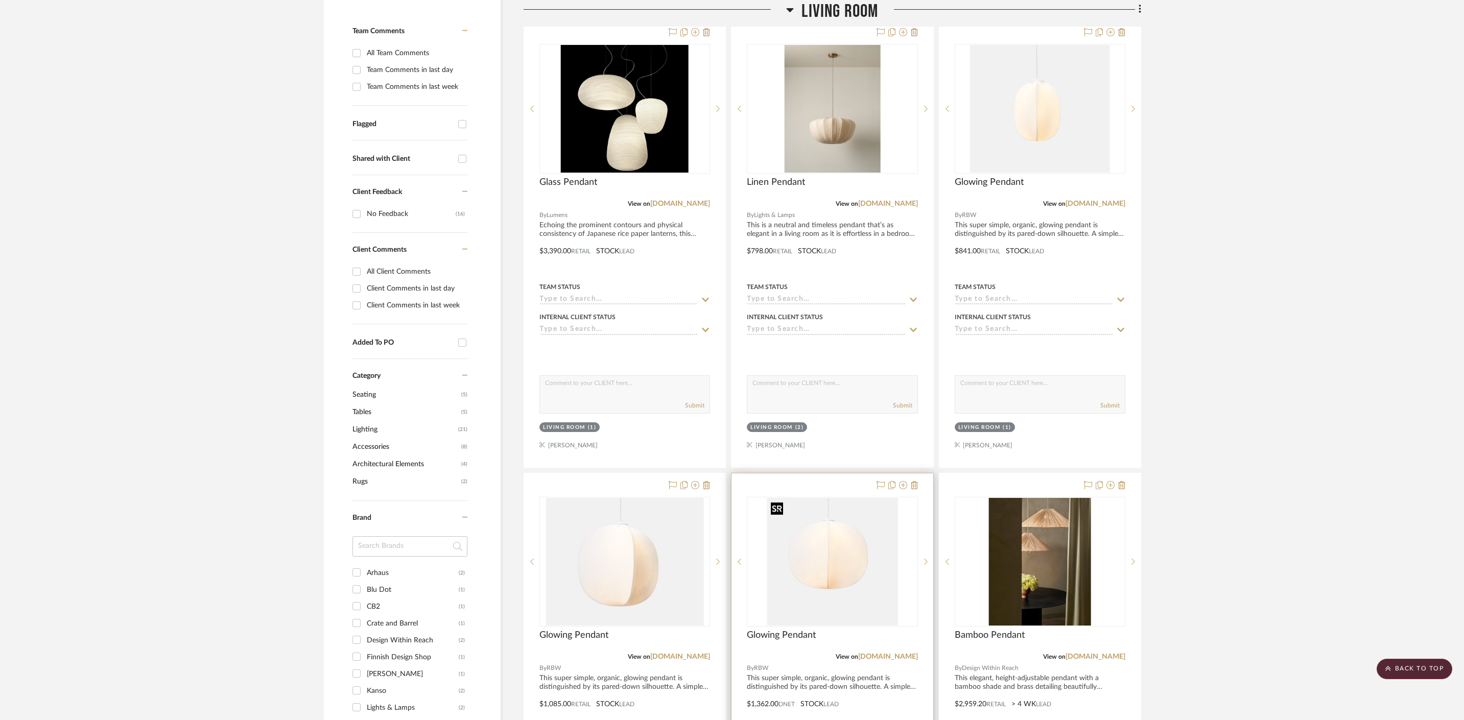
click at [824, 587] on img "0" at bounding box center [832, 562] width 131 height 128
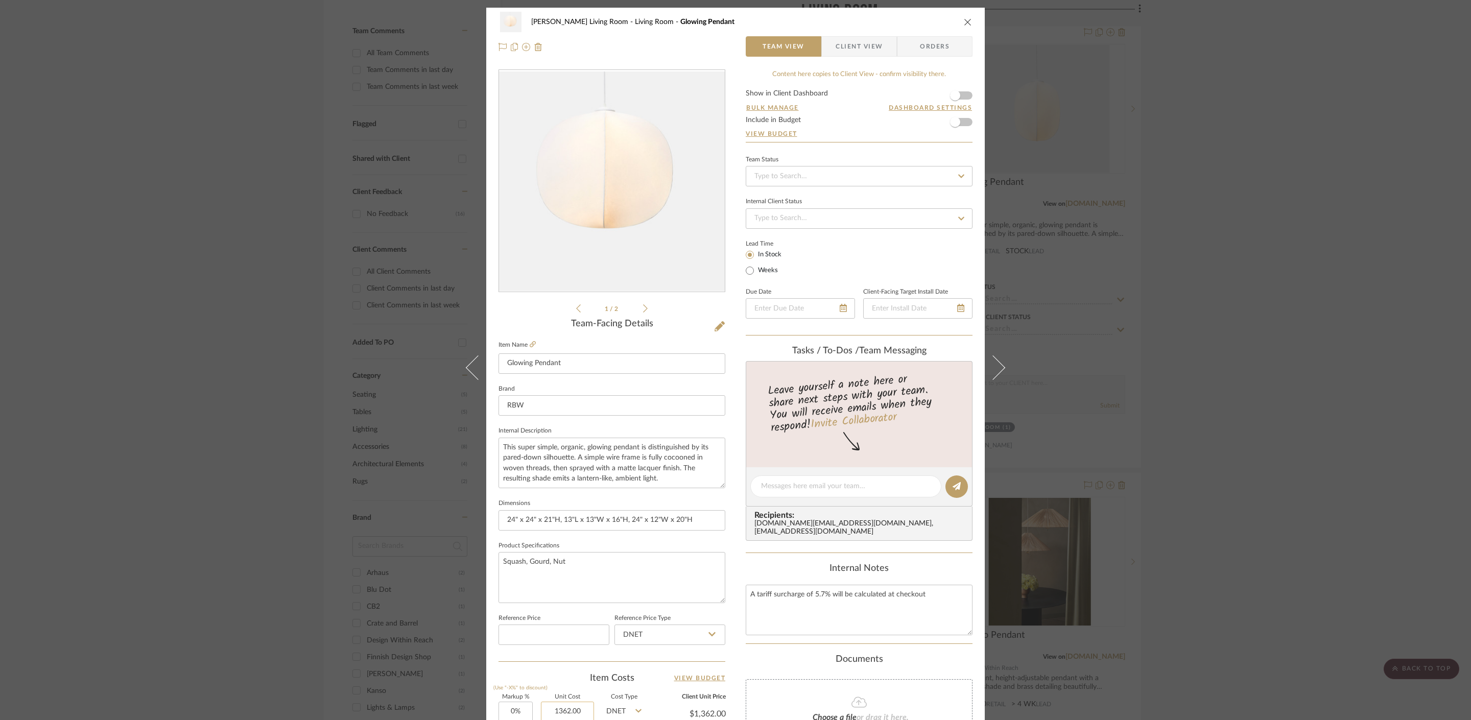
click at [578, 713] on input "1362.00" at bounding box center [567, 712] width 53 height 20
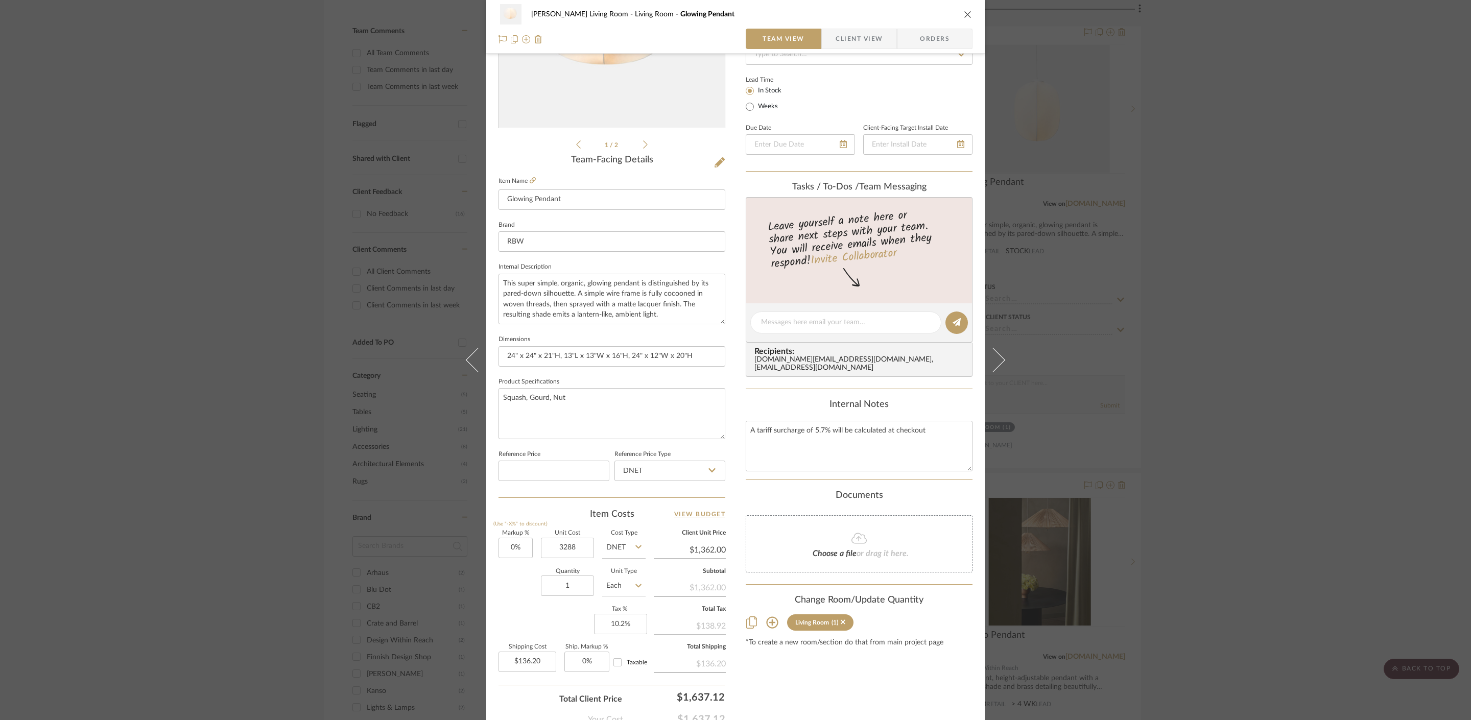
type input "$3,288.00"
click at [758, 664] on div "Content here copies to Client View - confirm visibility there. Show in Client D…" at bounding box center [859, 325] width 227 height 841
type input "$3,288.00"
type input "$328.80"
click at [1243, 255] on div "[PERSON_NAME] Living Room Living Room Glowing Pendant Team View Client View Ord…" at bounding box center [735, 360] width 1471 height 720
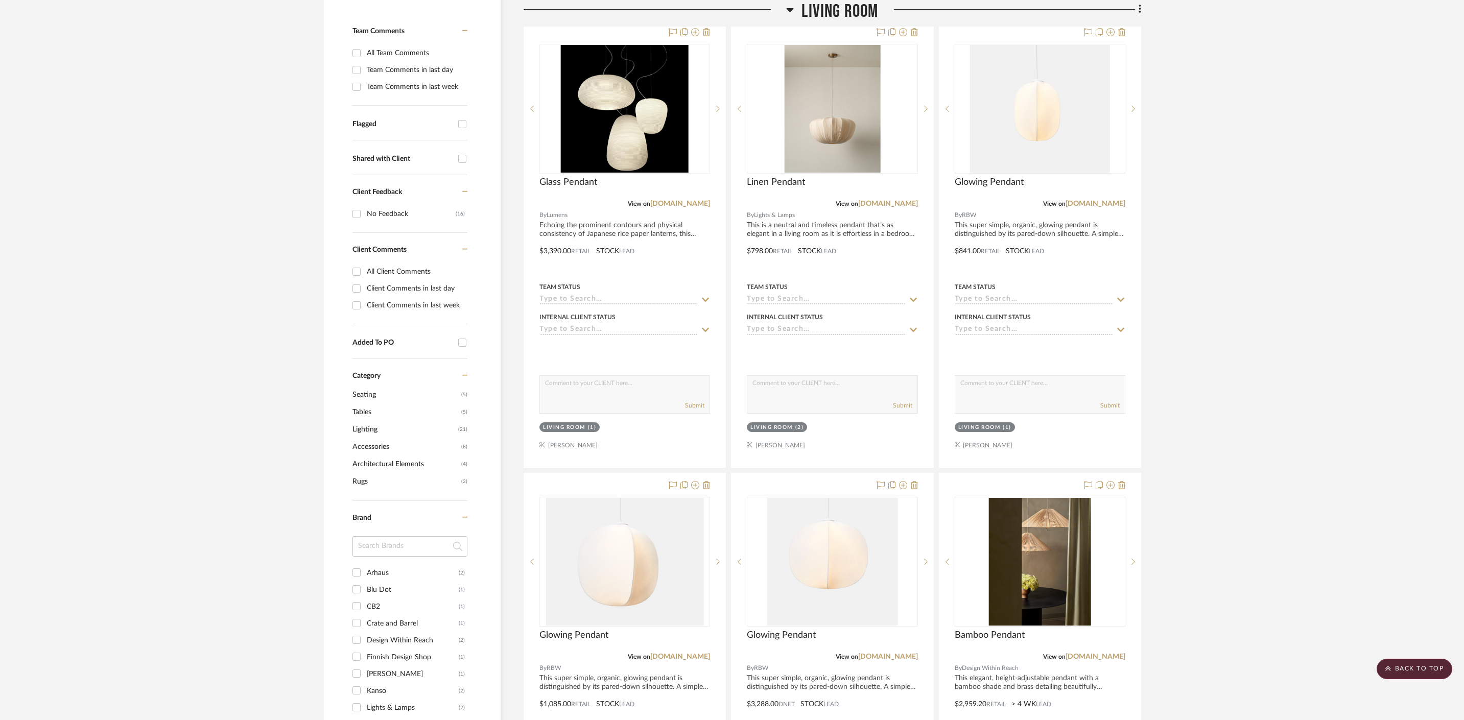
scroll to position [263, 0]
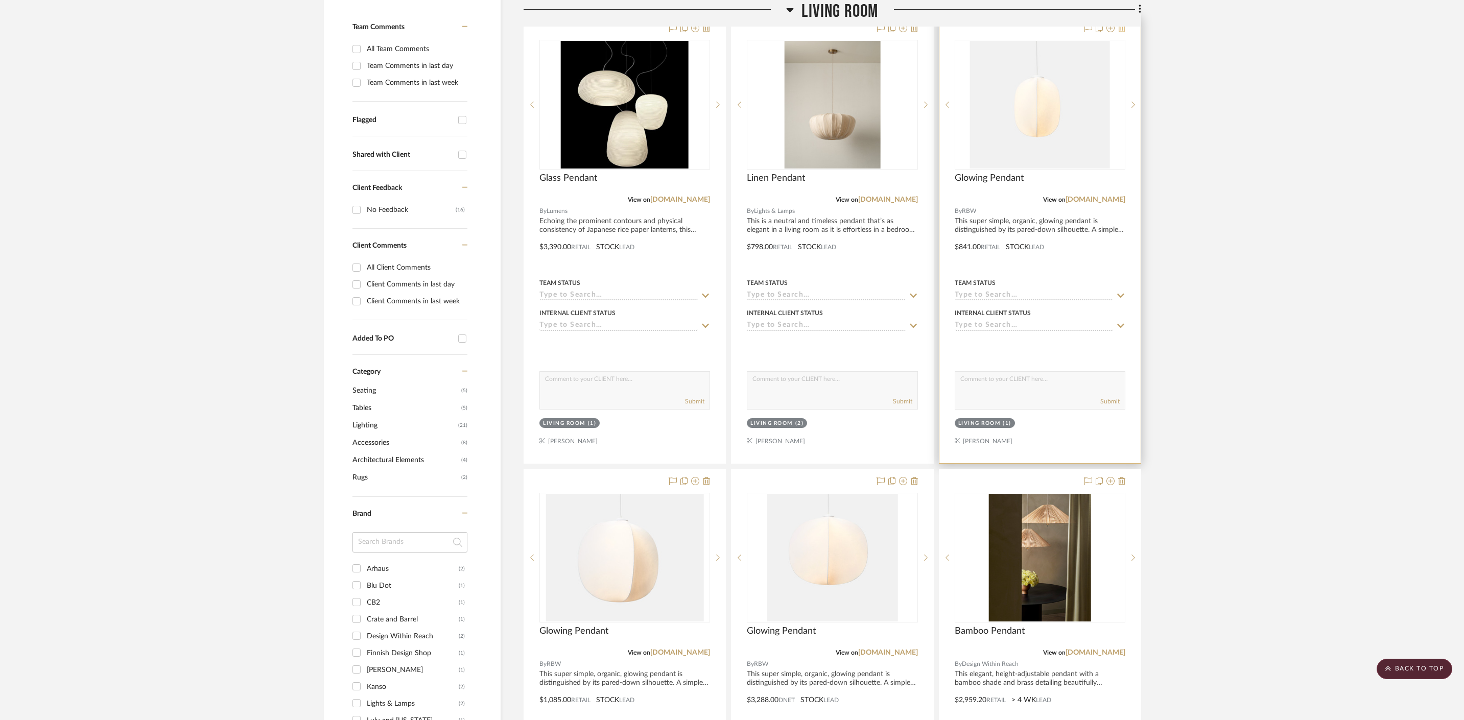
click at [1123, 30] on icon at bounding box center [1121, 28] width 7 height 8
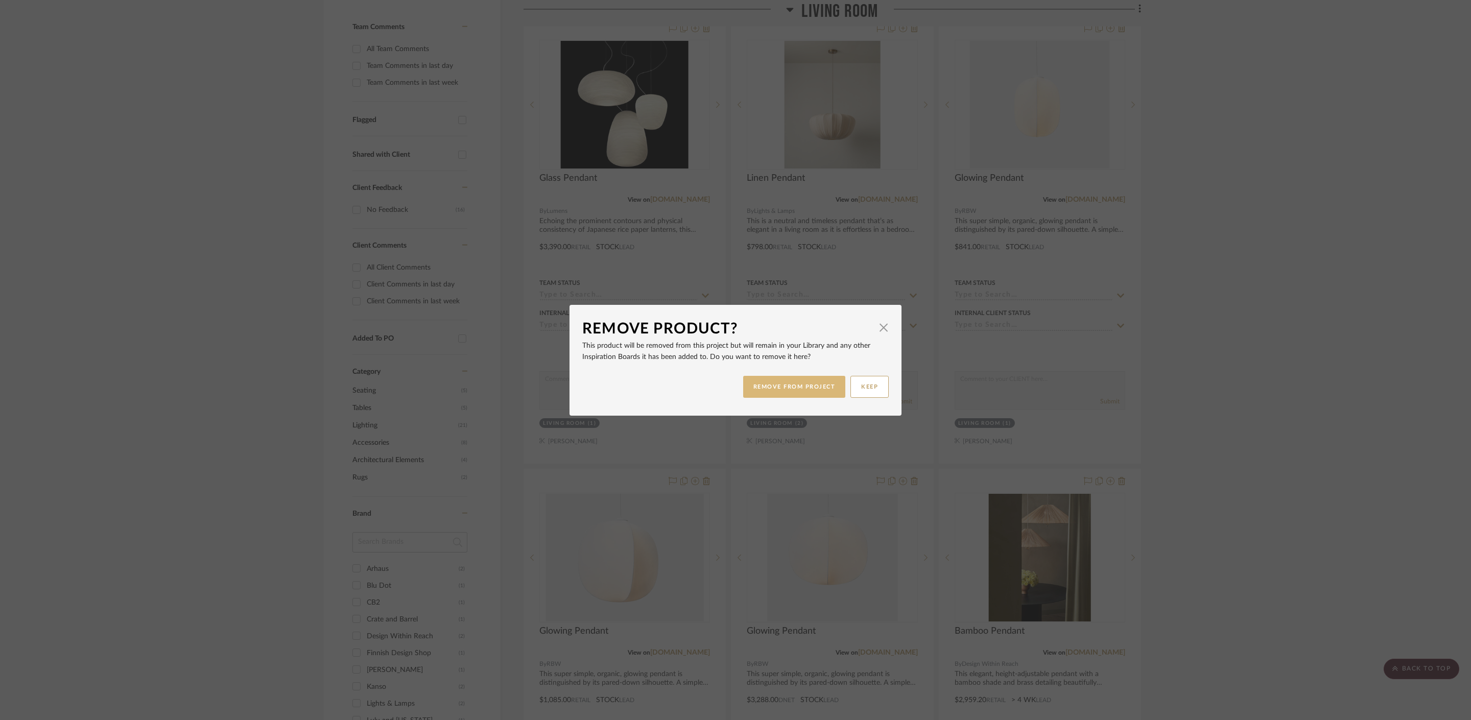
click at [816, 386] on button "REMOVE FROM PROJECT" at bounding box center [794, 387] width 103 height 22
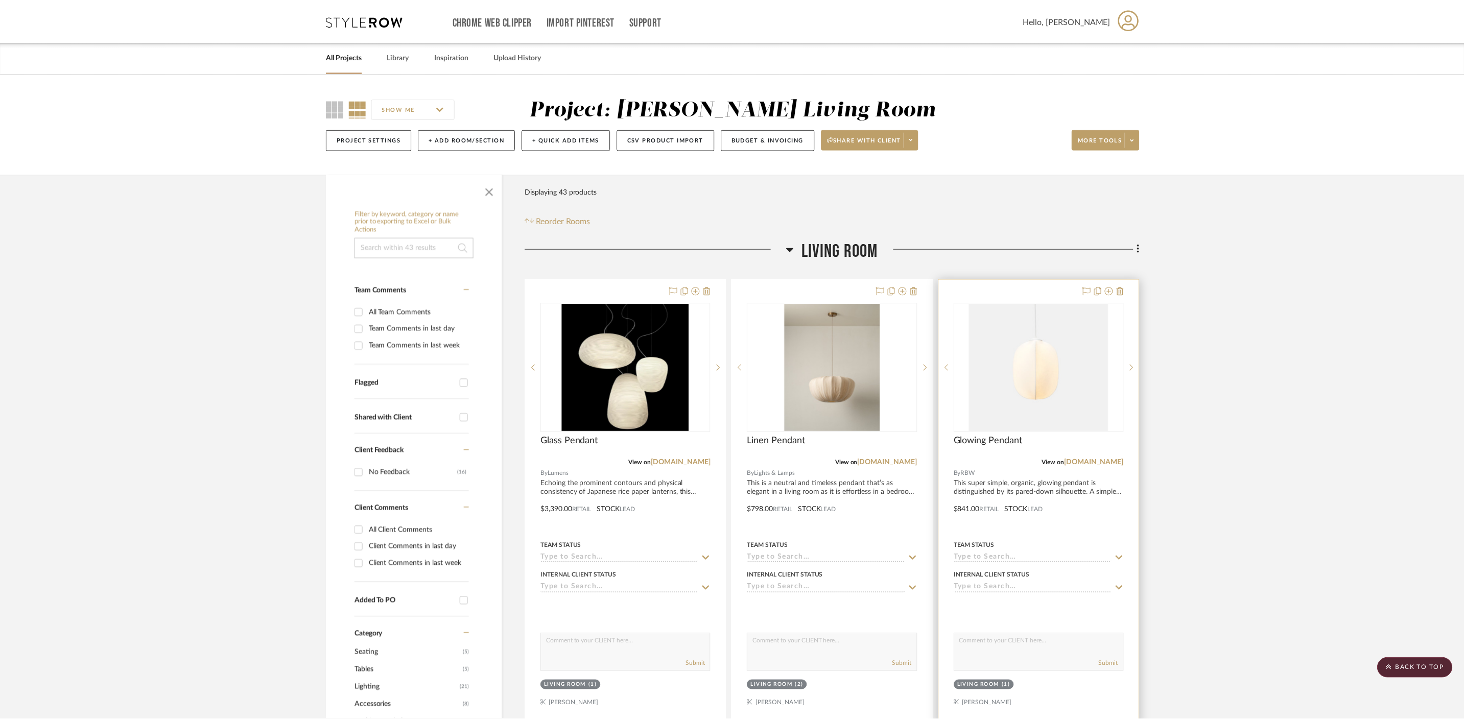
scroll to position [263, 0]
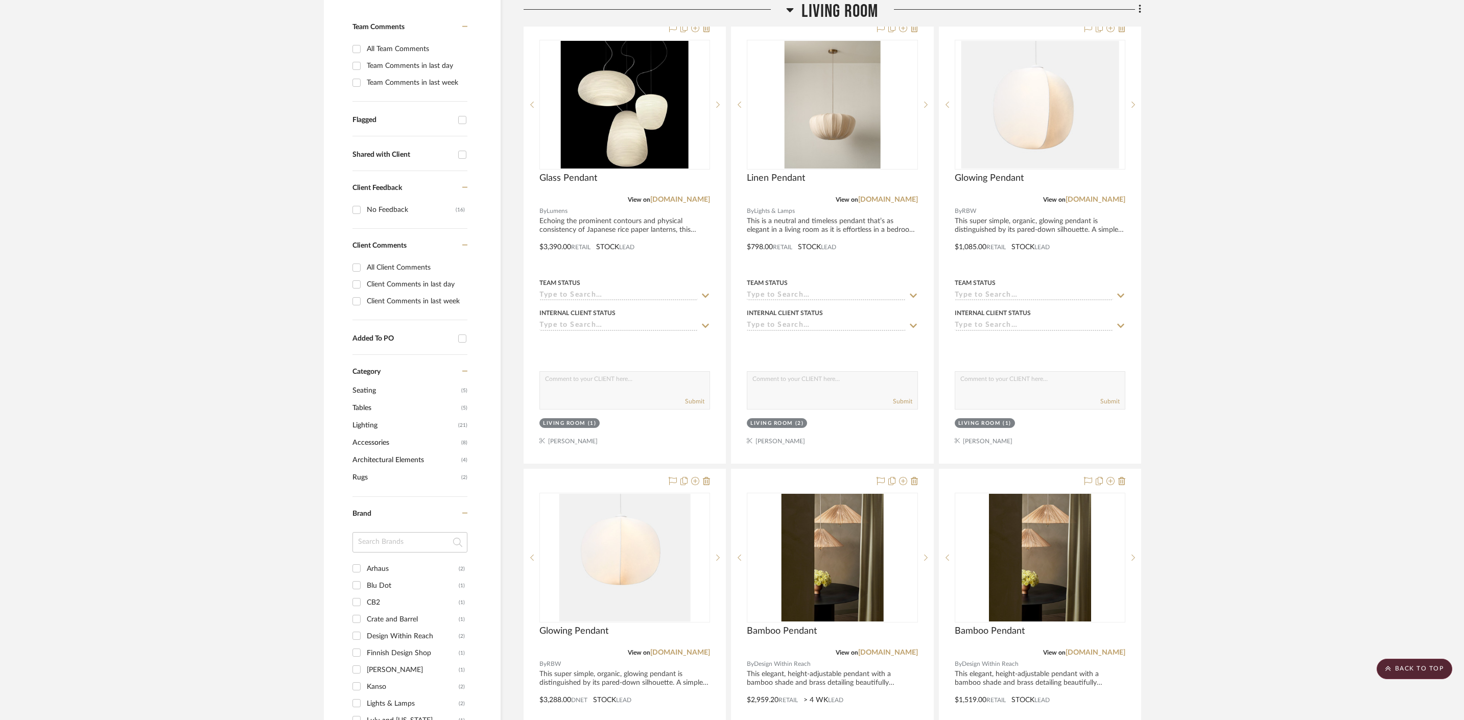
click at [1123, 32] on icon at bounding box center [1121, 28] width 7 height 8
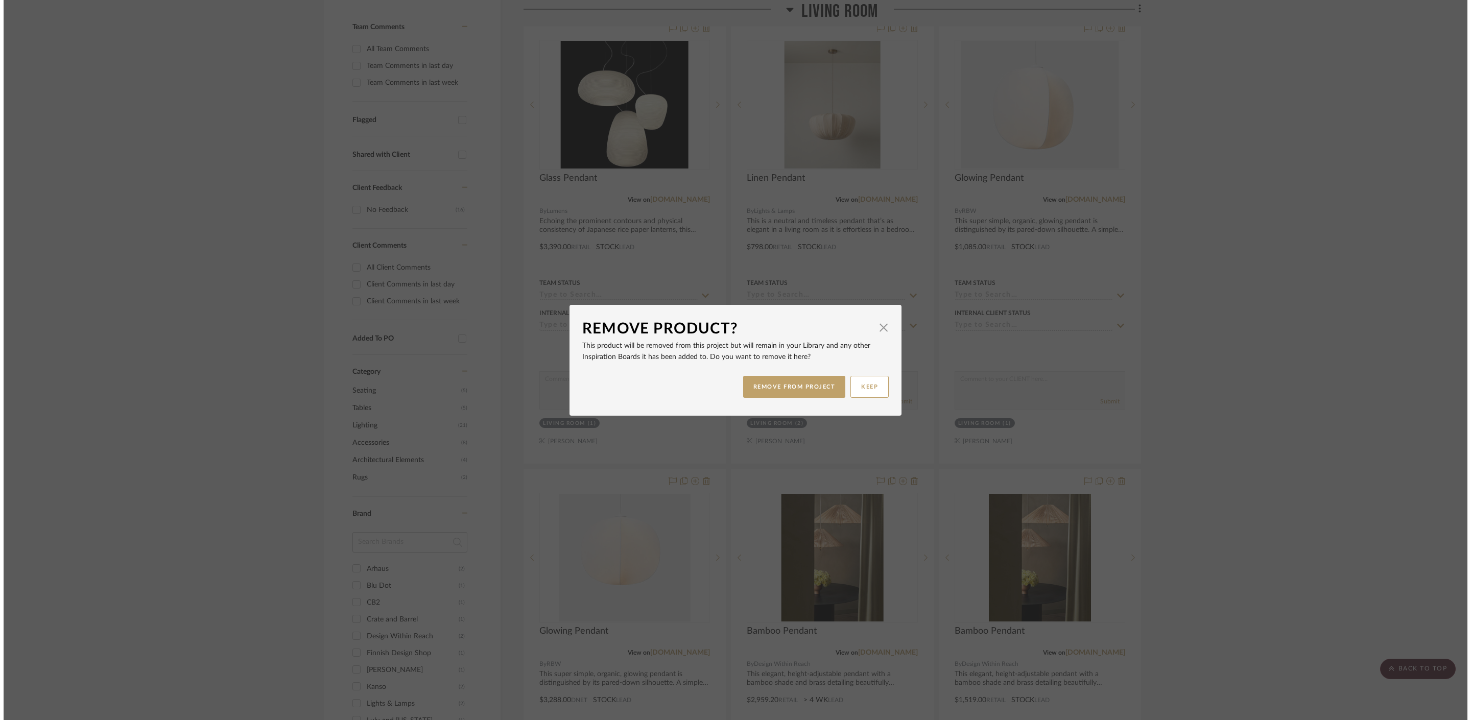
scroll to position [0, 0]
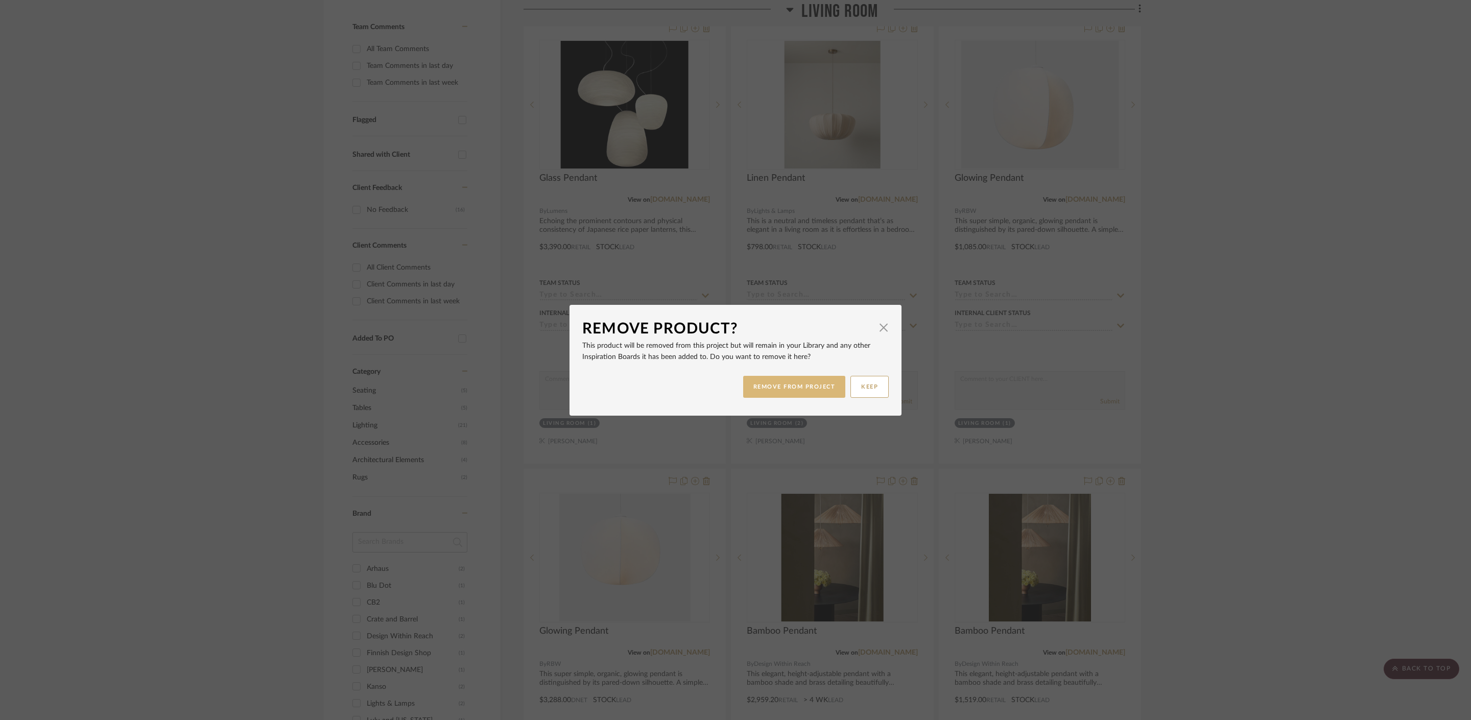
click at [792, 391] on button "REMOVE FROM PROJECT" at bounding box center [794, 387] width 103 height 22
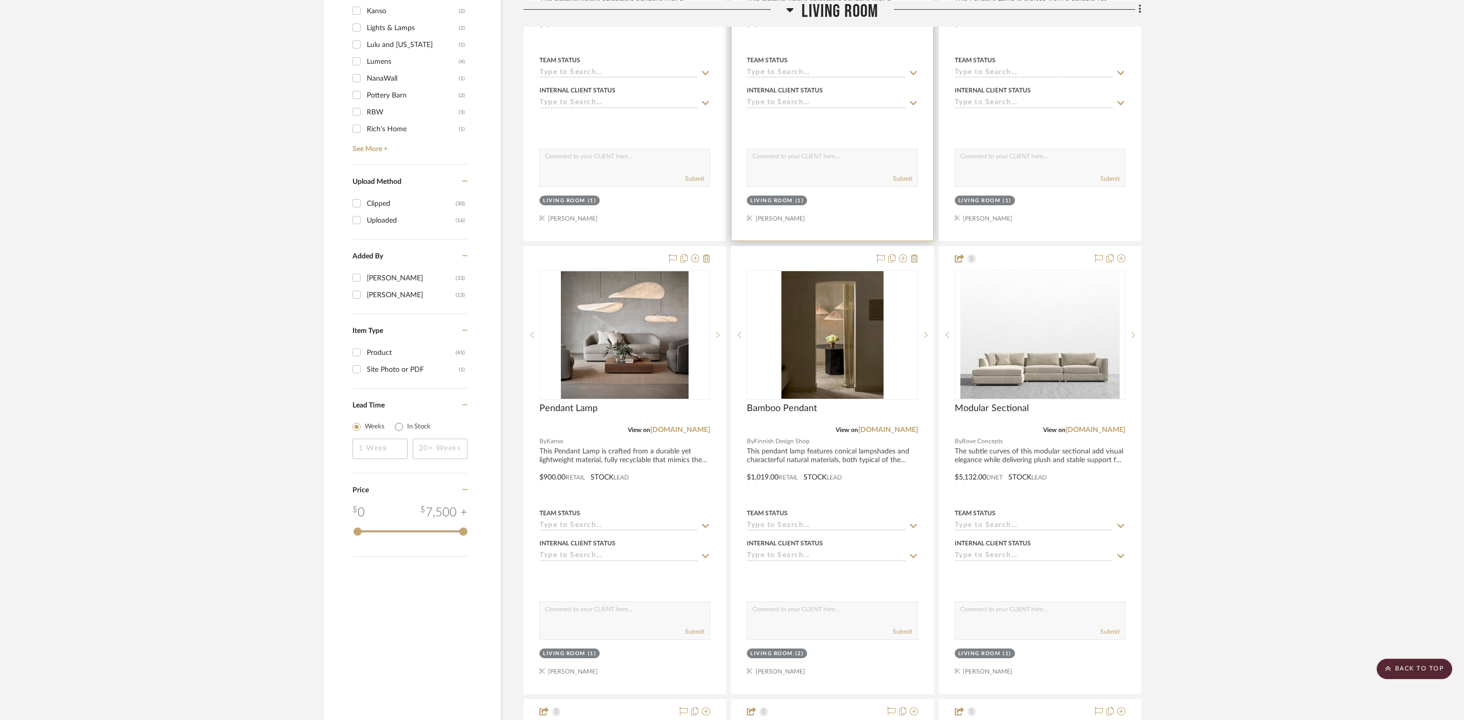
scroll to position [788, 0]
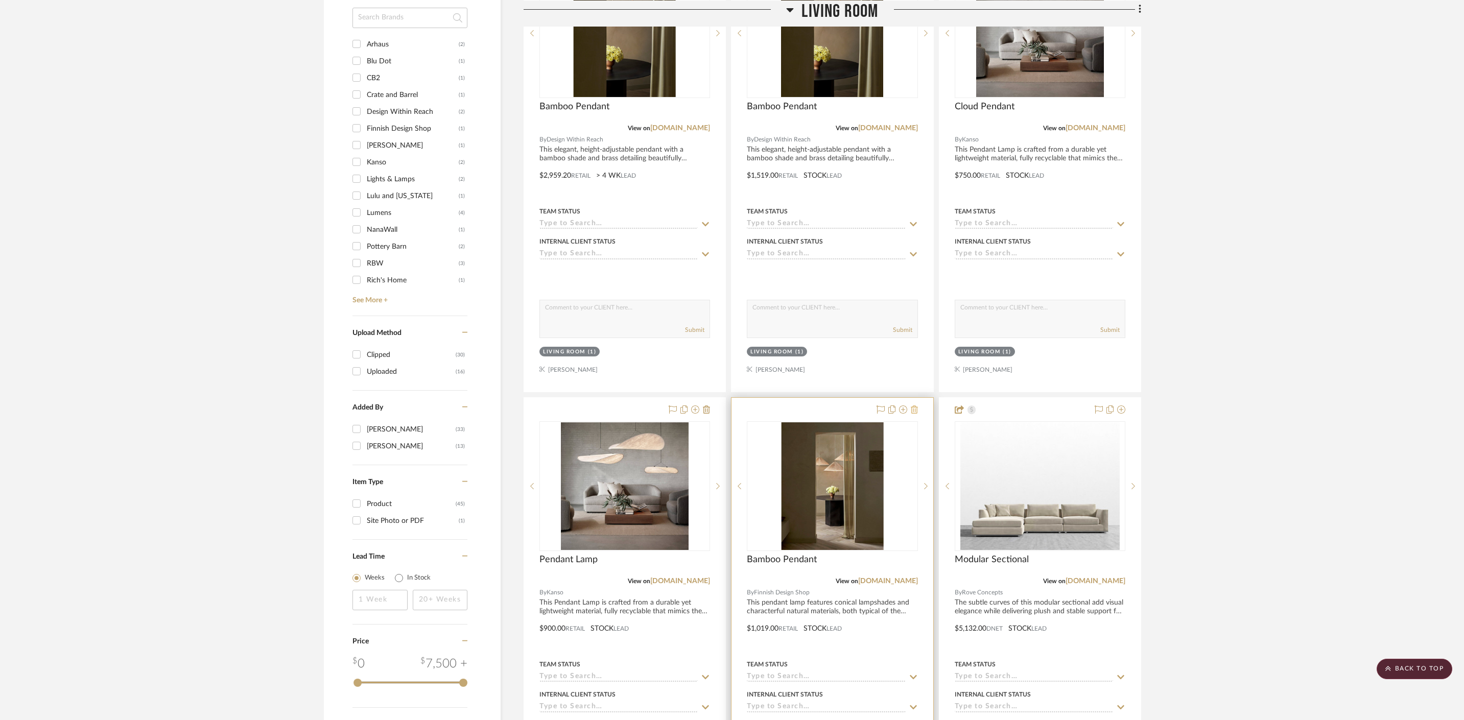
click at [915, 413] on icon at bounding box center [914, 410] width 7 height 8
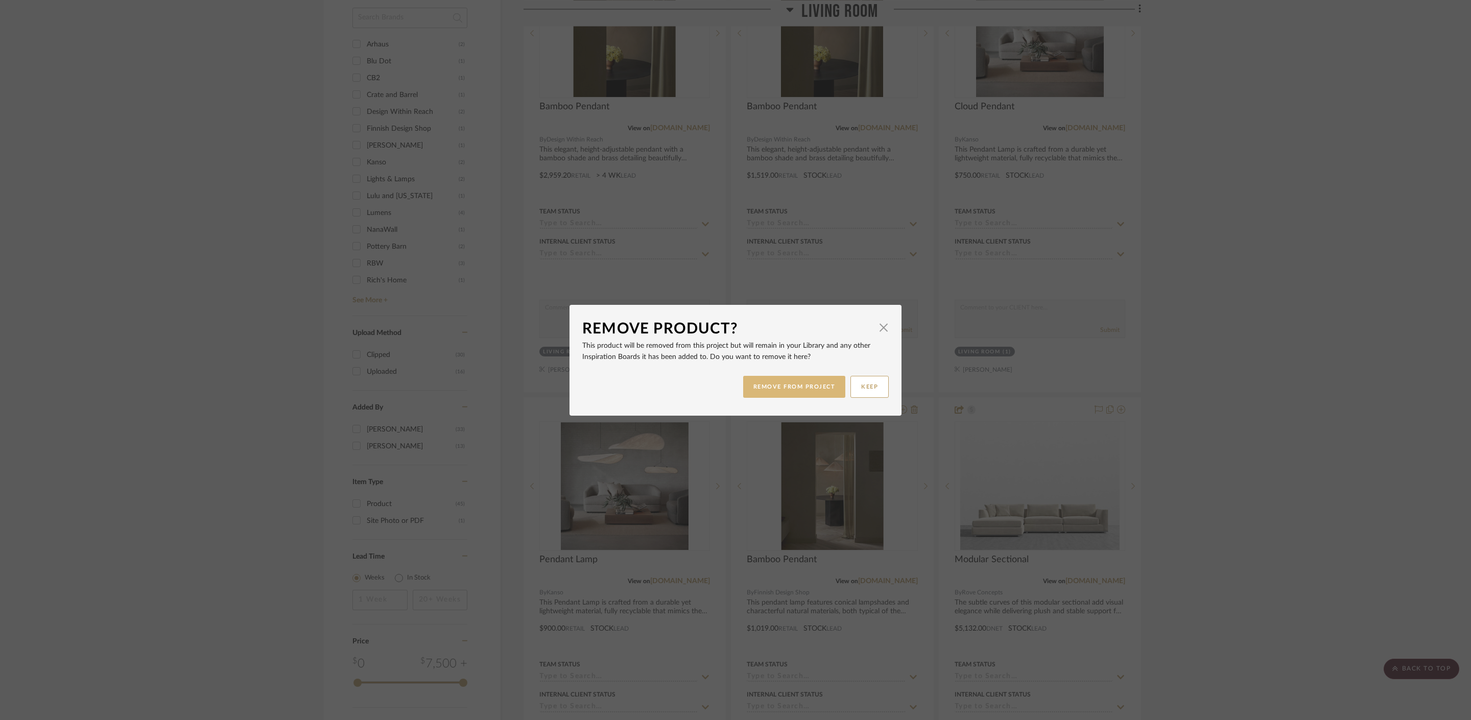
click at [790, 392] on button "REMOVE FROM PROJECT" at bounding box center [794, 387] width 103 height 22
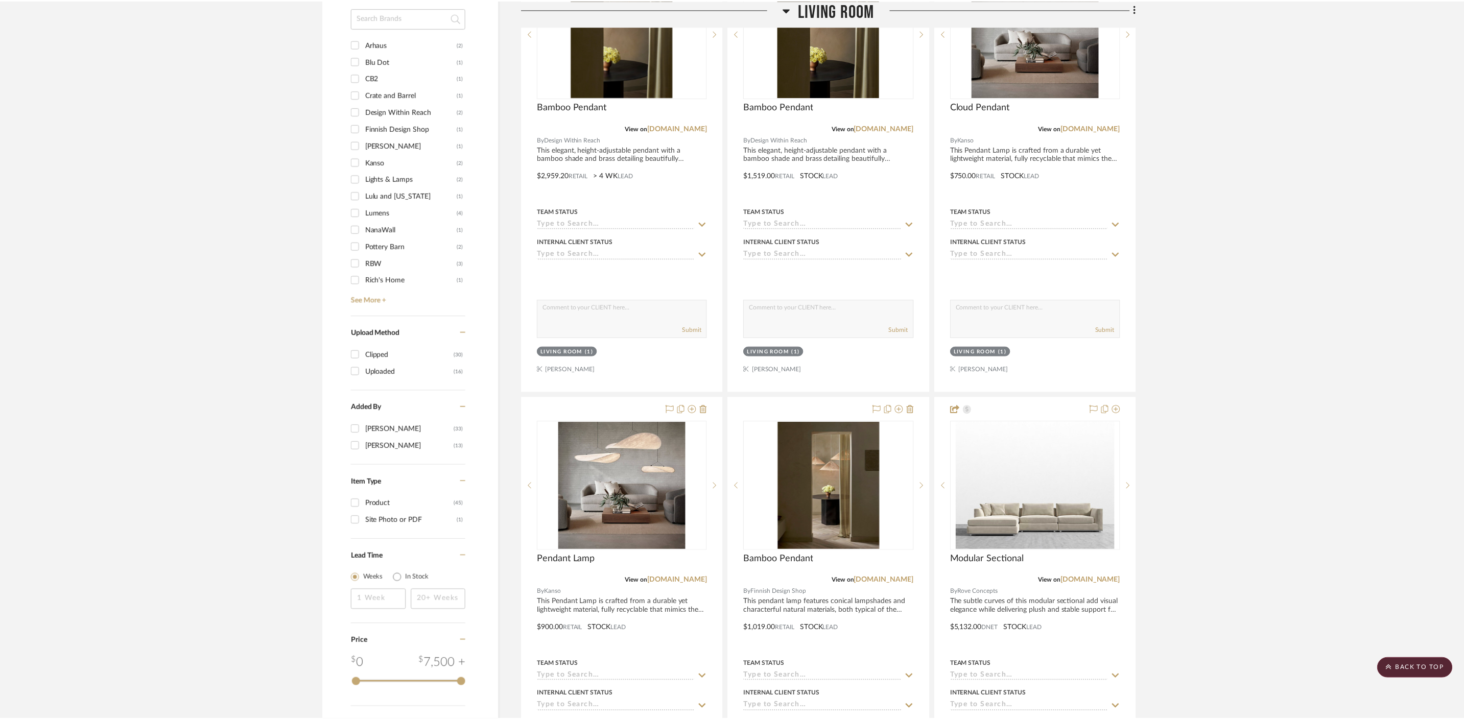
scroll to position [788, 0]
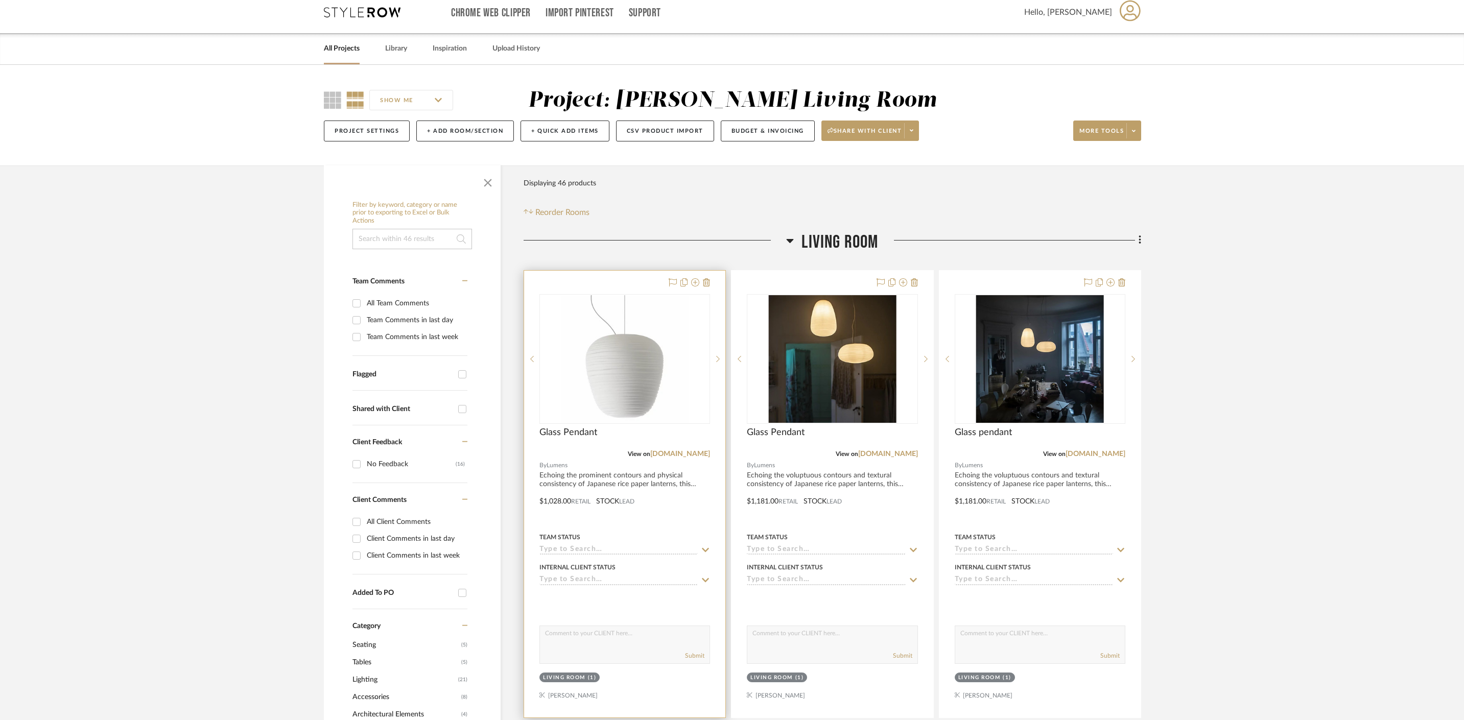
scroll to position [12, 0]
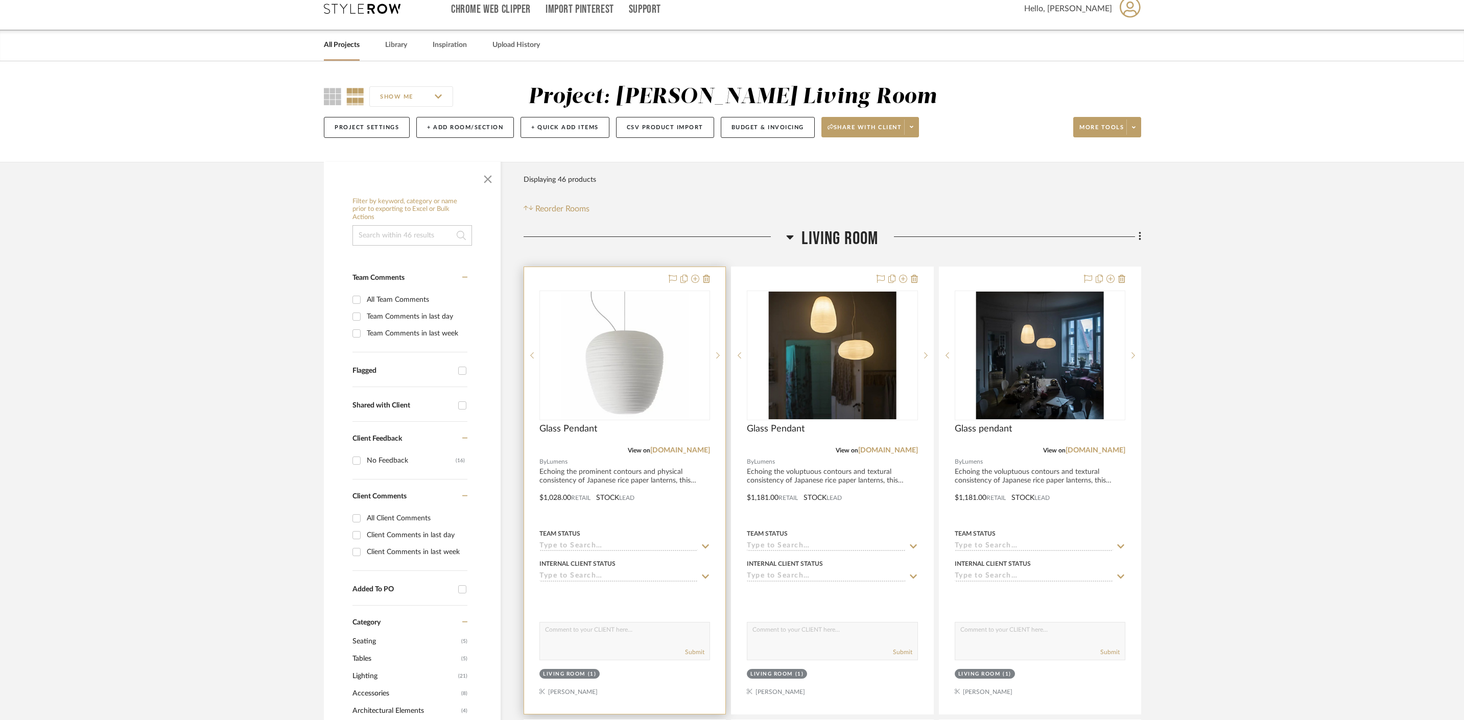
click at [617, 474] on div at bounding box center [624, 490] width 201 height 447
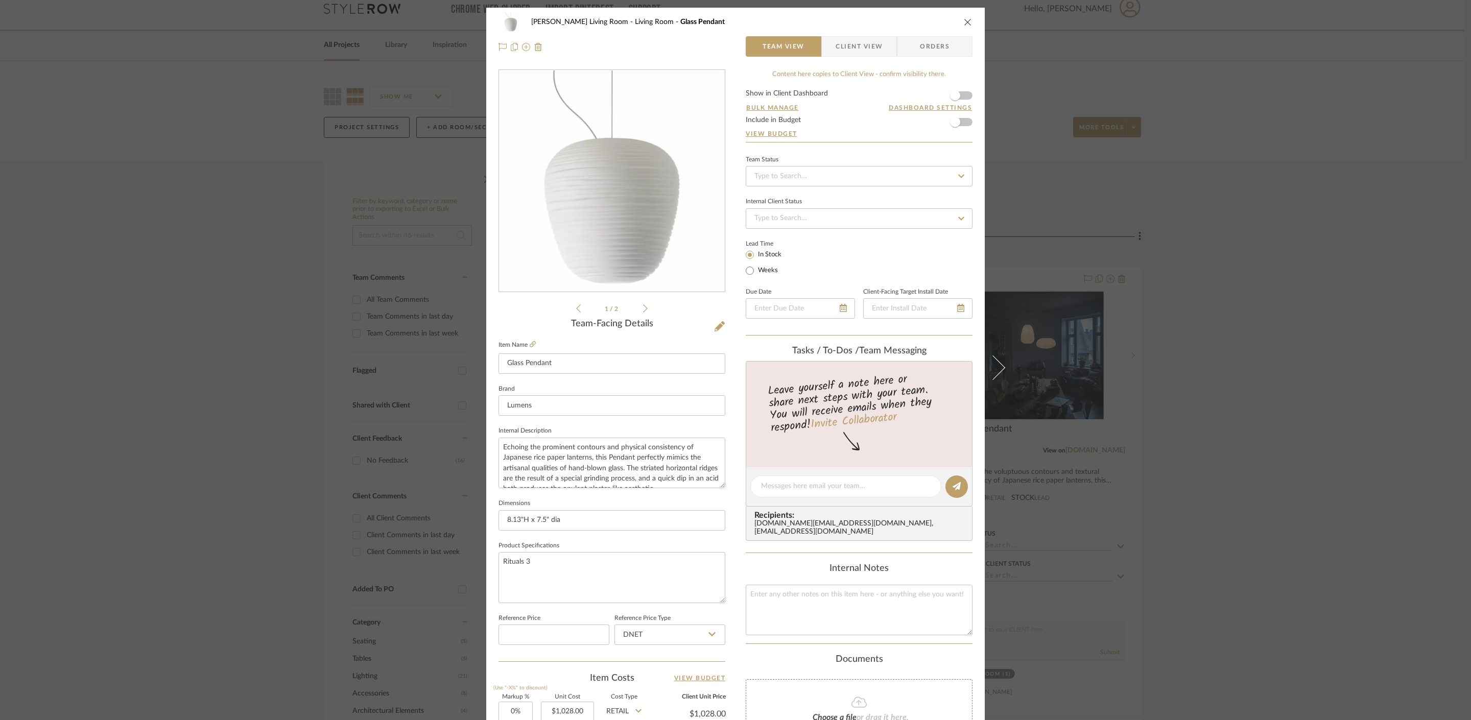
drag, startPoint x: 1311, startPoint y: 121, endPoint x: 1123, endPoint y: 77, distance: 193.1
click at [1311, 121] on div "Mahvish Living Room Living Room Glass Pendant Team View Client View Orders 1 / …" at bounding box center [735, 360] width 1471 height 720
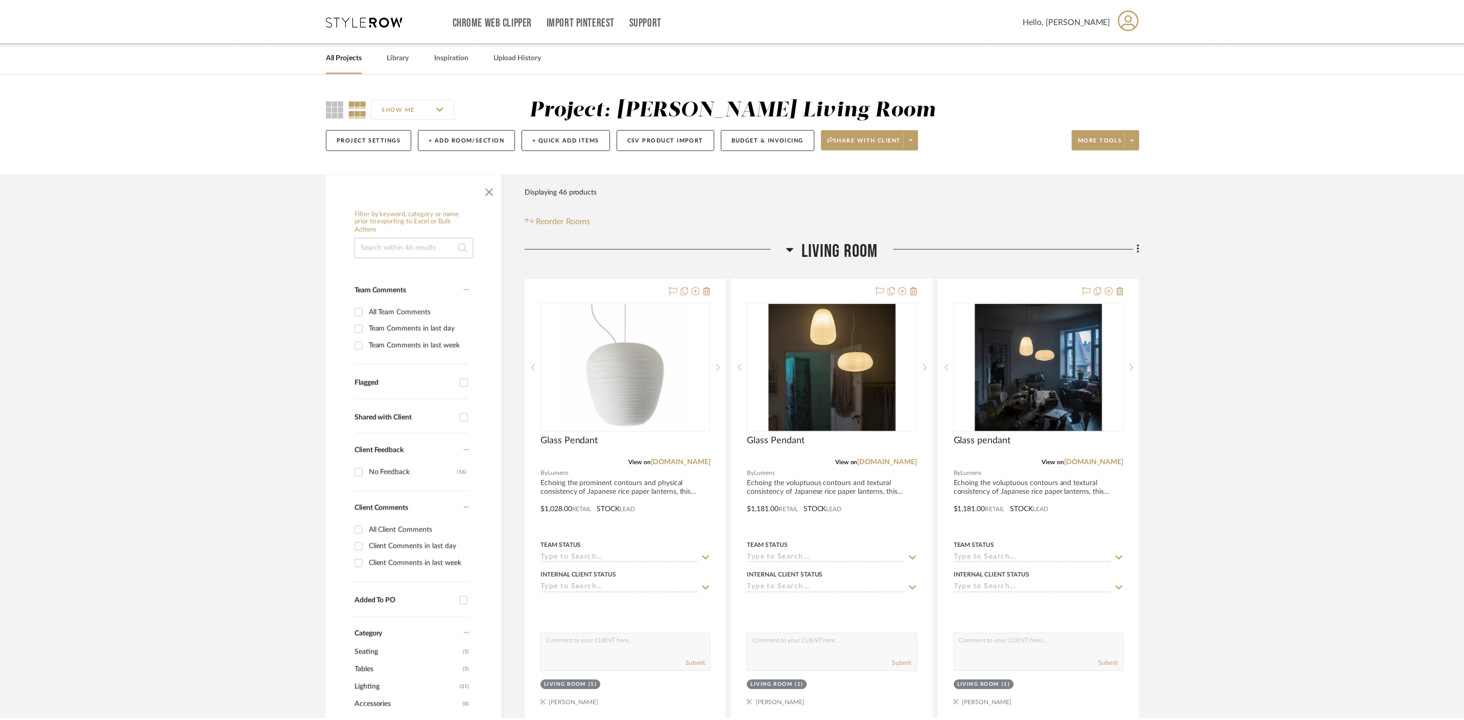
scroll to position [12, 0]
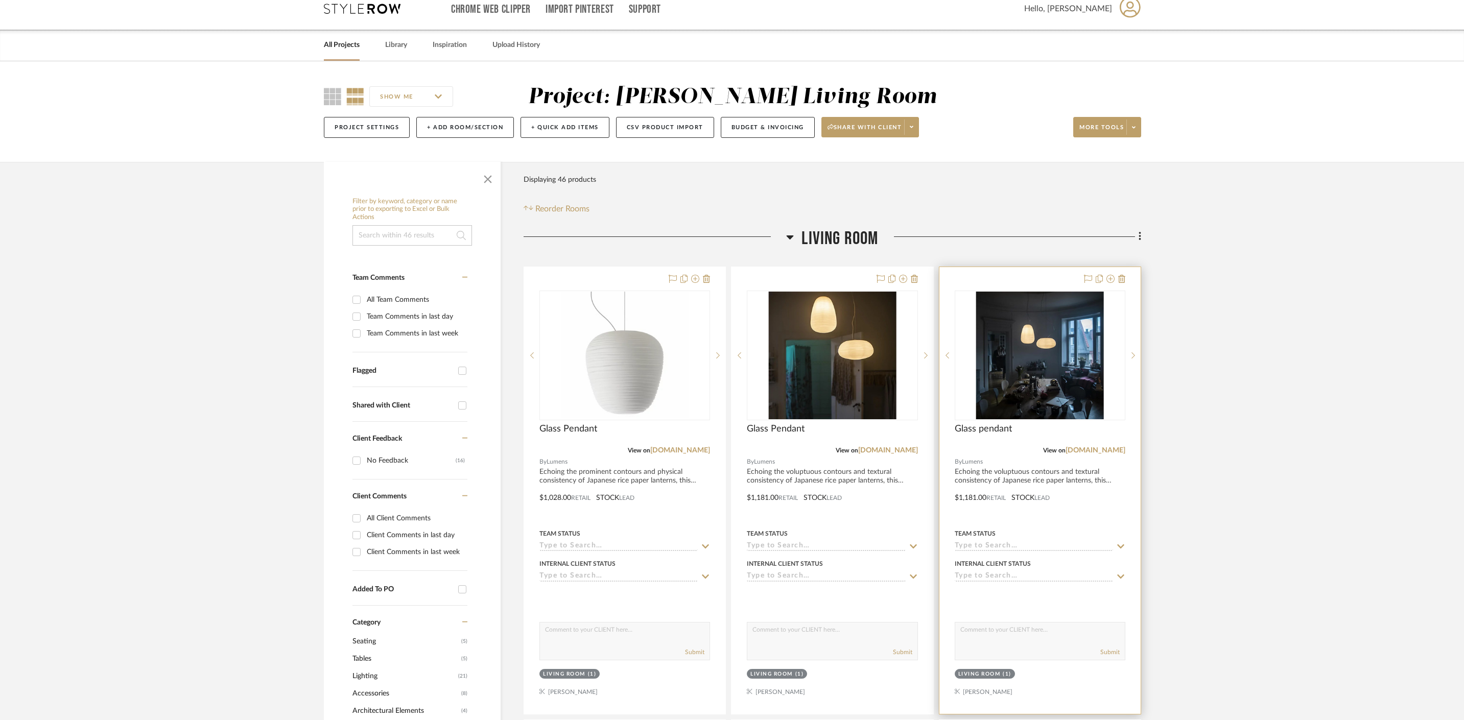
click at [1006, 487] on div at bounding box center [1039, 490] width 201 height 447
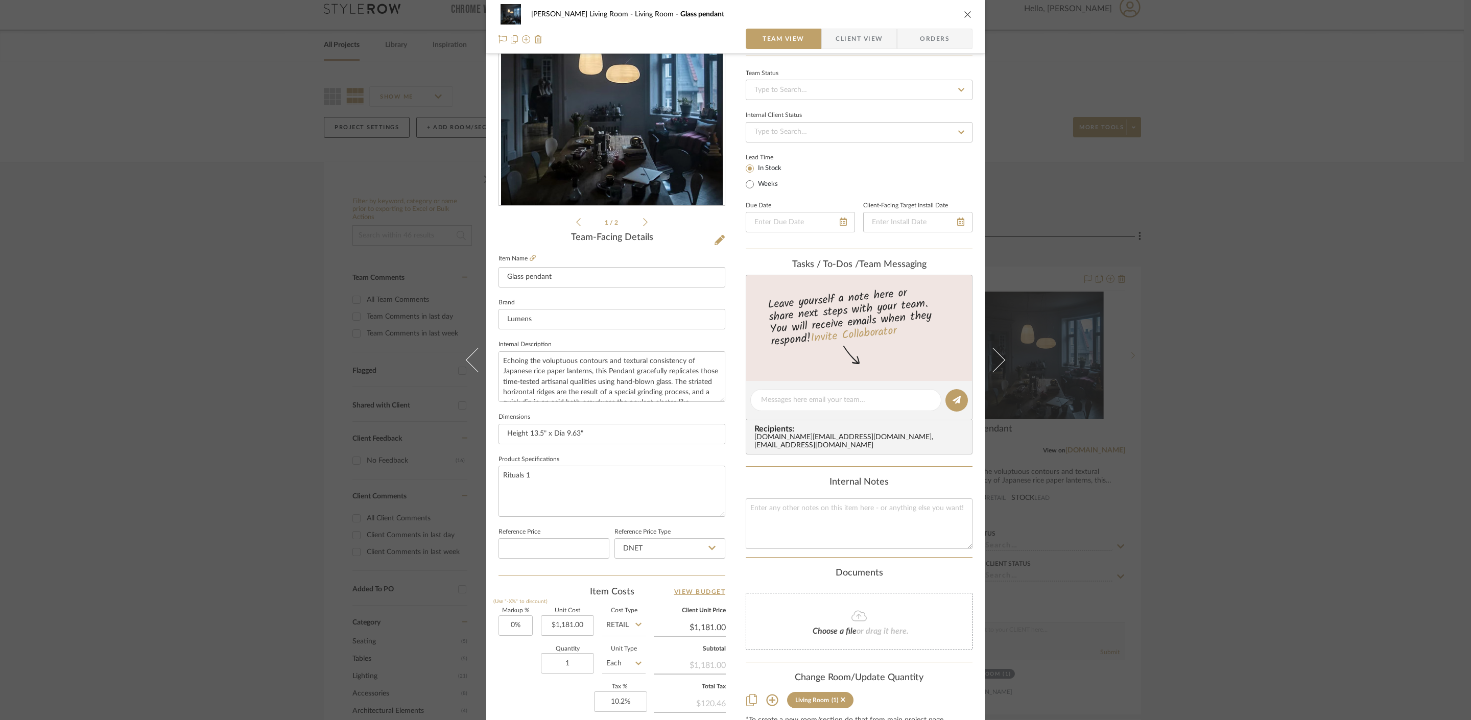
scroll to position [90, 0]
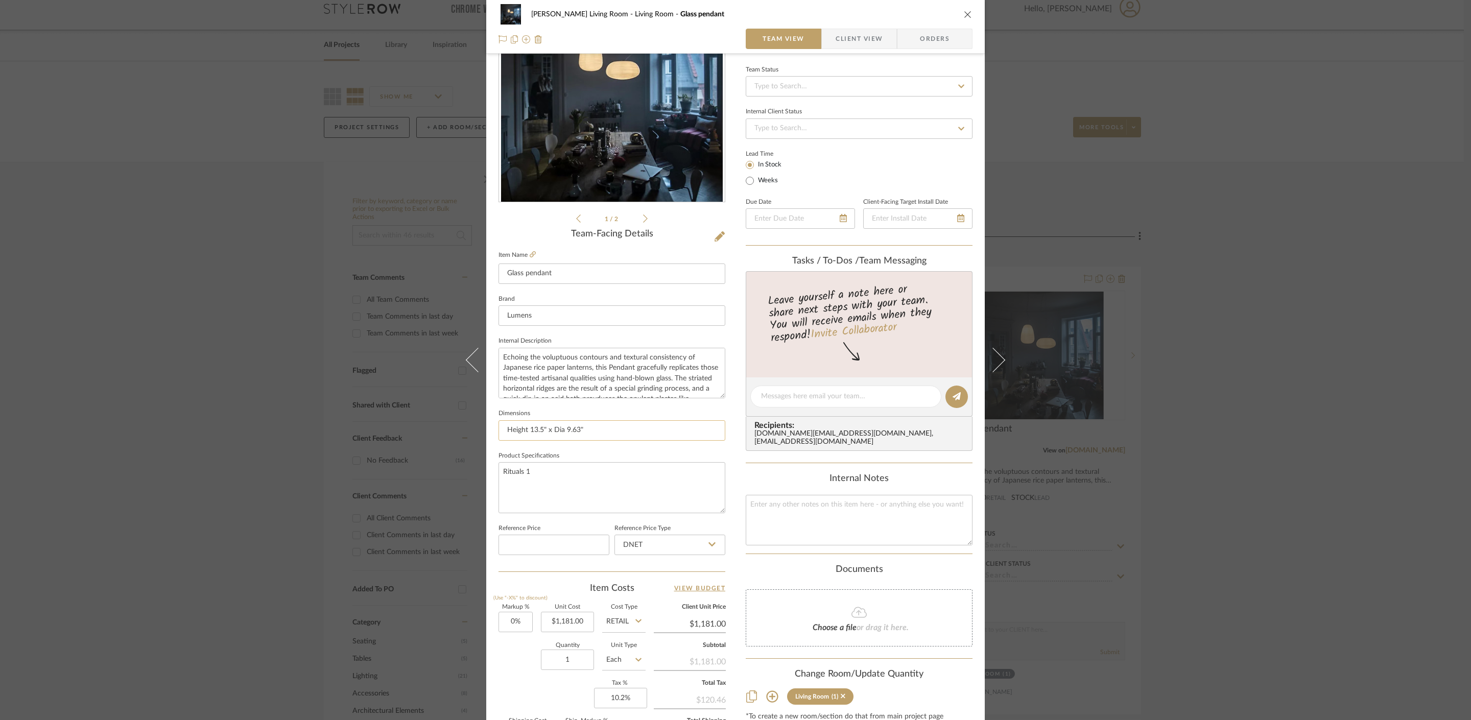
click at [590, 432] on input "Height 13.5" x Dia 9.63"" at bounding box center [612, 430] width 227 height 20
click at [1283, 289] on div "Mahvish Living Room Living Room Glass pendant Team View Client View Orders 1 / …" at bounding box center [735, 360] width 1471 height 720
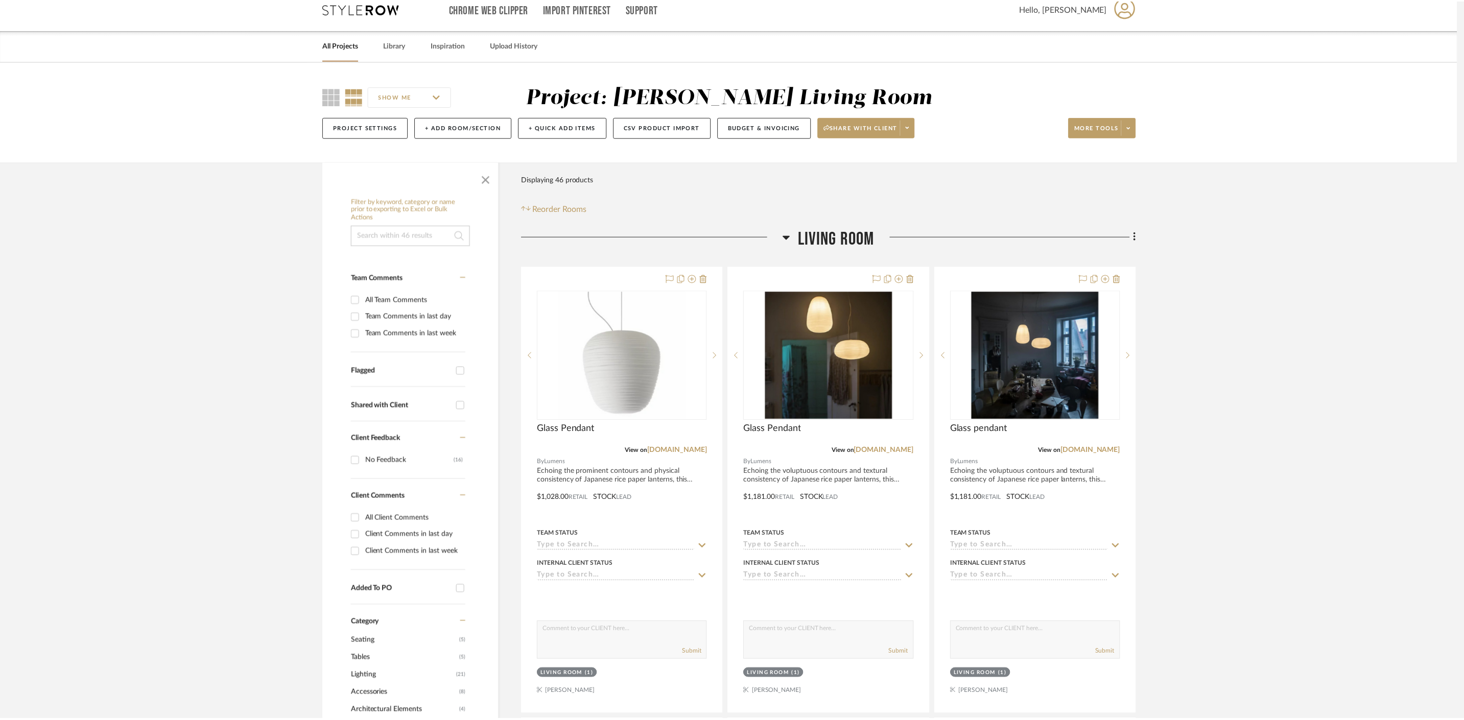
scroll to position [12, 0]
